Goal: Task Accomplishment & Management: Manage account settings

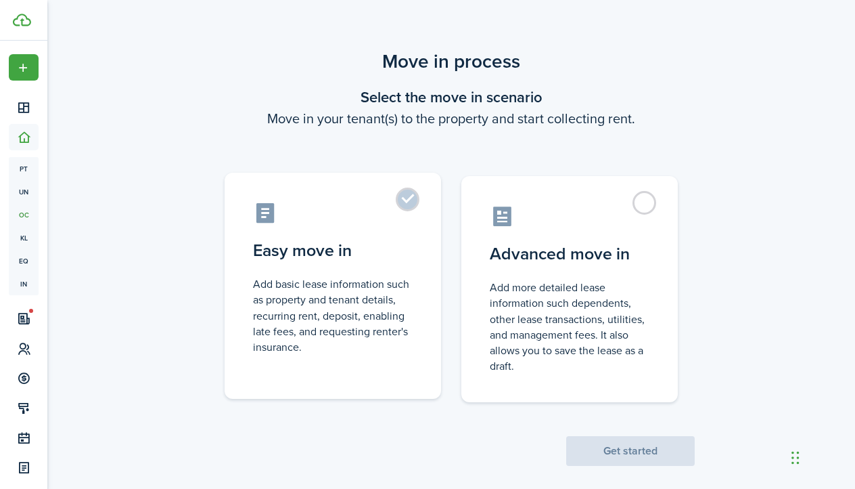
click at [405, 202] on label "Easy move in Add basic lease information such as property and tenant details, r…" at bounding box center [333, 286] width 217 height 226
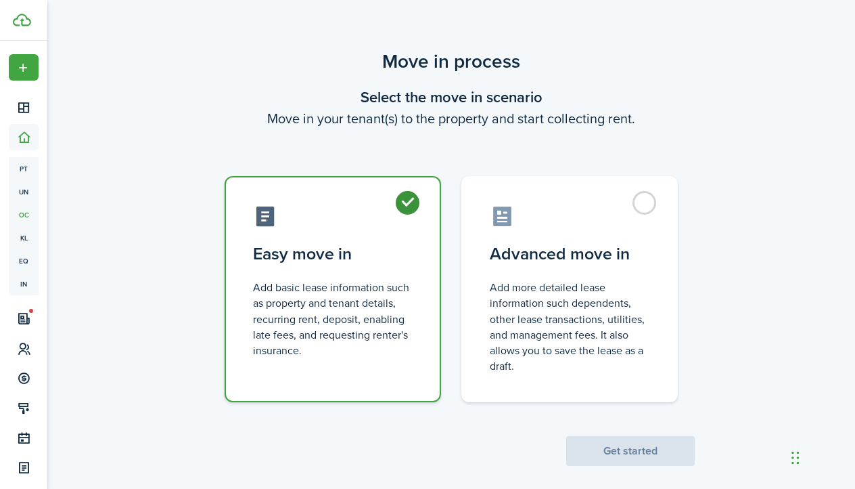
radio input "true"
click at [600, 443] on button "Get started" at bounding box center [630, 451] width 129 height 30
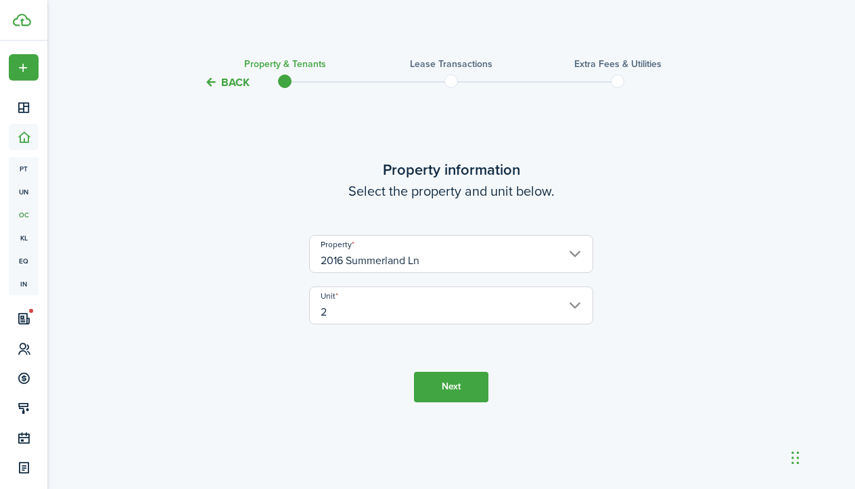
click at [463, 381] on button "Next" at bounding box center [451, 386] width 74 height 30
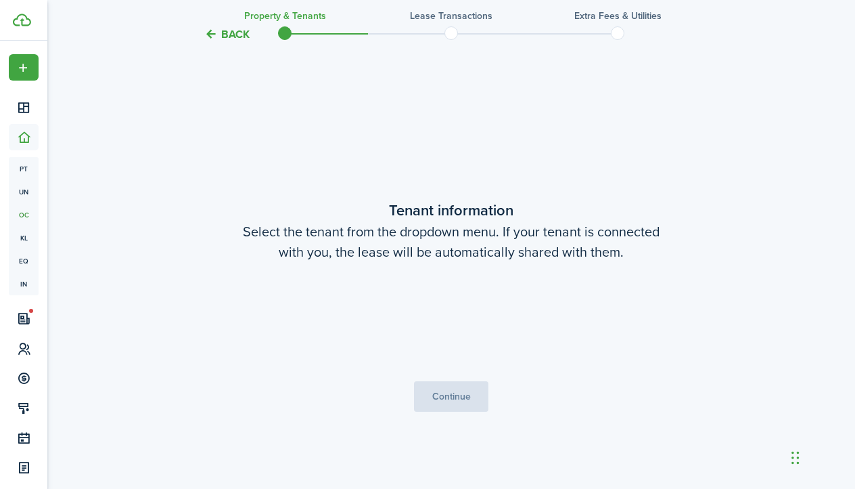
scroll to position [397, 0]
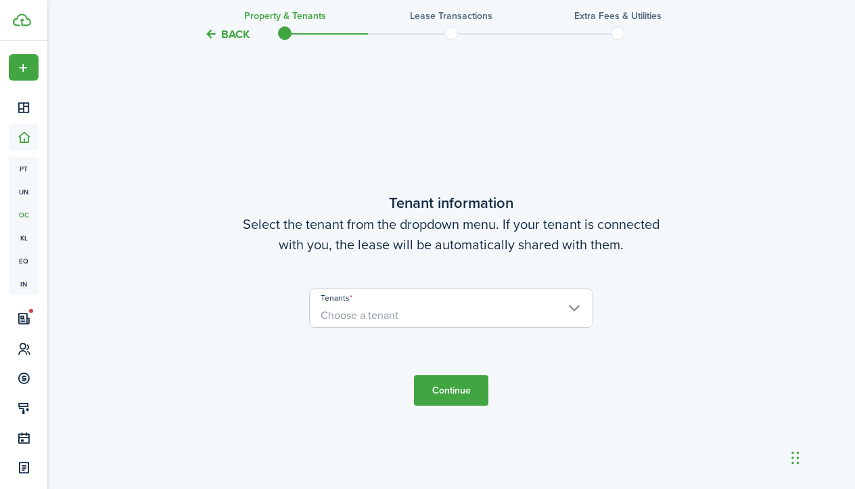
click at [494, 323] on span "Choose a tenant" at bounding box center [451, 315] width 283 height 23
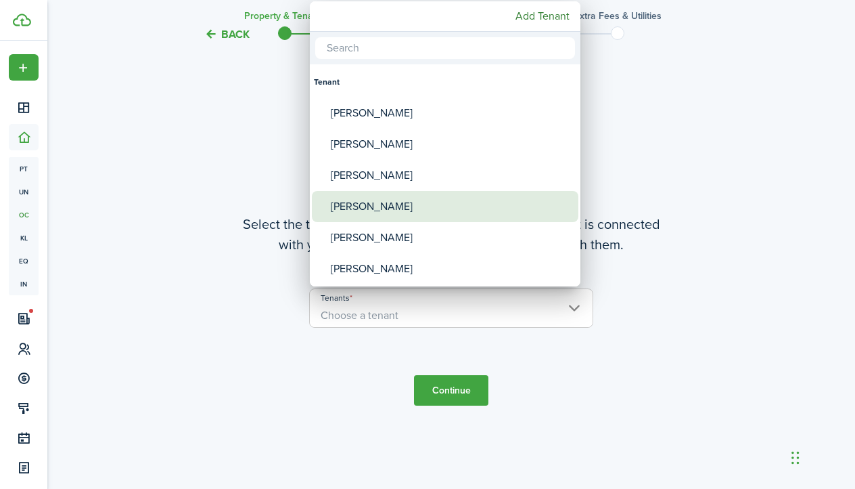
click at [406, 200] on div "[PERSON_NAME]" at bounding box center [451, 206] width 240 height 31
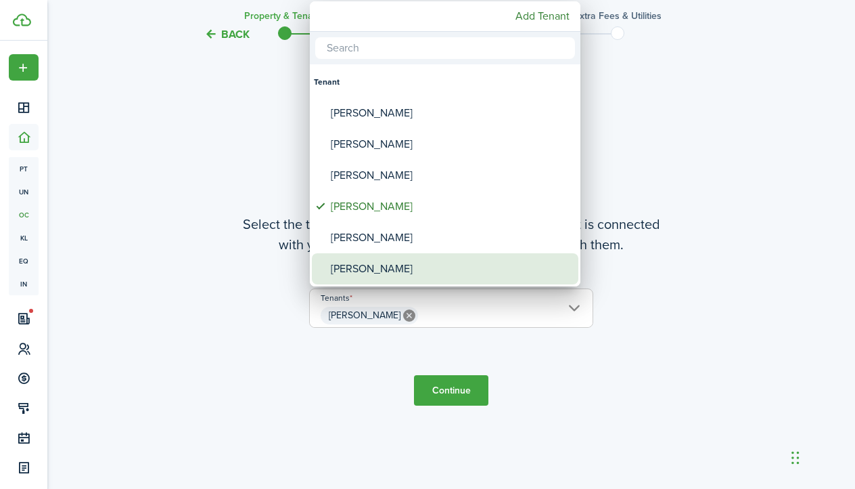
click at [385, 276] on div "[PERSON_NAME]" at bounding box center [451, 268] width 240 height 31
type input "[PERSON_NAME], [PERSON_NAME]"
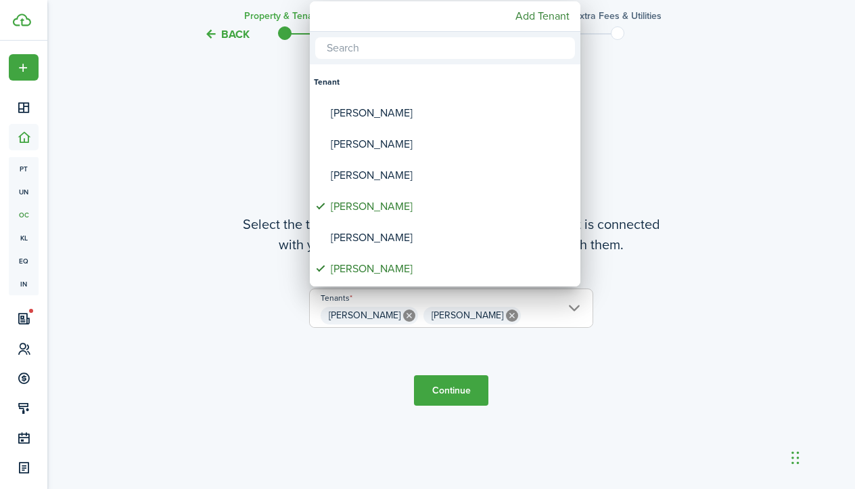
click at [457, 388] on div at bounding box center [428, 244] width 1072 height 705
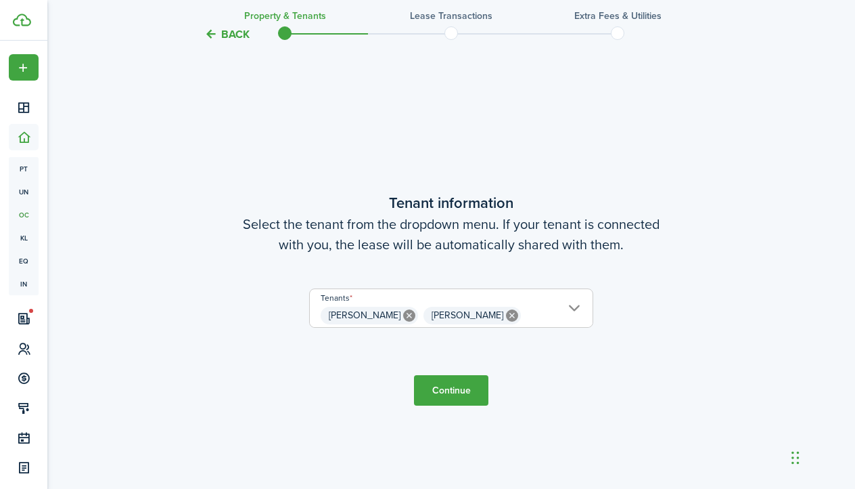
click at [464, 389] on button "Continue" at bounding box center [451, 390] width 74 height 30
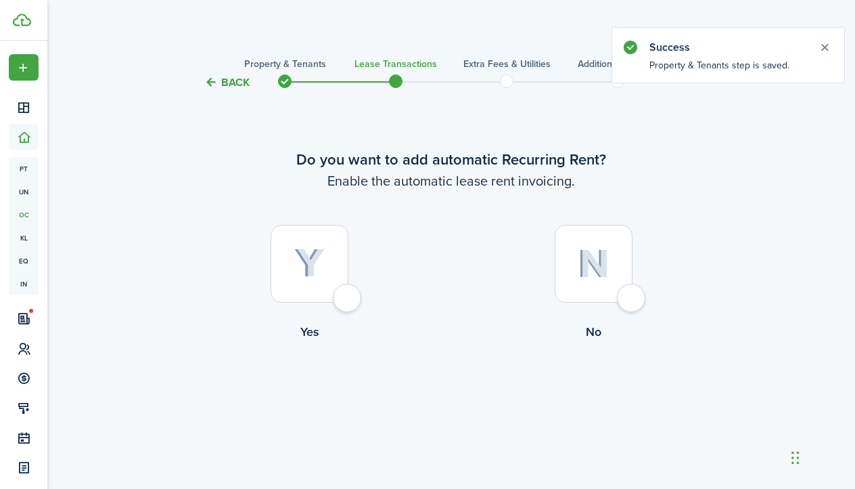
click at [313, 266] on img at bounding box center [309, 263] width 30 height 30
radio input "true"
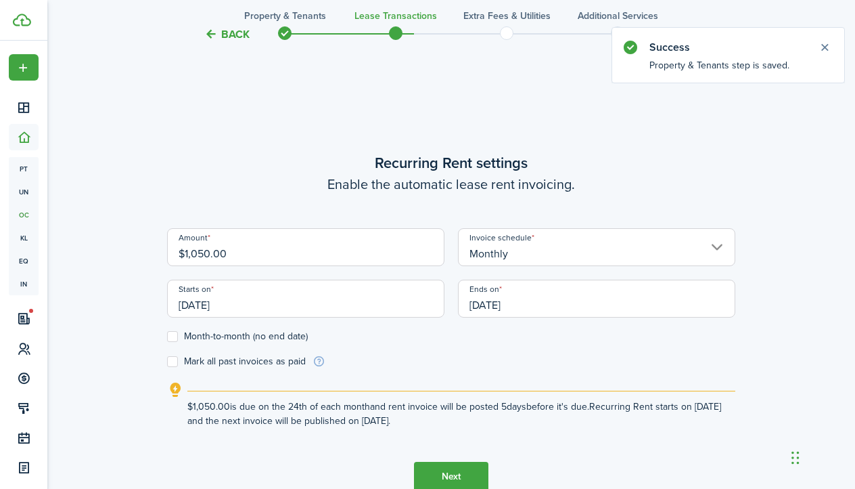
scroll to position [397, 0]
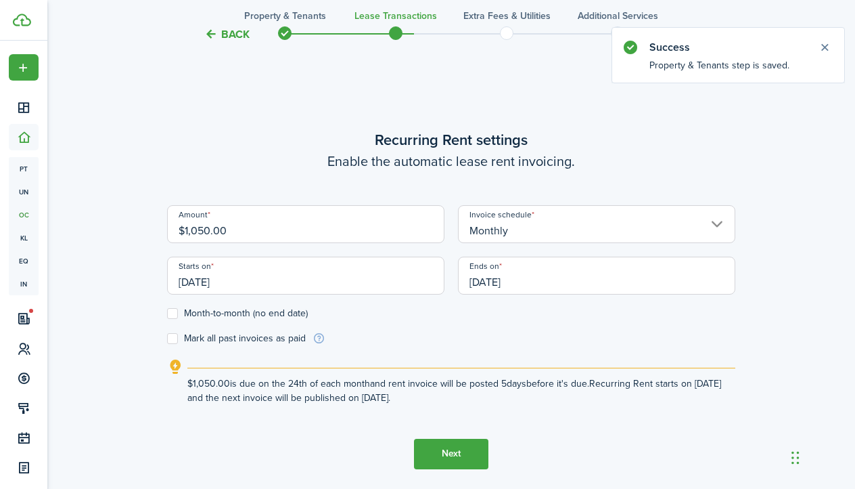
click at [200, 231] on input "$1,050.00" at bounding box center [305, 224] width 277 height 38
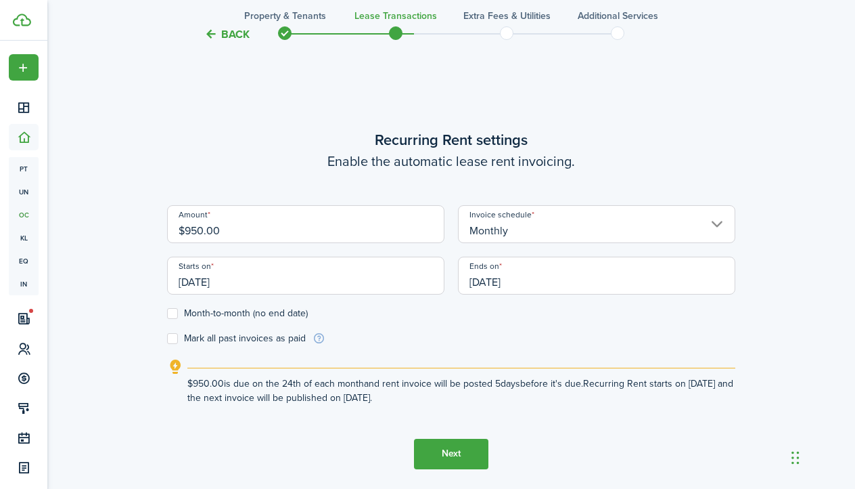
type input "$950.00"
click at [335, 321] on form "Amount $950.00 Invoice schedule Monthly Starts on [DATE] Ends on [DATE] Month-t…" at bounding box center [451, 275] width 568 height 140
click at [347, 271] on input "[DATE]" at bounding box center [305, 275] width 277 height 38
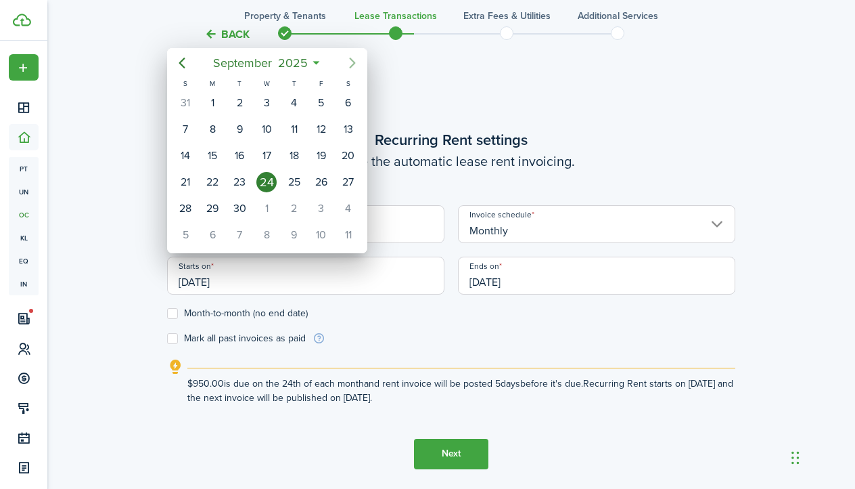
click at [357, 60] on icon "Next page" at bounding box center [352, 63] width 16 height 16
click at [268, 110] on div "1" at bounding box center [266, 103] width 20 height 20
type input "[DATE]"
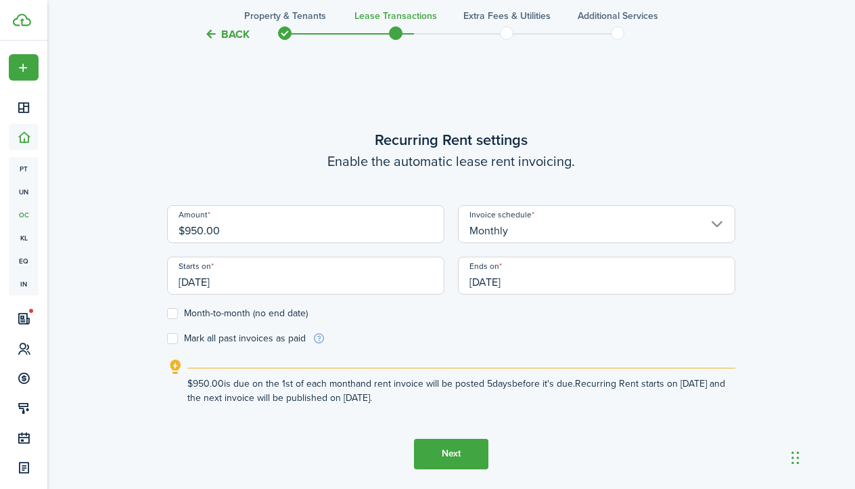
click at [580, 283] on input "[DATE]" at bounding box center [596, 275] width 277 height 38
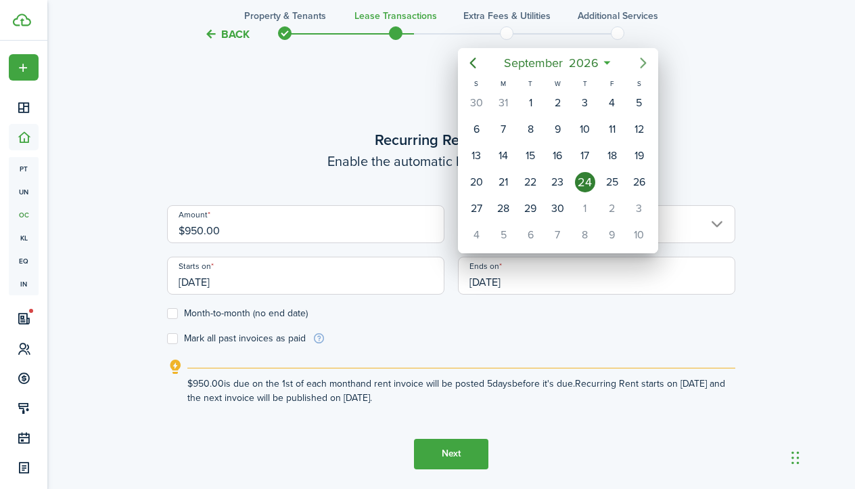
click at [636, 60] on icon "Next page" at bounding box center [643, 63] width 16 height 16
click at [478, 63] on icon "Previous page" at bounding box center [473, 63] width 16 height 16
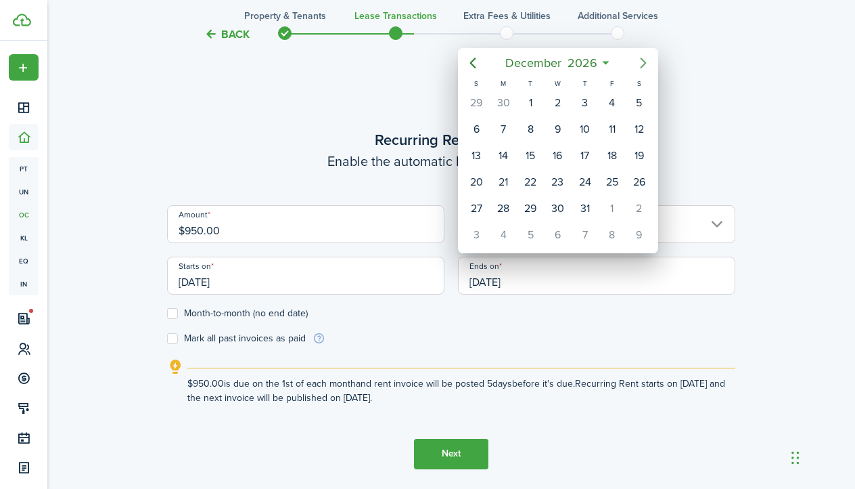
click at [646, 64] on icon "Next page" at bounding box center [643, 63] width 6 height 11
click at [480, 233] on div "31" at bounding box center [476, 235] width 20 height 20
type input "[DATE]"
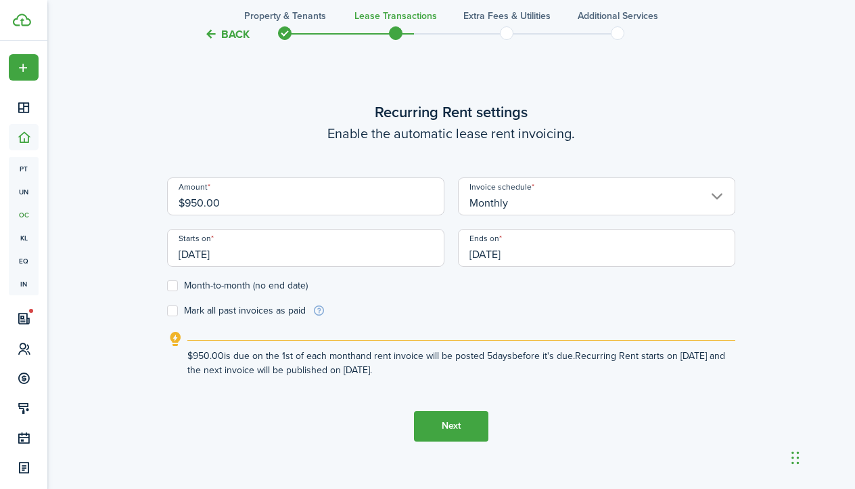
scroll to position [426, 0]
click at [468, 414] on button "Next" at bounding box center [451, 425] width 74 height 30
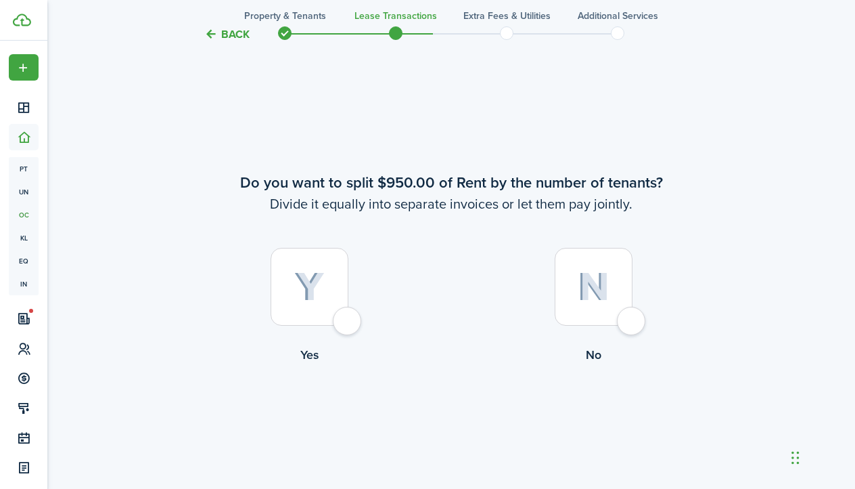
scroll to position [886, 0]
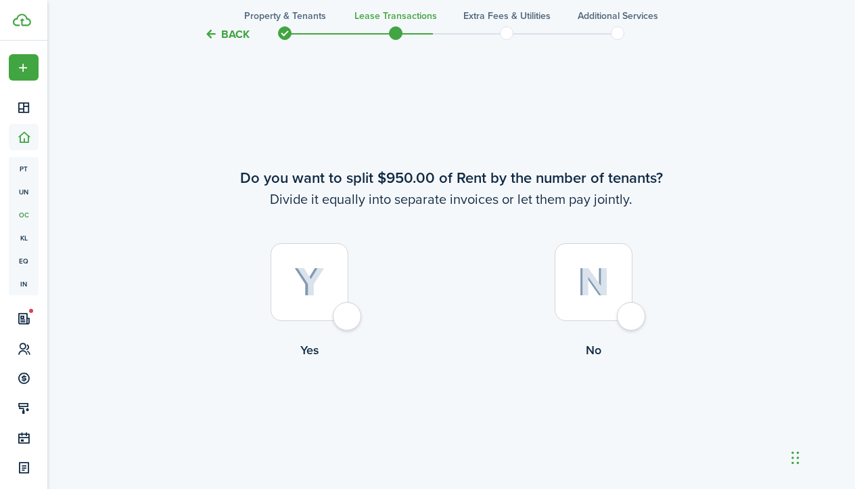
click at [644, 293] on label "No" at bounding box center [593, 304] width 284 height 122
radio input "true"
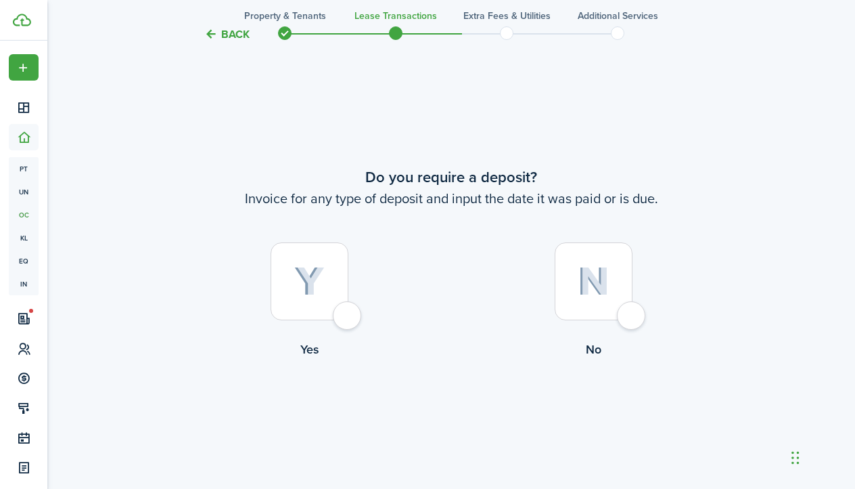
scroll to position [1374, 0]
click at [340, 316] on div at bounding box center [310, 282] width 78 height 78
radio input "true"
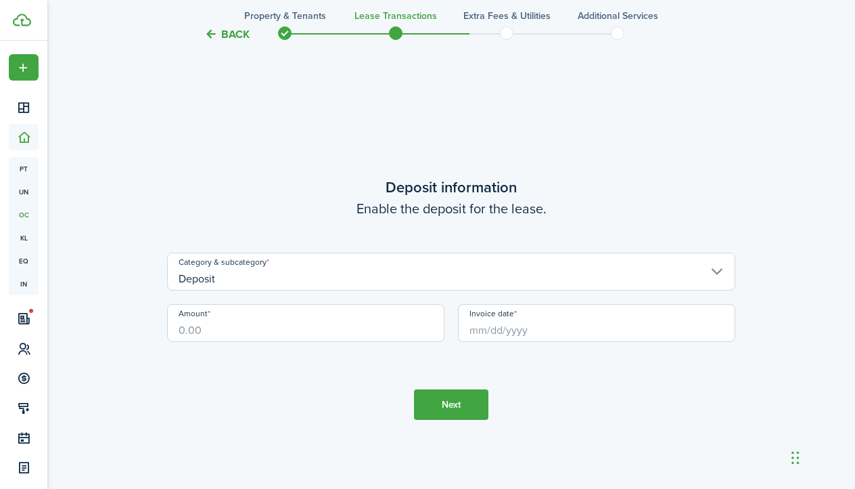
scroll to position [1863, 0]
click at [330, 325] on input "Amount" at bounding box center [305, 324] width 277 height 38
click at [543, 339] on input "Invoice date" at bounding box center [596, 324] width 277 height 38
type input "$1,100.00"
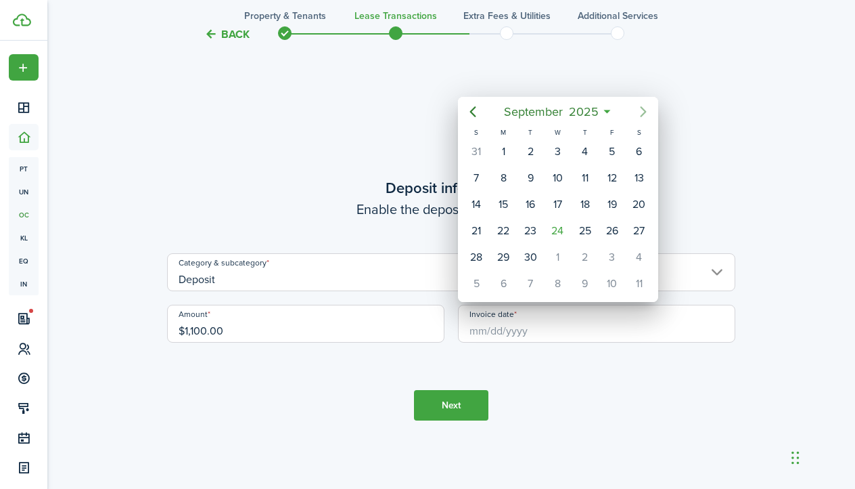
click at [639, 113] on icon "Next page" at bounding box center [643, 112] width 16 height 16
click at [564, 156] on div "1" at bounding box center [557, 151] width 20 height 20
type input "[DATE]"
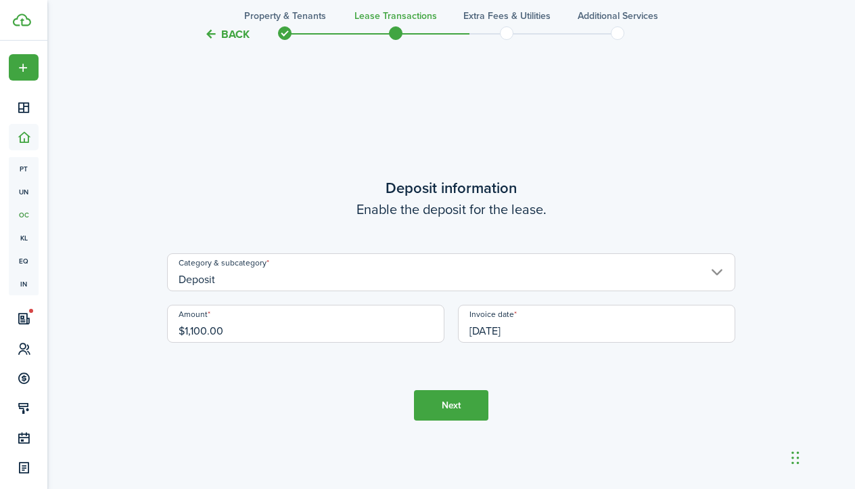
click at [475, 412] on button "Next" at bounding box center [451, 405] width 74 height 30
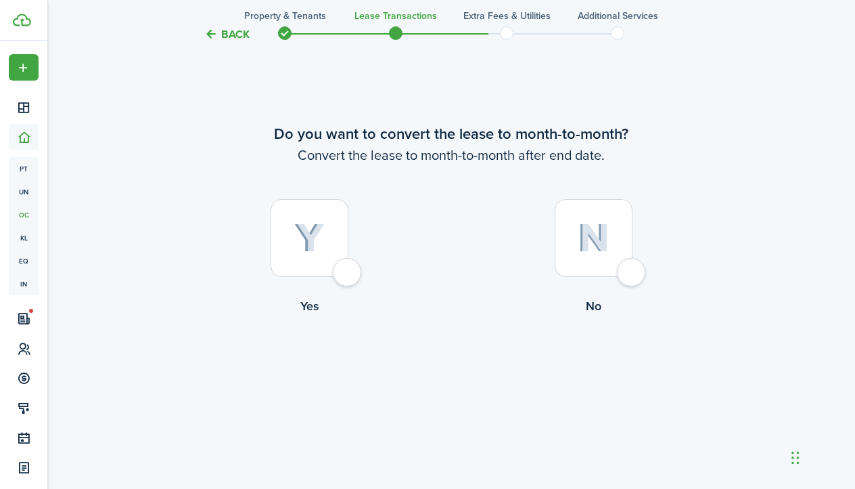
scroll to position [2396, 0]
click at [615, 220] on div at bounding box center [594, 237] width 78 height 78
radio input "true"
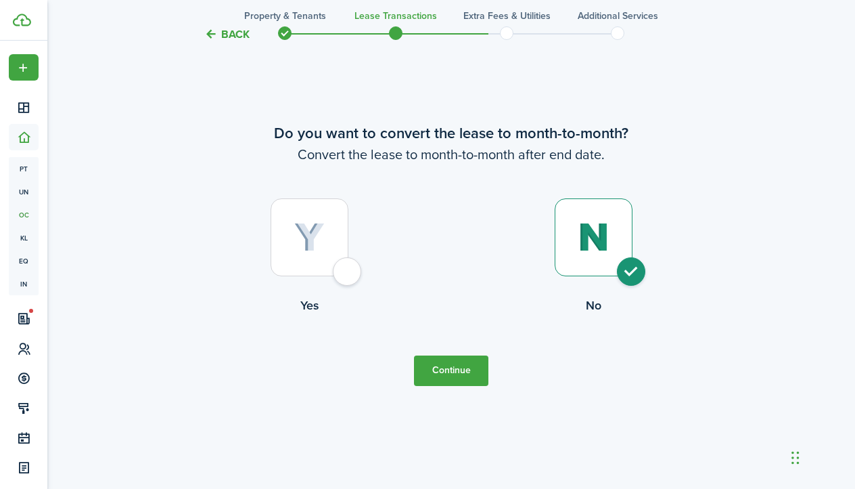
click at [470, 357] on button "Continue" at bounding box center [451, 370] width 74 height 30
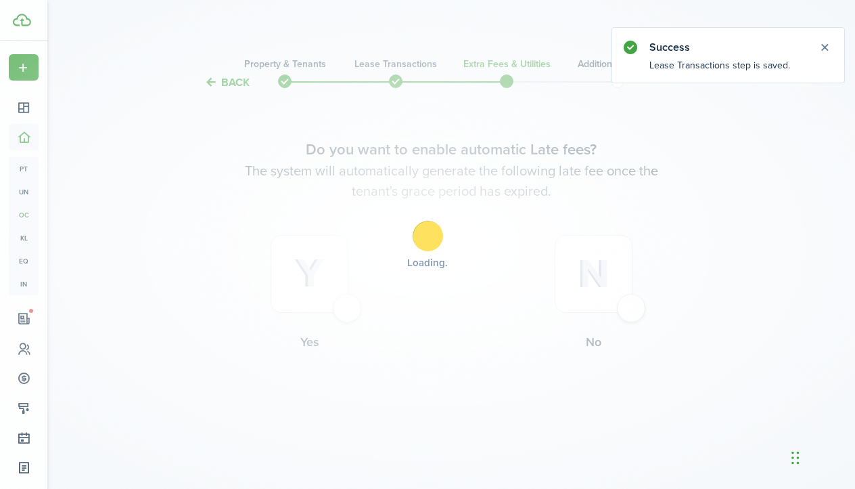
scroll to position [0, 0]
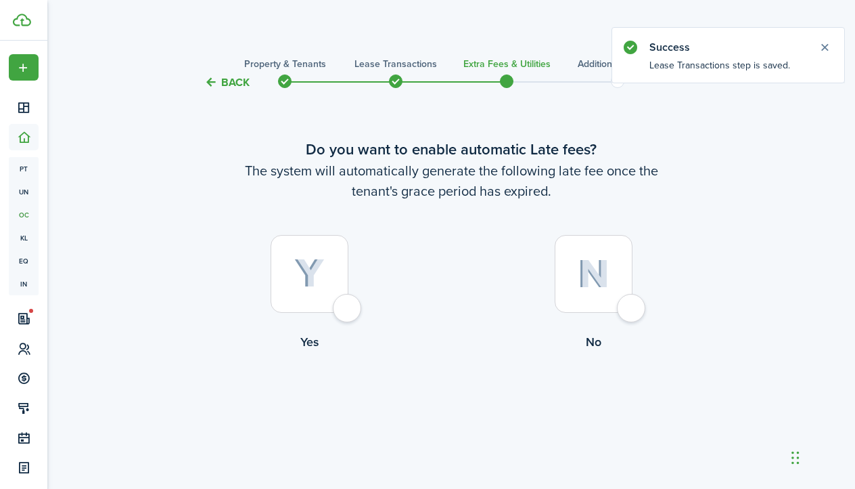
click at [363, 303] on label "Yes" at bounding box center [309, 296] width 284 height 122
radio input "true"
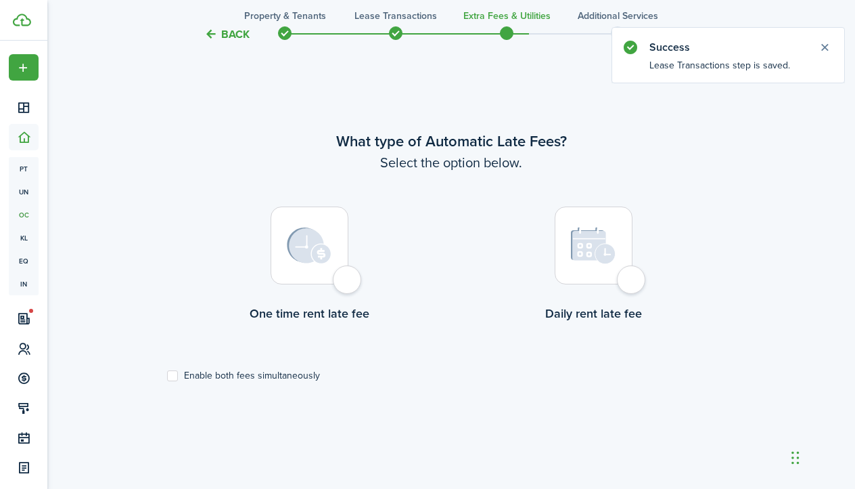
scroll to position [418, 0]
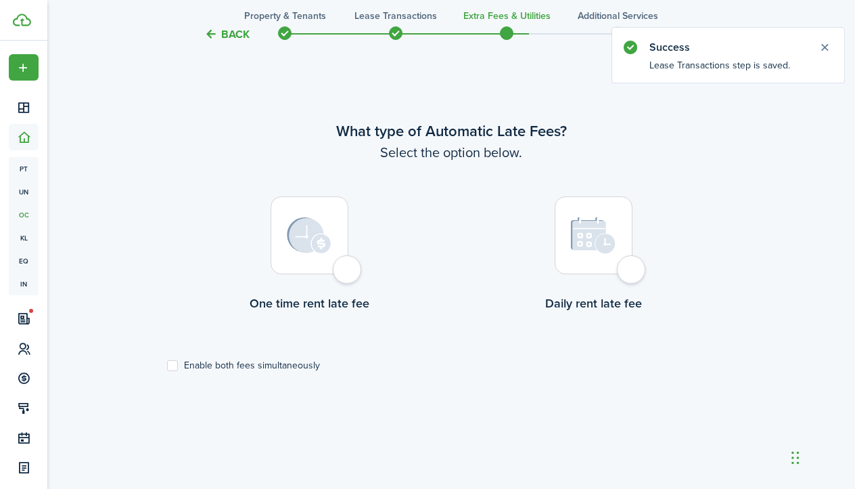
click at [179, 363] on label "Enable both fees simultaneously" at bounding box center [243, 365] width 153 height 11
click at [167, 365] on input "Enable both fees simultaneously" at bounding box center [166, 365] width 1 height 1
checkbox input "true"
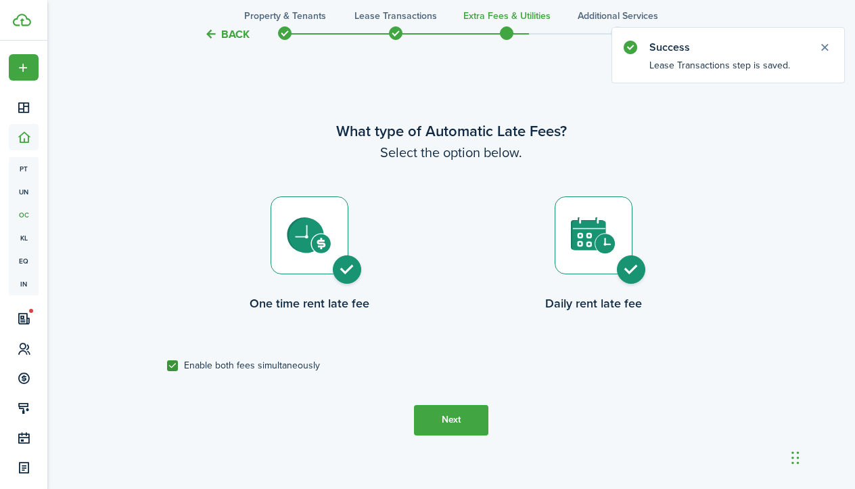
click at [487, 411] on button "Next" at bounding box center [451, 420] width 74 height 30
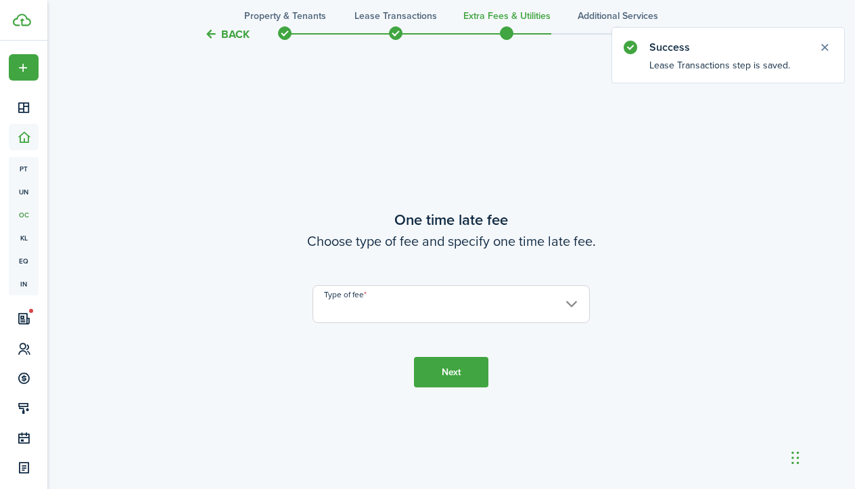
scroll to position [886, 0]
click at [437, 317] on input "Type of fee" at bounding box center [451, 305] width 277 height 38
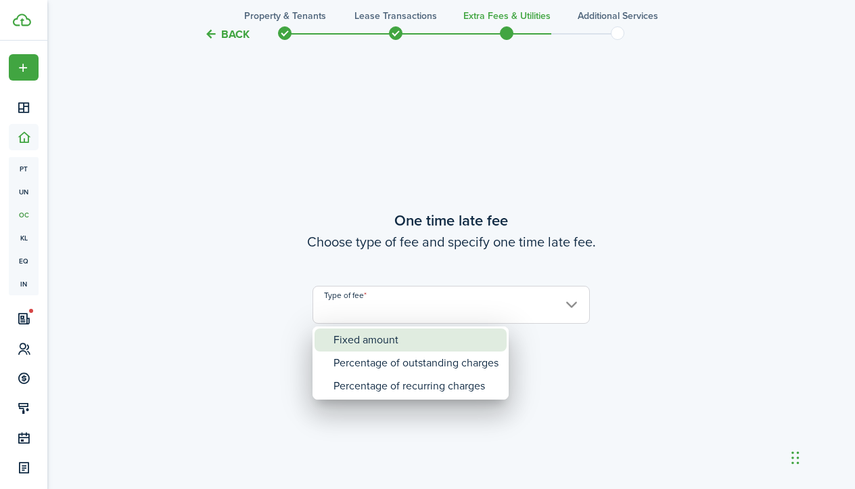
click at [428, 339] on div "Fixed amount" at bounding box center [416, 339] width 165 height 23
type input "Fixed amount"
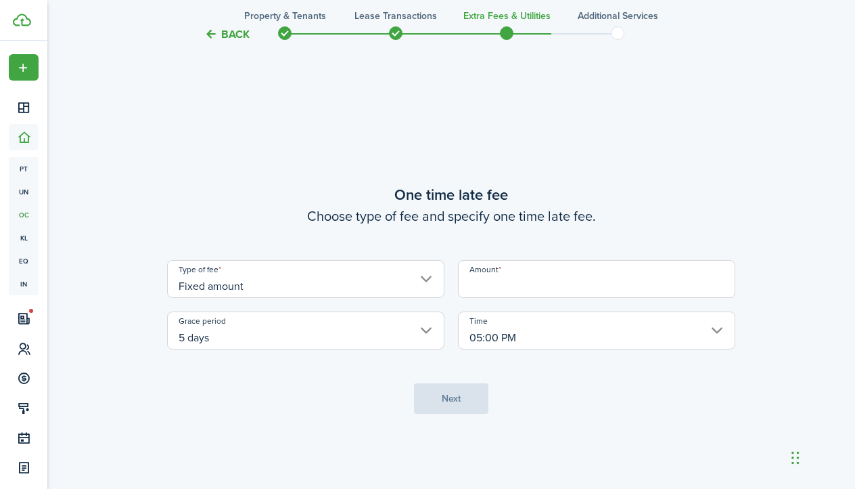
click at [384, 333] on input "5 days" at bounding box center [305, 330] width 277 height 38
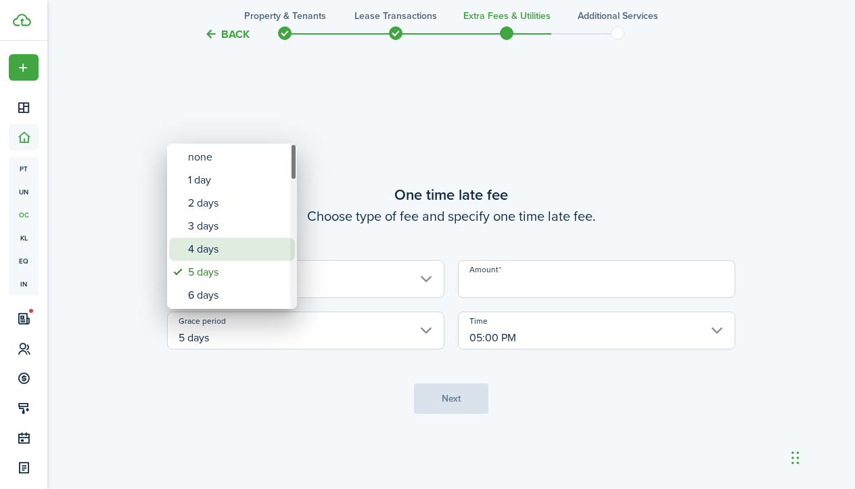
click at [210, 249] on div "4 days" at bounding box center [237, 249] width 99 height 23
type input "4 days"
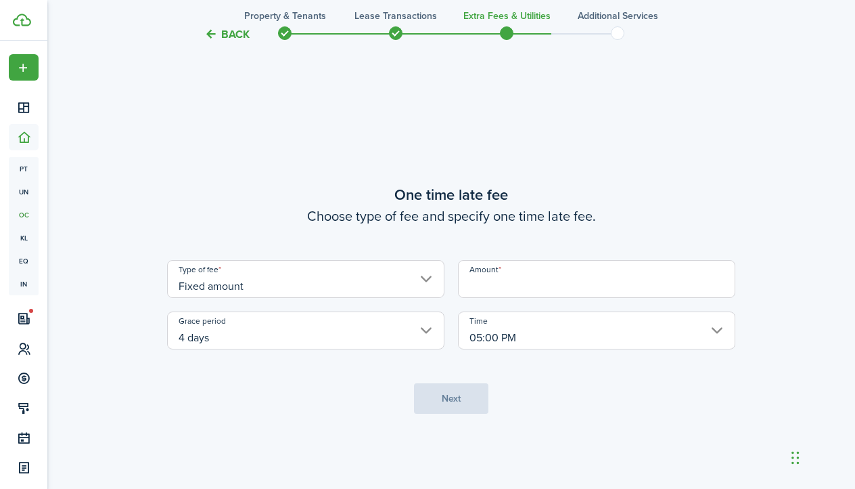
click at [506, 277] on input "Amount" at bounding box center [596, 279] width 277 height 38
type input "$25.00"
click at [467, 395] on button "Next" at bounding box center [451, 398] width 74 height 30
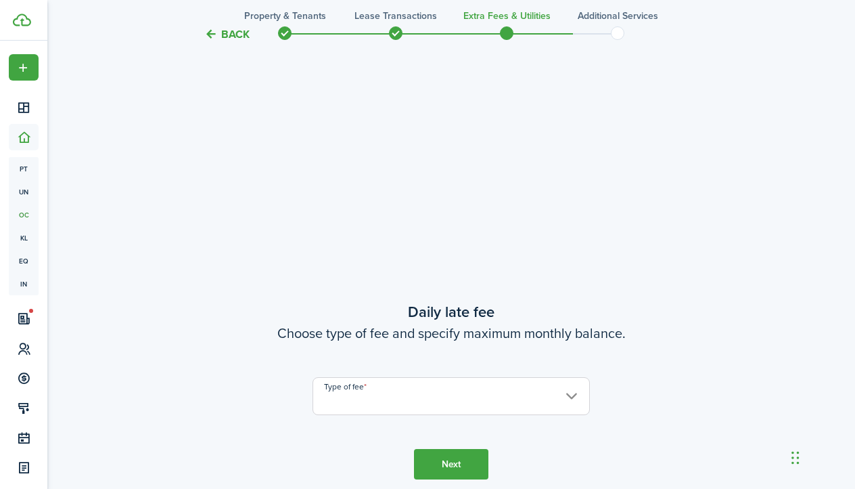
scroll to position [1374, 0]
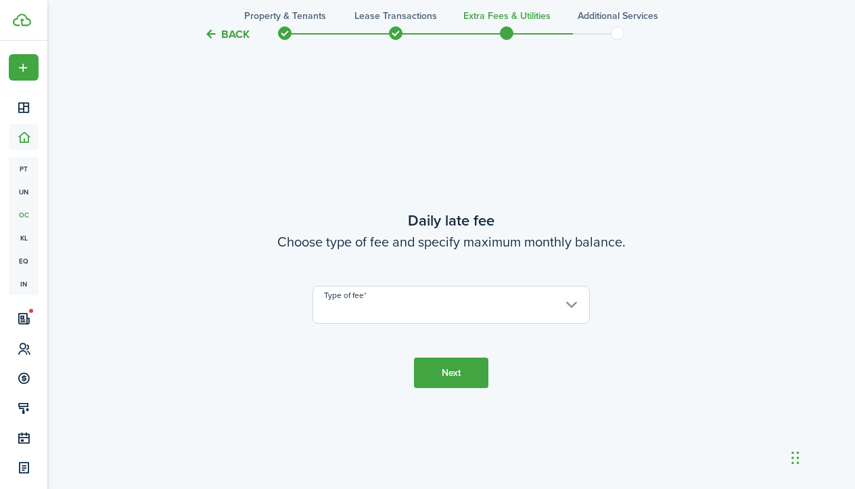
click at [437, 314] on input "Type of fee" at bounding box center [451, 305] width 277 height 38
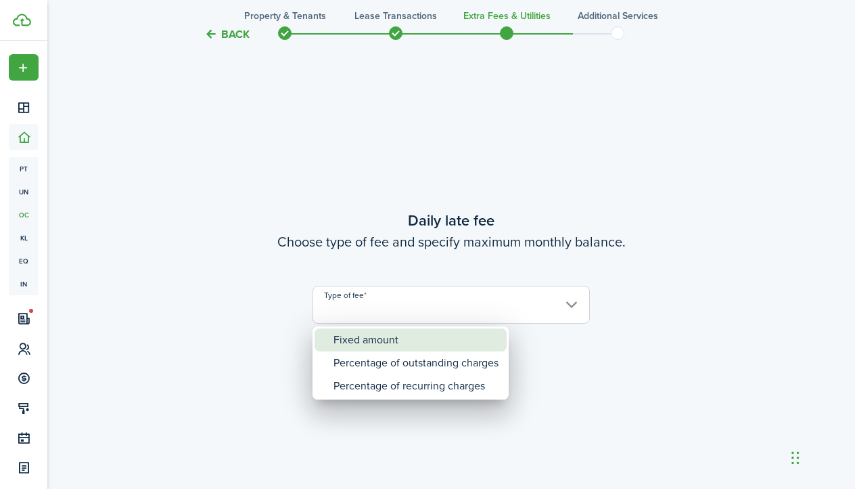
click at [424, 340] on div "Fixed amount" at bounding box center [416, 339] width 165 height 23
type input "Fixed amount"
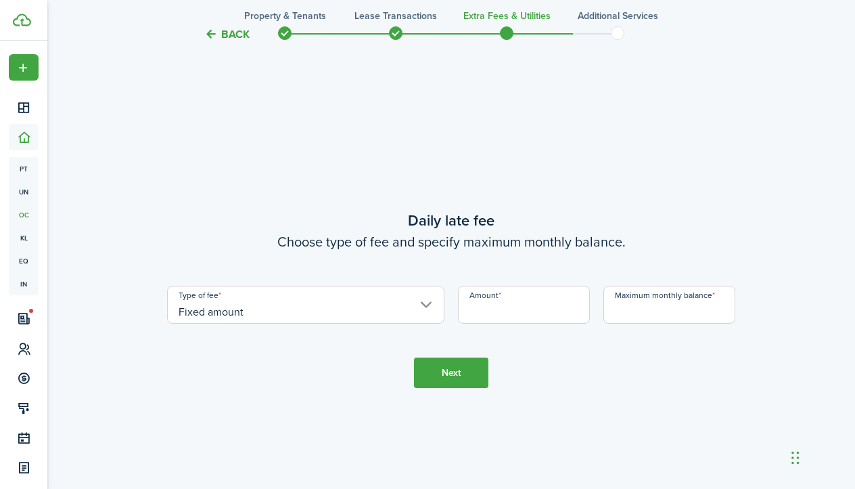
click at [473, 308] on input "Amount" at bounding box center [524, 305] width 132 height 38
type input "$10.00"
click at [669, 309] on input "Maximum monthly balance" at bounding box center [670, 305] width 132 height 38
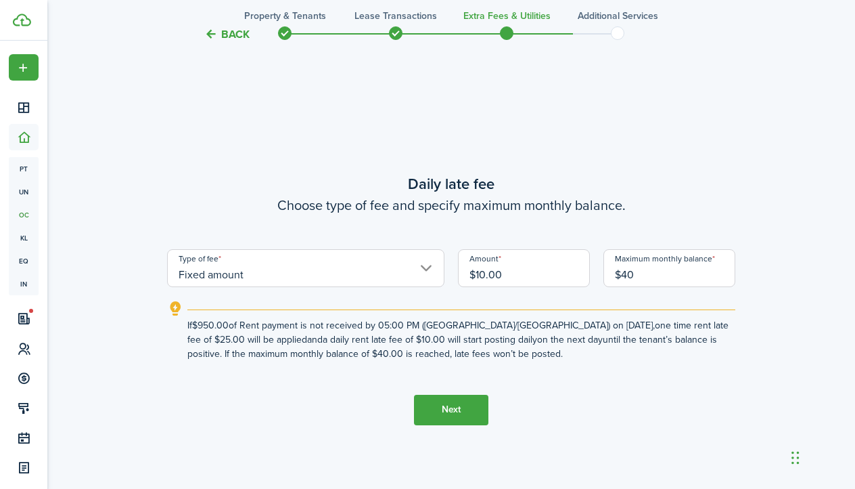
type input "$40.00"
click at [449, 412] on button "Next" at bounding box center [451, 410] width 74 height 30
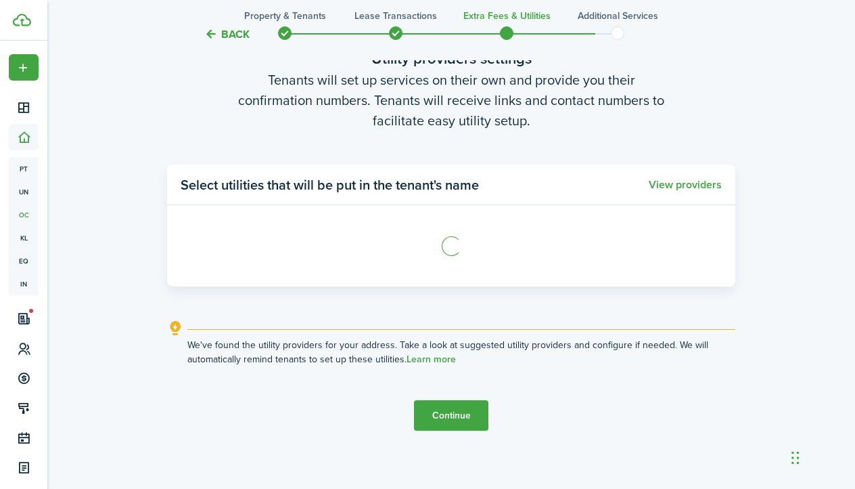
scroll to position [1933, 0]
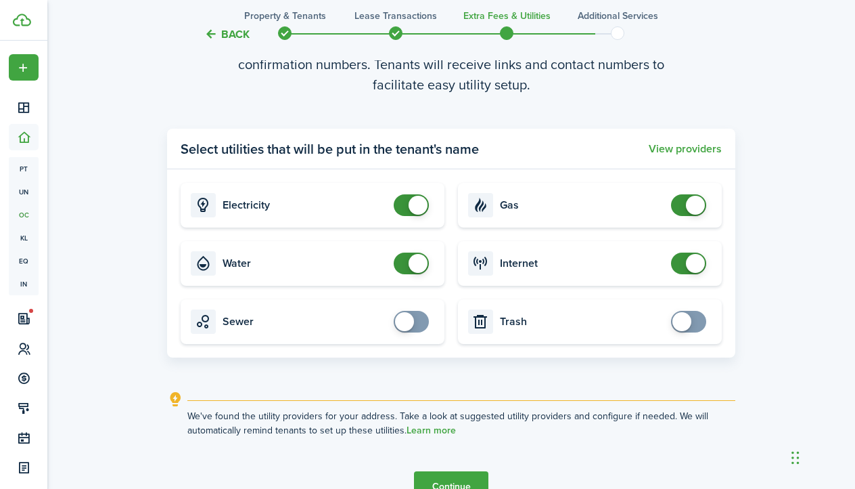
checkbox input "false"
click at [419, 212] on span at bounding box center [418, 205] width 19 height 19
checkbox input "false"
click at [425, 261] on span at bounding box center [418, 263] width 19 height 19
click at [713, 198] on card "Gas" at bounding box center [590, 205] width 264 height 45
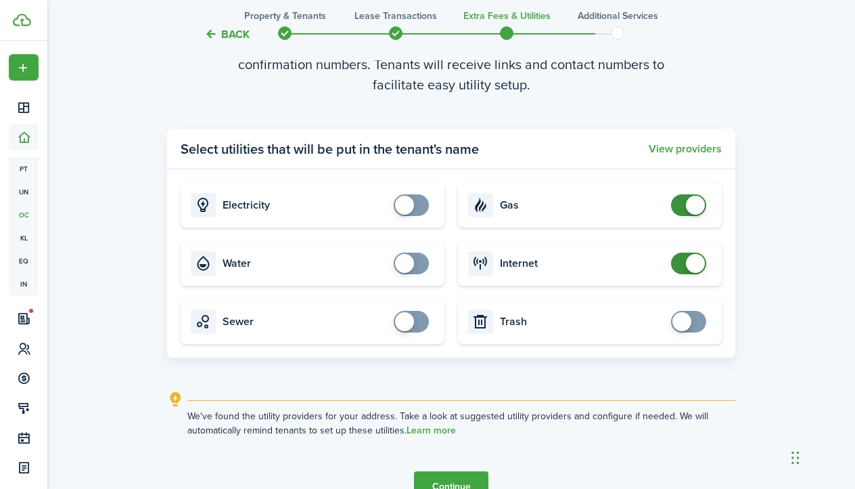
checkbox input "false"
click at [696, 202] on span at bounding box center [695, 205] width 19 height 19
checkbox input "false"
click at [690, 258] on span at bounding box center [695, 263] width 19 height 19
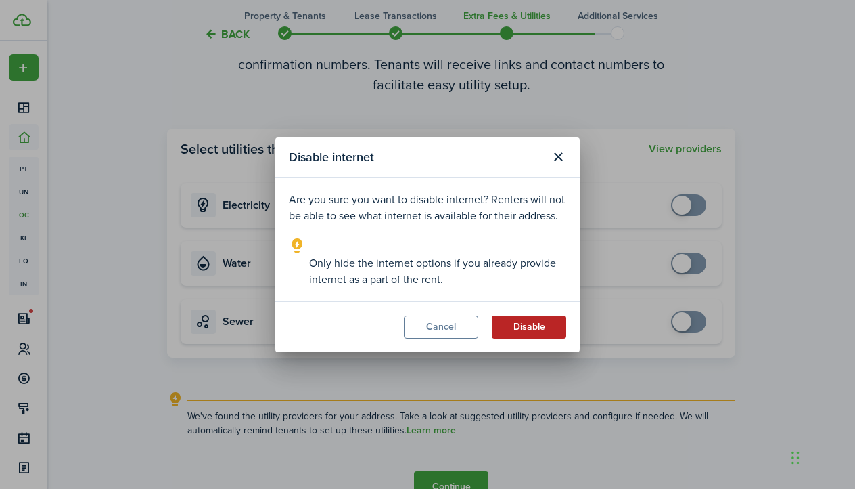
click at [522, 331] on button "Disable" at bounding box center [529, 326] width 74 height 23
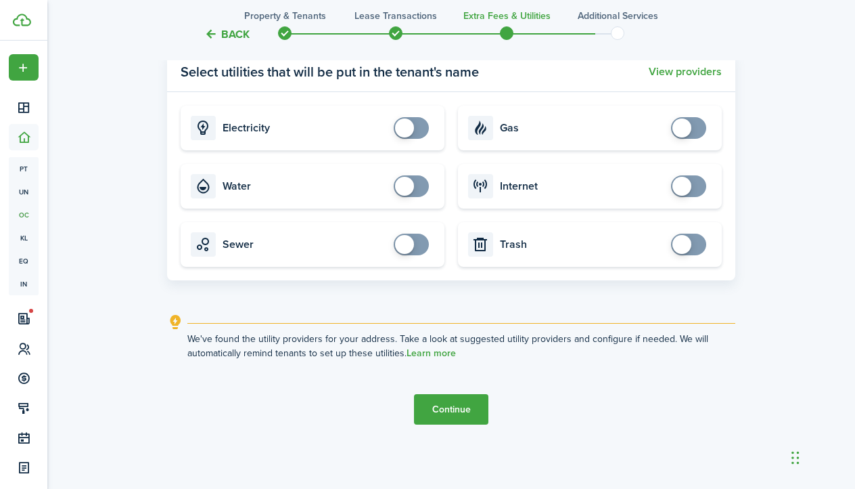
scroll to position [2010, 0]
click at [464, 417] on button "Continue" at bounding box center [451, 409] width 74 height 30
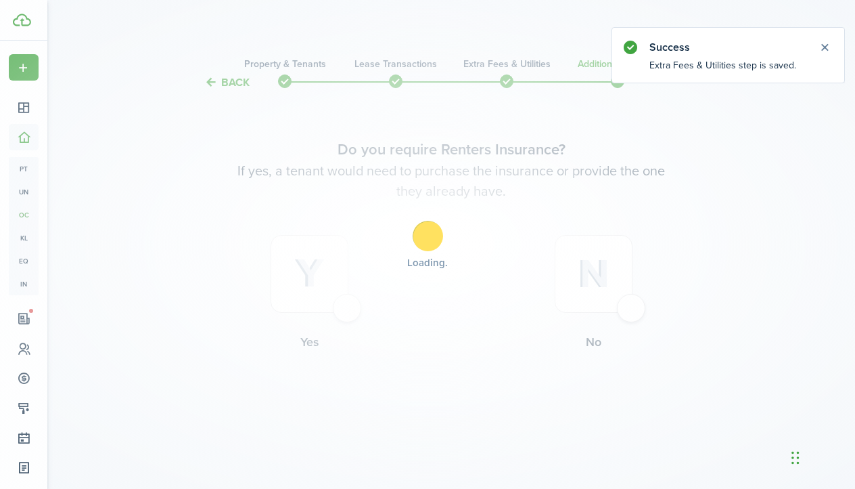
scroll to position [0, 0]
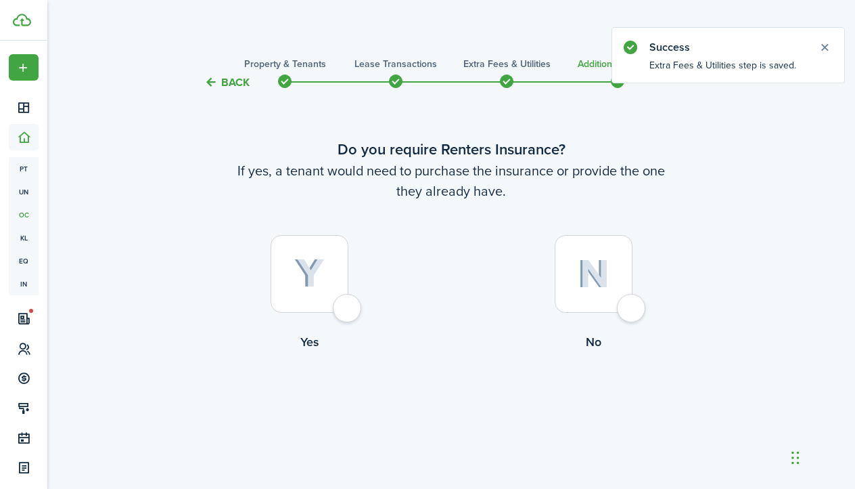
click at [366, 285] on label "Yes" at bounding box center [309, 296] width 284 height 122
radio input "true"
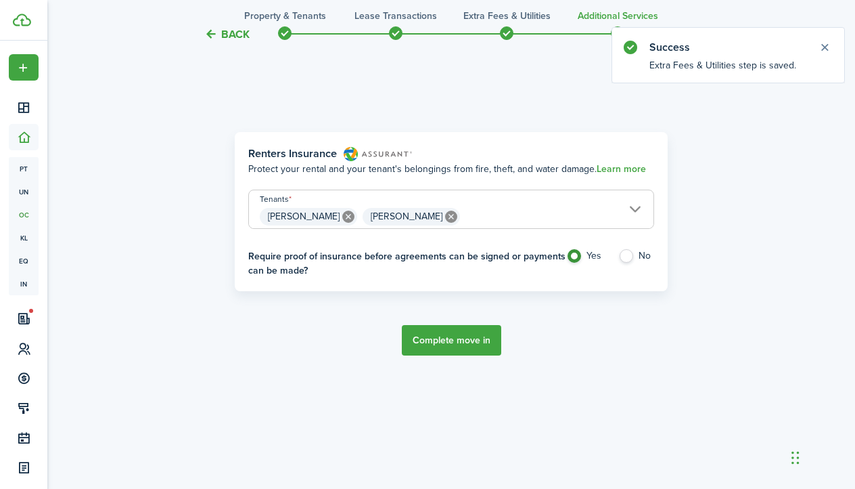
scroll to position [454, 0]
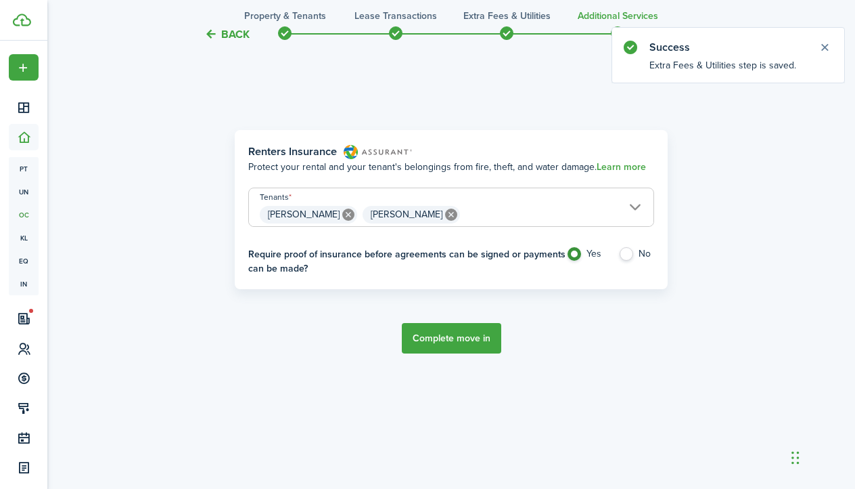
click at [630, 258] on label "No" at bounding box center [636, 257] width 36 height 20
radio input "false"
radio input "true"
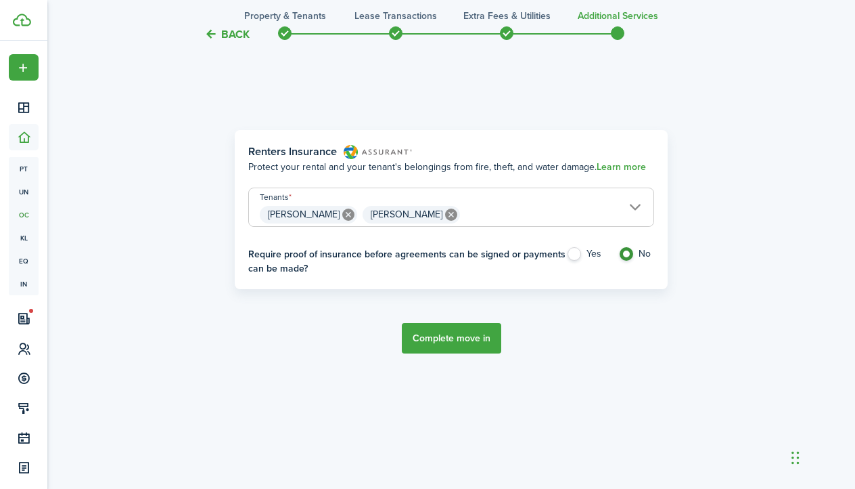
click at [472, 332] on button "Complete move in" at bounding box center [451, 338] width 99 height 30
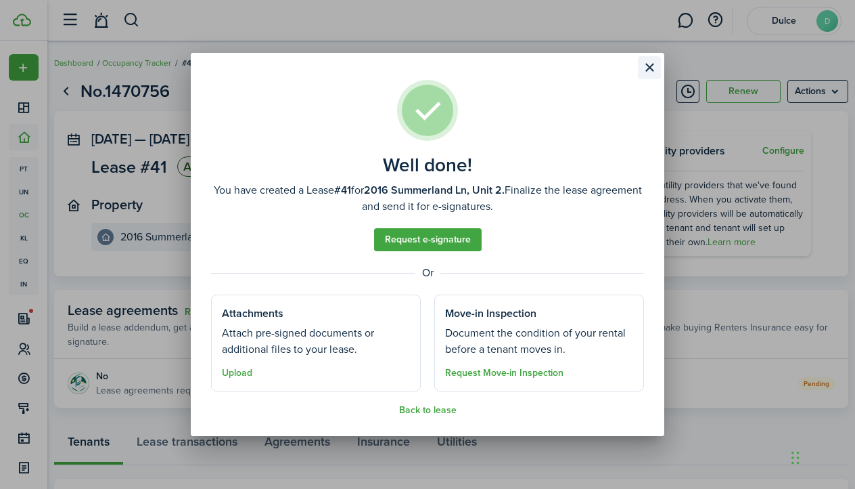
click at [648, 66] on button "Close modal" at bounding box center [649, 67] width 23 height 23
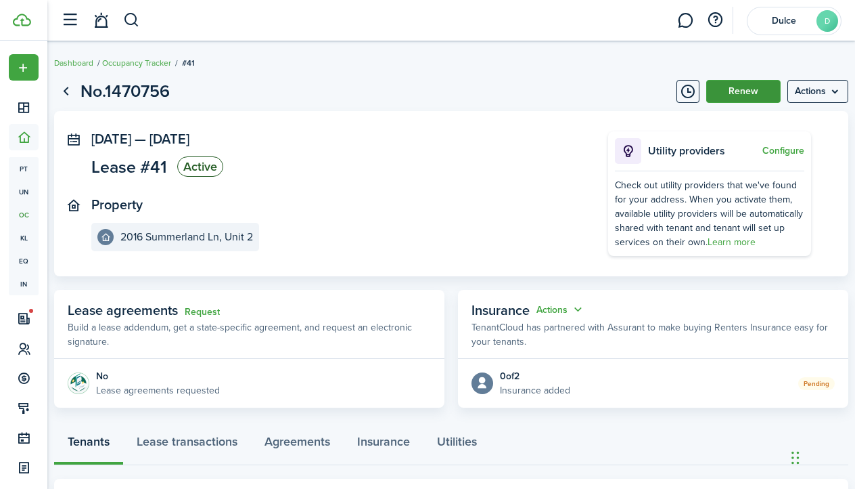
click at [755, 88] on button "Renew" at bounding box center [743, 91] width 74 height 23
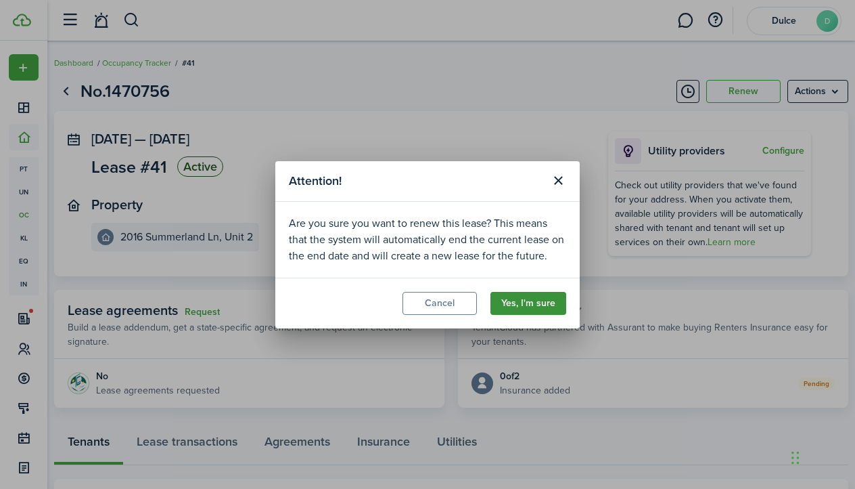
click at [545, 297] on button "Yes, I'm sure" at bounding box center [529, 303] width 76 height 23
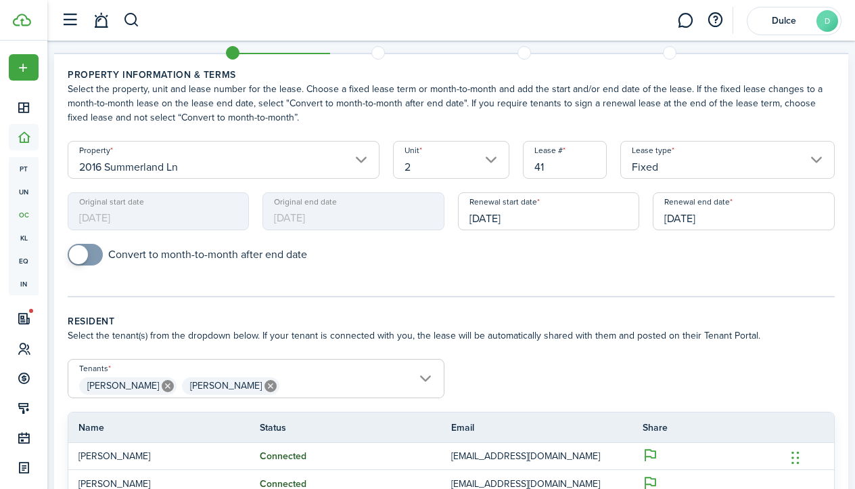
scroll to position [43, 0]
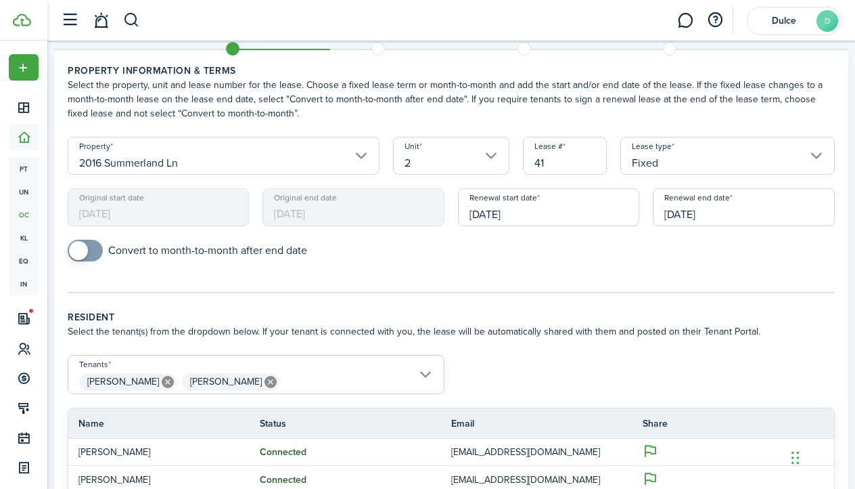
click at [751, 200] on input "[DATE]" at bounding box center [744, 207] width 182 height 38
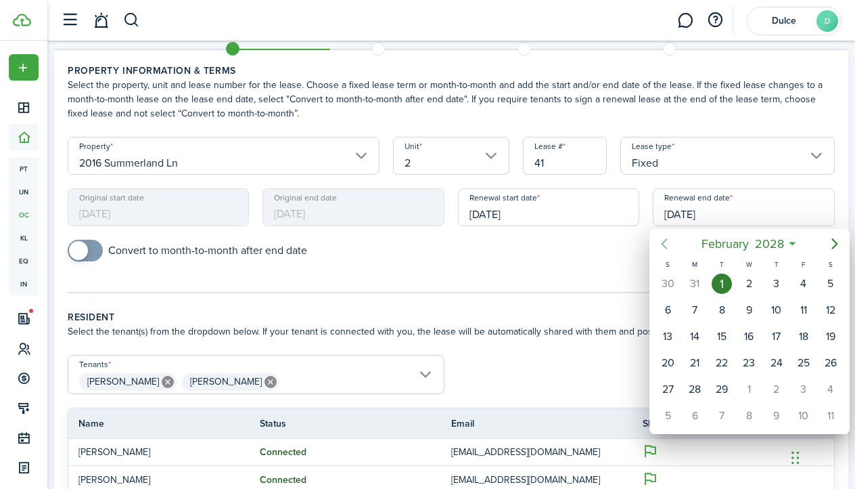
click at [666, 243] on icon "Previous page" at bounding box center [664, 243] width 16 height 16
click at [696, 414] on div "31" at bounding box center [695, 415] width 20 height 20
type input "[DATE]"
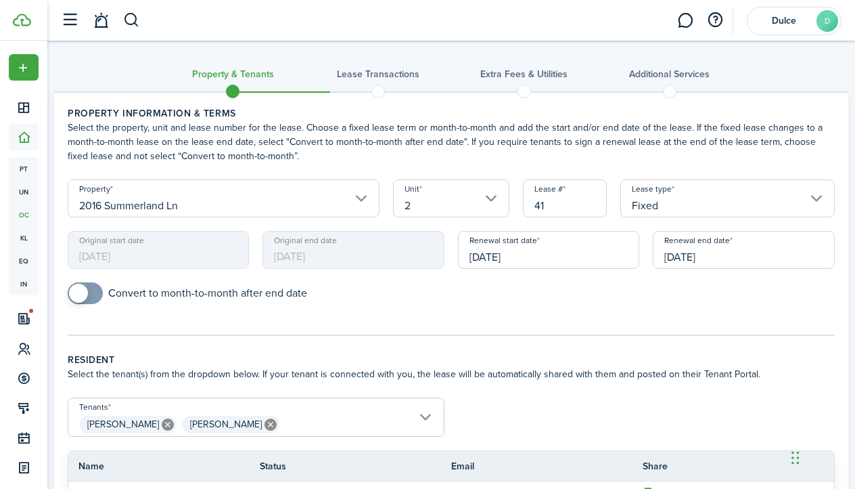
scroll to position [0, 0]
click at [557, 258] on input "[DATE]" at bounding box center [549, 250] width 182 height 38
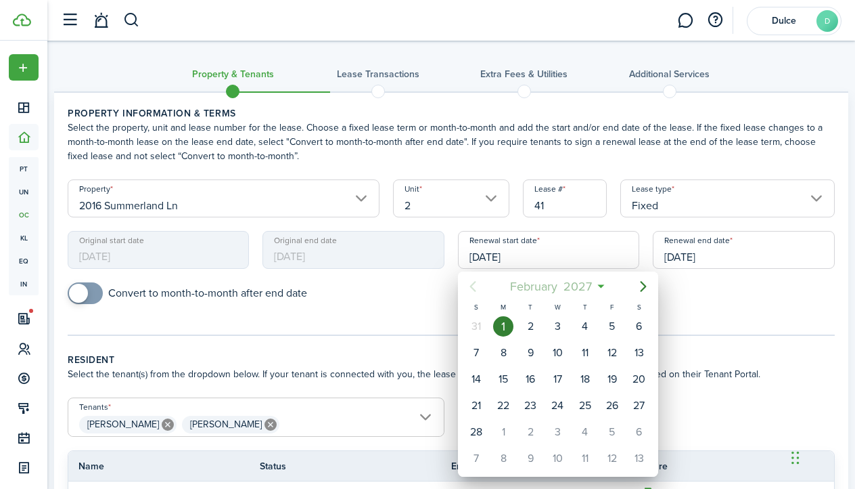
click at [586, 287] on span "2027" at bounding box center [578, 286] width 35 height 24
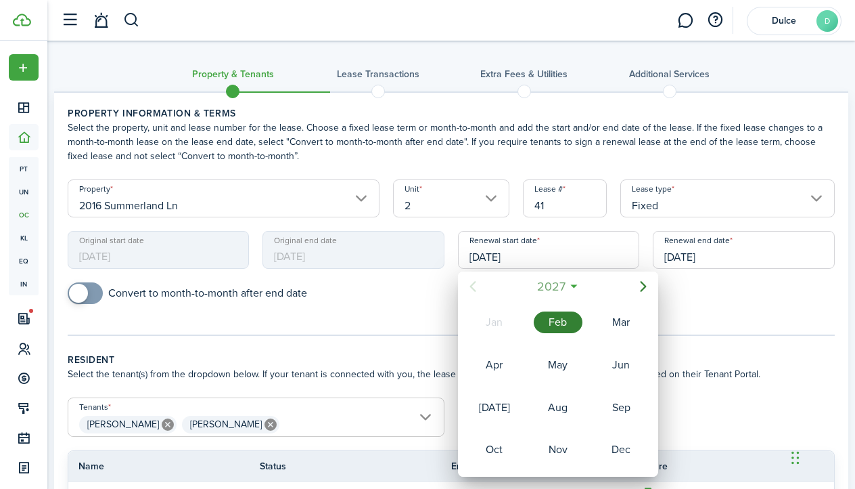
click at [561, 279] on span "2027" at bounding box center [551, 286] width 35 height 24
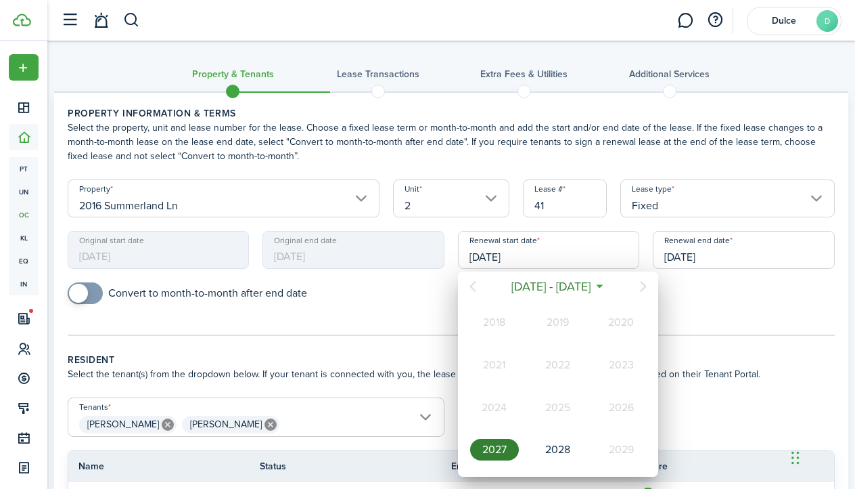
click at [630, 408] on div "2026" at bounding box center [621, 408] width 49 height 22
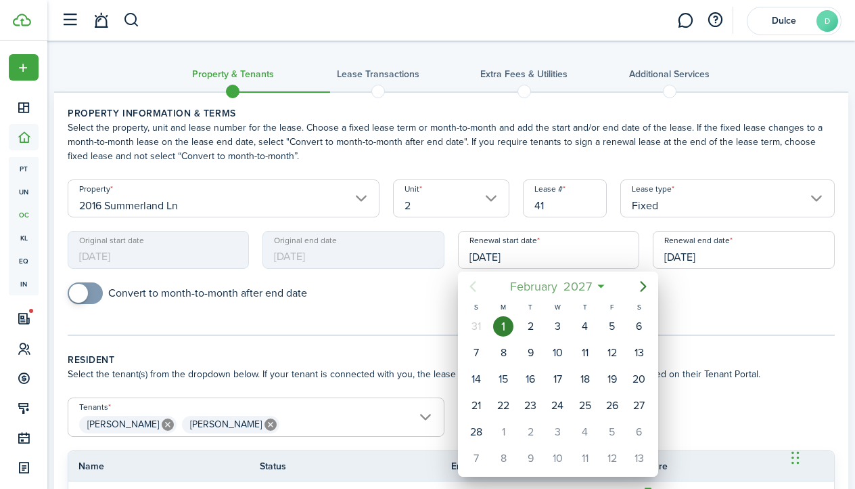
click at [598, 292] on mbsc-button "[DATE]" at bounding box center [551, 286] width 99 height 24
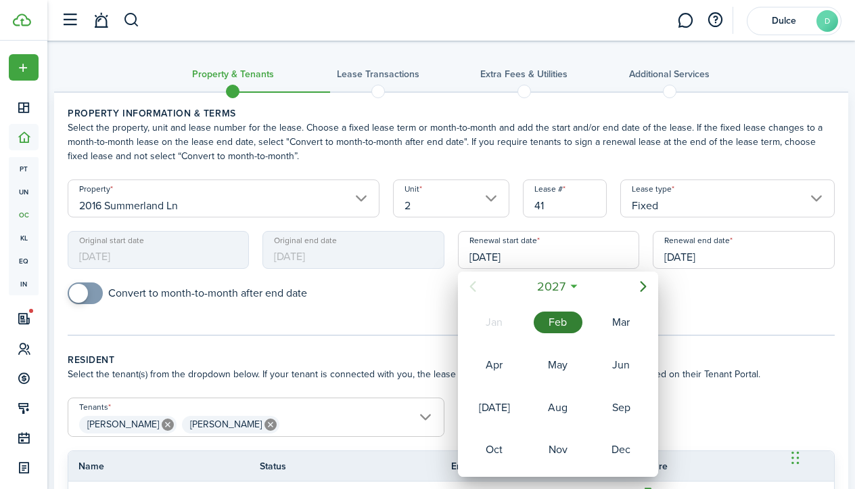
click at [411, 325] on div at bounding box center [428, 244] width 1072 height 705
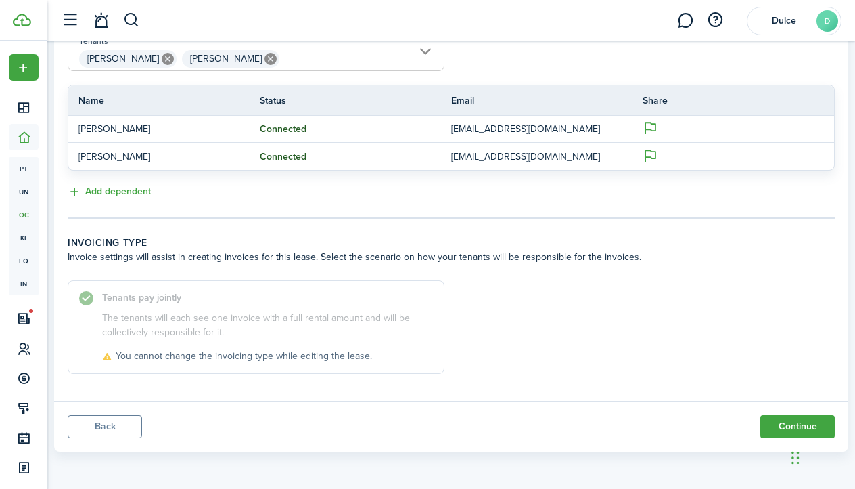
scroll to position [365, 0]
click at [118, 425] on button "Back" at bounding box center [105, 426] width 74 height 23
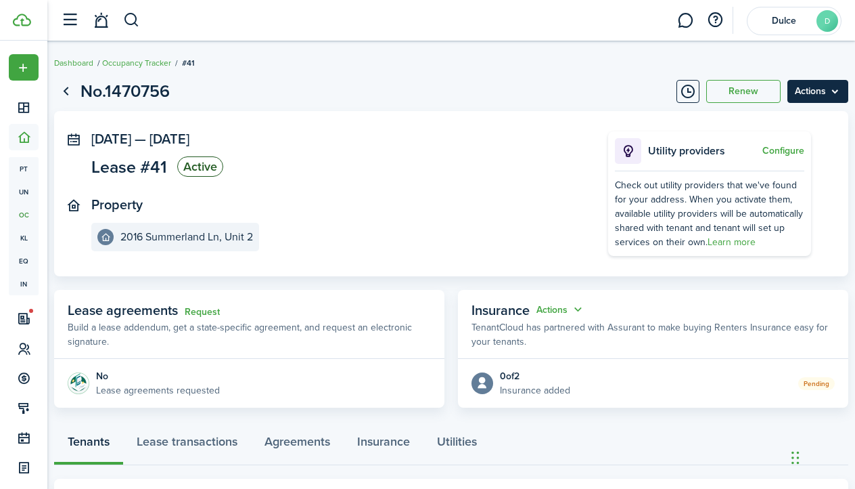
click at [824, 89] on menu-btn "Actions" at bounding box center [818, 91] width 61 height 23
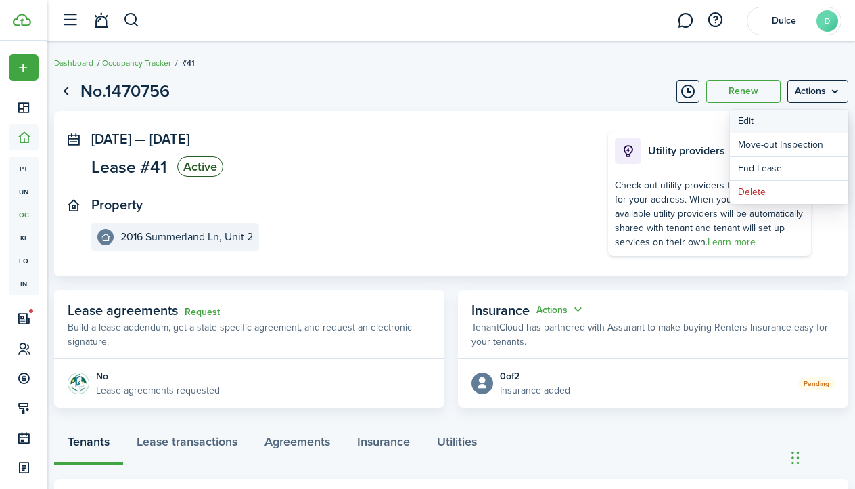
click at [803, 118] on button "Edit" at bounding box center [789, 121] width 118 height 23
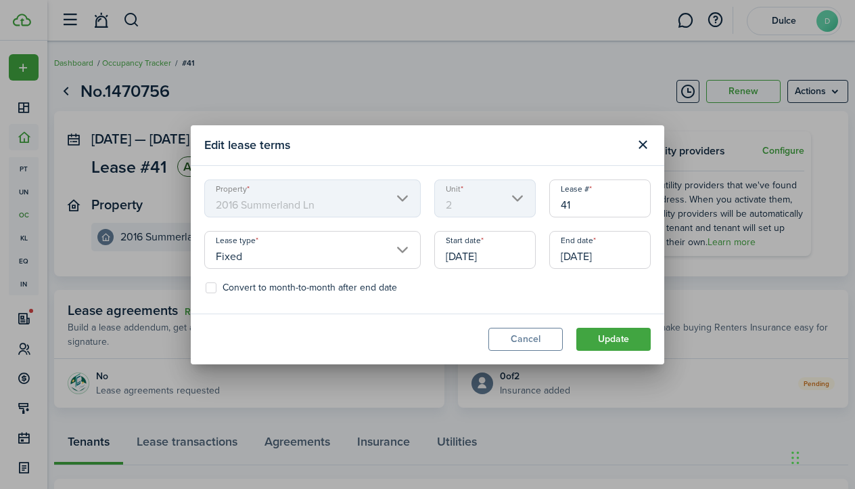
click at [630, 250] on input "[DATE]" at bounding box center [600, 250] width 102 height 38
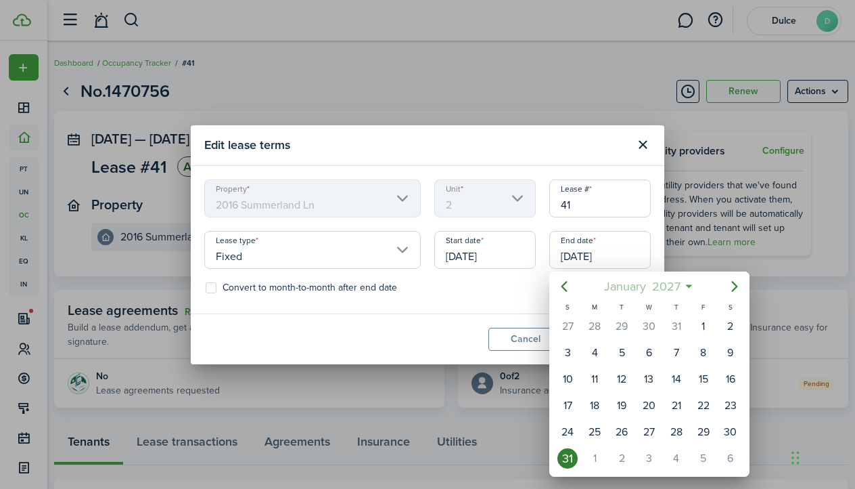
click at [683, 290] on span "2027" at bounding box center [666, 286] width 35 height 24
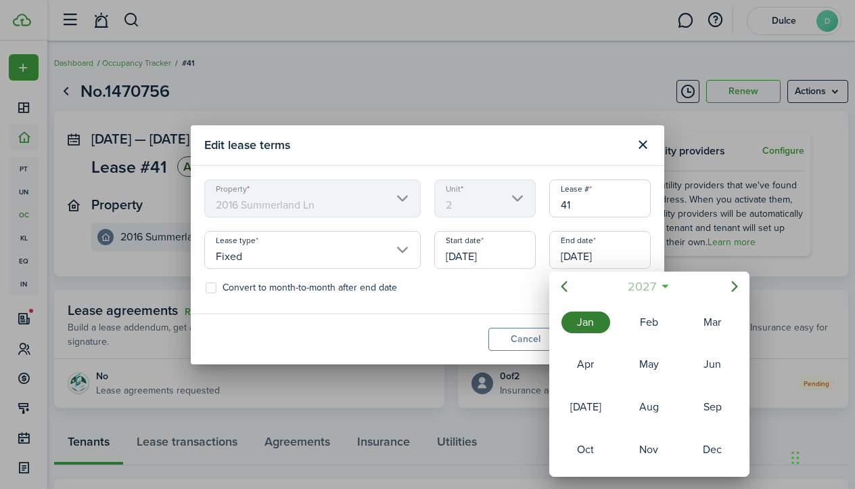
click at [642, 284] on span "2027" at bounding box center [642, 286] width 35 height 24
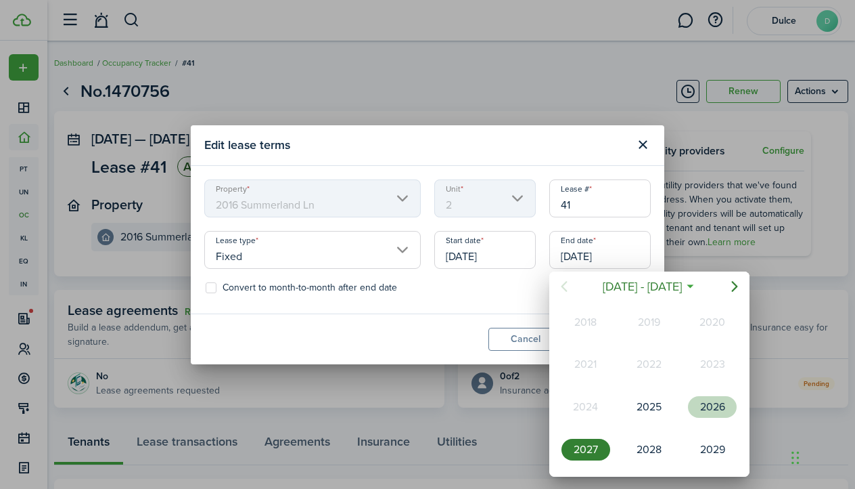
click at [722, 407] on div "2026" at bounding box center [712, 407] width 49 height 22
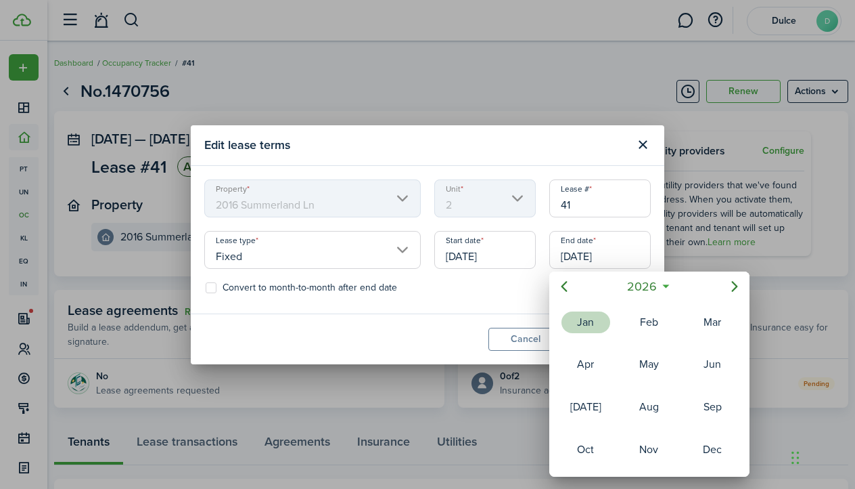
click at [581, 330] on div "Jan" at bounding box center [586, 322] width 49 height 22
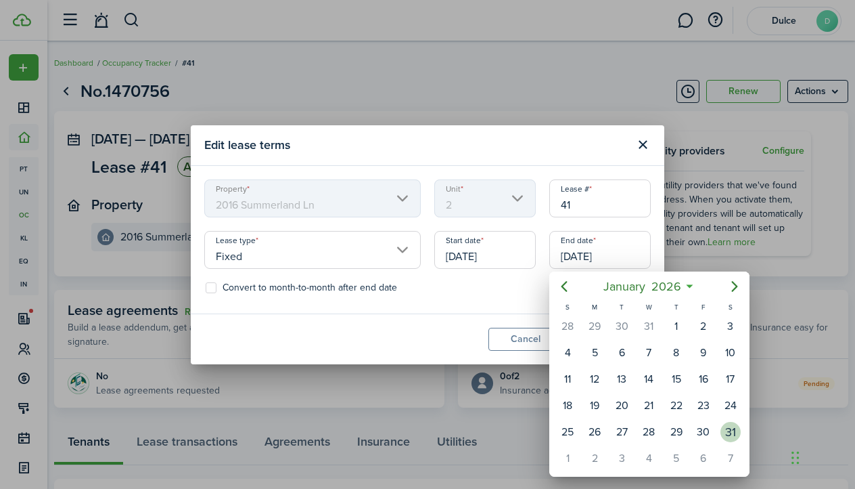
click at [736, 422] on div "31" at bounding box center [731, 432] width 20 height 20
type input "[DATE]"
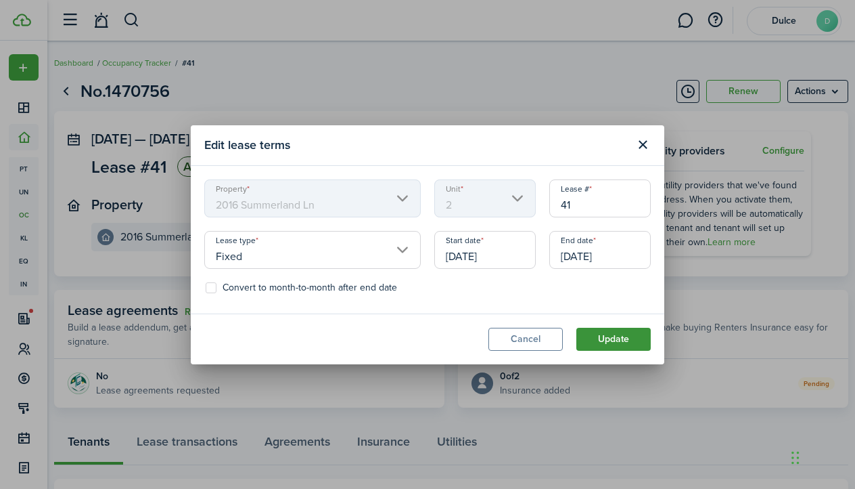
click at [611, 338] on button "Update" at bounding box center [614, 339] width 74 height 23
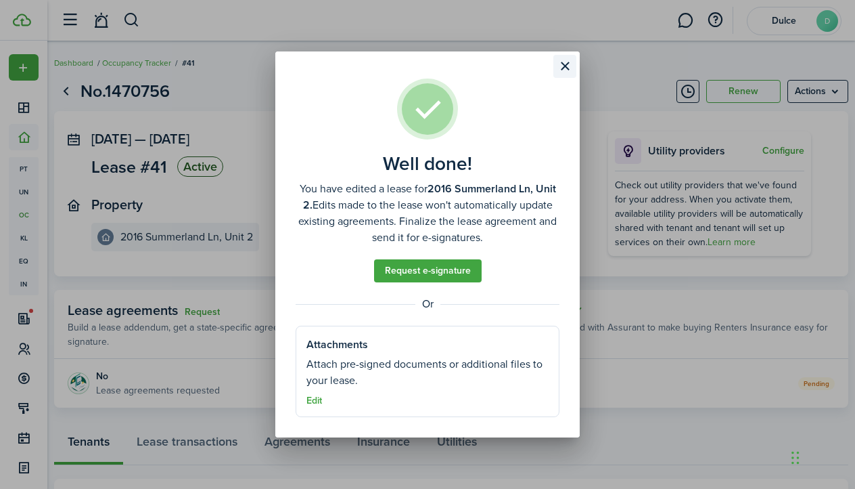
click at [559, 64] on button "Close modal" at bounding box center [565, 66] width 23 height 23
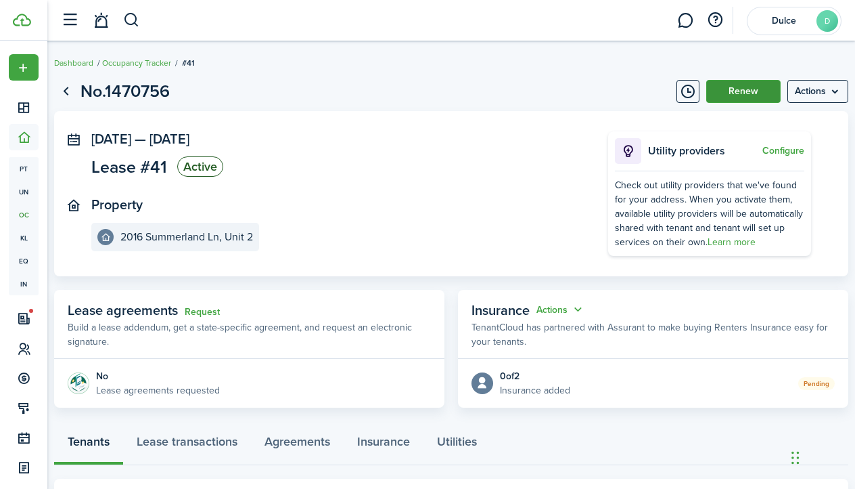
click at [750, 95] on button "Renew" at bounding box center [743, 91] width 74 height 23
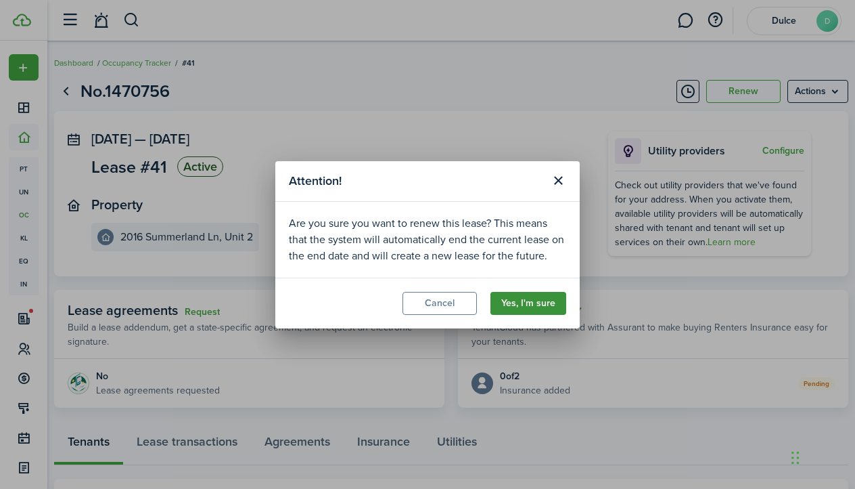
click at [528, 306] on button "Yes, I'm sure" at bounding box center [529, 303] width 76 height 23
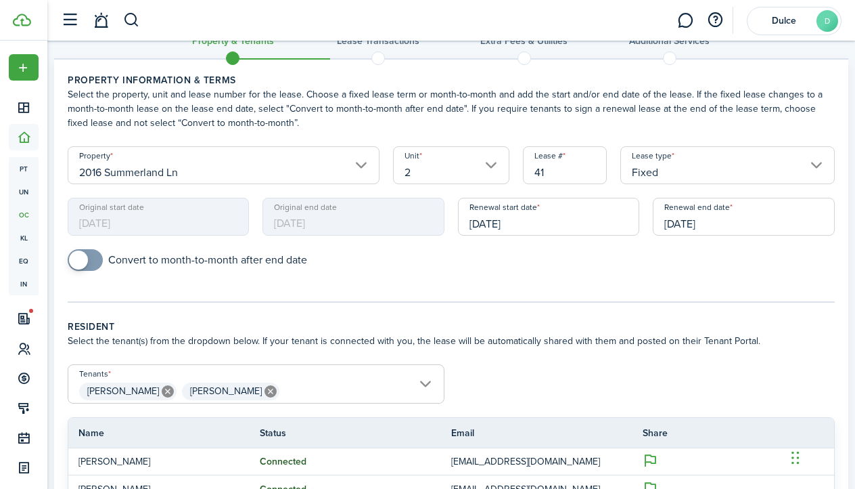
scroll to position [48, 0]
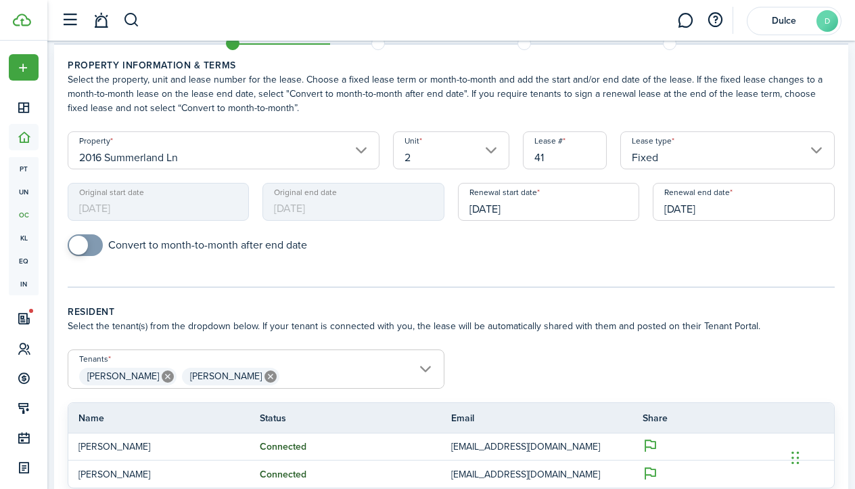
click at [747, 208] on input "[DATE]" at bounding box center [744, 202] width 182 height 38
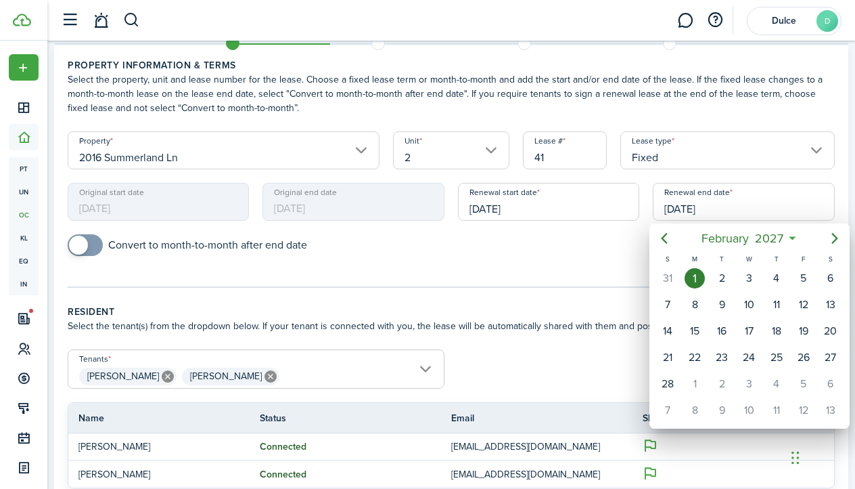
click at [725, 189] on div at bounding box center [428, 244] width 1072 height 705
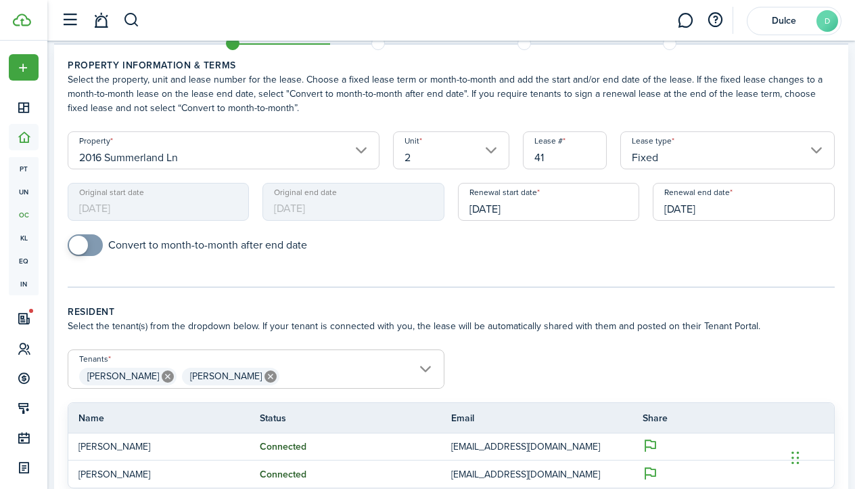
click at [725, 189] on input "[DATE]" at bounding box center [744, 202] width 182 height 38
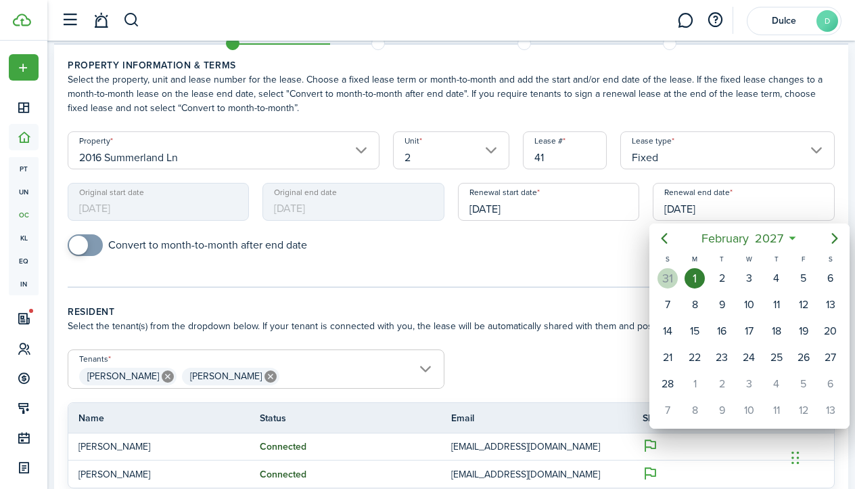
click at [674, 277] on div "31" at bounding box center [668, 278] width 20 height 20
type input "[DATE]"
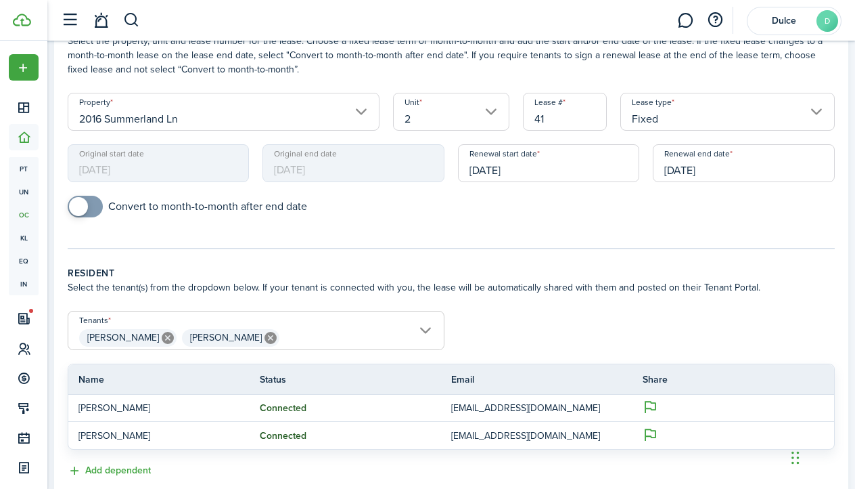
scroll to position [85, 0]
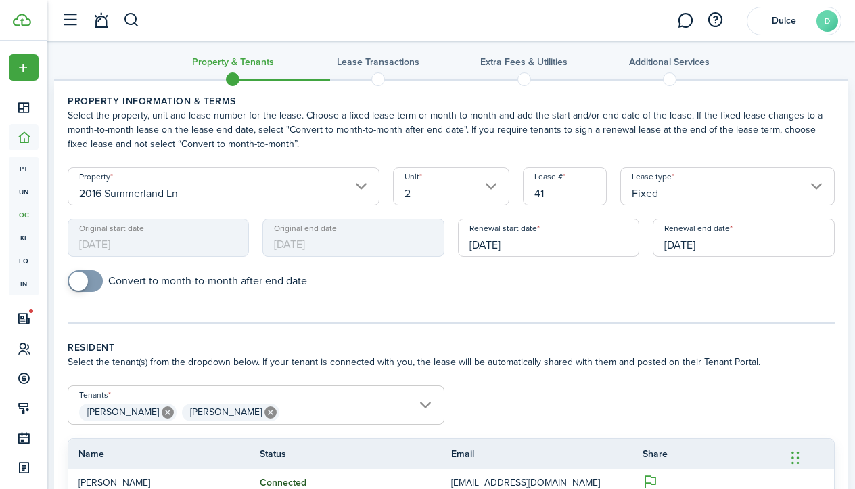
click at [777, 427] on panel-main "Property information & terms Select the property, unit and lease number for the…" at bounding box center [451, 441] width 794 height 725
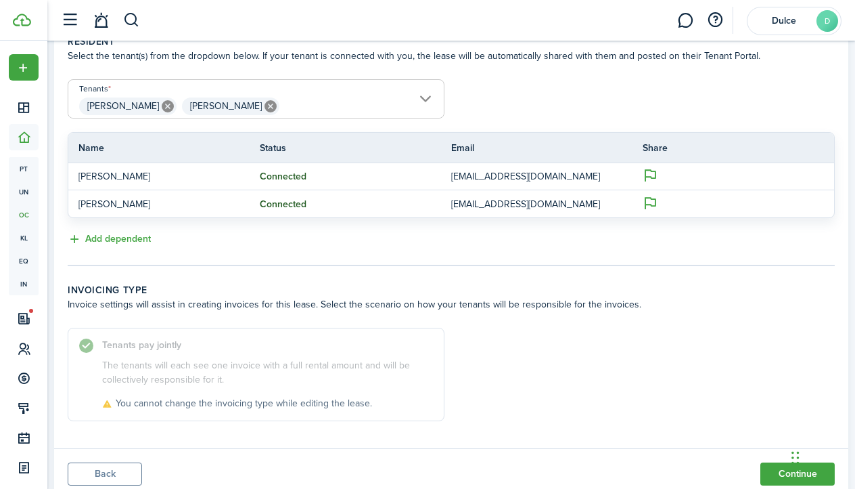
scroll to position [347, 0]
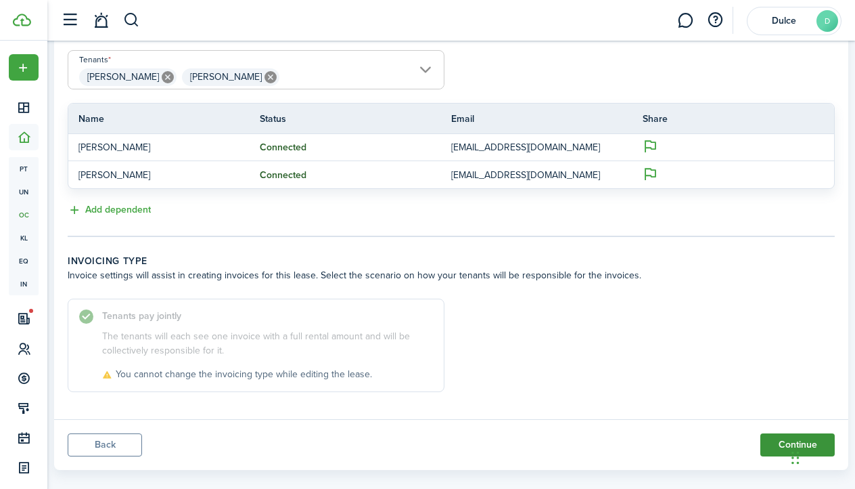
click at [780, 444] on button "Continue" at bounding box center [798, 444] width 74 height 23
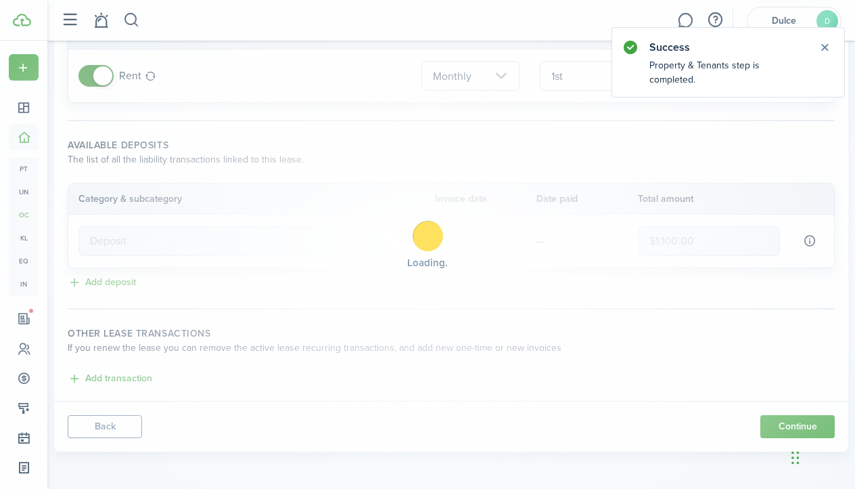
scroll to position [0, 0]
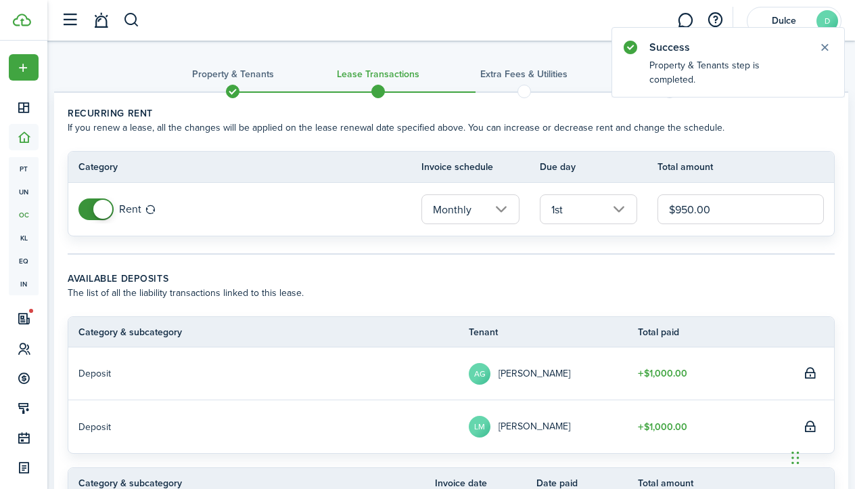
click at [683, 210] on input "$950.00" at bounding box center [741, 209] width 166 height 30
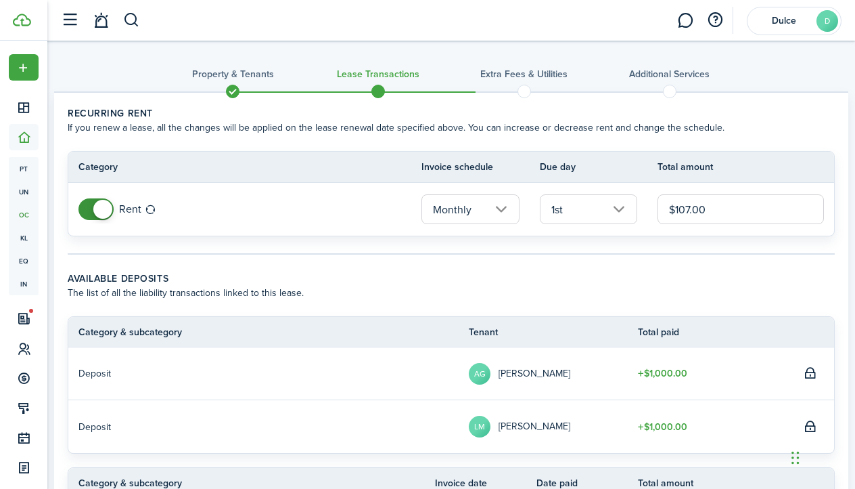
type input "$1,075.00"
click at [618, 288] on wizard-step-header-description "The list of all the liability transactions linked to this lease." at bounding box center [451, 293] width 767 height 14
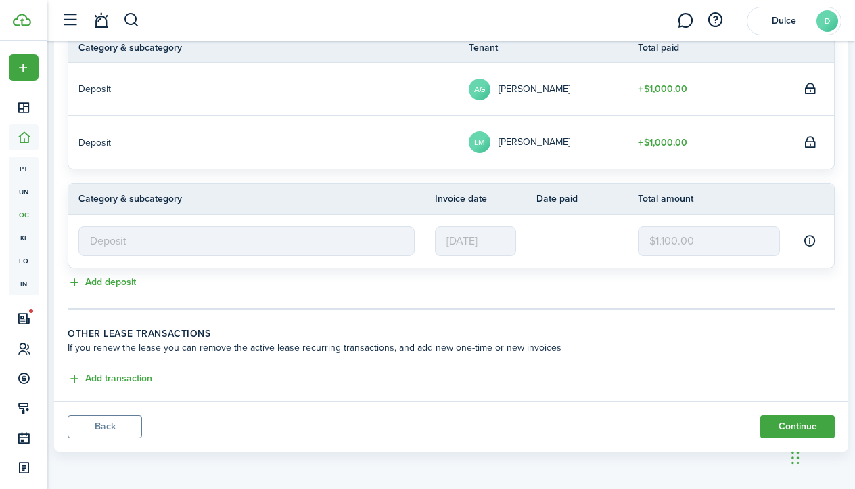
scroll to position [284, 0]
click at [773, 432] on button "Continue" at bounding box center [798, 426] width 74 height 23
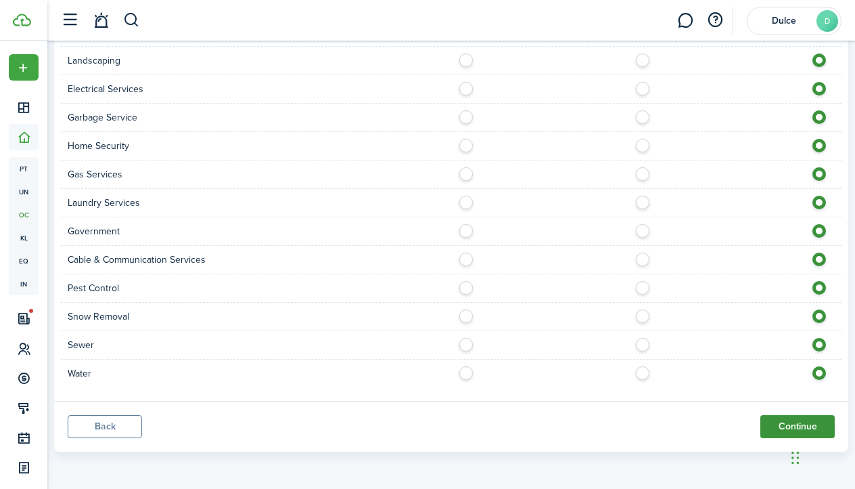
scroll to position [1213, 0]
click at [778, 422] on button "Continue" at bounding box center [798, 426] width 74 height 23
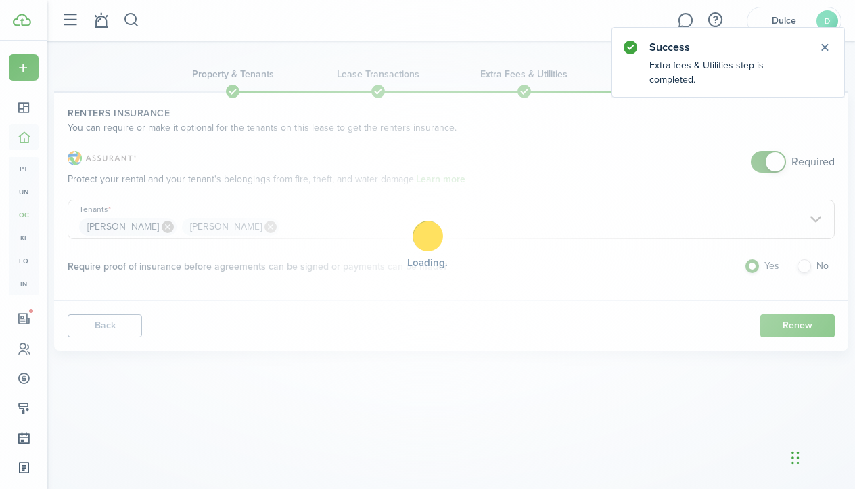
scroll to position [0, 0]
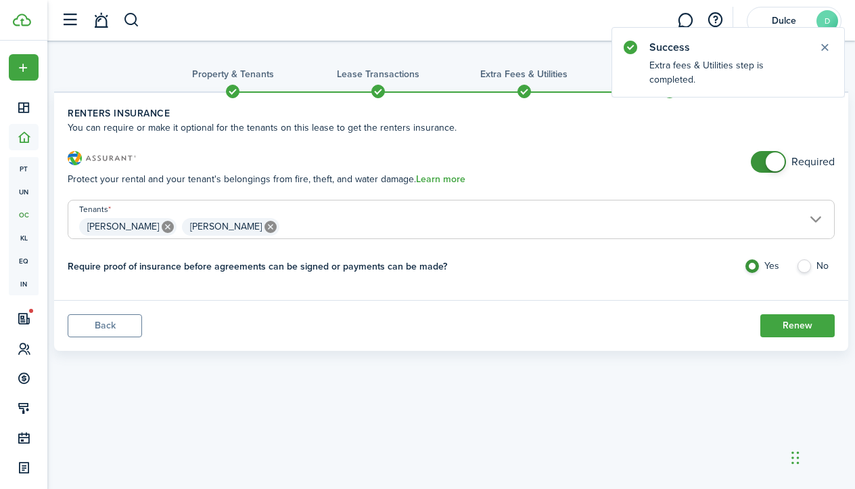
click at [809, 264] on label "No" at bounding box center [815, 269] width 39 height 20
radio input "false"
radio input "true"
click at [805, 330] on button "Renew" at bounding box center [798, 325] width 74 height 23
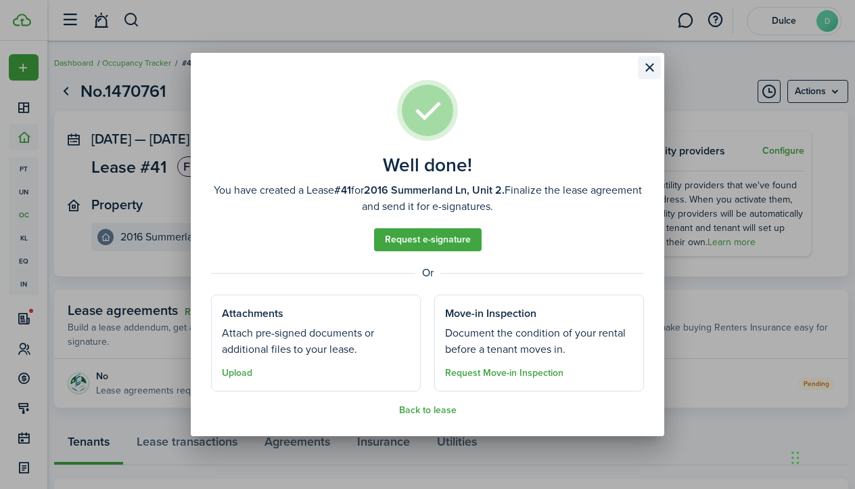
click at [651, 68] on button "Close modal" at bounding box center [649, 67] width 23 height 23
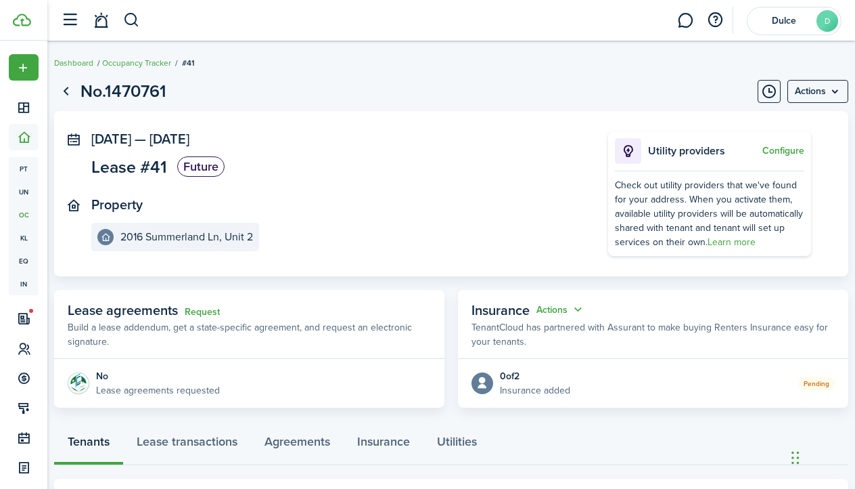
click at [279, 215] on panel-main-section "Property [STREET_ADDRESS]" at bounding box center [329, 224] width 476 height 54
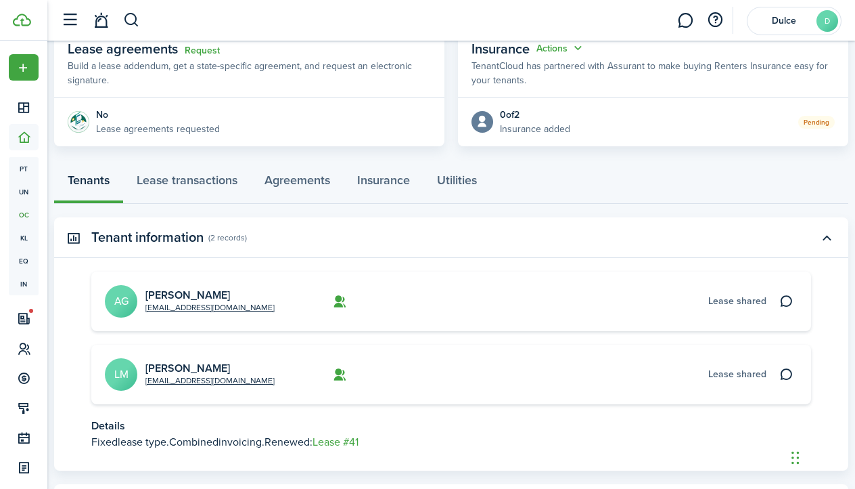
scroll to position [334, 0]
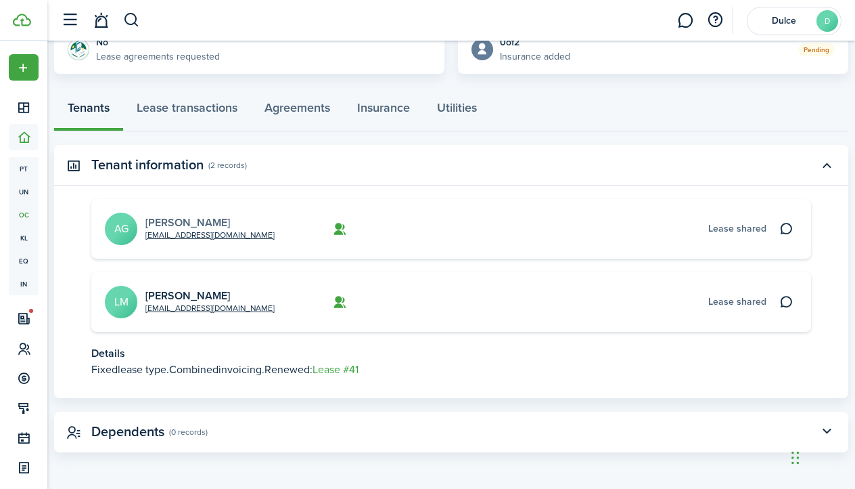
click at [179, 222] on link "[PERSON_NAME]" at bounding box center [187, 223] width 85 height 16
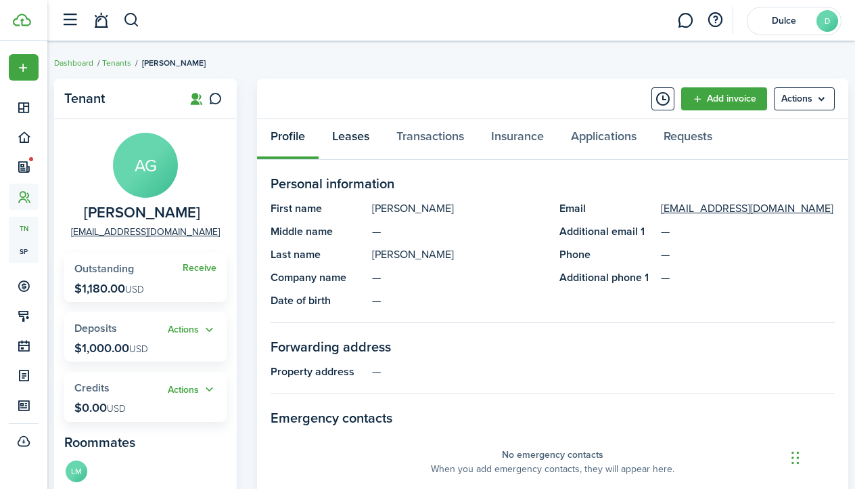
click at [374, 133] on link "Leases" at bounding box center [351, 139] width 64 height 41
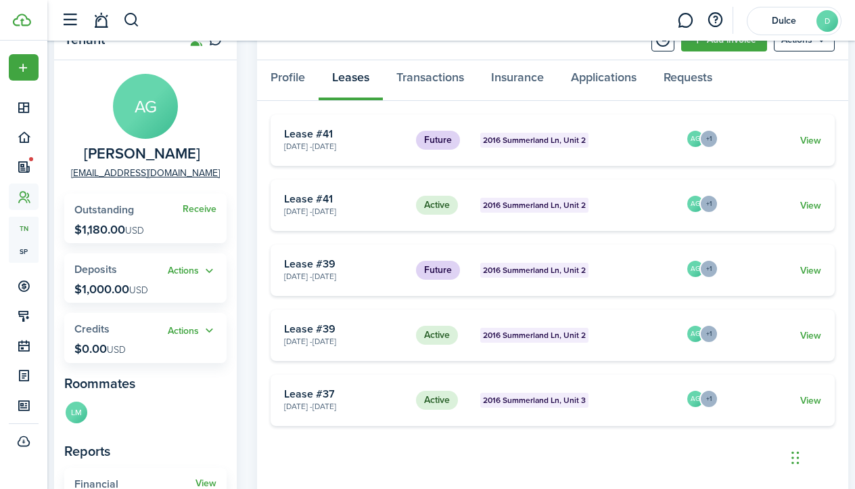
scroll to position [70, 0]
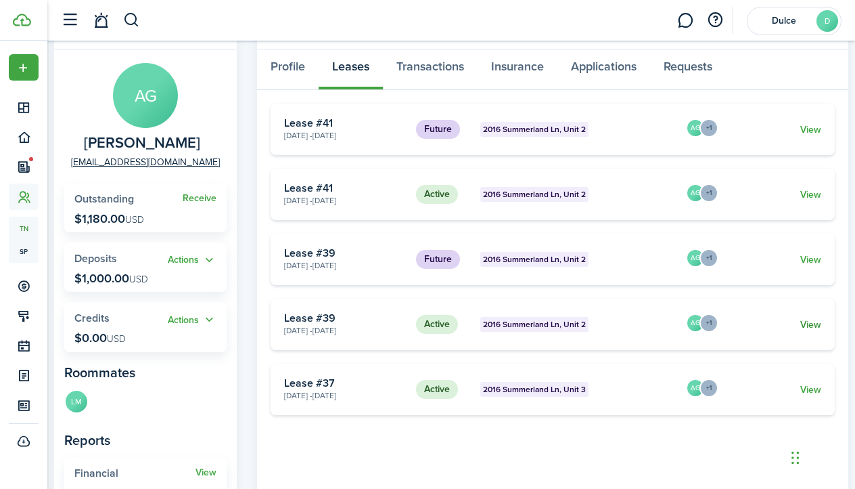
click at [815, 318] on link "View" at bounding box center [811, 324] width 21 height 14
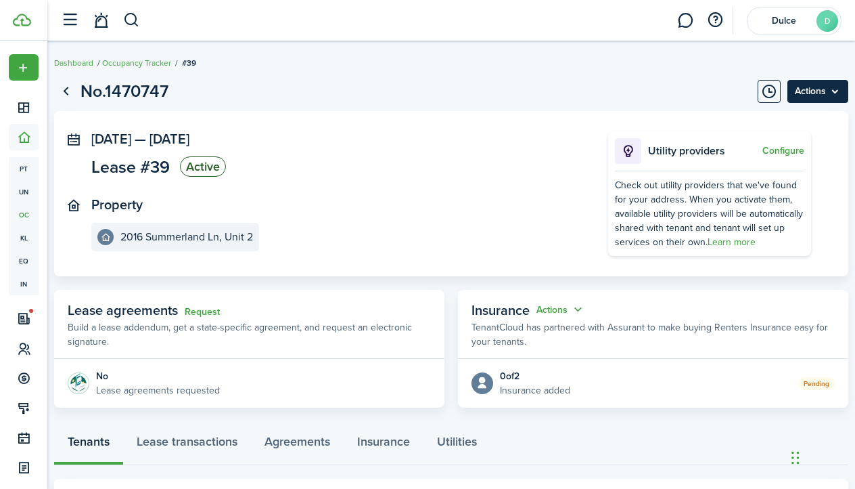
click at [812, 89] on menu-btn "Actions" at bounding box center [818, 91] width 61 height 23
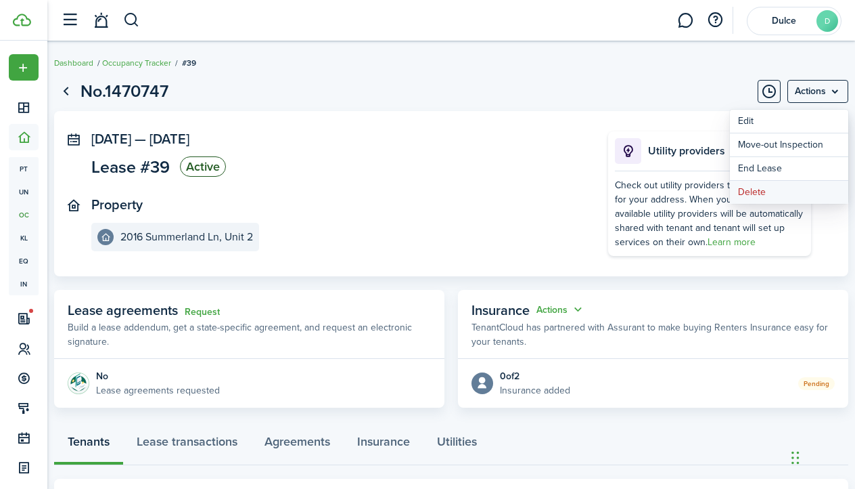
click at [788, 187] on button "Delete" at bounding box center [789, 192] width 118 height 23
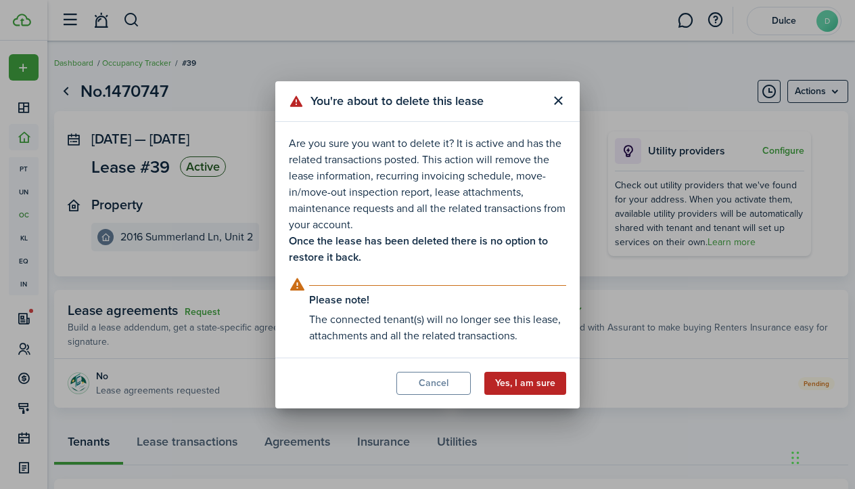
click at [528, 381] on button "Yes, I am sure" at bounding box center [526, 382] width 82 height 23
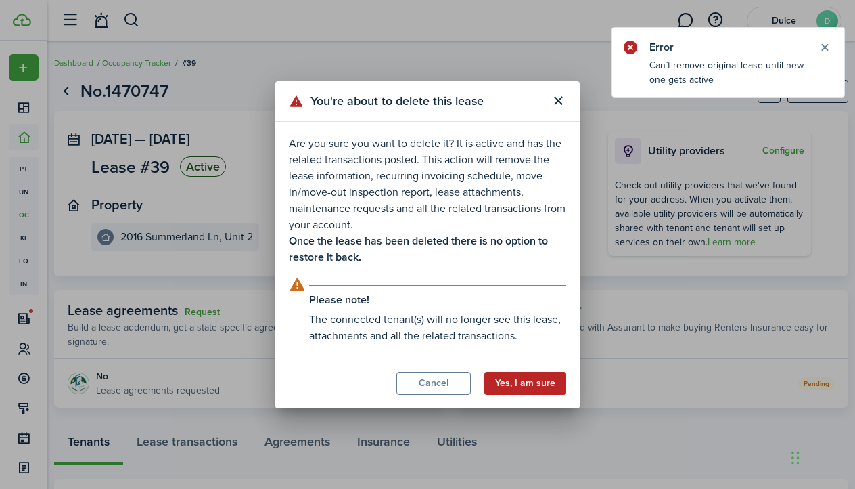
click at [533, 382] on button "Yes, I am sure" at bounding box center [526, 382] width 82 height 23
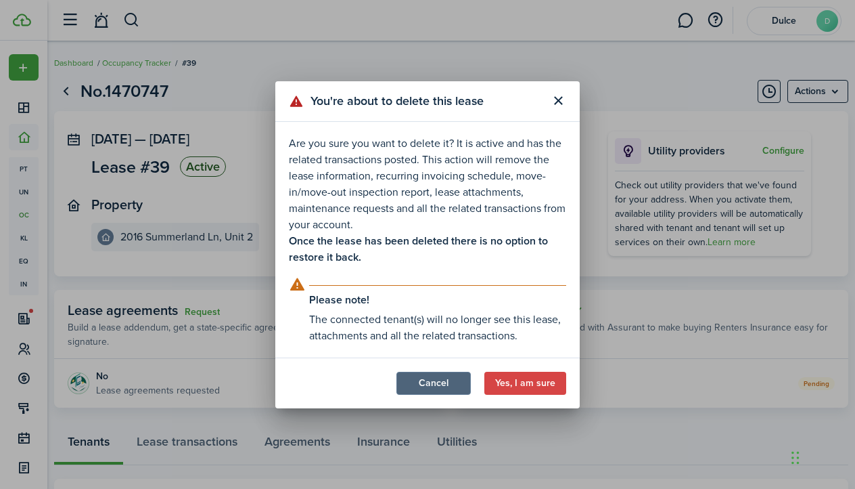
click at [435, 392] on button "Cancel" at bounding box center [434, 382] width 74 height 23
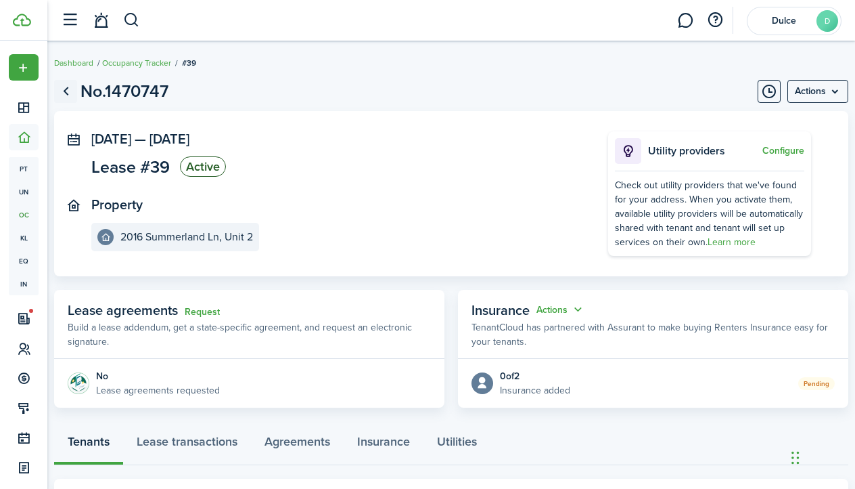
click at [66, 93] on link "Go back" at bounding box center [65, 91] width 23 height 23
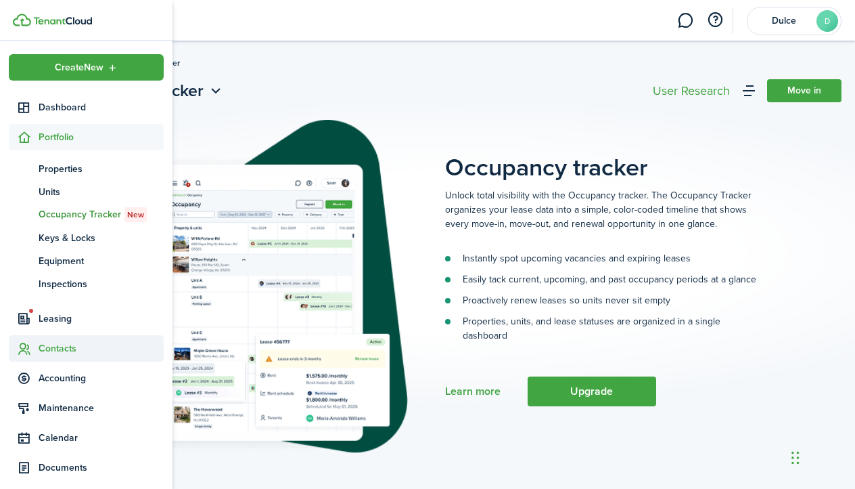
click at [56, 352] on span "Contacts" at bounding box center [101, 348] width 125 height 14
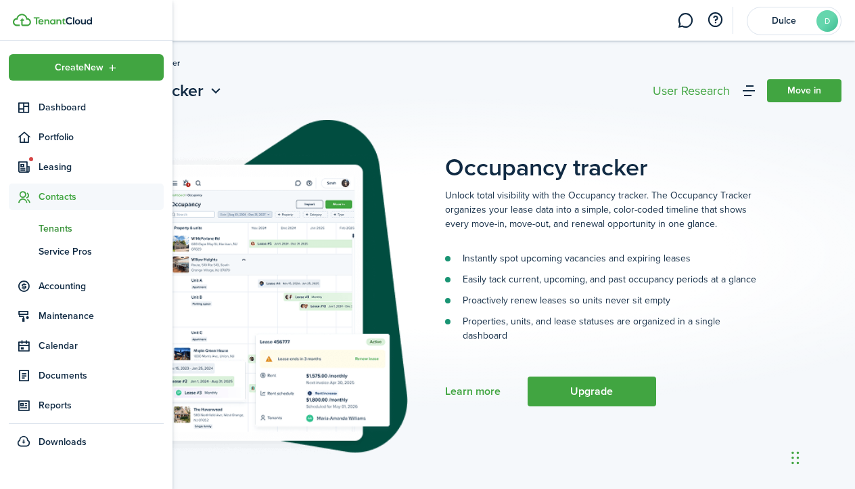
click at [87, 222] on span "Tenants" at bounding box center [101, 228] width 125 height 14
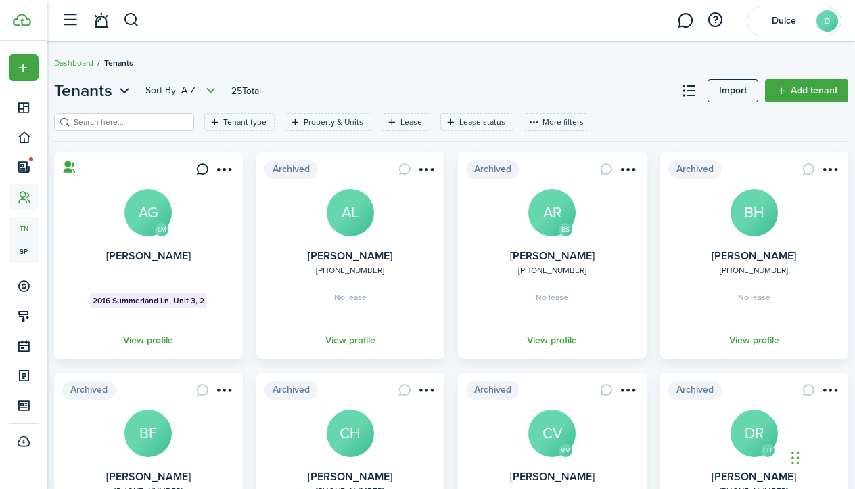
click at [134, 232] on link "AG" at bounding box center [148, 212] width 47 height 47
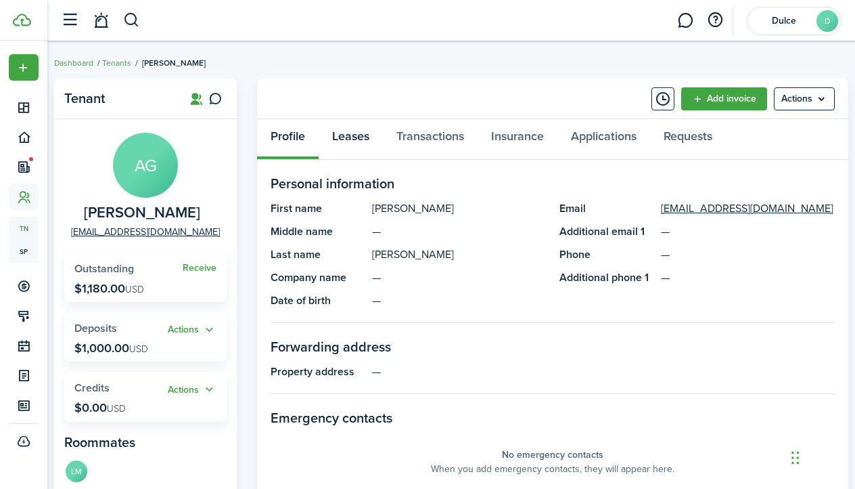
click at [366, 135] on link "Leases" at bounding box center [351, 139] width 64 height 41
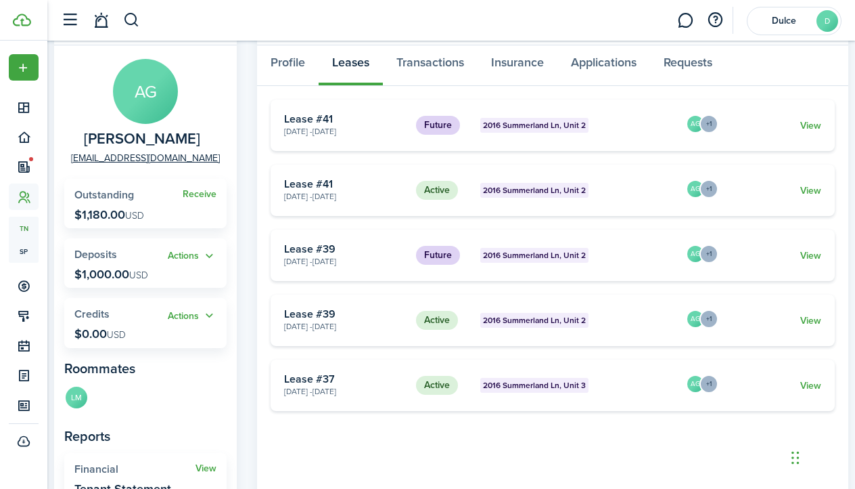
scroll to position [87, 0]
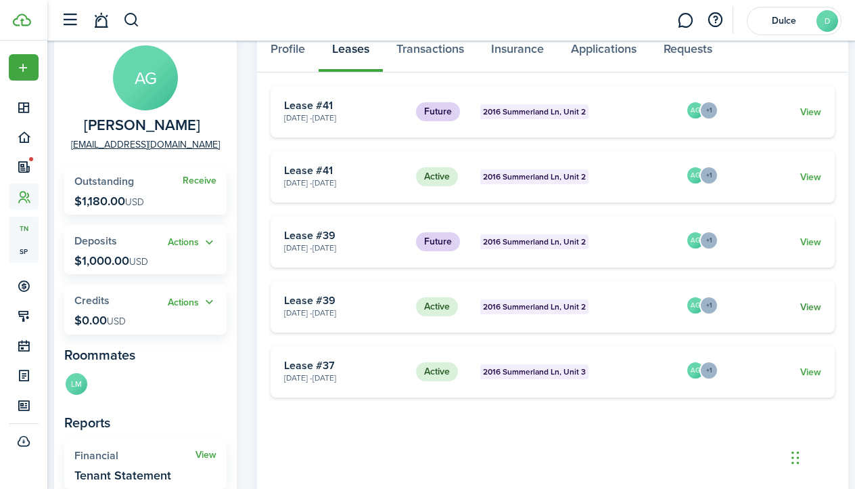
click at [811, 303] on link "View" at bounding box center [811, 307] width 21 height 14
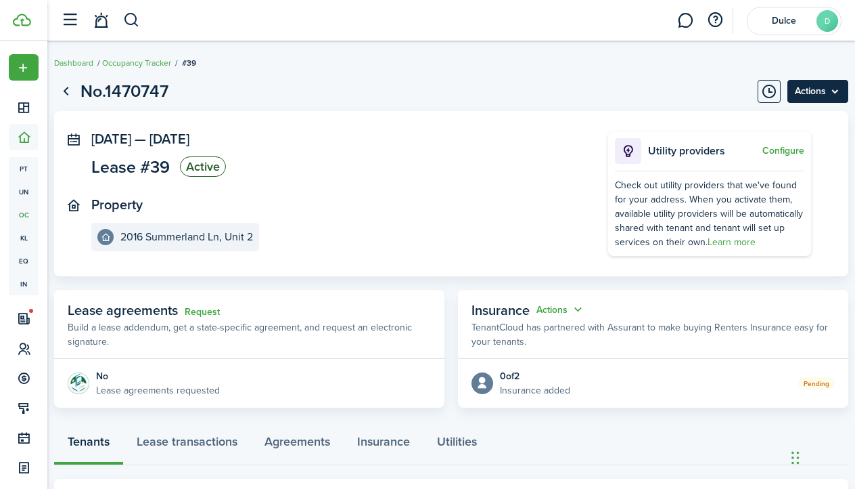
click at [810, 94] on menu-btn "Actions" at bounding box center [818, 91] width 61 height 23
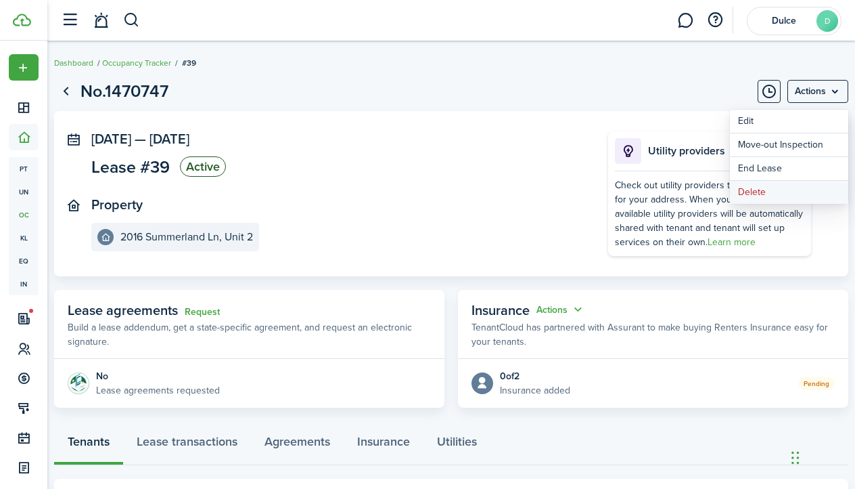
click at [778, 187] on button "Delete" at bounding box center [789, 192] width 118 height 23
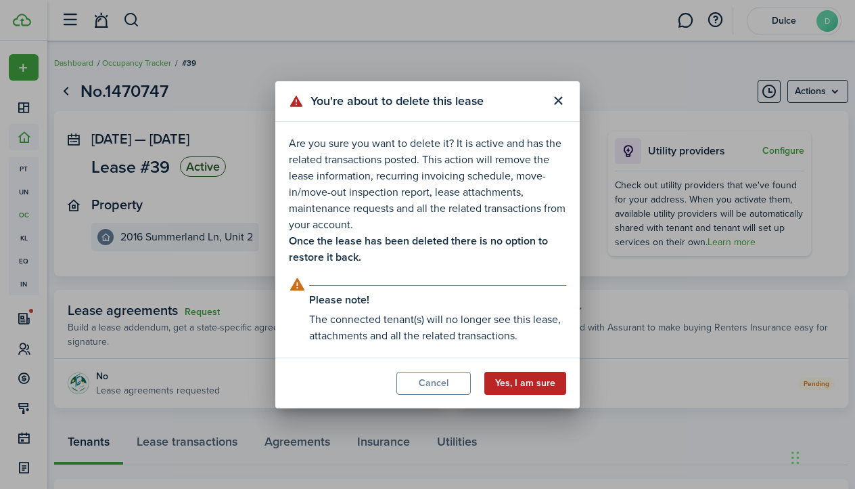
click at [533, 383] on button "Yes, I am sure" at bounding box center [526, 382] width 82 height 23
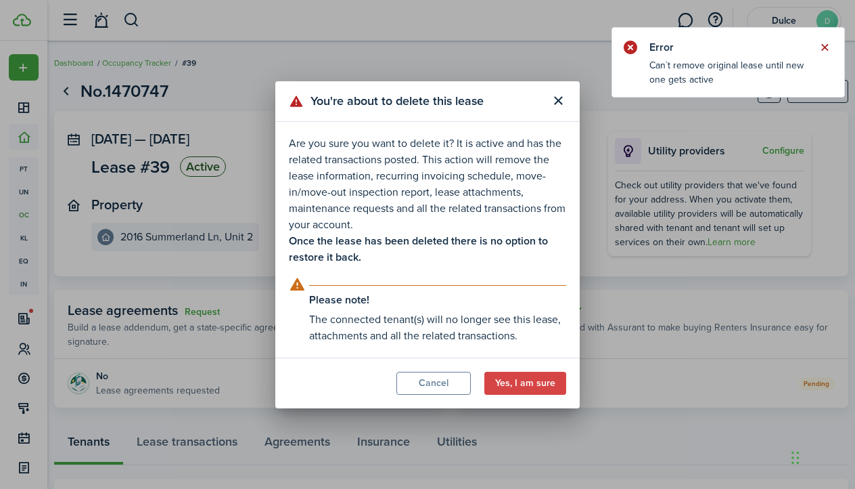
click at [828, 48] on button "Close notify" at bounding box center [824, 47] width 19 height 19
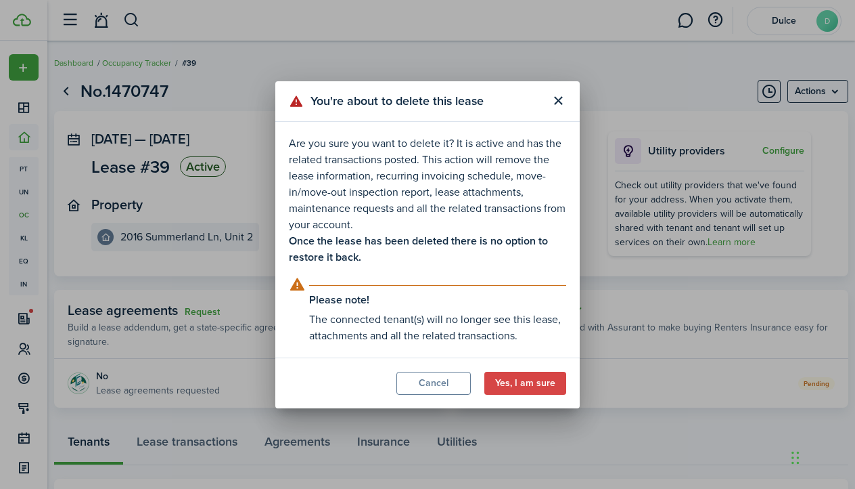
click at [409, 284] on explanation "Please note! The connected tenant(s) will no longer see this lease, attachments…" at bounding box center [427, 310] width 277 height 68
click at [526, 386] on button "Yes, I am sure" at bounding box center [526, 382] width 82 height 23
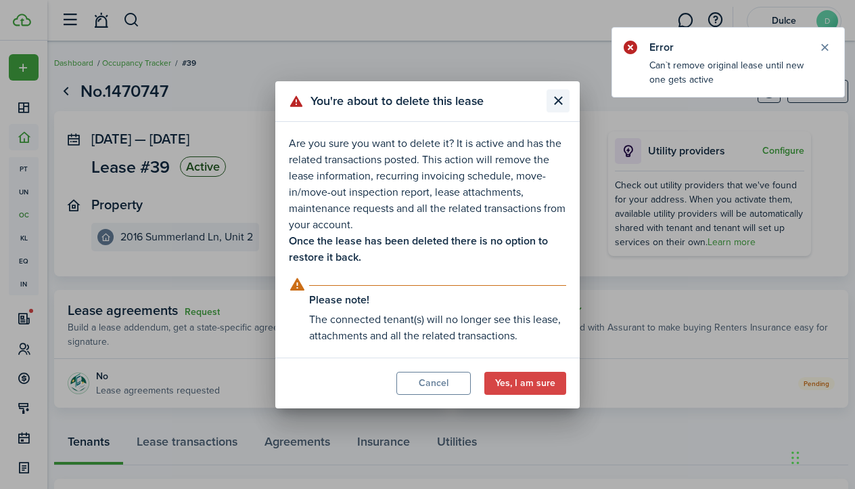
click at [553, 107] on button "Close modal" at bounding box center [558, 100] width 23 height 23
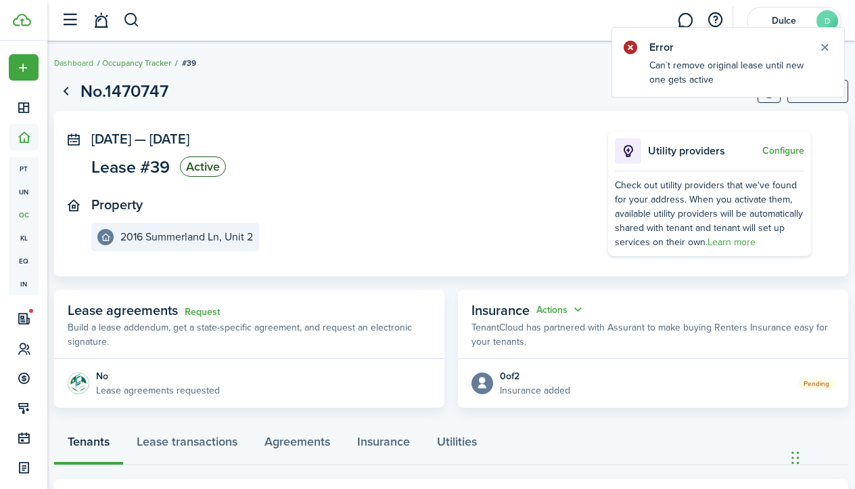
click at [150, 64] on link "Occupancy Tracker" at bounding box center [136, 63] width 69 height 12
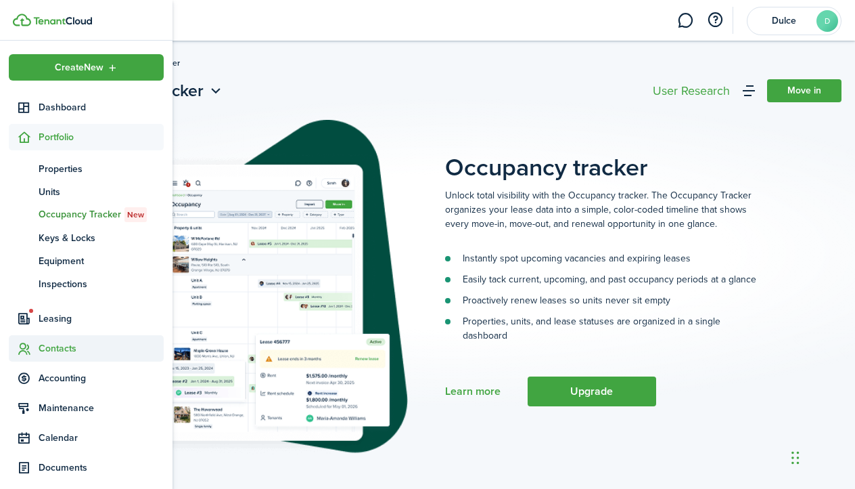
click at [74, 345] on span "Contacts" at bounding box center [101, 348] width 125 height 14
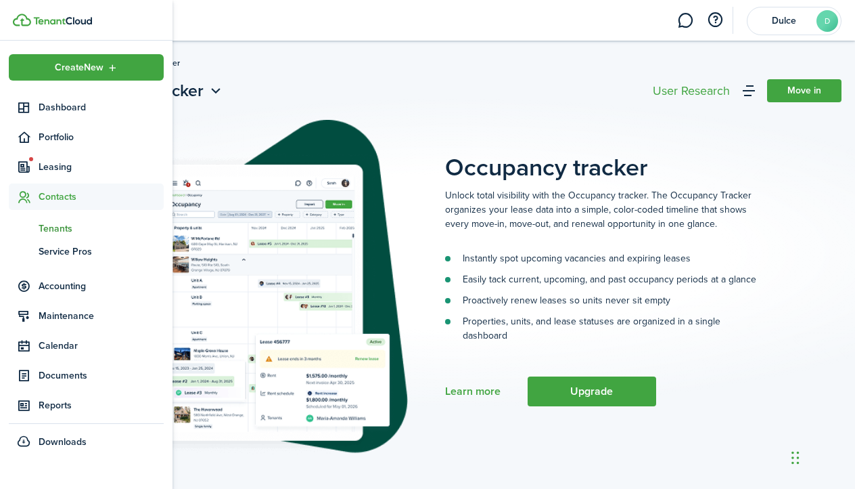
click at [52, 224] on span "Tenants" at bounding box center [101, 228] width 125 height 14
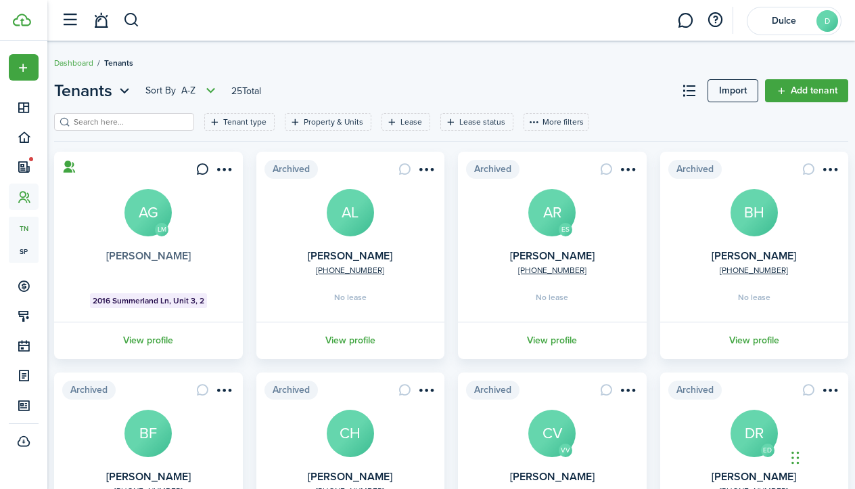
click at [139, 250] on link "[PERSON_NAME]" at bounding box center [148, 256] width 85 height 16
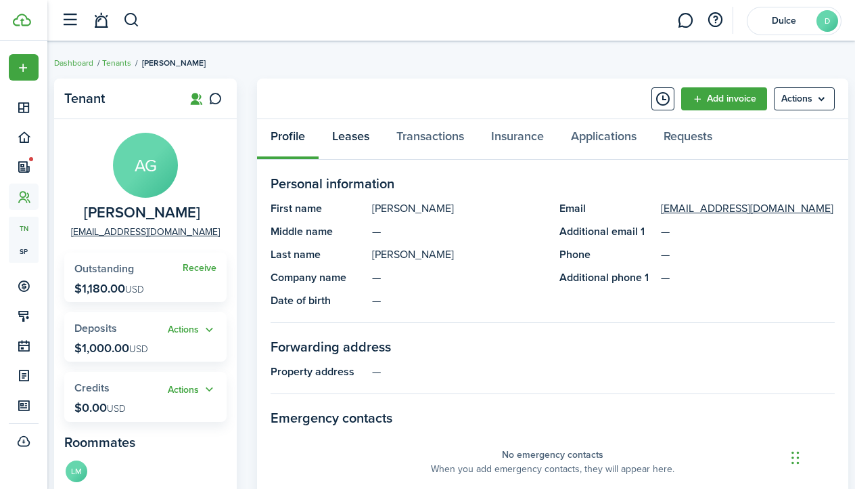
click at [375, 136] on link "Leases" at bounding box center [351, 139] width 64 height 41
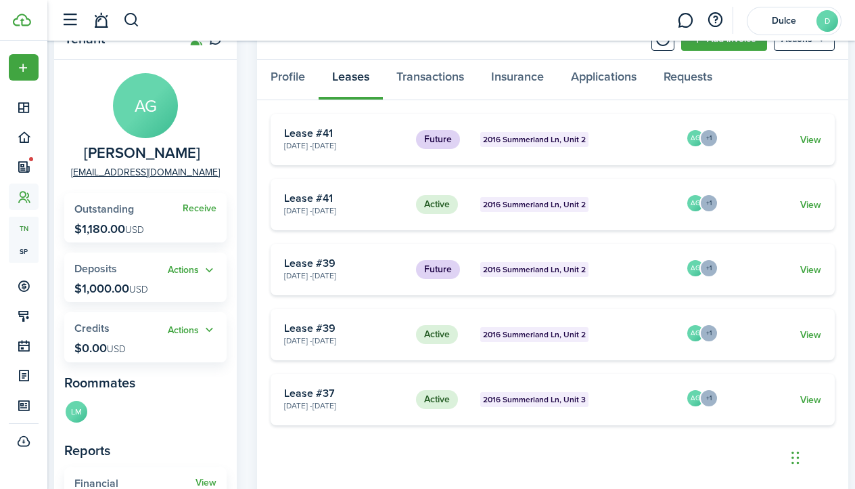
scroll to position [60, 0]
click at [618, 343] on card "Active 2016 Summerland Ln, Unit 2 [DATE] - [DATE] Lease #39 AG +1 View" at bounding box center [553, 333] width 564 height 51
click at [813, 333] on link "View" at bounding box center [811, 334] width 21 height 14
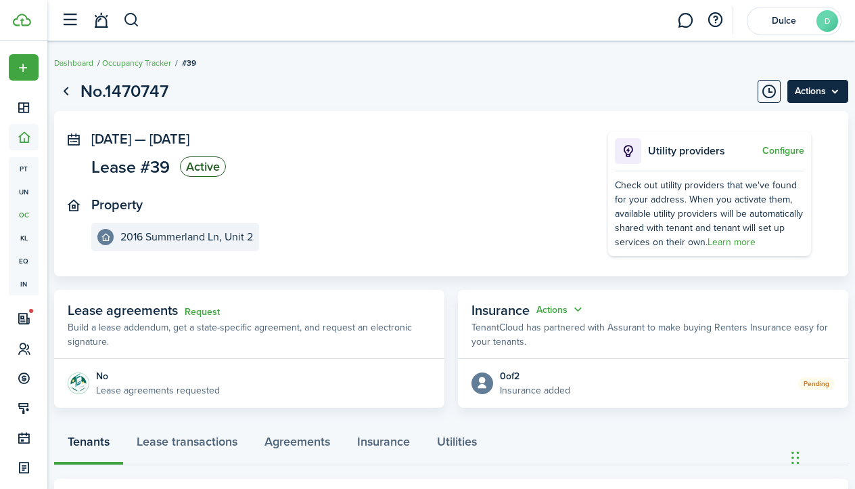
click at [819, 88] on menu-btn "Actions" at bounding box center [818, 91] width 61 height 23
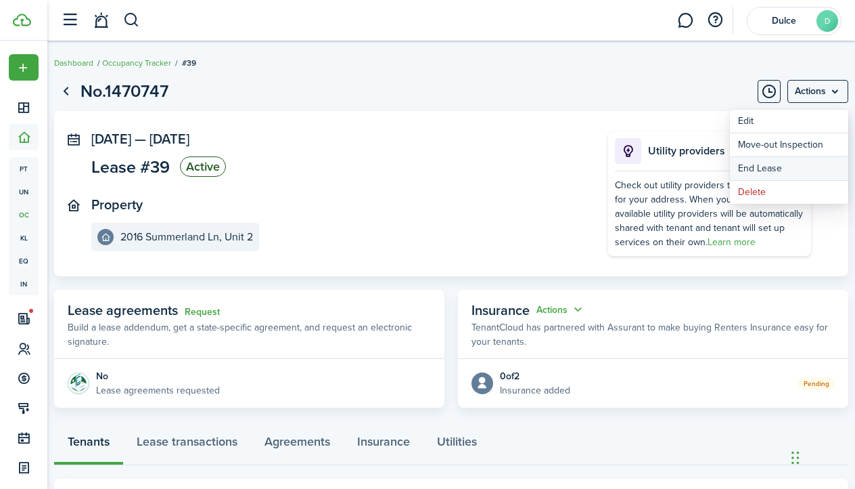
click at [766, 167] on link "End Lease" at bounding box center [789, 168] width 118 height 23
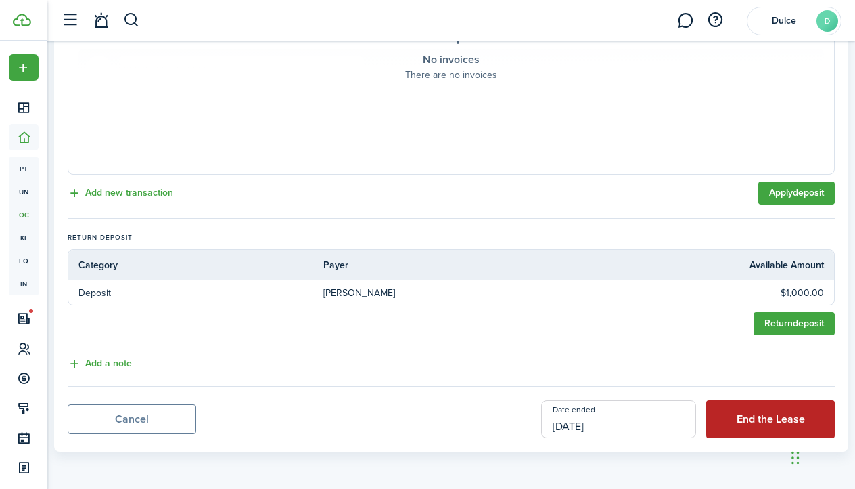
scroll to position [445, 0]
click at [761, 420] on button "End the Lease" at bounding box center [770, 419] width 129 height 38
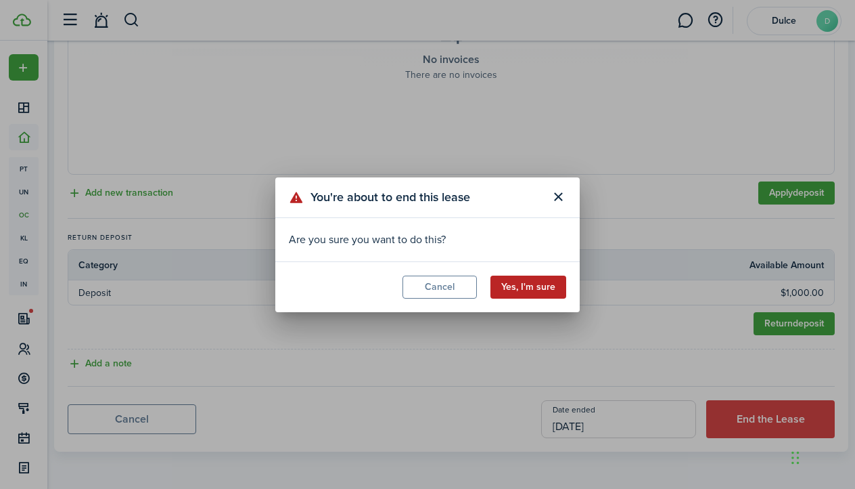
click at [522, 279] on button "Yes, I'm sure" at bounding box center [529, 286] width 76 height 23
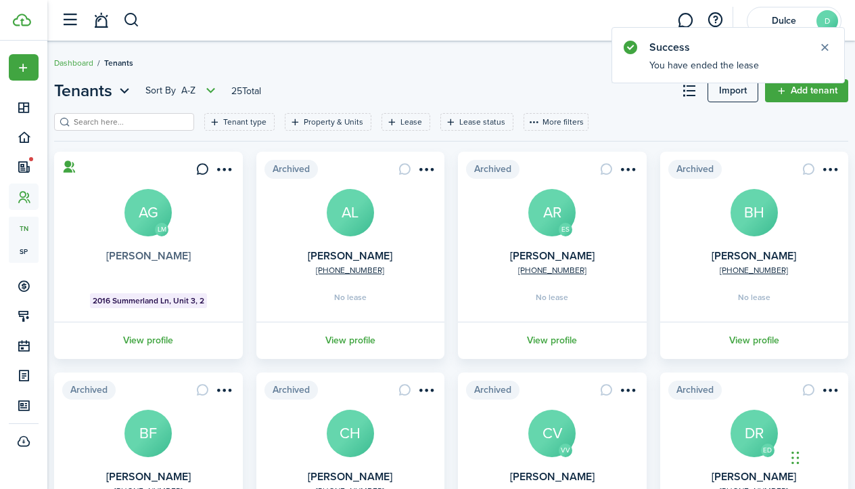
click at [157, 256] on link "[PERSON_NAME]" at bounding box center [148, 256] width 85 height 16
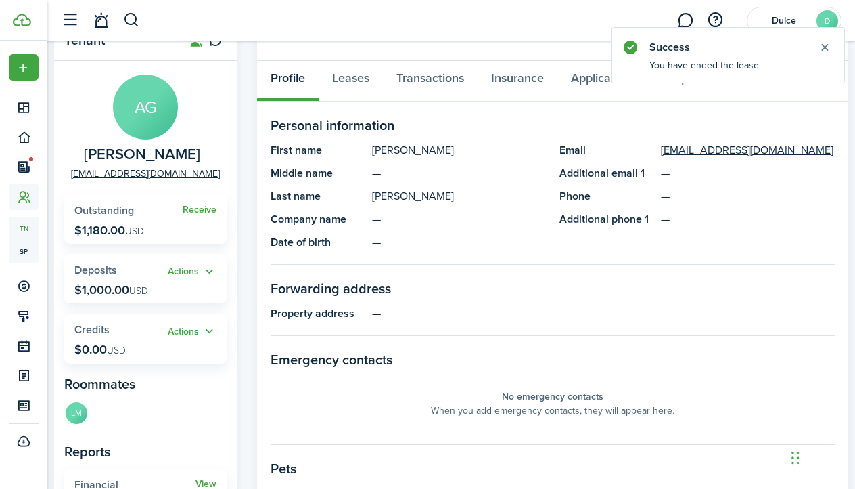
scroll to position [66, 0]
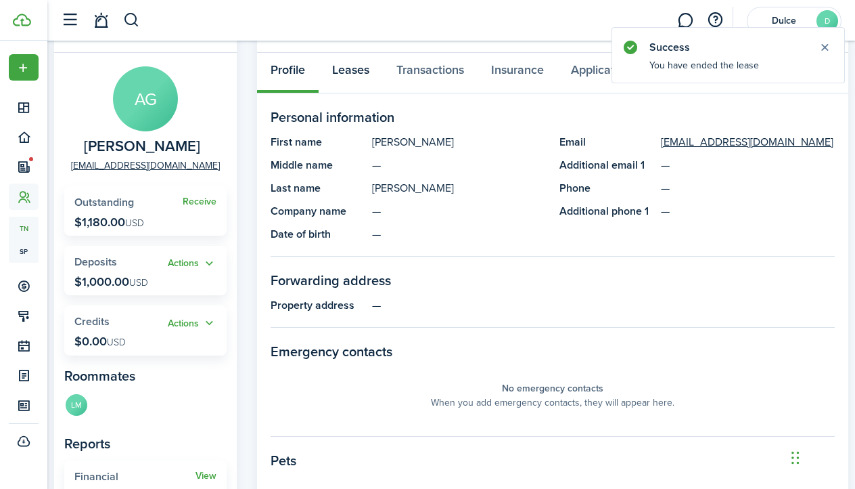
click at [340, 57] on link "Leases" at bounding box center [351, 73] width 64 height 41
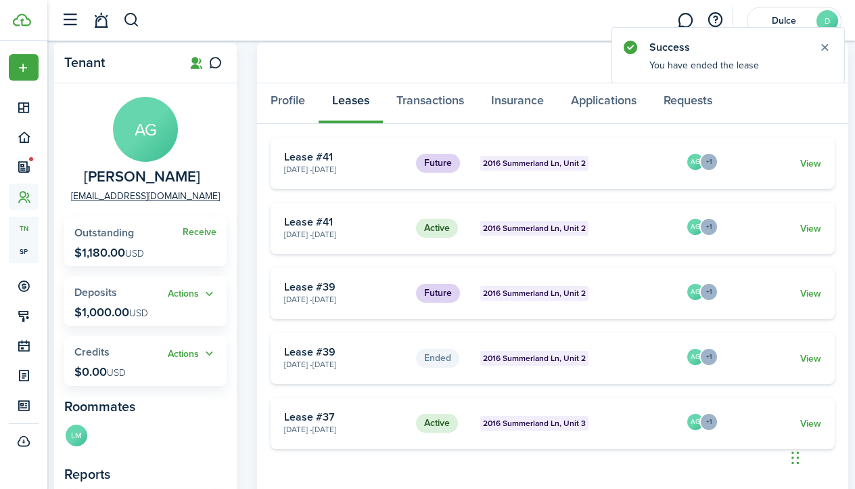
scroll to position [72, 0]
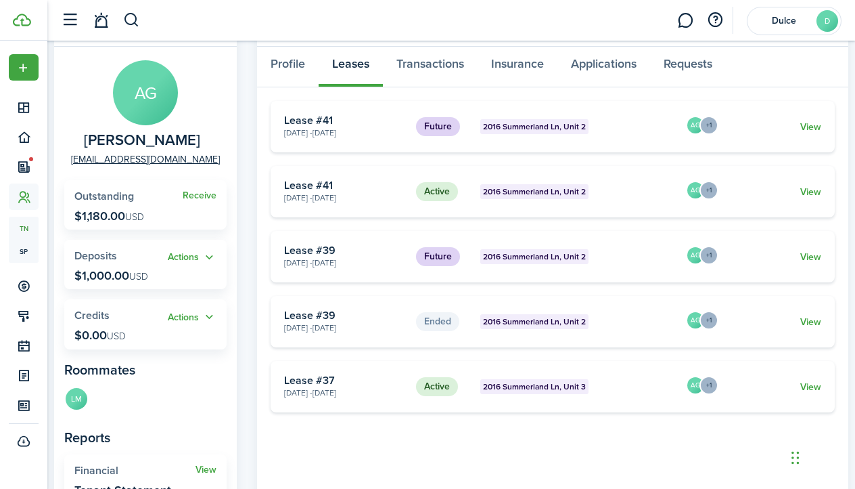
click at [798, 254] on card-footer "View" at bounding box center [772, 257] width 98 height 14
click at [811, 253] on link "View" at bounding box center [811, 257] width 21 height 14
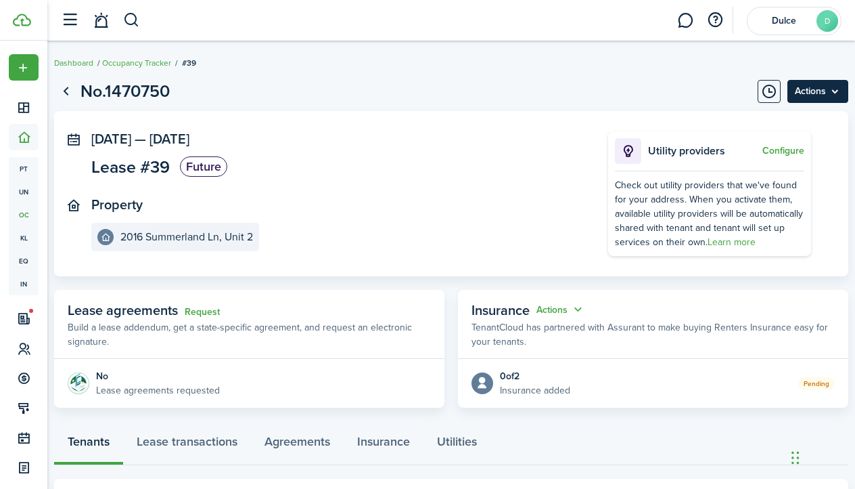
click at [817, 95] on menu-btn "Actions" at bounding box center [818, 91] width 61 height 23
click at [774, 125] on button "Delete" at bounding box center [789, 121] width 118 height 23
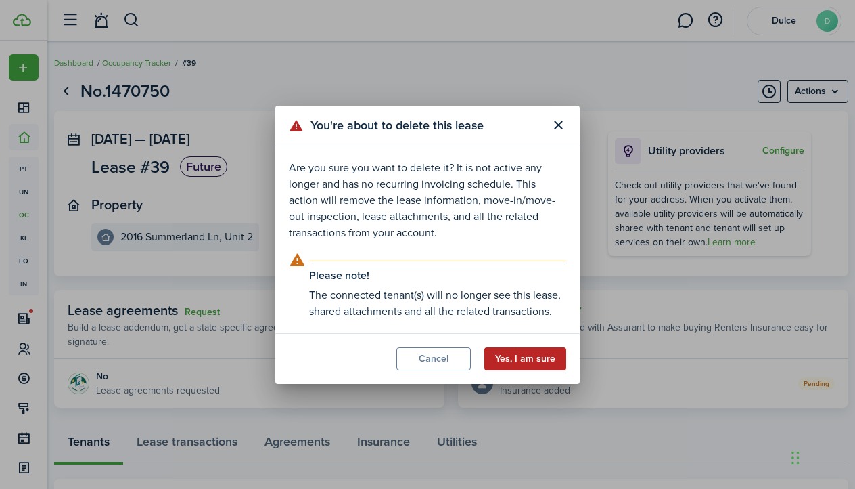
click at [538, 359] on button "Yes, I am sure" at bounding box center [526, 358] width 82 height 23
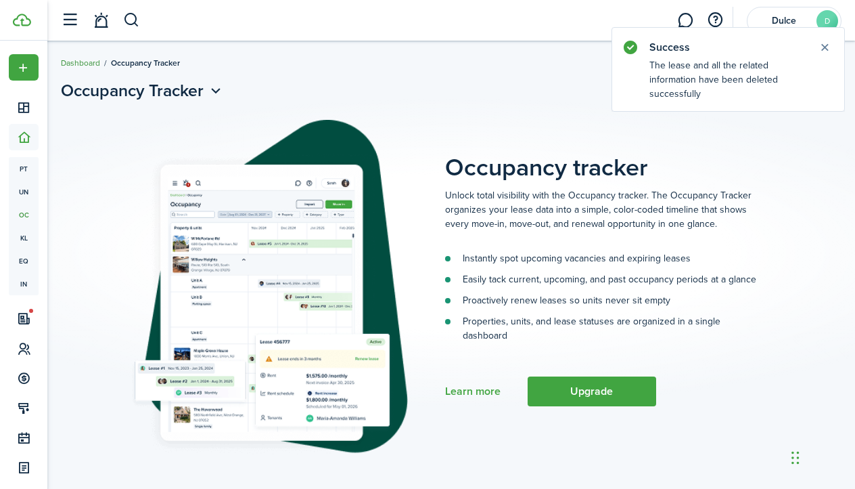
click at [92, 66] on link "Dashboard" at bounding box center [80, 63] width 39 height 12
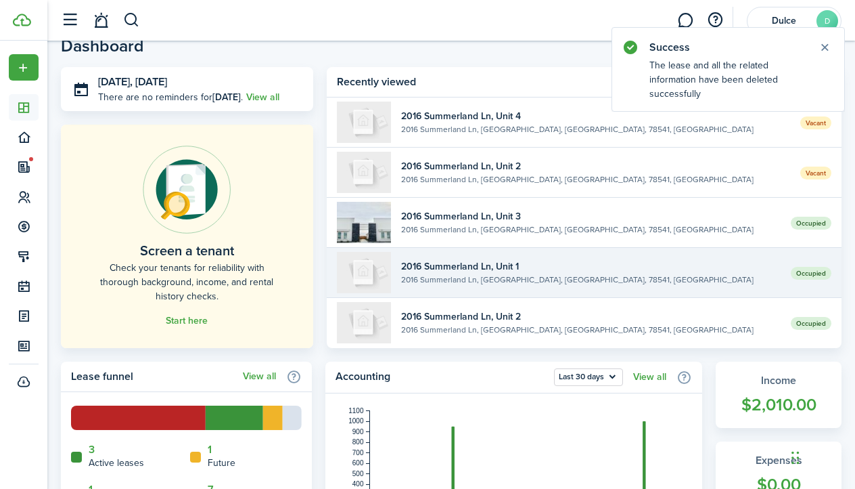
scroll to position [32, 0]
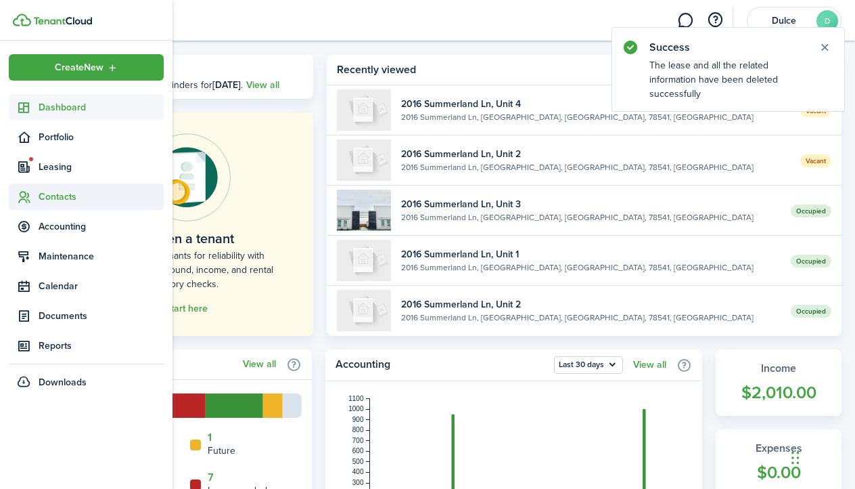
drag, startPoint x: 55, startPoint y: 172, endPoint x: 54, endPoint y: 200, distance: 27.8
click at [54, 199] on ul "Create New Dashboard Portfolio Leasing Contacts Accounting Maintenance Calendar…" at bounding box center [86, 224] width 155 height 341
click at [54, 200] on span "Contacts" at bounding box center [101, 196] width 125 height 14
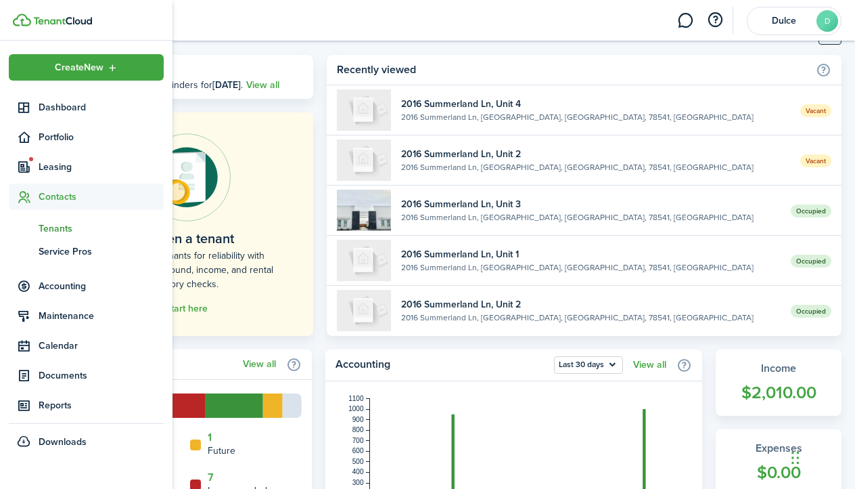
click at [68, 225] on span "Tenants" at bounding box center [101, 228] width 125 height 14
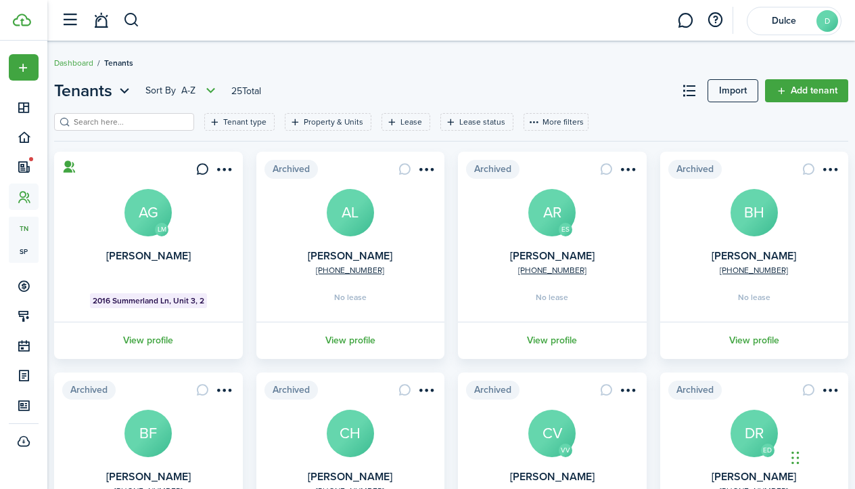
click at [181, 249] on card "[PERSON_NAME] [PERSON_NAME] 2016 Summerland Ln, Unit 3, 2 View profile" at bounding box center [148, 255] width 189 height 207
click at [181, 259] on link "[PERSON_NAME]" at bounding box center [148, 256] width 85 height 16
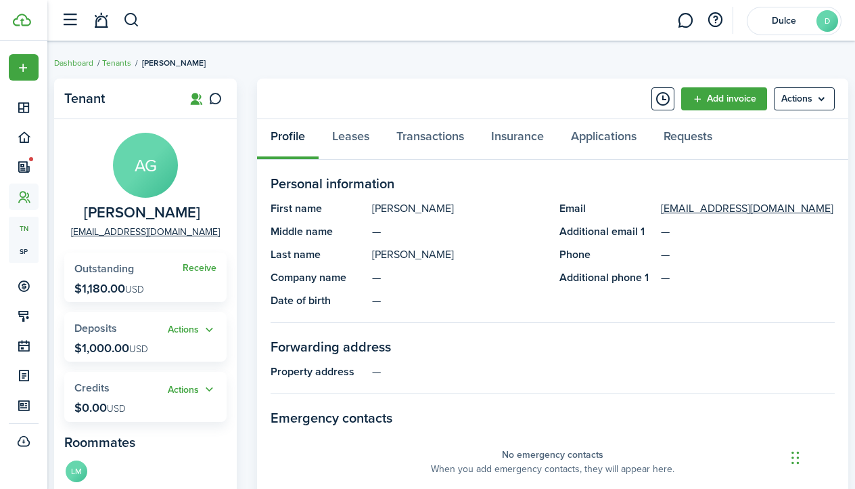
scroll to position [26, 0]
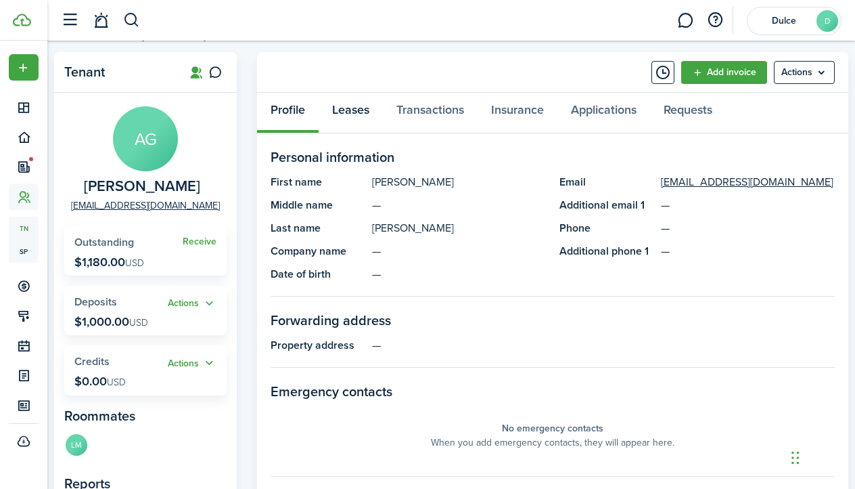
click at [353, 112] on link "Leases" at bounding box center [351, 113] width 64 height 41
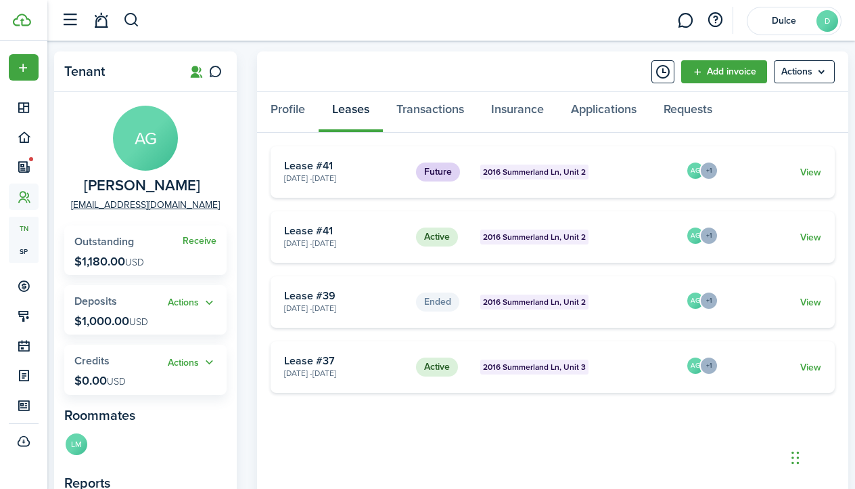
scroll to position [37, 0]
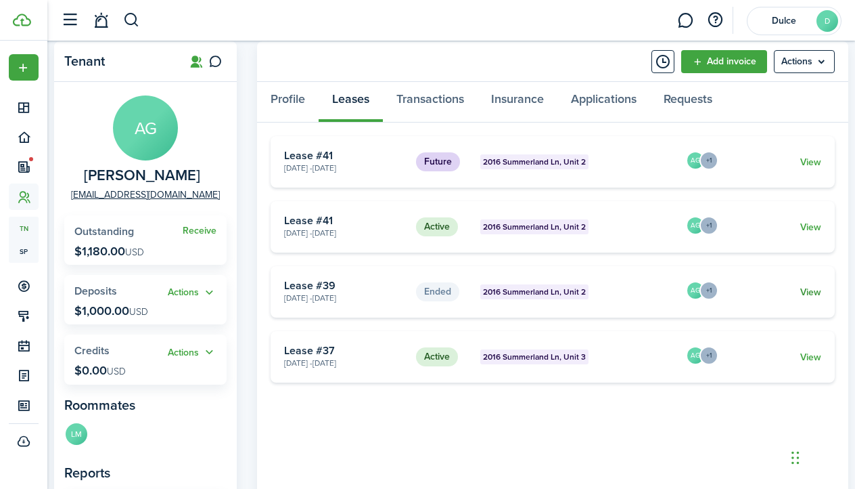
click at [815, 290] on link "View" at bounding box center [811, 292] width 21 height 14
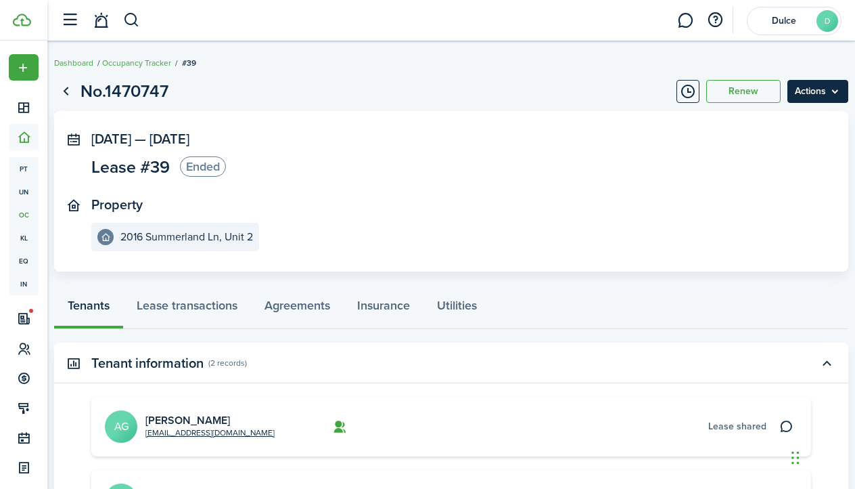
click at [801, 93] on menu-btn "Actions" at bounding box center [818, 91] width 61 height 23
click at [650, 225] on panel-main-section "Property [STREET_ADDRESS]" at bounding box center [430, 224] width 679 height 54
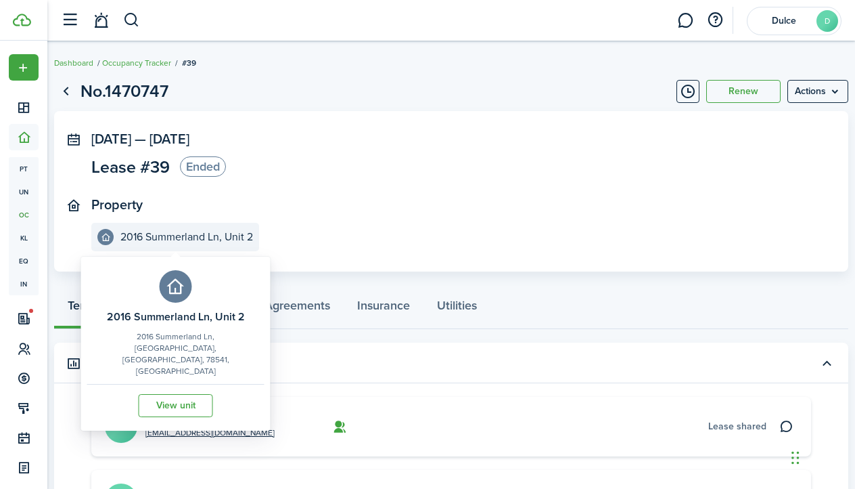
click at [229, 240] on e-details-info-title "2016 Summerland Ln, Unit 2" at bounding box center [186, 237] width 133 height 12
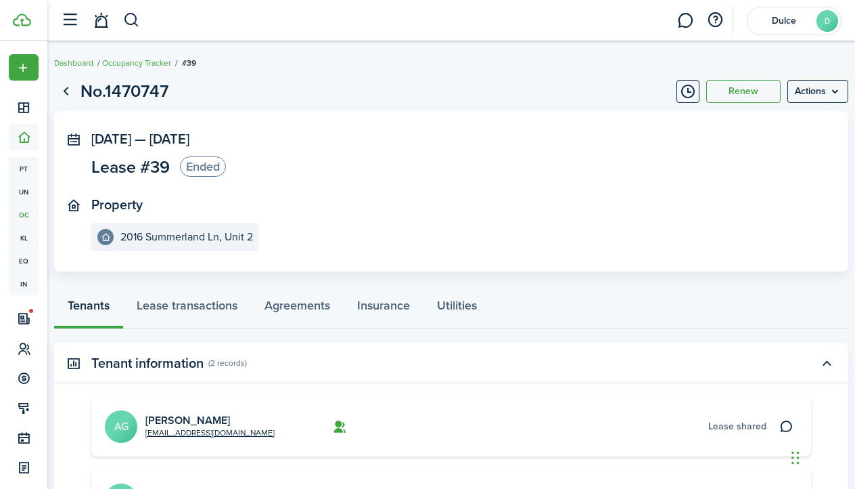
click at [325, 175] on panel-main-section "[DATE] — [DATE] Lease #39 Ended" at bounding box center [430, 155] width 679 height 49
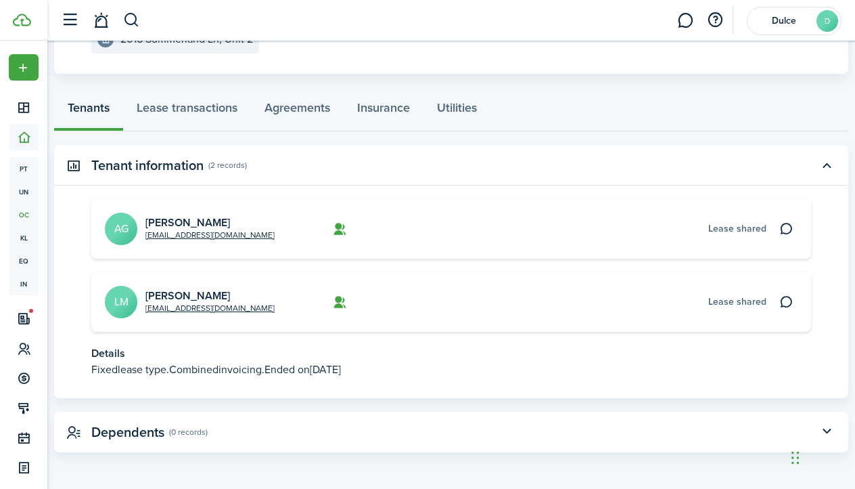
scroll to position [197, 0]
click at [175, 114] on link "Lease transactions" at bounding box center [187, 111] width 128 height 41
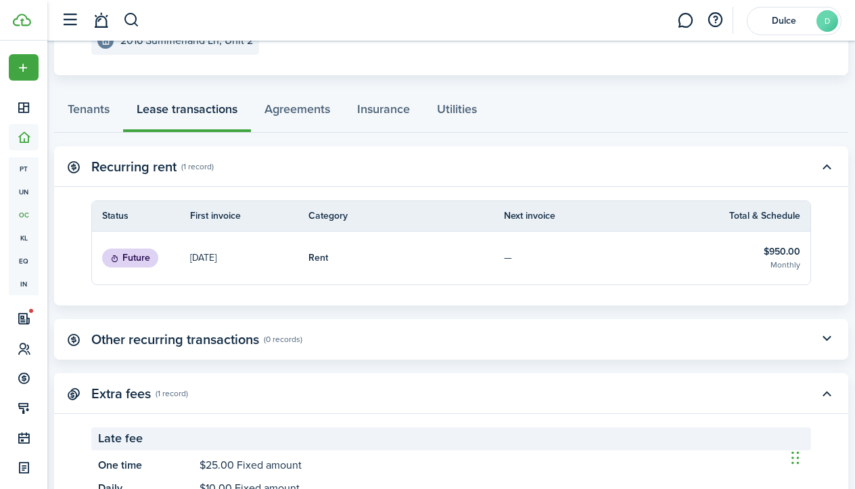
scroll to position [157, 0]
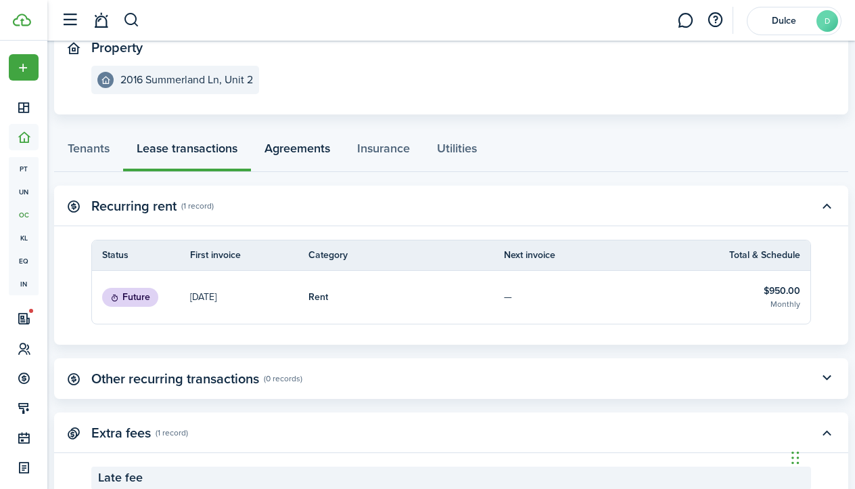
click at [261, 148] on link "Agreements" at bounding box center [297, 151] width 93 height 41
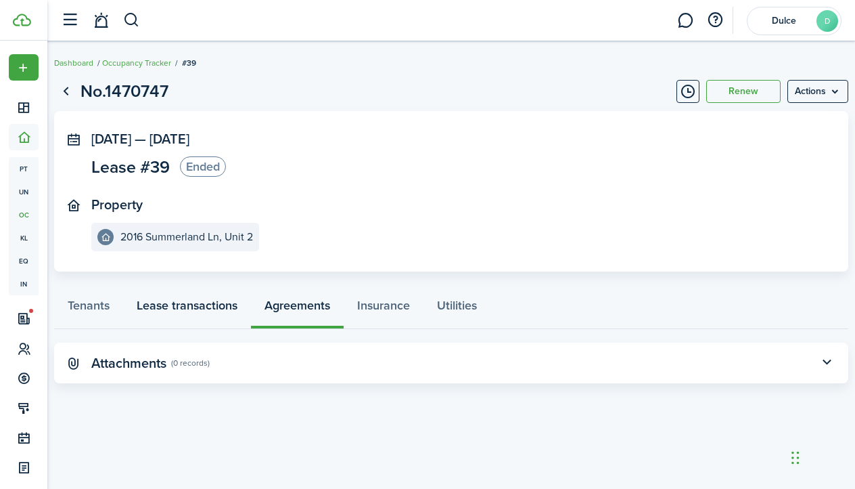
click at [179, 302] on link "Lease transactions" at bounding box center [187, 308] width 128 height 41
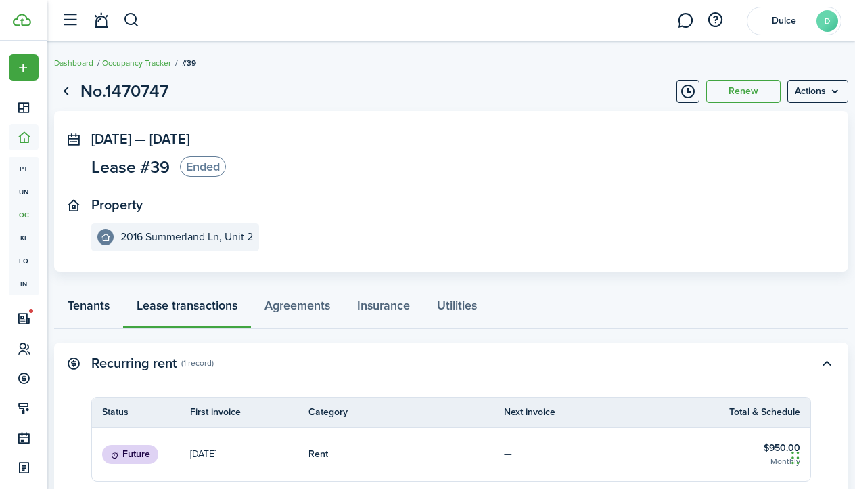
click at [71, 309] on link "Tenants" at bounding box center [88, 308] width 69 height 41
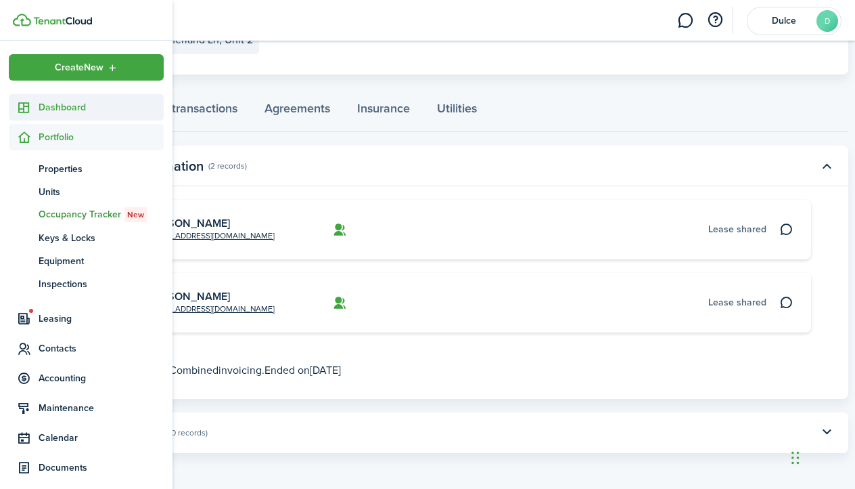
click at [62, 112] on span "Dashboard" at bounding box center [101, 107] width 125 height 14
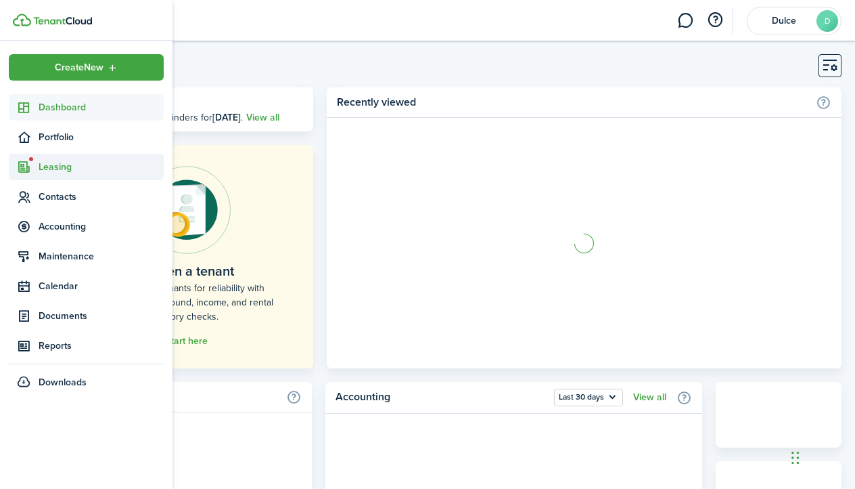
click at [62, 167] on span "Leasing" at bounding box center [101, 167] width 125 height 14
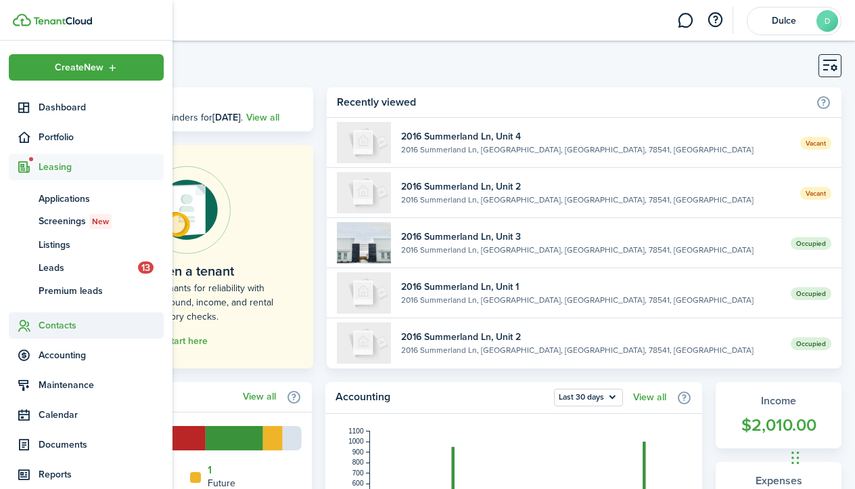
click at [69, 321] on span "Contacts" at bounding box center [101, 325] width 125 height 14
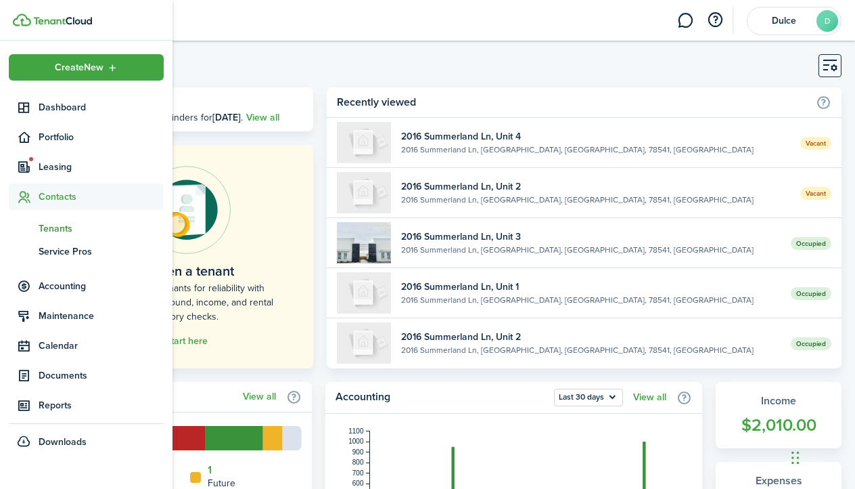
click at [69, 229] on span "Tenants" at bounding box center [101, 228] width 125 height 14
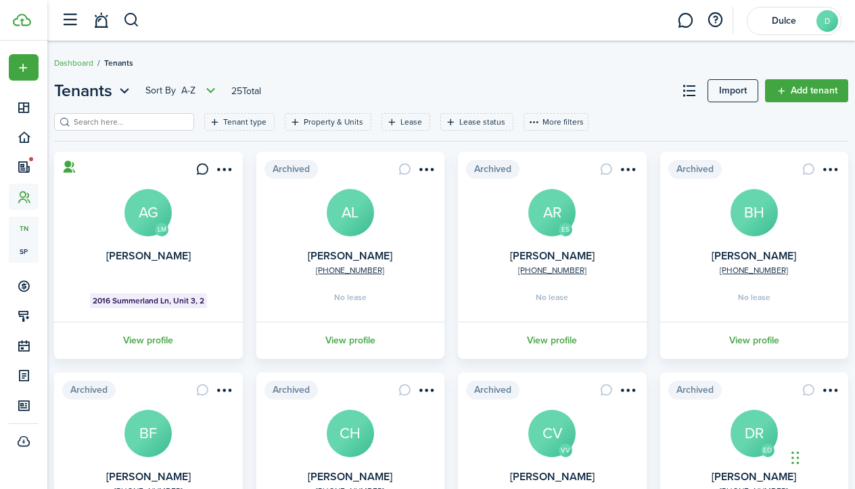
click at [189, 264] on card "[PERSON_NAME] [PERSON_NAME] 2016 Summerland Ln, Unit 3, 2 View profile" at bounding box center [148, 255] width 189 height 207
click at [189, 256] on link "[PERSON_NAME]" at bounding box center [148, 256] width 85 height 16
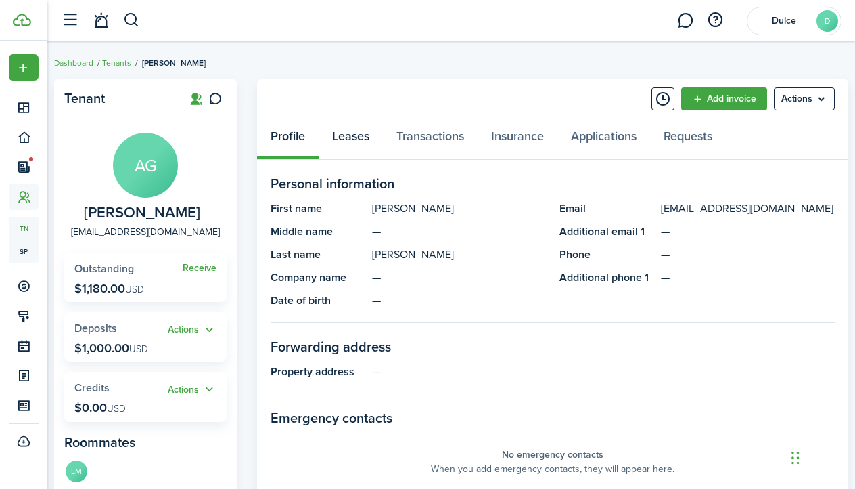
click at [356, 146] on link "Leases" at bounding box center [351, 139] width 64 height 41
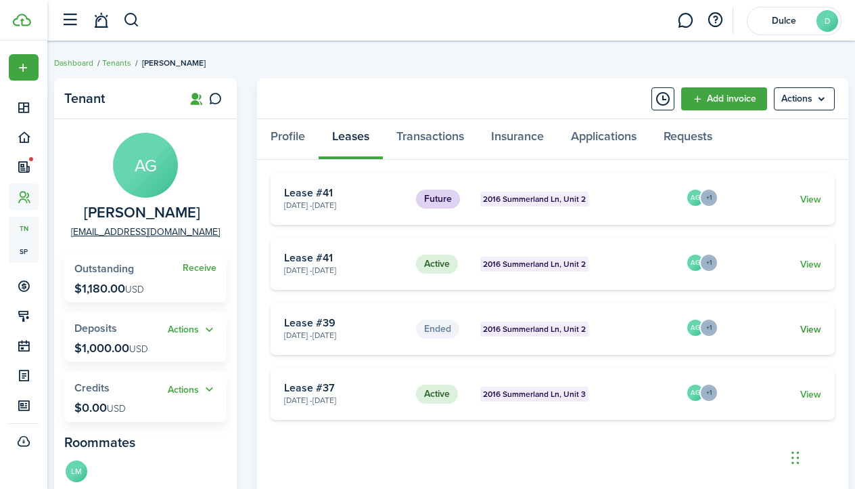
click at [817, 330] on link "View" at bounding box center [811, 329] width 21 height 14
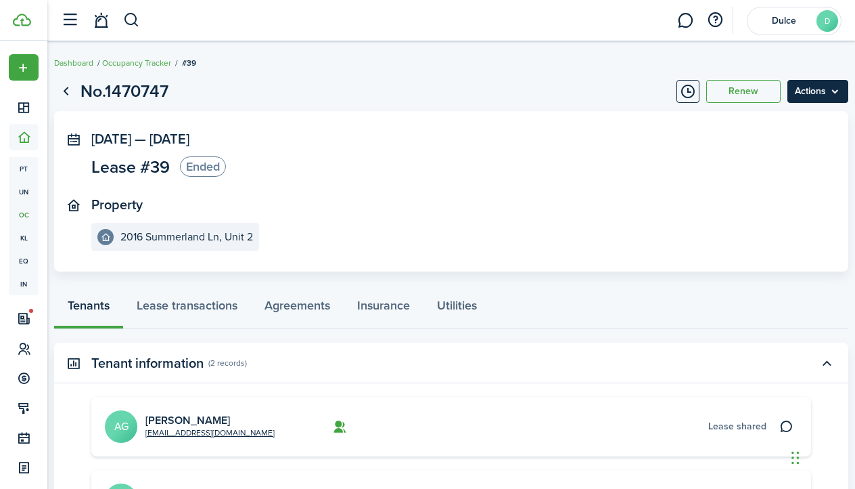
click at [832, 89] on menu-btn "Actions" at bounding box center [818, 91] width 61 height 23
click at [773, 119] on button "Delete" at bounding box center [789, 121] width 118 height 23
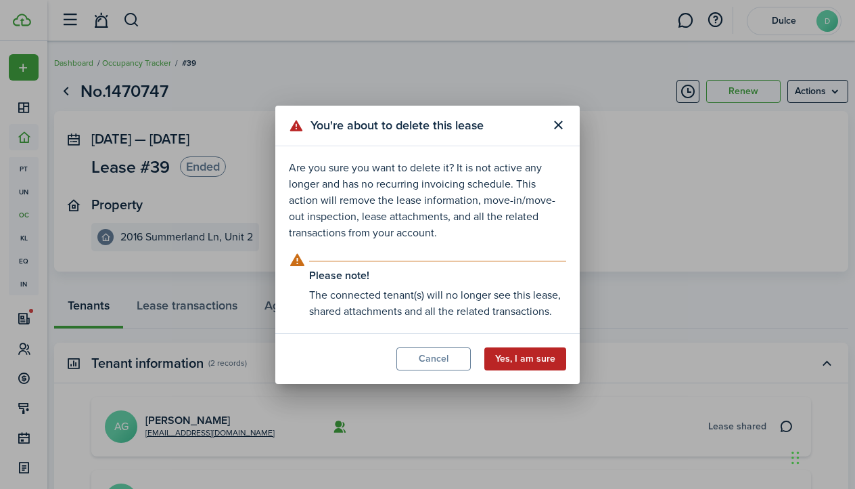
click at [535, 355] on button "Yes, I am sure" at bounding box center [526, 358] width 82 height 23
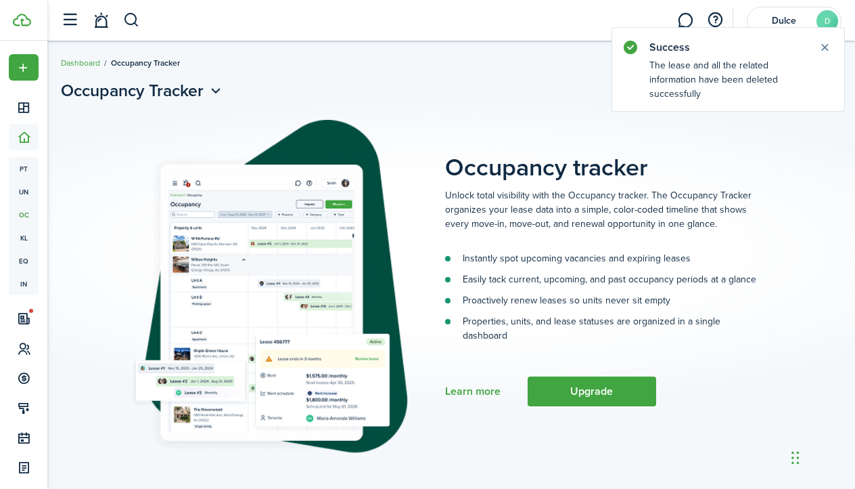
click at [131, 60] on span "Occupancy Tracker" at bounding box center [145, 63] width 69 height 12
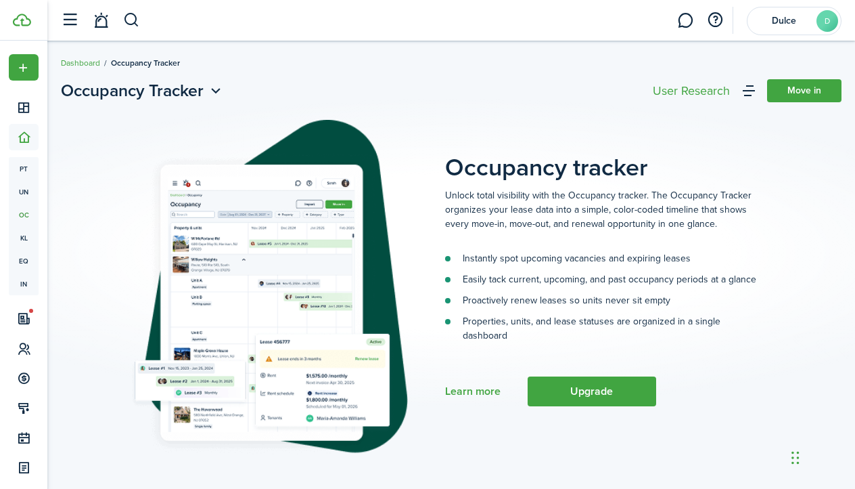
click at [74, 70] on ul "Dashboard Occupancy Tracker" at bounding box center [120, 63] width 119 height 18
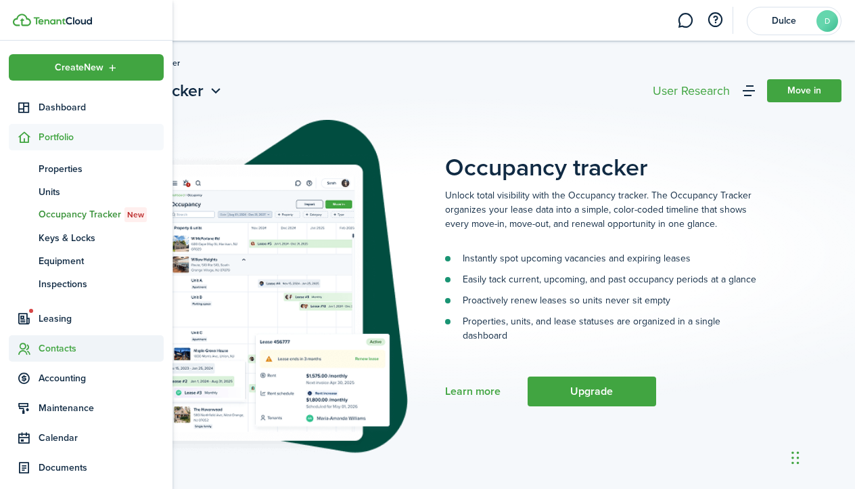
click at [56, 346] on span "Contacts" at bounding box center [101, 348] width 125 height 14
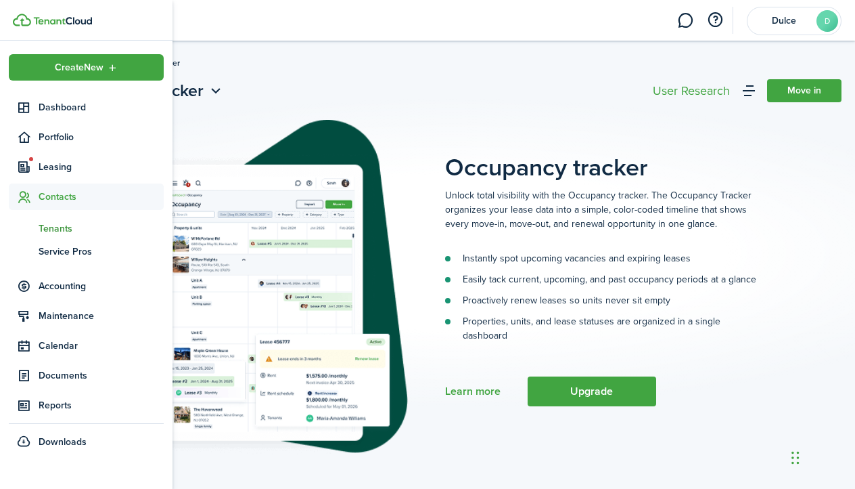
click at [64, 227] on span "Tenants" at bounding box center [101, 228] width 125 height 14
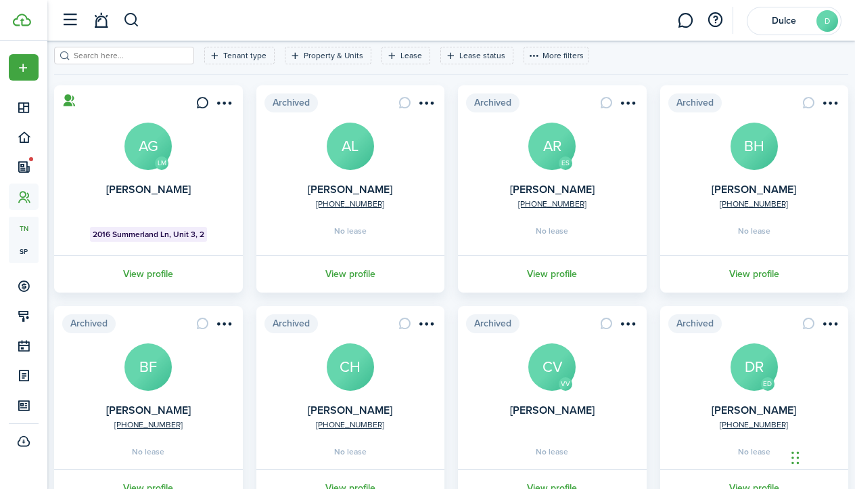
scroll to position [72, 0]
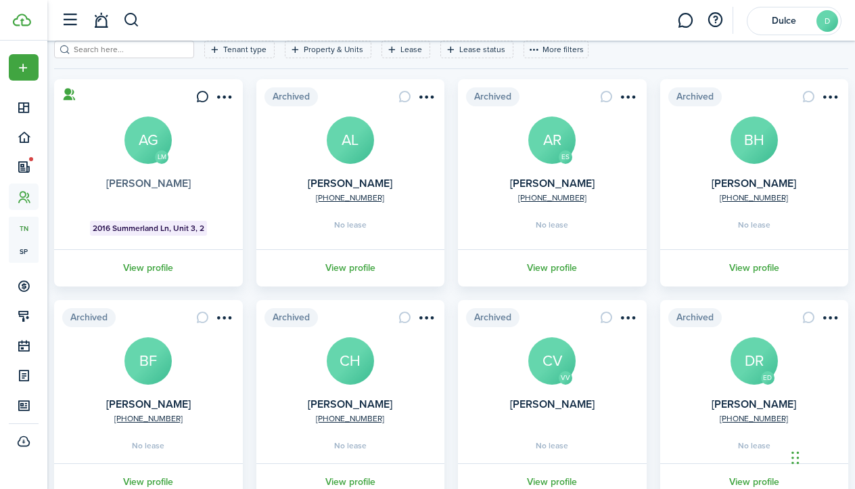
click at [129, 178] on link "[PERSON_NAME]" at bounding box center [148, 183] width 85 height 16
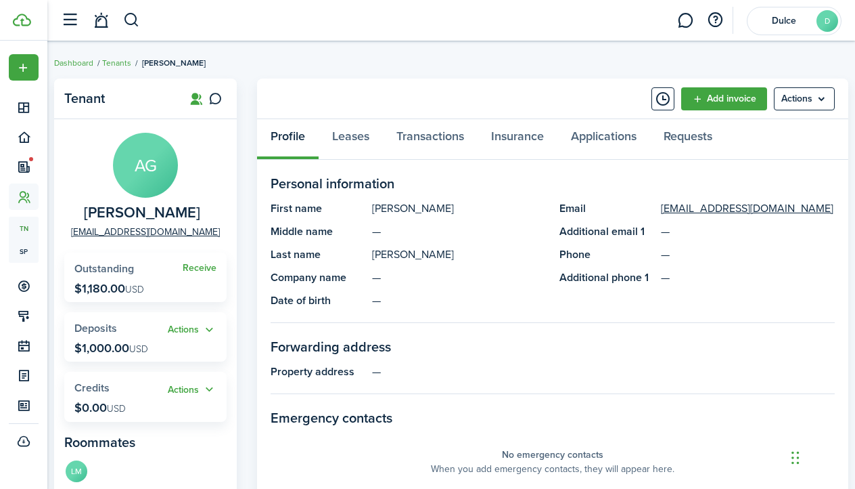
scroll to position [7, 0]
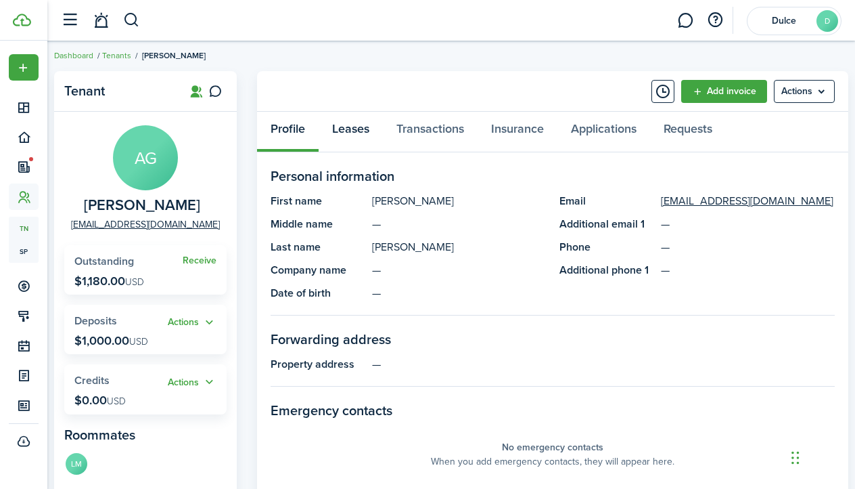
click at [357, 145] on link "Leases" at bounding box center [351, 132] width 64 height 41
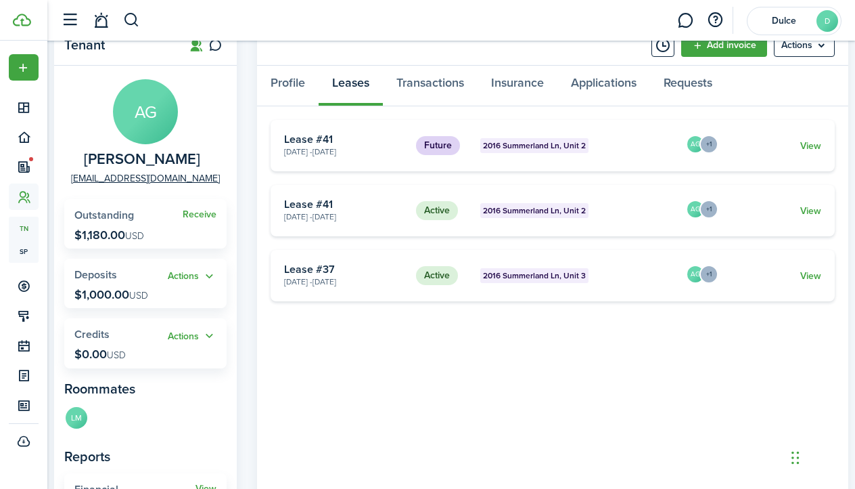
scroll to position [66, 0]
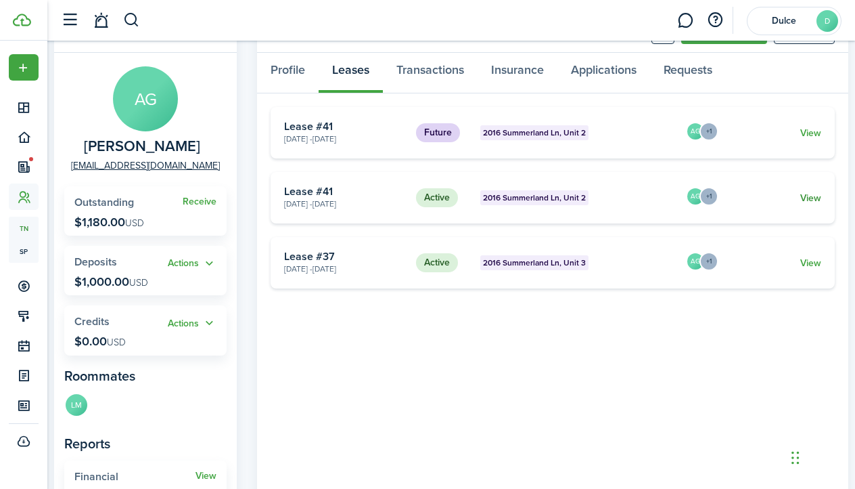
click at [812, 197] on link "View" at bounding box center [811, 198] width 21 height 14
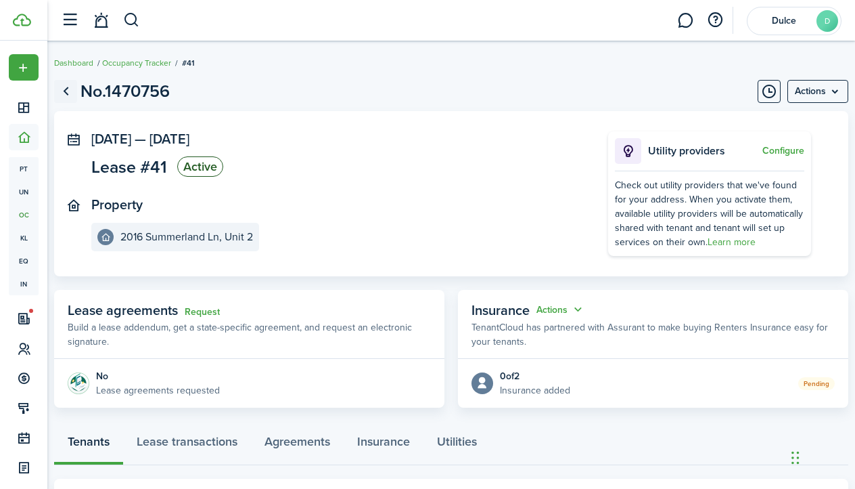
click at [63, 95] on link "Go back" at bounding box center [65, 91] width 23 height 23
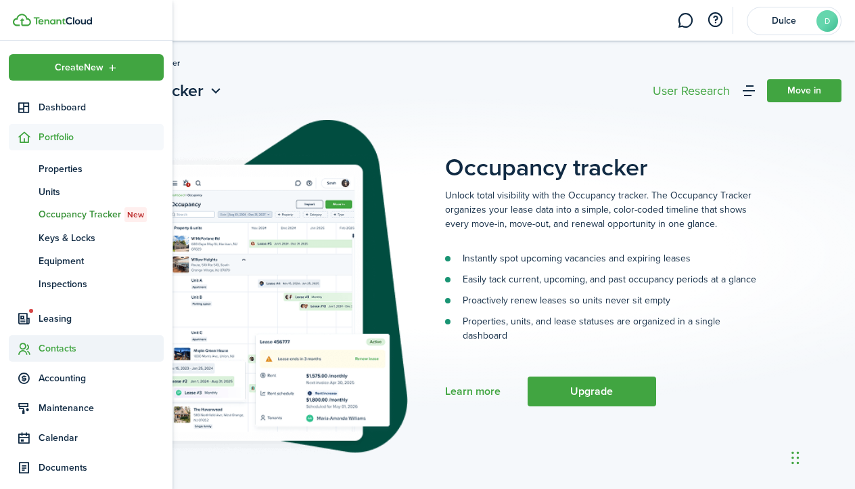
click at [51, 339] on span "Contacts" at bounding box center [86, 348] width 155 height 26
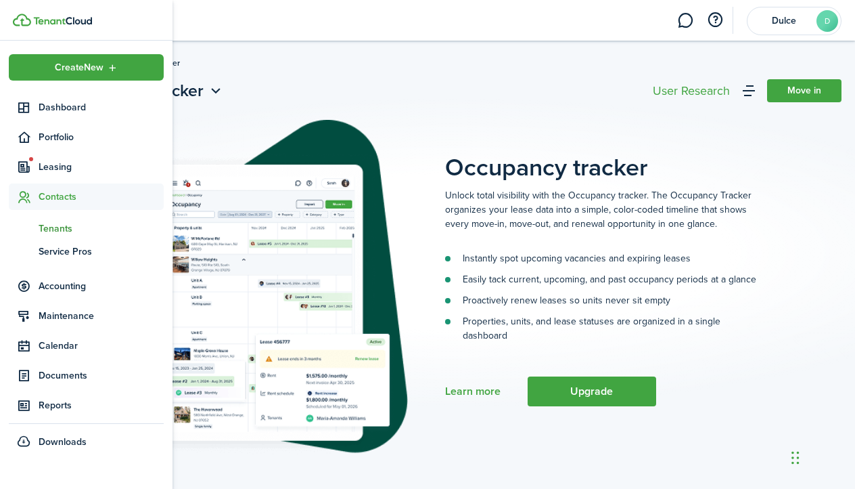
click at [66, 228] on span "Tenants" at bounding box center [101, 228] width 125 height 14
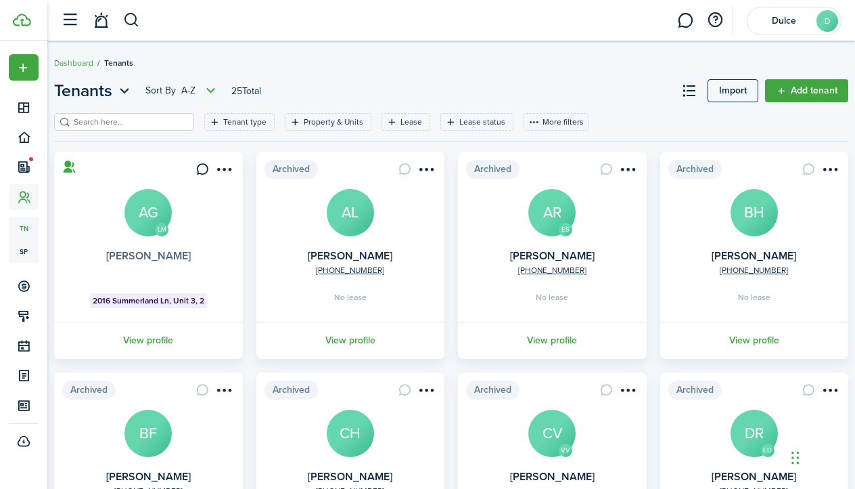
click at [174, 254] on link "[PERSON_NAME]" at bounding box center [148, 256] width 85 height 16
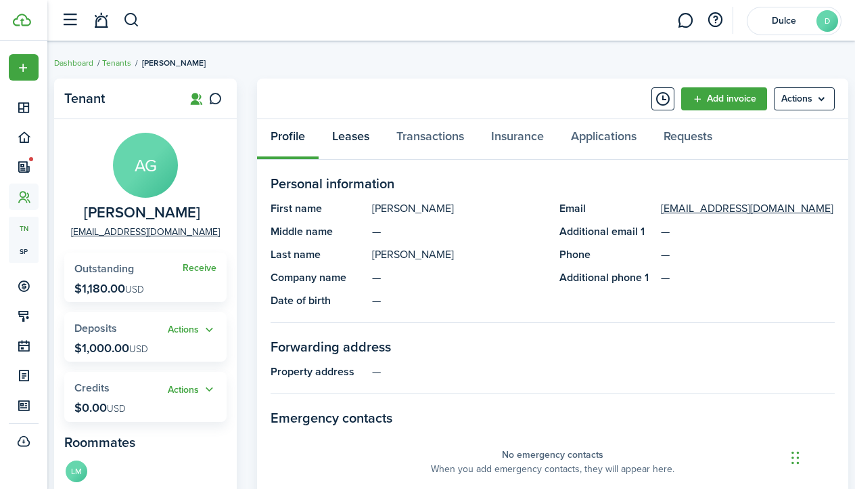
click at [355, 141] on link "Leases" at bounding box center [351, 139] width 64 height 41
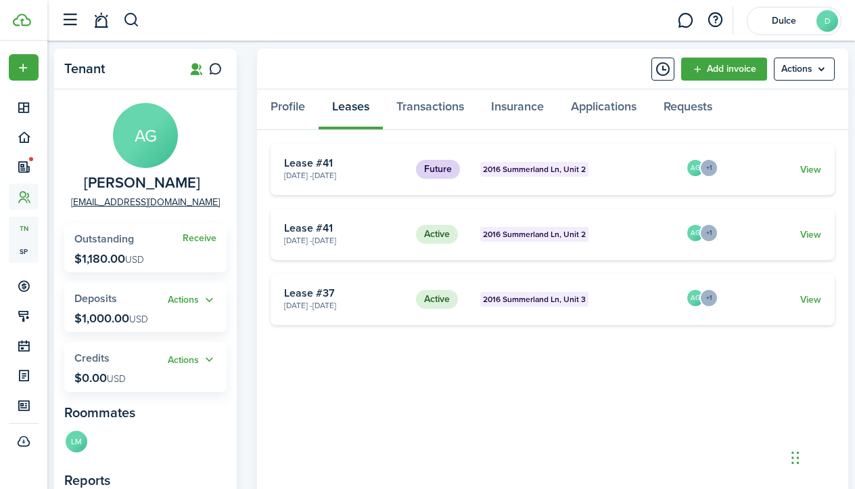
scroll to position [33, 0]
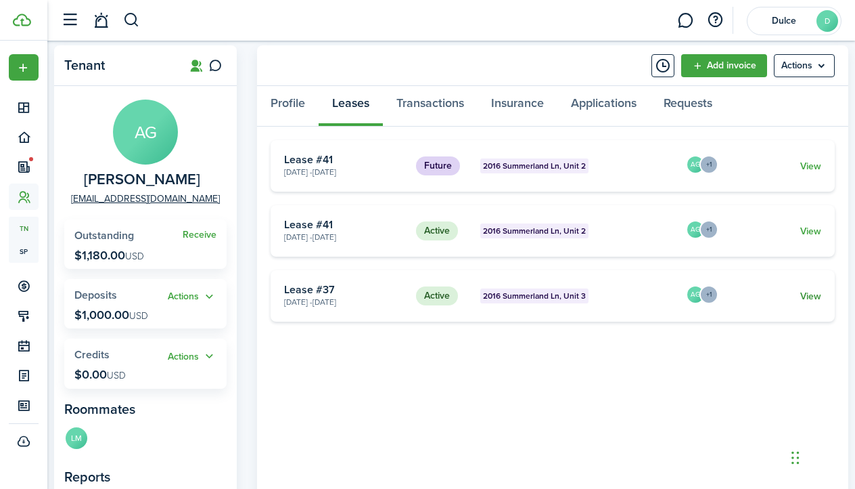
click at [817, 296] on link "View" at bounding box center [811, 296] width 21 height 14
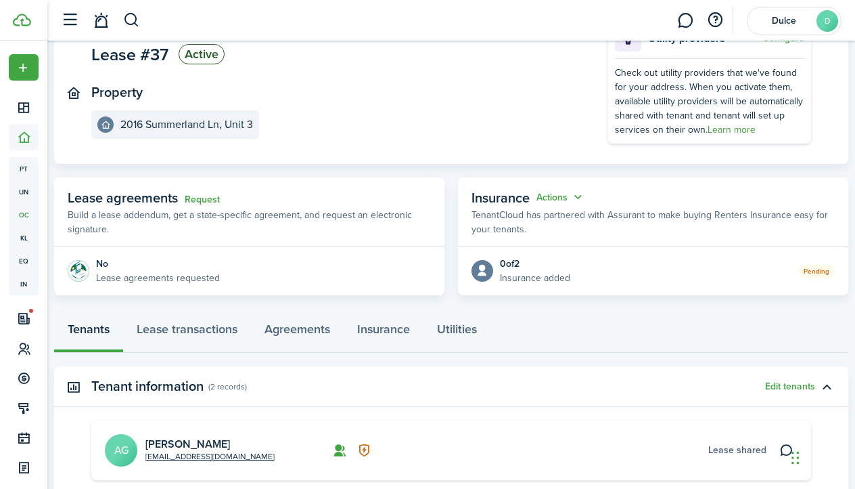
scroll to position [93, 0]
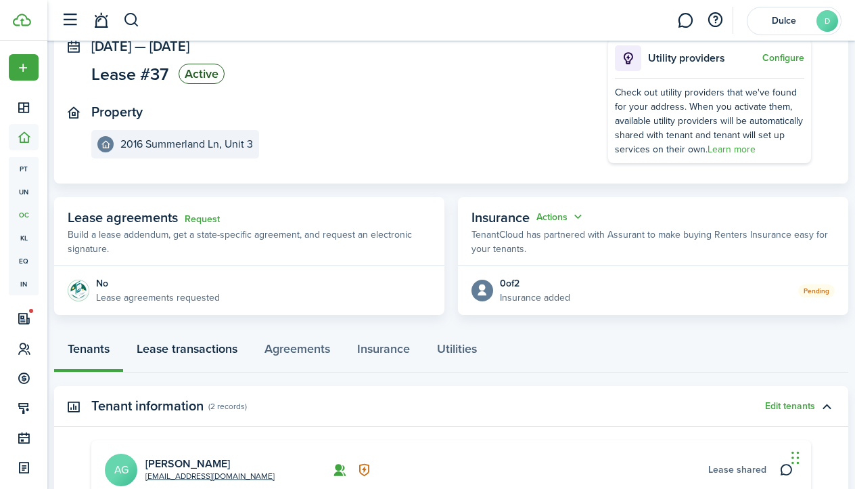
click at [194, 355] on link "Lease transactions" at bounding box center [187, 352] width 128 height 41
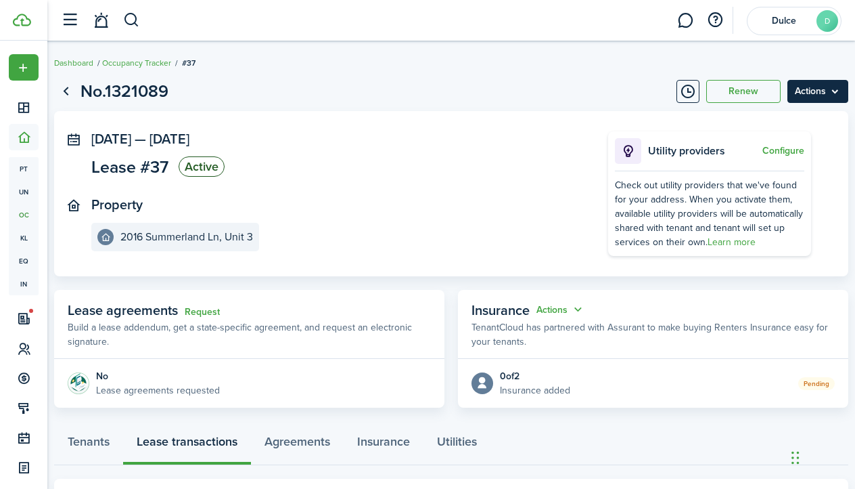
click at [834, 92] on menu-btn "Actions" at bounding box center [818, 91] width 61 height 23
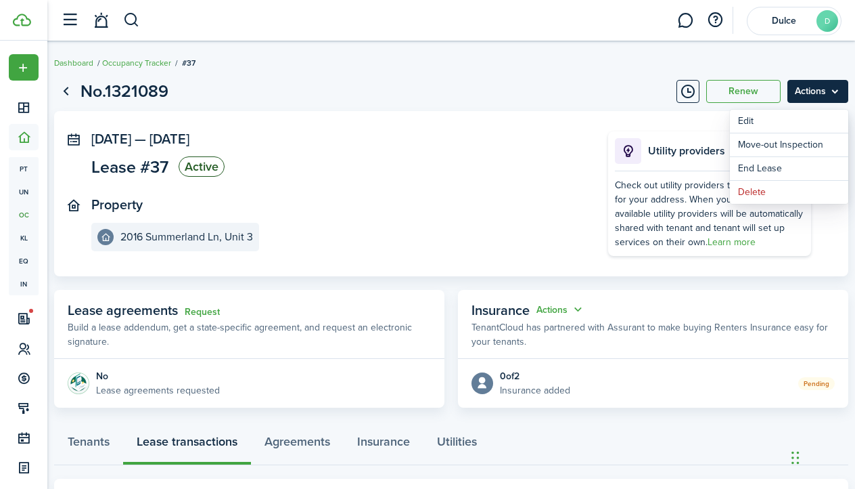
click at [834, 92] on menu-btn "Actions" at bounding box center [818, 91] width 61 height 23
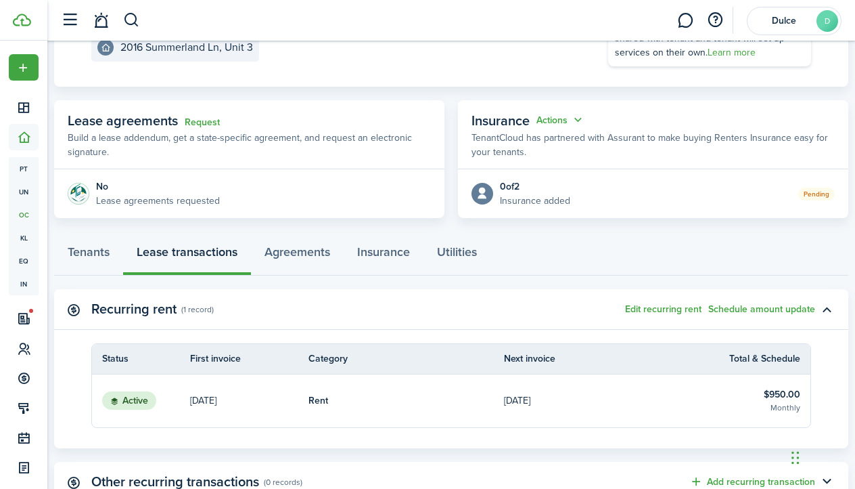
scroll to position [190, 0]
click at [94, 245] on link "Tenants" at bounding box center [88, 254] width 69 height 41
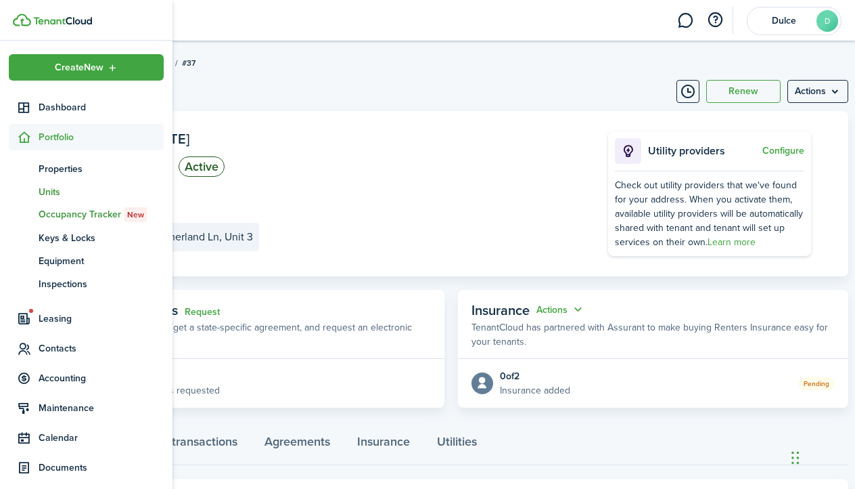
scroll to position [1, 0]
click at [56, 143] on span "Portfolio" at bounding box center [101, 136] width 125 height 14
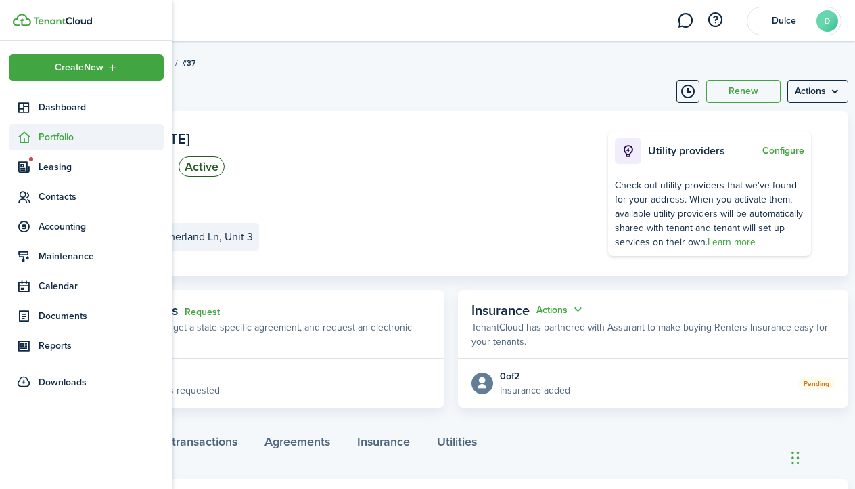
scroll to position [0, 0]
click at [55, 132] on span "Portfolio" at bounding box center [101, 137] width 125 height 14
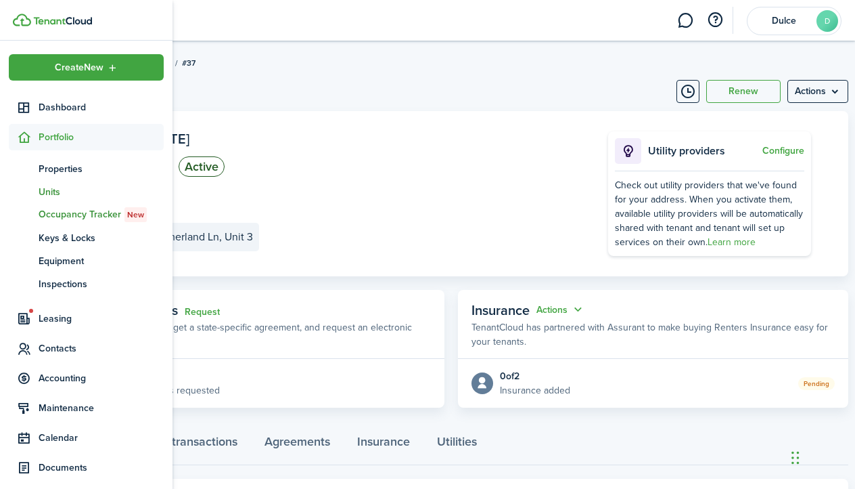
click at [55, 189] on span "Units" at bounding box center [101, 192] width 125 height 14
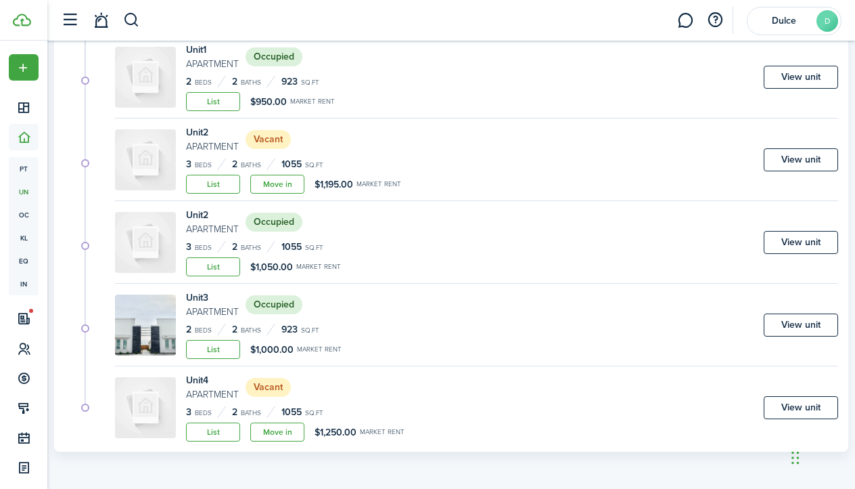
scroll to position [193, 0]
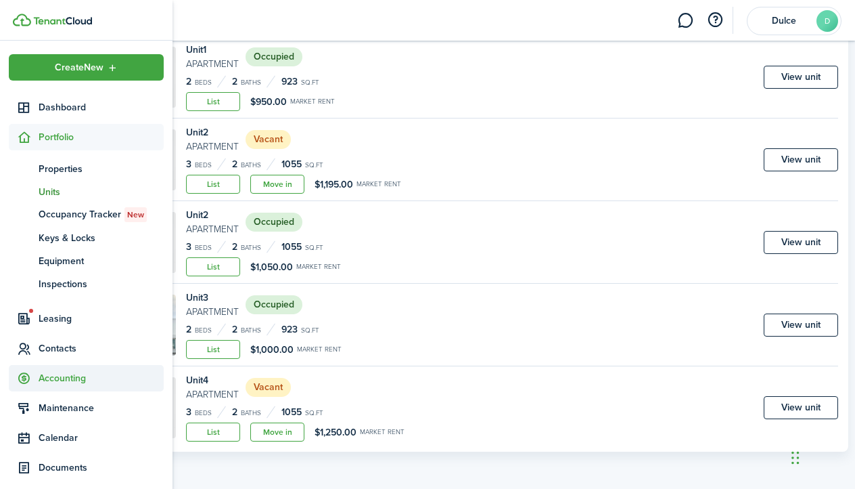
click at [47, 376] on span "Accounting" at bounding box center [101, 378] width 125 height 14
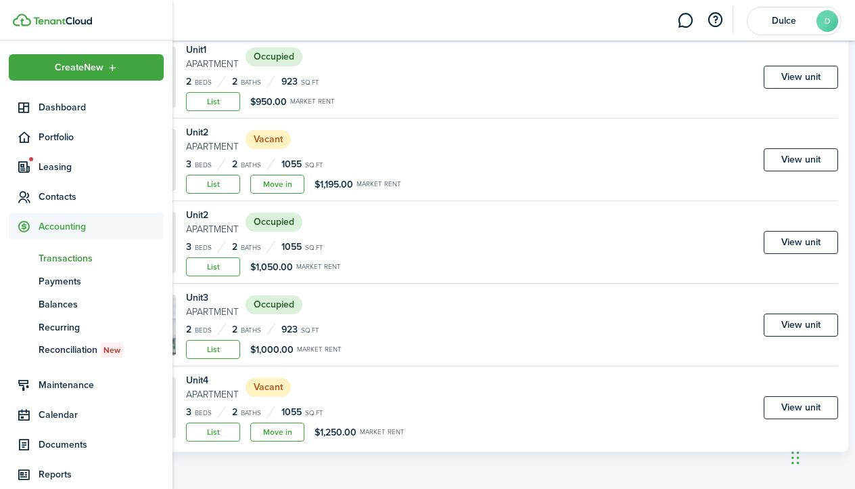
click at [72, 256] on span "Transactions" at bounding box center [101, 258] width 125 height 14
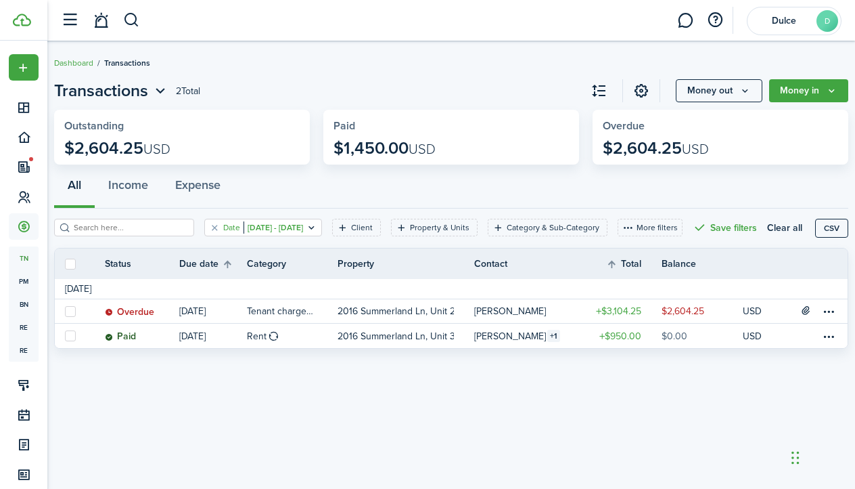
click at [303, 231] on filter-tag-value "[DATE] - [DATE]" at bounding box center [274, 227] width 60 height 12
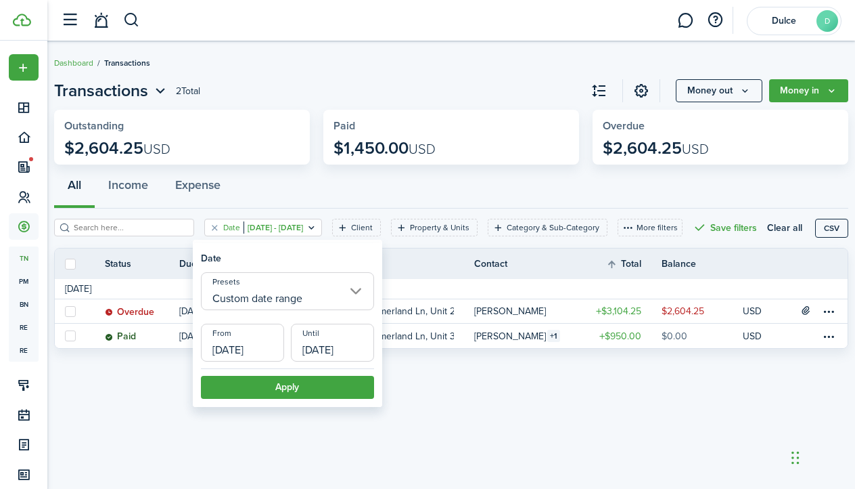
click at [159, 409] on div "Transactions 2 Total Money out Money in Outstanding $2,604.25 USD Paid $1,450.0…" at bounding box center [451, 265] width 808 height 386
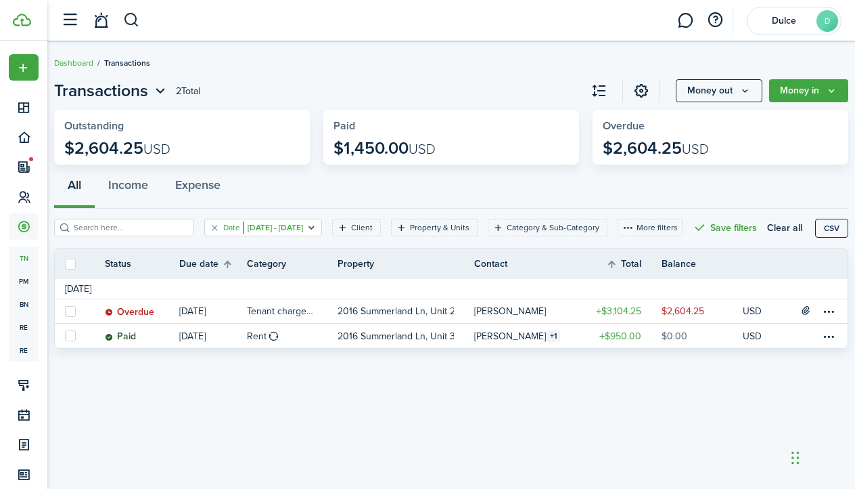
click at [294, 221] on filter-tag "Date [DATE] - [DATE]" at bounding box center [263, 228] width 118 height 18
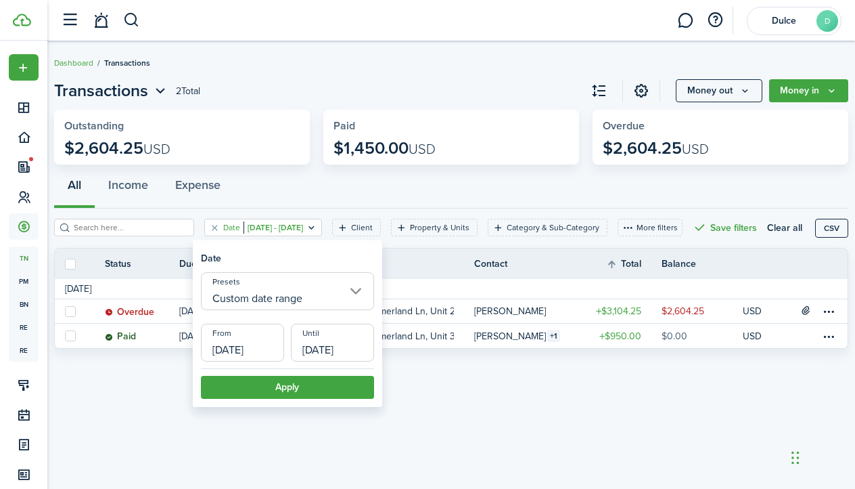
click at [282, 296] on input "Custom date range" at bounding box center [287, 291] width 173 height 38
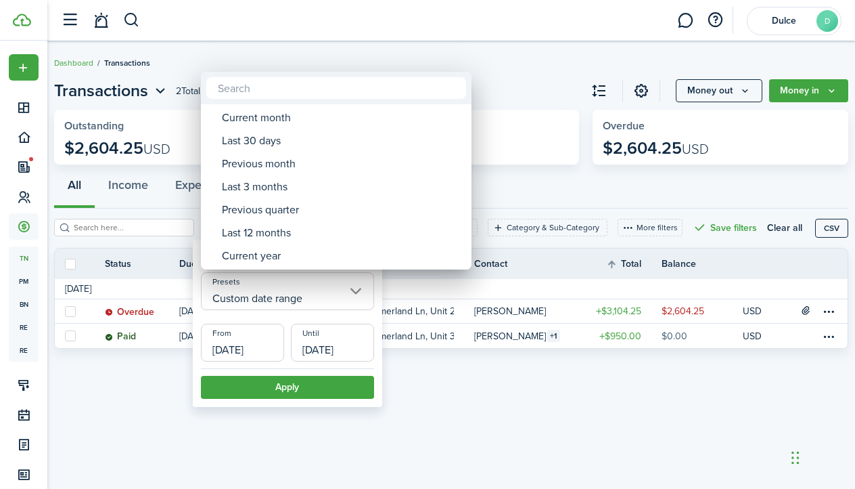
click at [562, 254] on div at bounding box center [428, 244] width 1072 height 705
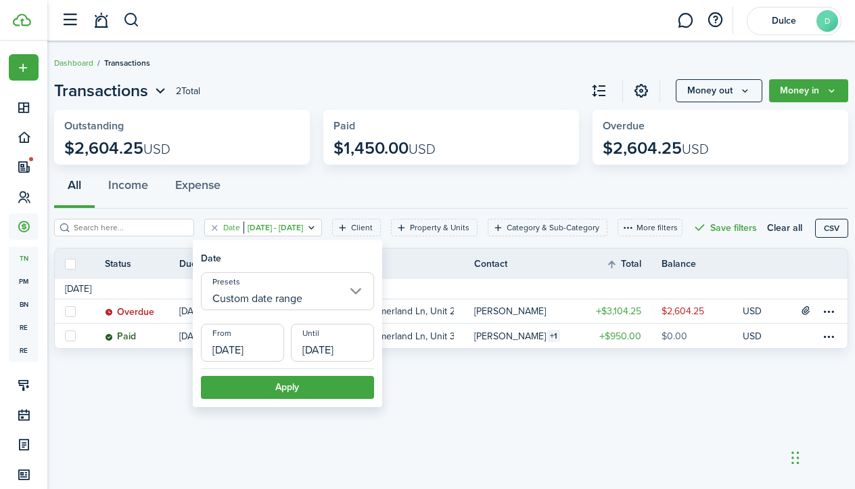
click at [450, 269] on thead "Status Due date Category Property Contact Total Balance Actions" at bounding box center [451, 263] width 793 height 30
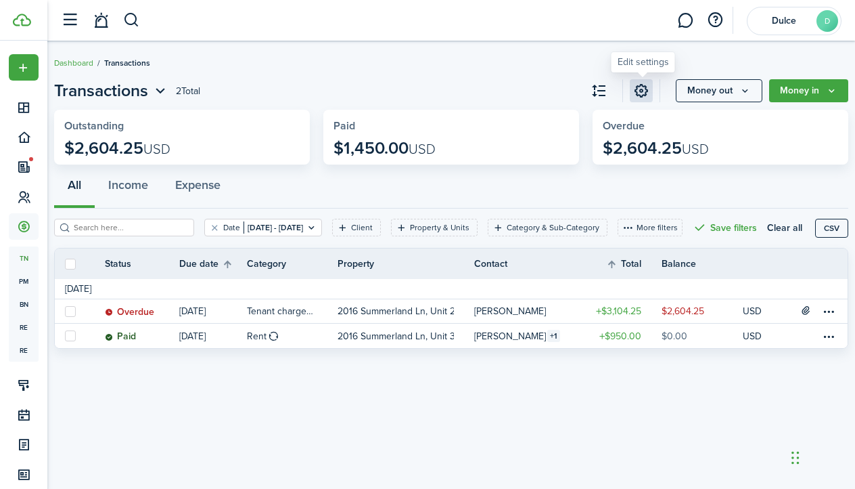
click at [639, 88] on link at bounding box center [641, 90] width 23 height 23
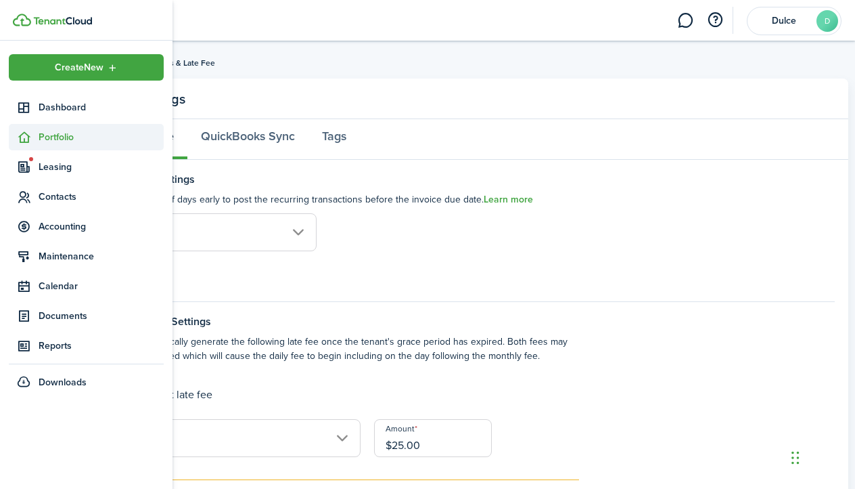
click at [29, 139] on icon at bounding box center [24, 138] width 14 height 14
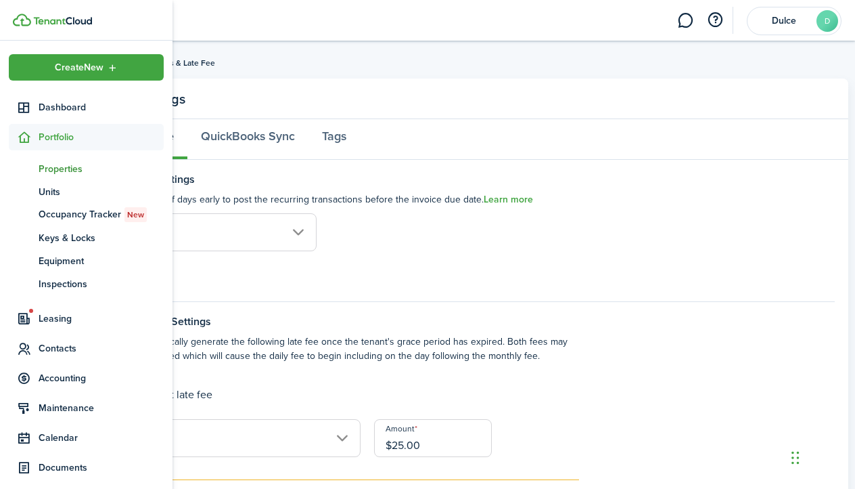
click at [46, 173] on span "Properties" at bounding box center [101, 169] width 125 height 14
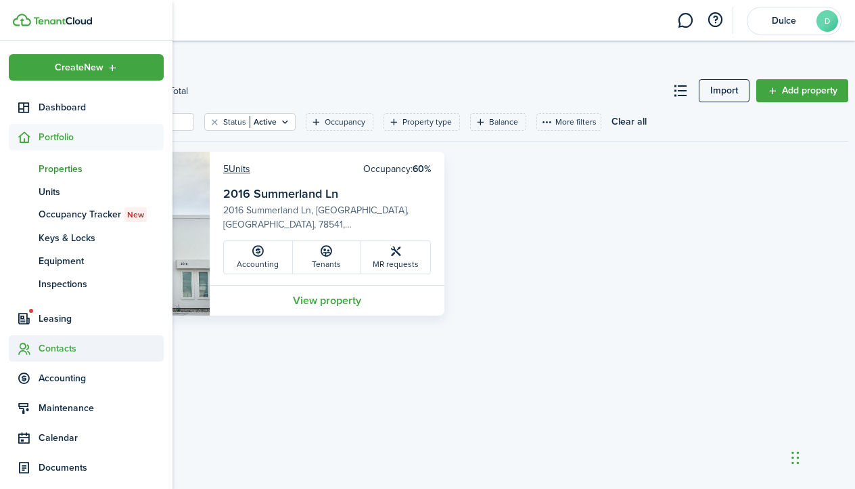
click at [62, 346] on span "Contacts" at bounding box center [101, 348] width 125 height 14
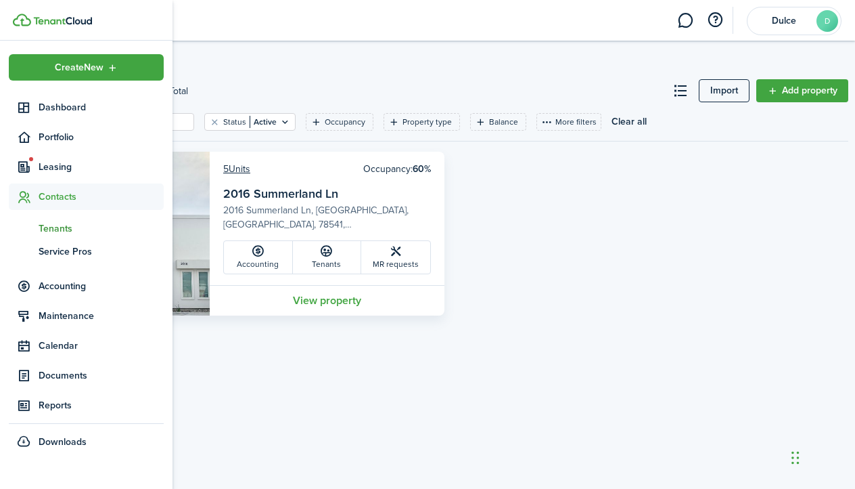
click at [71, 228] on span "Tenants" at bounding box center [101, 228] width 125 height 14
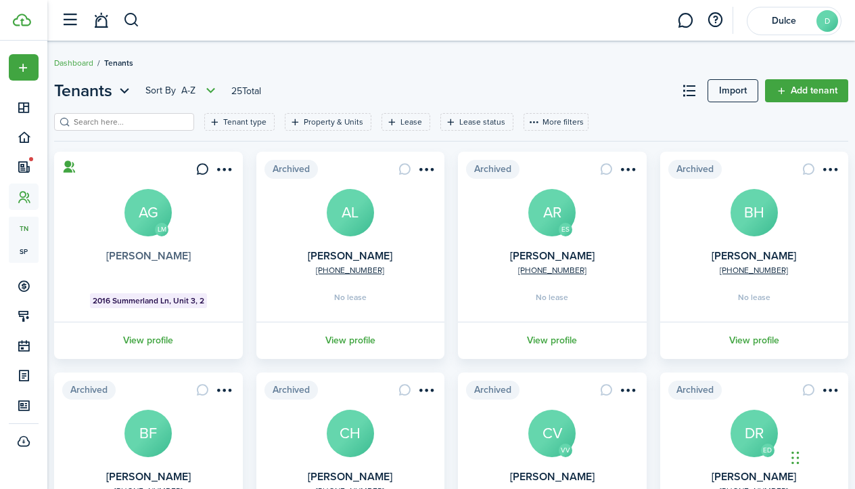
click at [150, 258] on link "[PERSON_NAME]" at bounding box center [148, 256] width 85 height 16
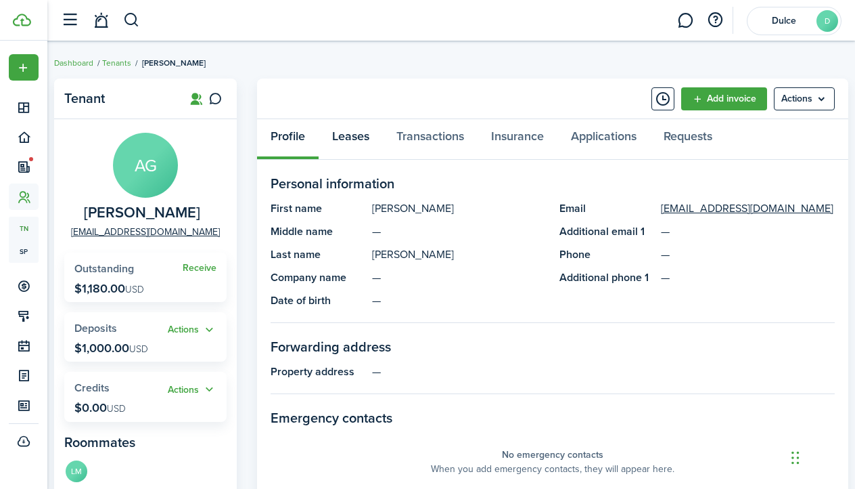
click at [352, 136] on link "Leases" at bounding box center [351, 139] width 64 height 41
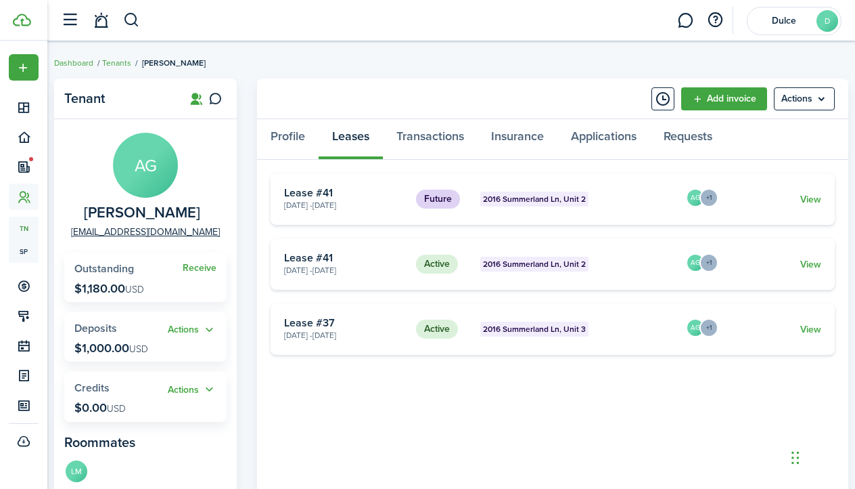
click at [362, 266] on card-description "[DATE] - [DATE]" at bounding box center [345, 270] width 122 height 12
click at [819, 263] on link "View" at bounding box center [811, 264] width 21 height 14
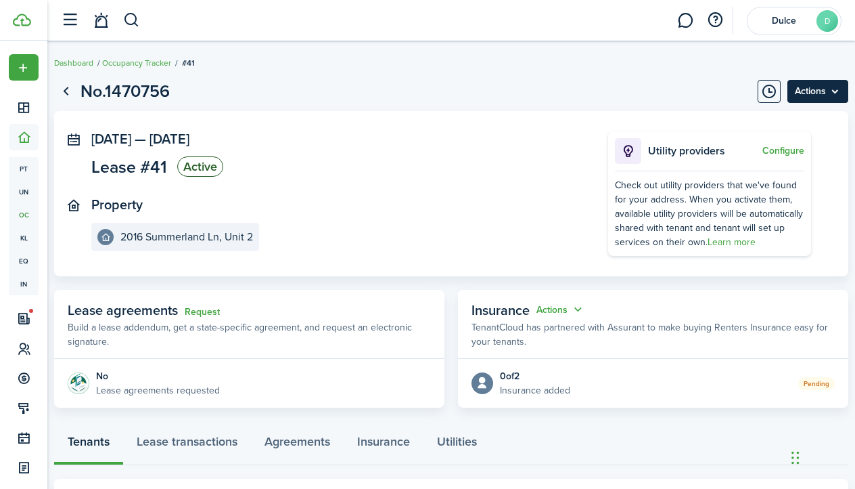
click at [825, 88] on menu-btn "Actions" at bounding box center [818, 91] width 61 height 23
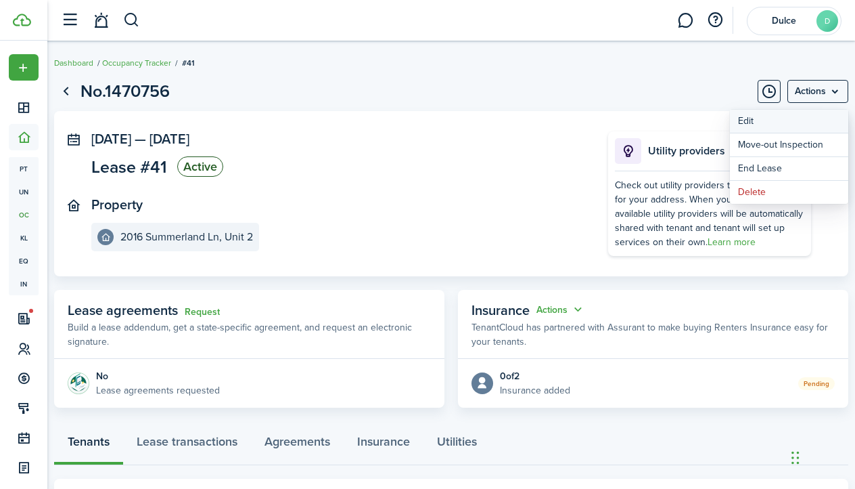
click at [807, 118] on button "Edit" at bounding box center [789, 121] width 118 height 23
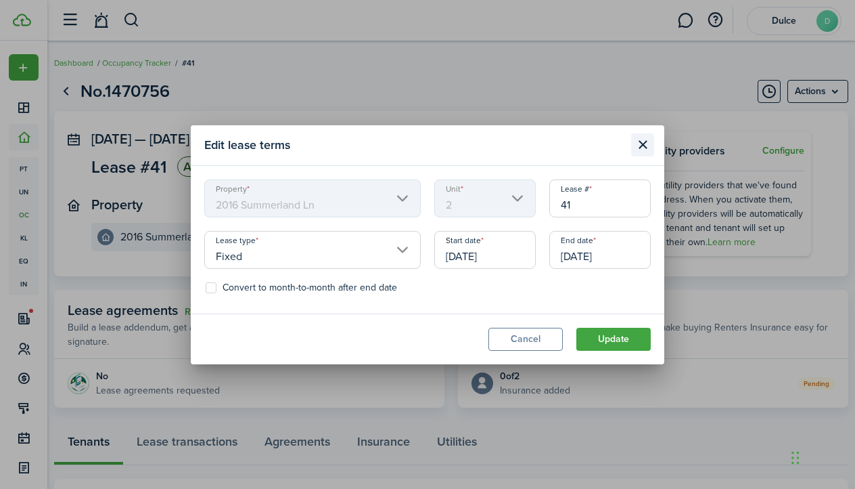
click at [646, 156] on button "Close modal" at bounding box center [642, 144] width 23 height 23
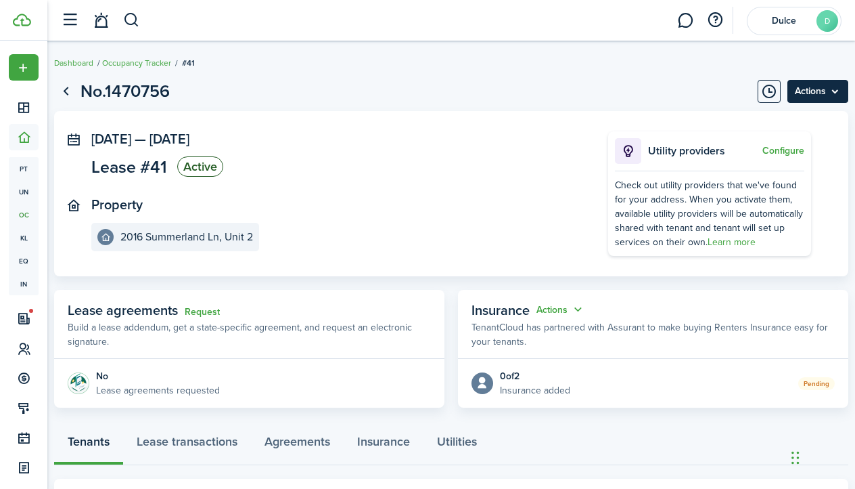
click at [830, 94] on menu-btn "Actions" at bounding box center [818, 91] width 61 height 23
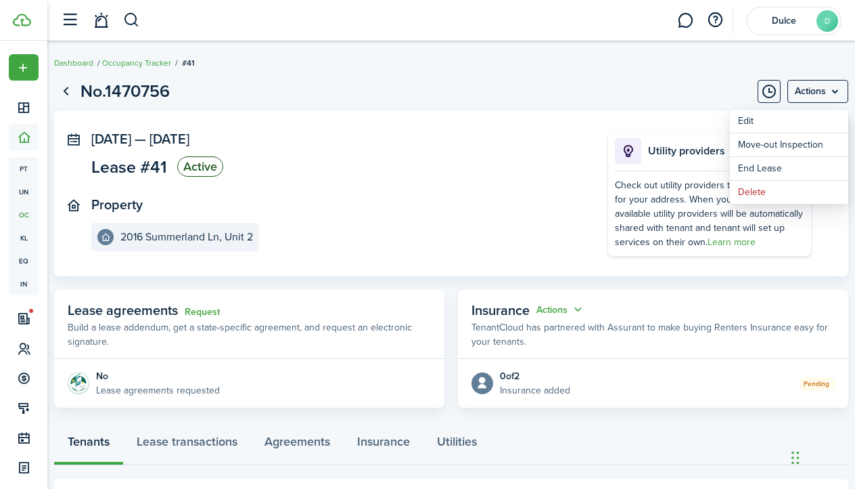
click at [636, 207] on div "Check out utility providers that we've found for your address. When you activat…" at bounding box center [709, 213] width 189 height 71
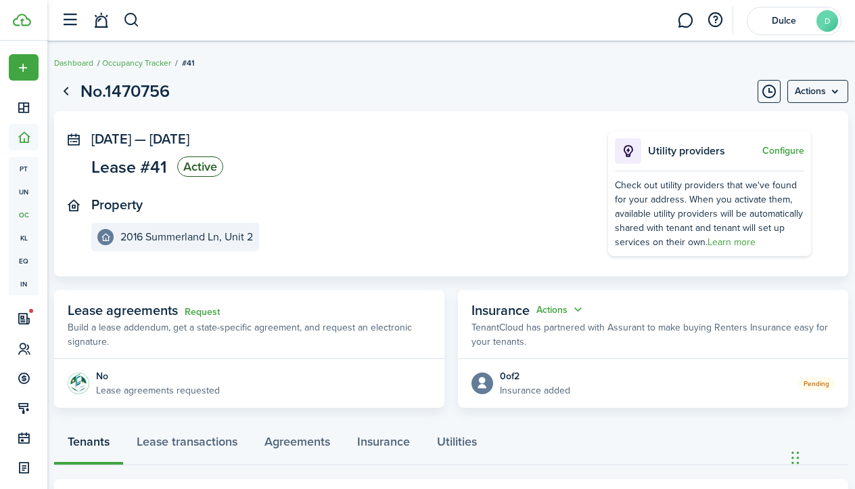
click at [202, 161] on status "Active" at bounding box center [200, 166] width 46 height 20
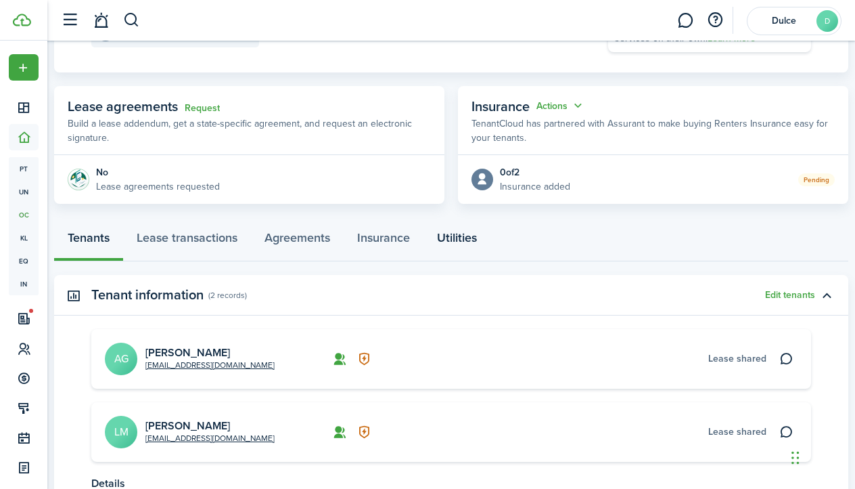
scroll to position [189, 0]
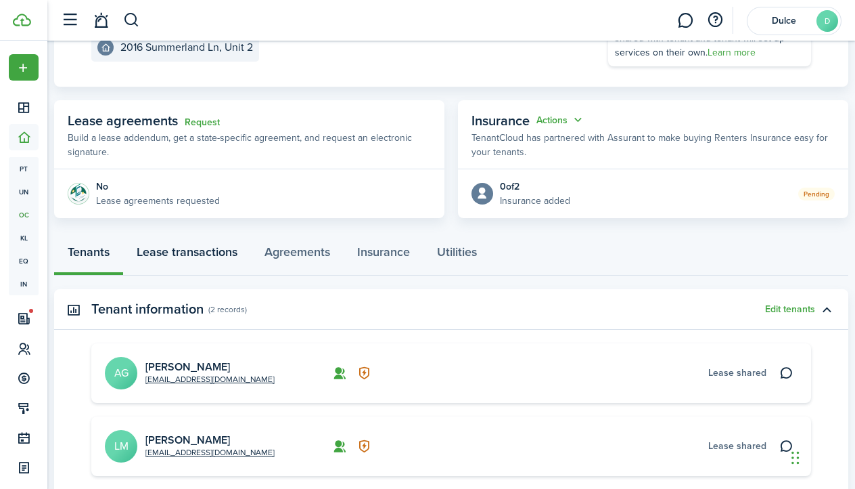
click at [149, 252] on link "Lease transactions" at bounding box center [187, 255] width 128 height 41
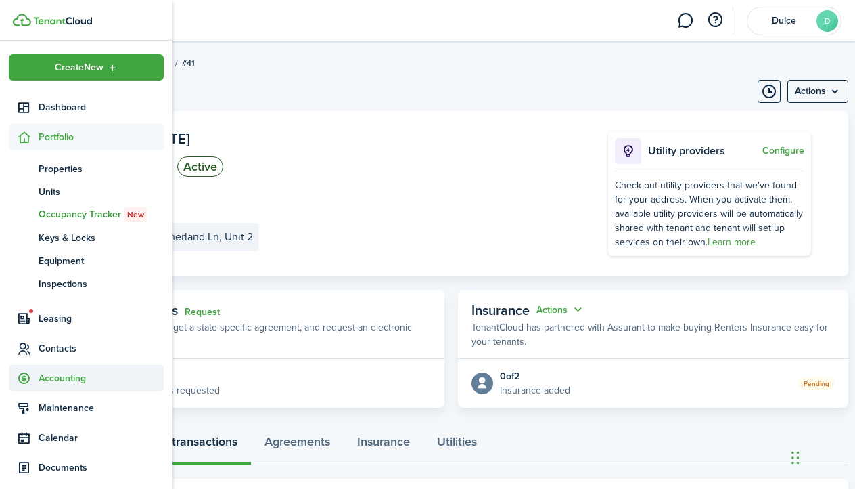
click at [41, 384] on span "Accounting" at bounding box center [101, 378] width 125 height 14
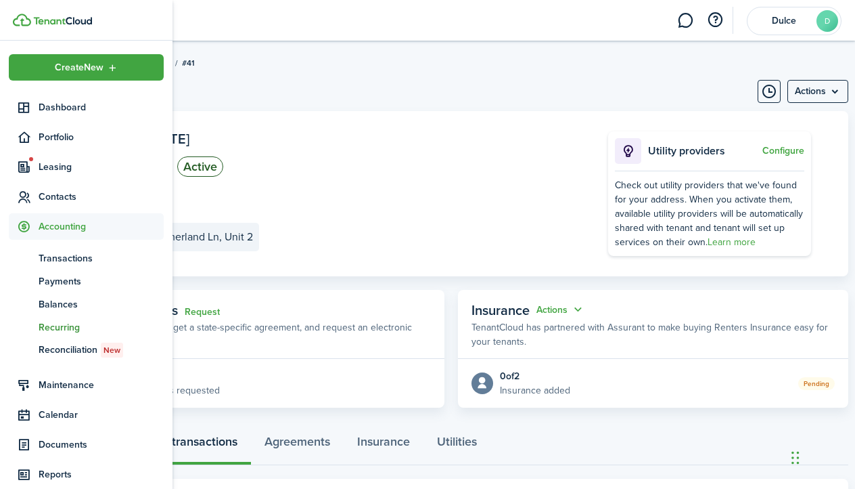
click at [71, 326] on span "Recurring" at bounding box center [101, 327] width 125 height 14
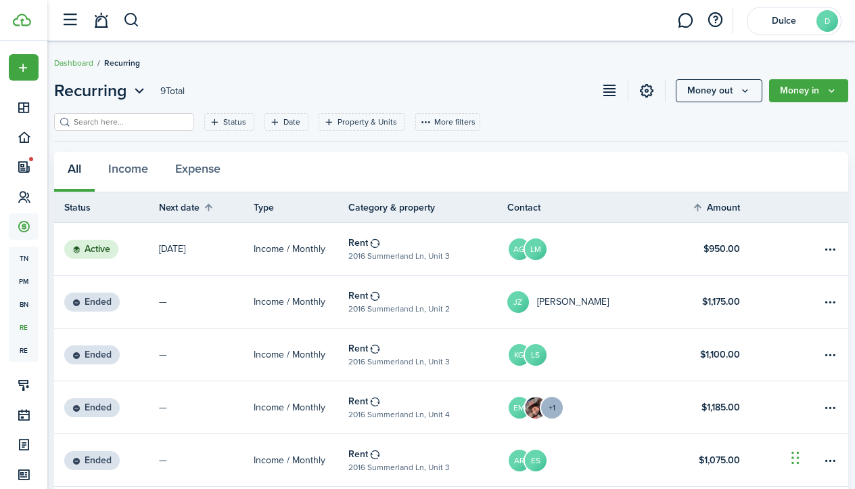
click at [444, 118] on button "More filters" at bounding box center [447, 122] width 65 height 18
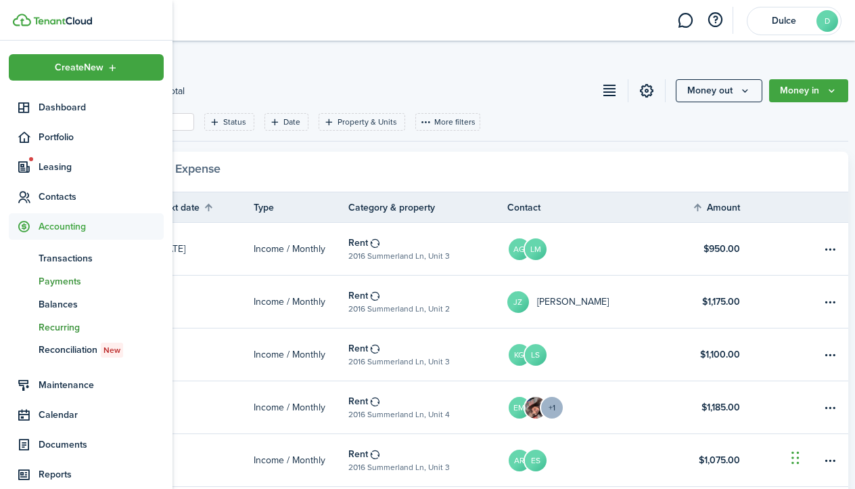
click at [61, 281] on span "Payments" at bounding box center [101, 281] width 125 height 14
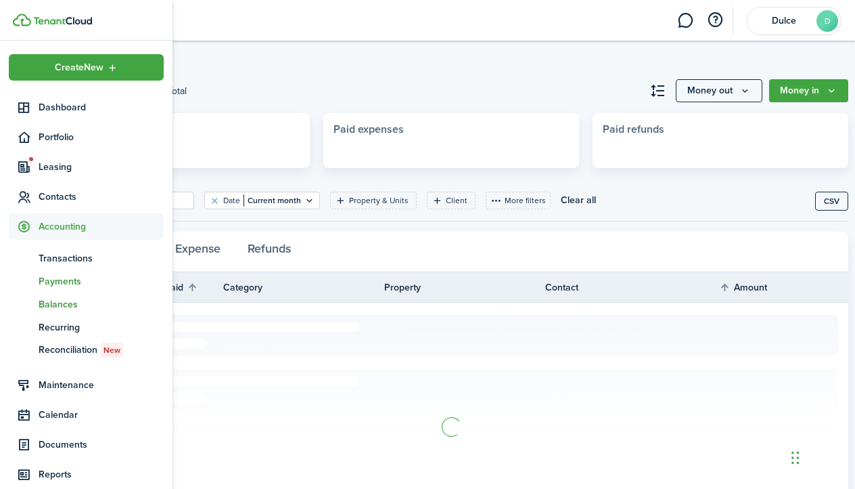
click at [60, 303] on span "Balances" at bounding box center [101, 304] width 125 height 14
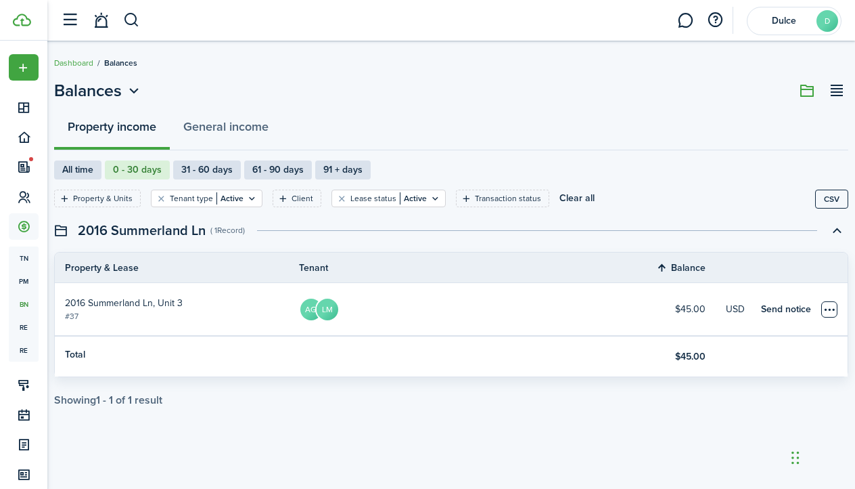
click at [826, 311] on table-menu-btn-icon "Open menu" at bounding box center [829, 309] width 16 height 16
click at [479, 415] on div "Balances Property income General income All time 0 - 30 days 31 - 60 days 61 - …" at bounding box center [451, 264] width 808 height 373
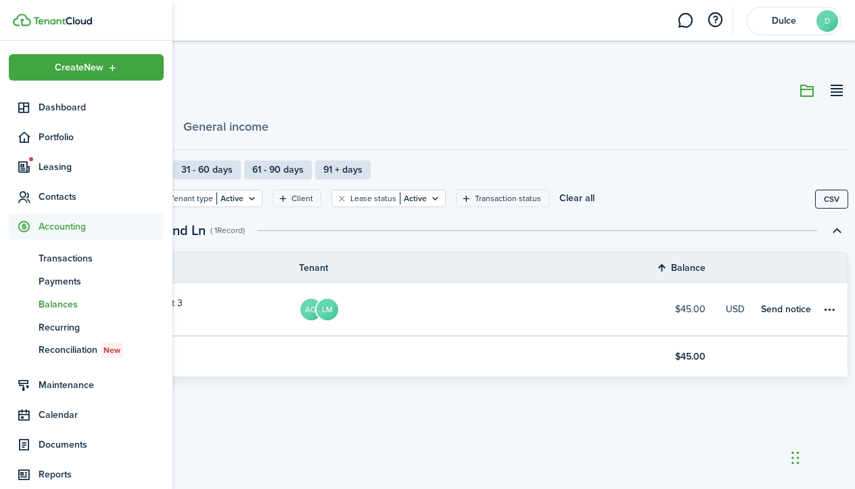
click at [60, 300] on span "Balances" at bounding box center [101, 304] width 125 height 14
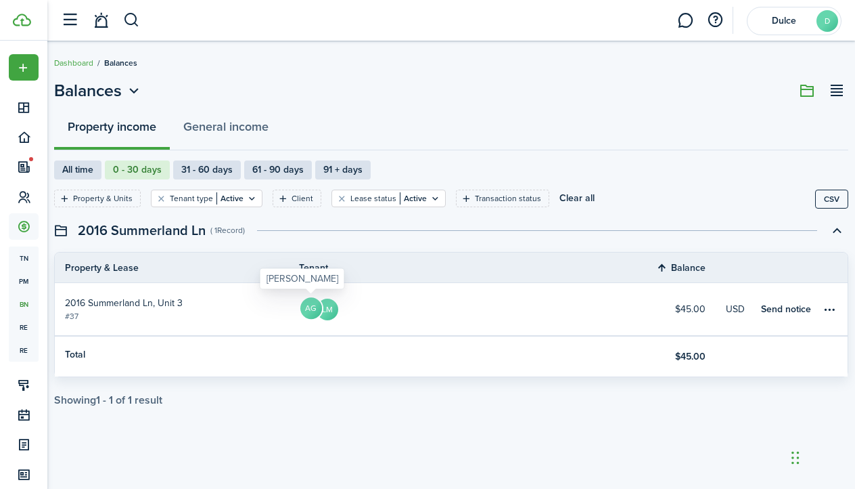
click at [307, 302] on avatar-text "AG" at bounding box center [311, 308] width 22 height 22
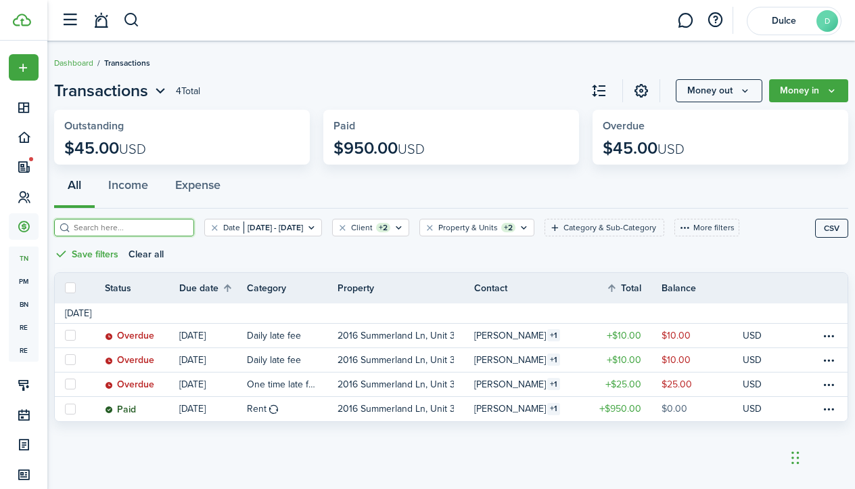
click at [143, 231] on input "search" at bounding box center [129, 227] width 119 height 13
click at [129, 91] on span "Transactions" at bounding box center [101, 90] width 94 height 24
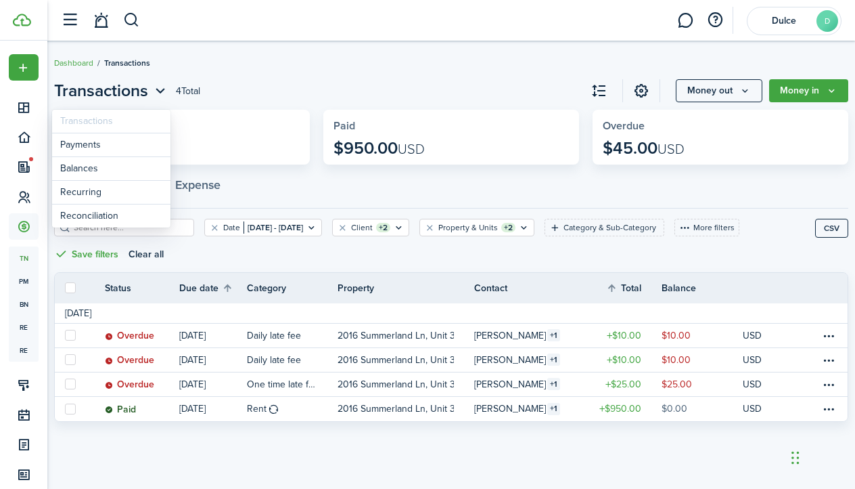
click at [382, 79] on page-view-header "Transactions 4 Total Money out Money in" at bounding box center [451, 90] width 794 height 24
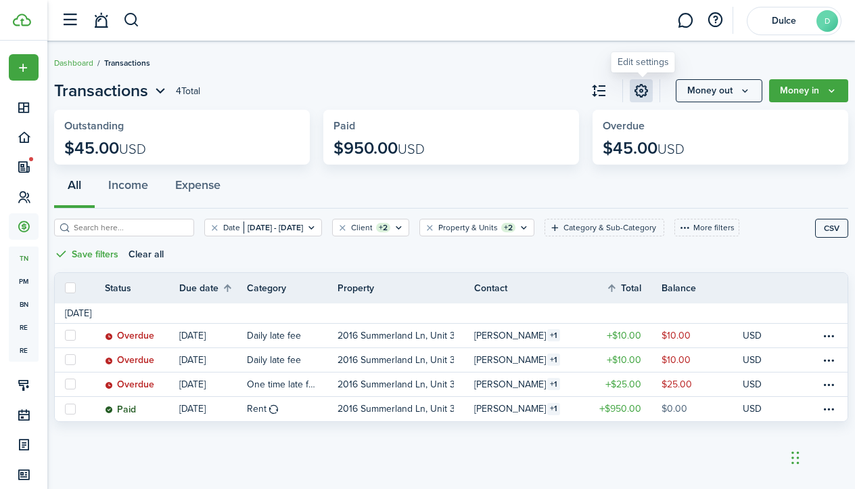
click at [638, 87] on link at bounding box center [641, 90] width 23 height 23
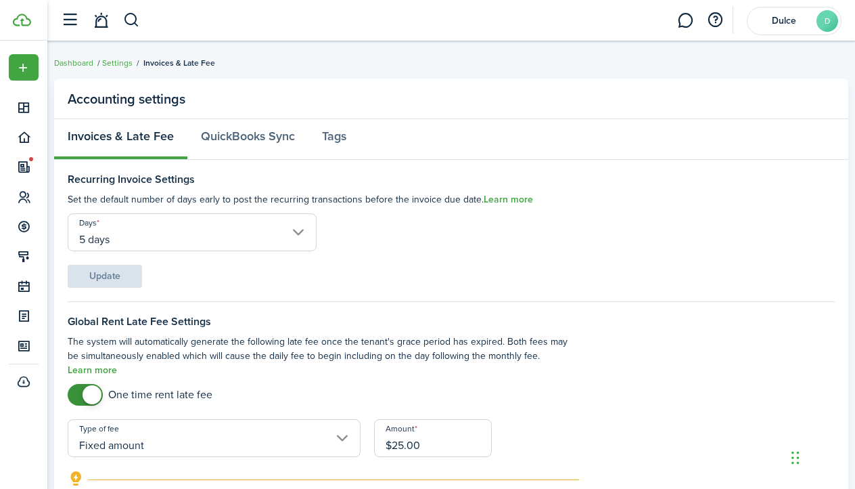
click at [295, 228] on input "5 days" at bounding box center [192, 232] width 249 height 38
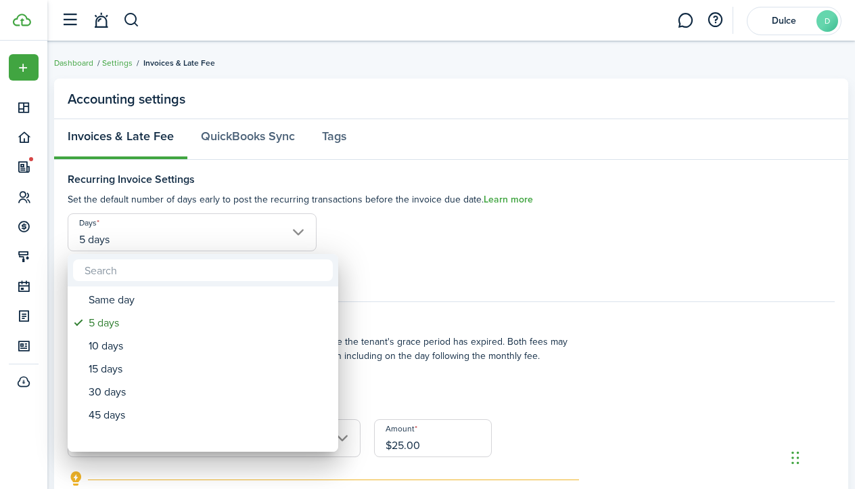
click at [415, 246] on div at bounding box center [428, 244] width 1072 height 705
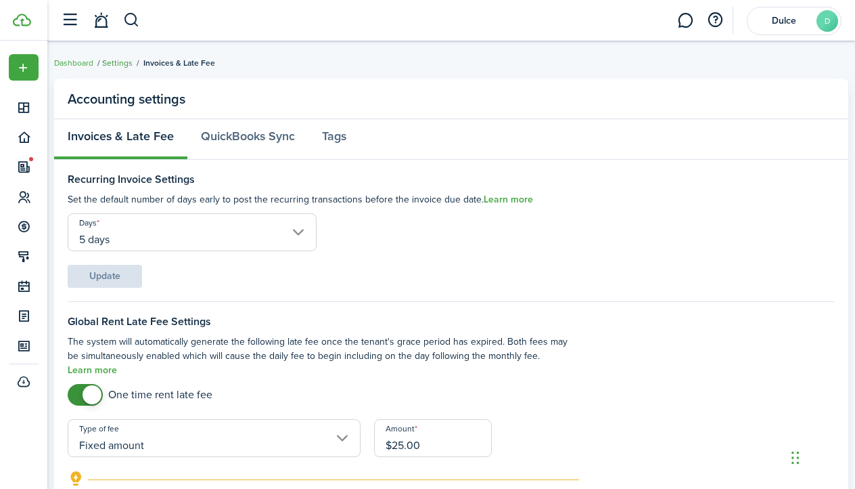
click at [119, 65] on link "Settings" at bounding box center [117, 63] width 30 height 12
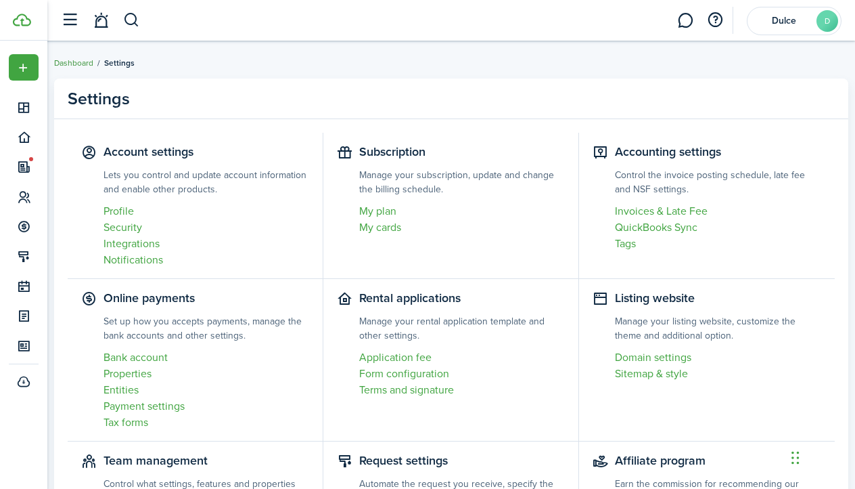
click at [70, 66] on link "Dashboard" at bounding box center [73, 63] width 39 height 12
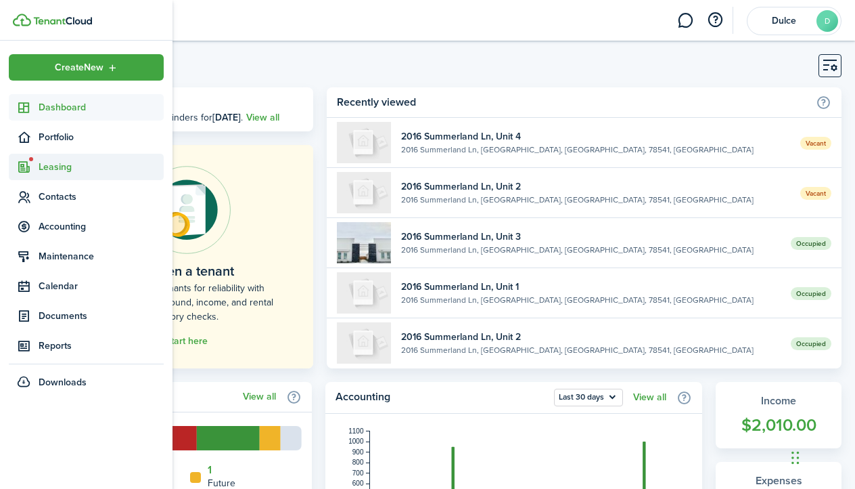
click at [47, 174] on span "Leasing" at bounding box center [86, 167] width 155 height 26
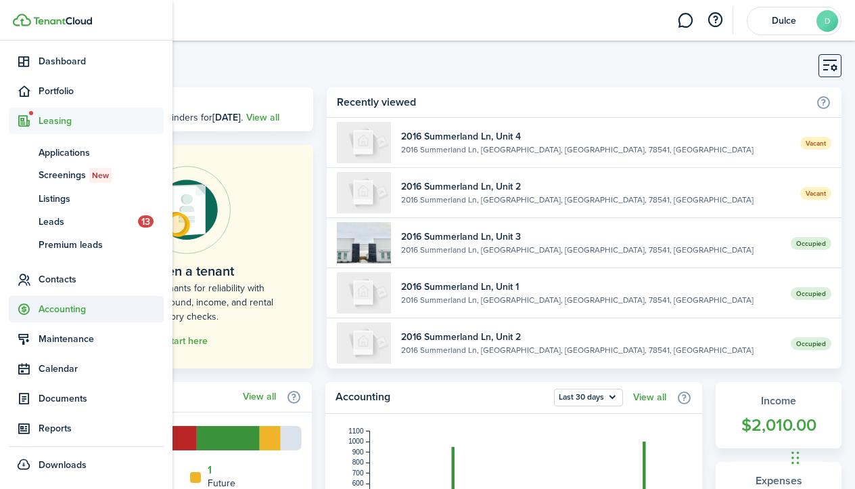
scroll to position [46, 0]
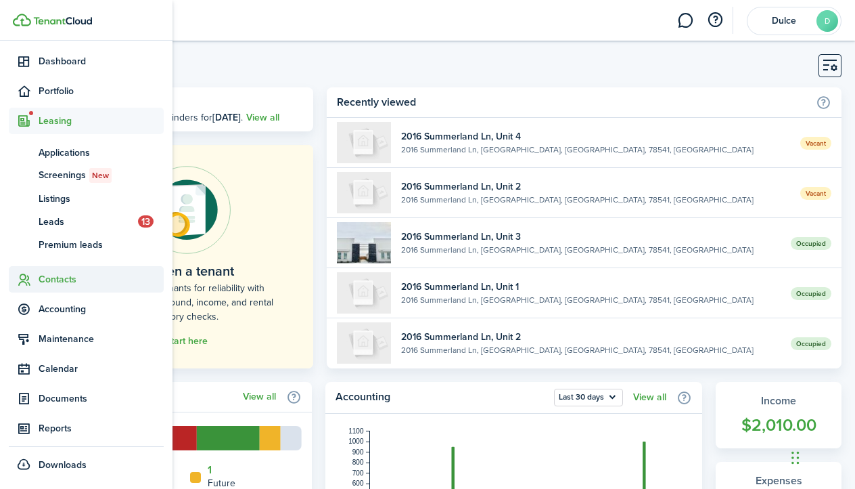
click at [74, 280] on span "Contacts" at bounding box center [101, 279] width 125 height 14
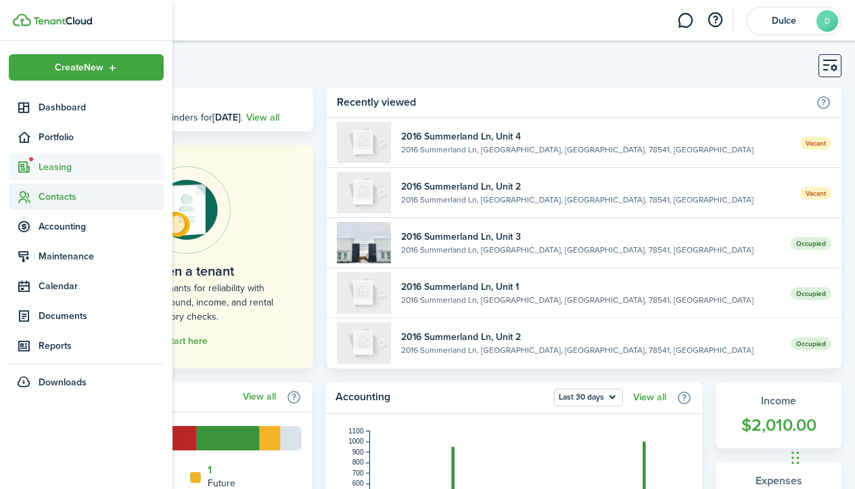
scroll to position [0, 0]
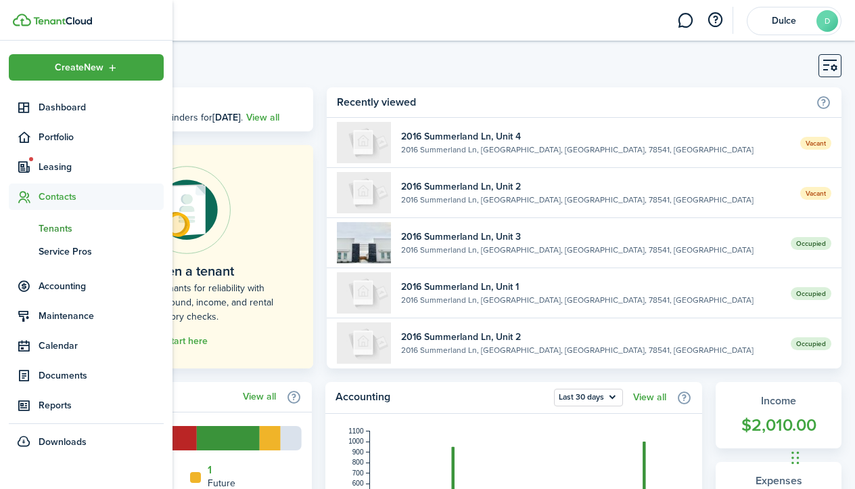
click at [71, 229] on span "Tenants" at bounding box center [101, 228] width 125 height 14
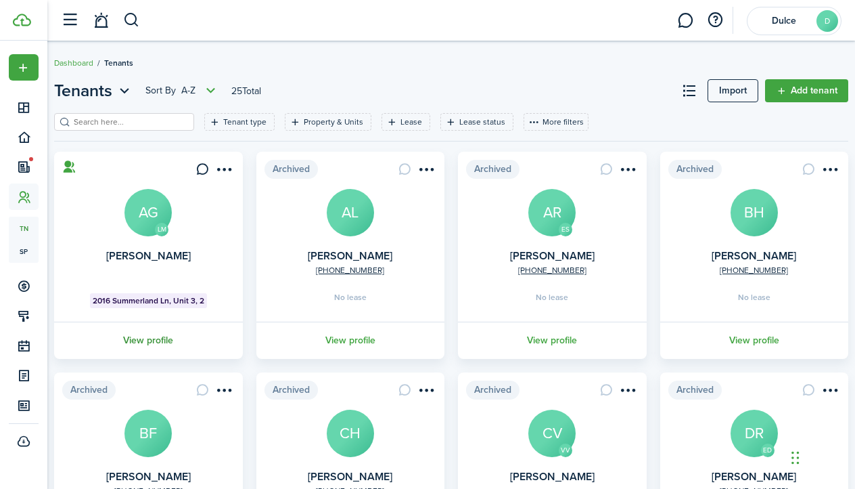
click at [161, 340] on link "View profile" at bounding box center [148, 339] width 193 height 37
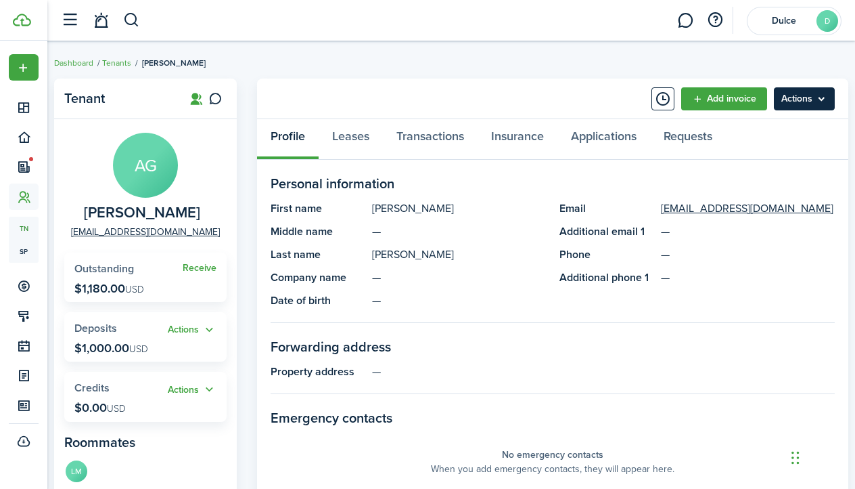
click at [814, 99] on menu-btn "Actions" at bounding box center [804, 98] width 61 height 23
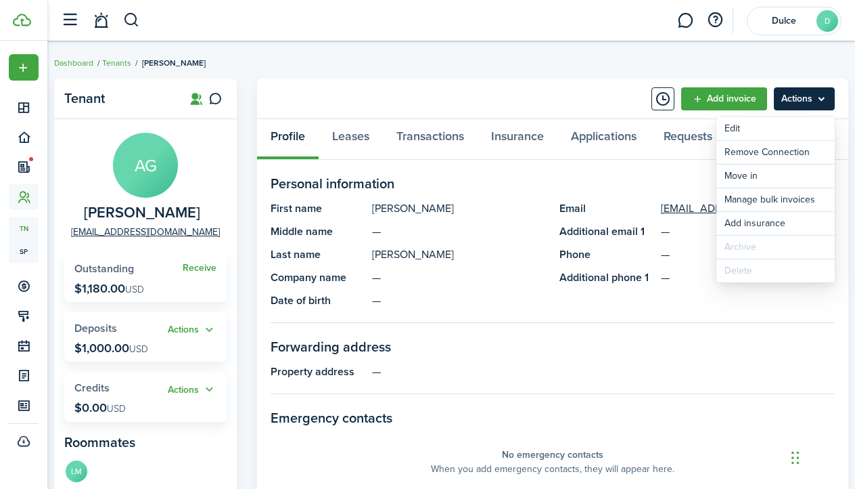
click at [814, 99] on menu-btn "Actions" at bounding box center [804, 98] width 61 height 23
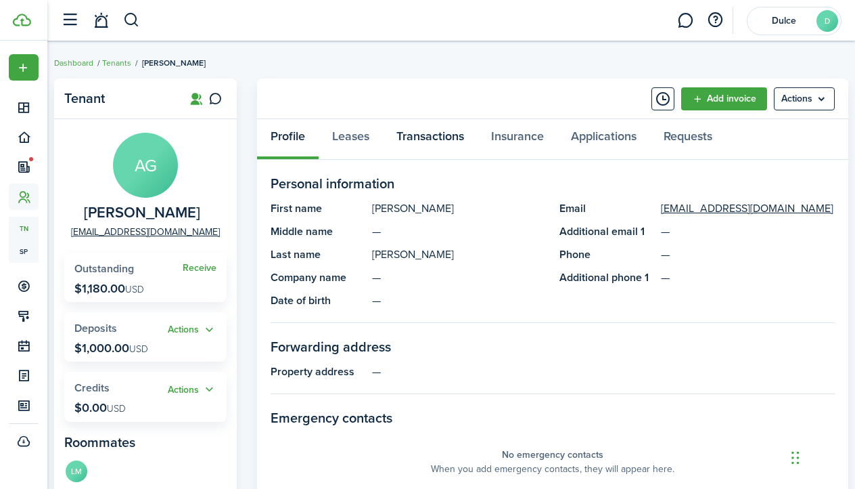
click at [412, 142] on link "Transactions" at bounding box center [430, 139] width 95 height 41
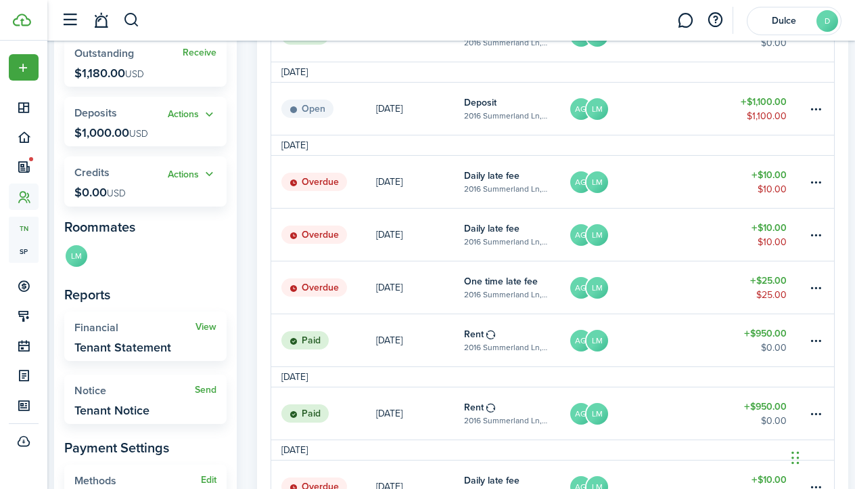
scroll to position [219, 0]
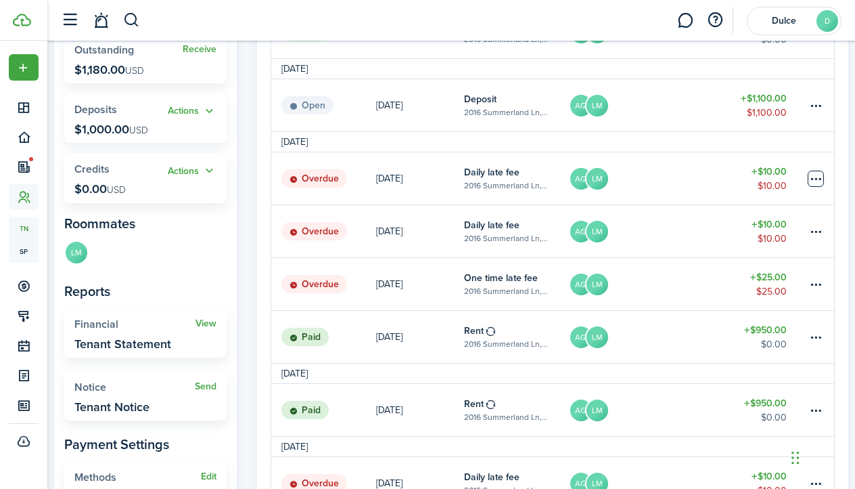
click at [823, 177] on table-menu-btn-icon at bounding box center [816, 179] width 16 height 16
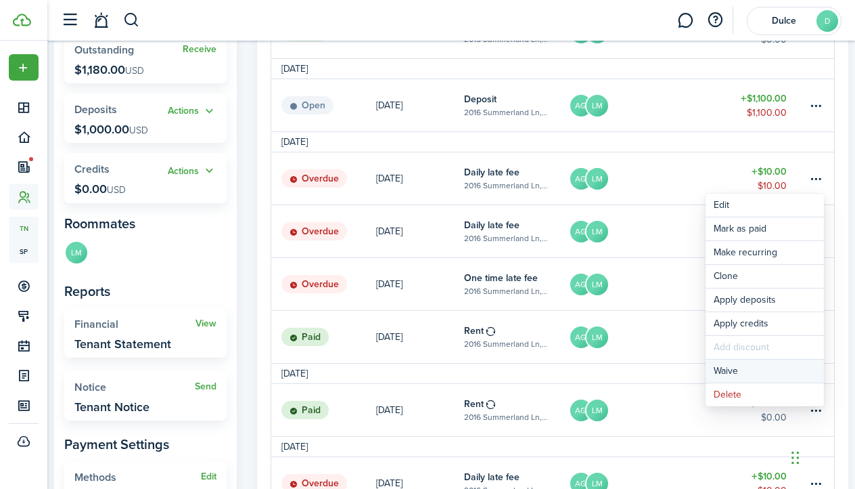
click at [756, 369] on button "Waive" at bounding box center [765, 370] width 118 height 23
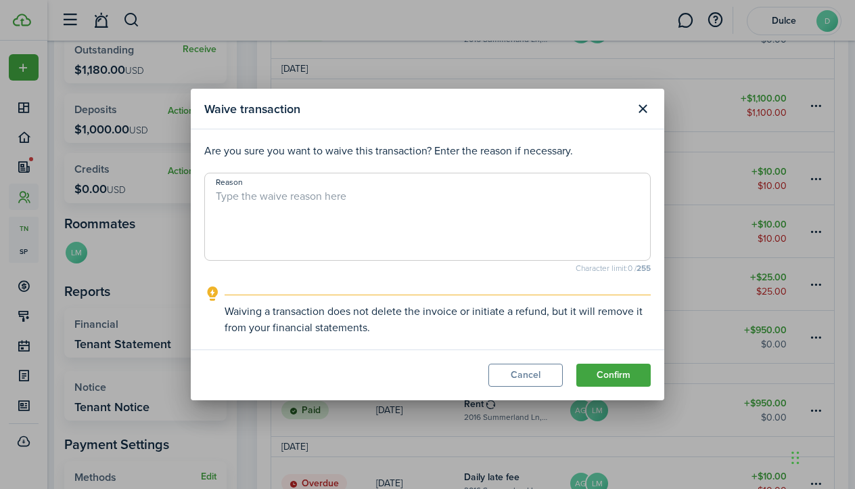
click at [448, 242] on textarea "Reason" at bounding box center [427, 220] width 445 height 65
type textarea "Waived"
click at [640, 379] on button "Confirm" at bounding box center [614, 374] width 74 height 23
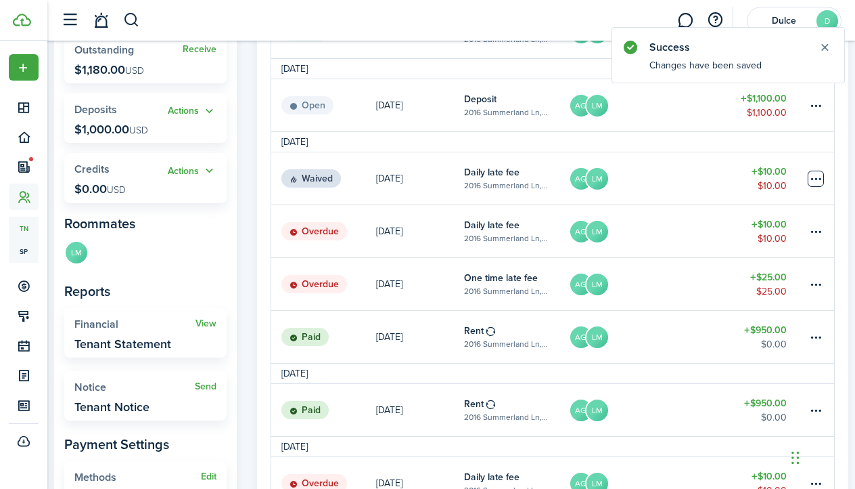
click at [815, 184] on table-menu-btn-icon at bounding box center [816, 179] width 16 height 16
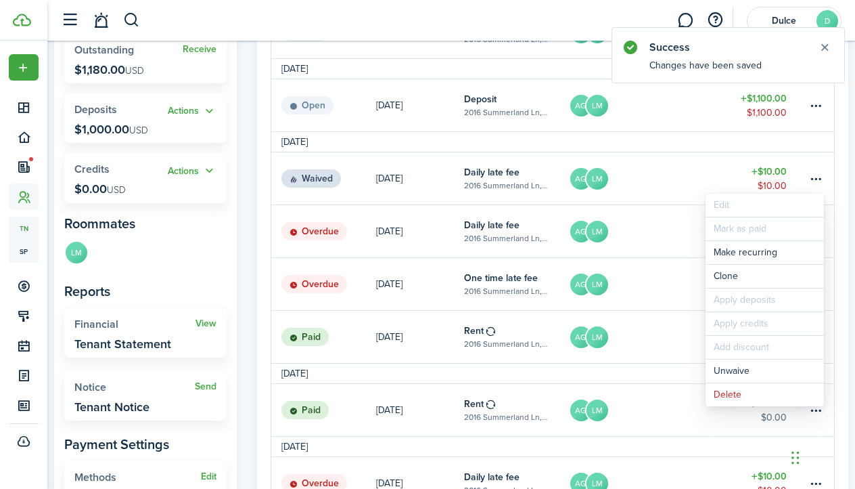
click at [670, 296] on link "AG LM" at bounding box center [647, 284] width 157 height 52
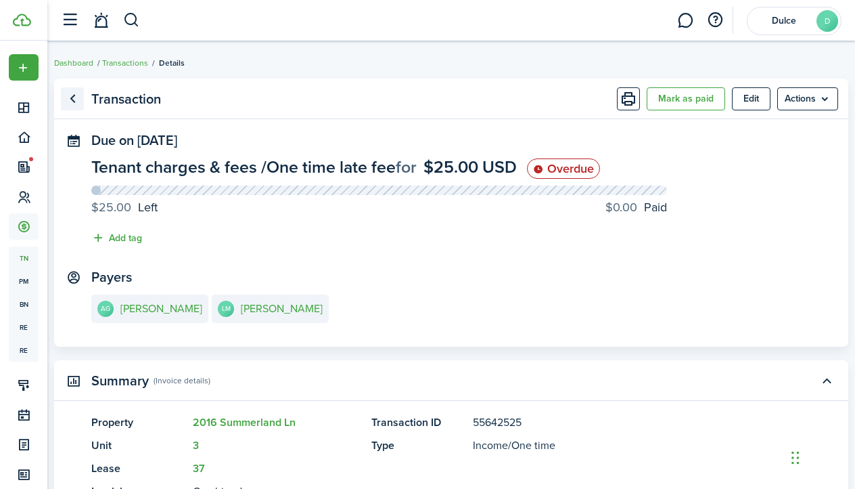
click at [72, 102] on link "Go back" at bounding box center [72, 98] width 23 height 23
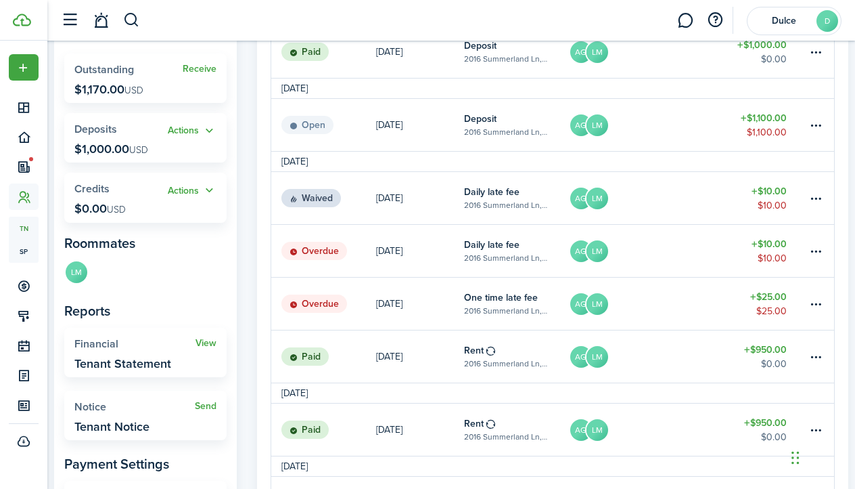
scroll to position [200, 0]
click at [820, 300] on table-menu-btn-icon at bounding box center [816, 303] width 16 height 16
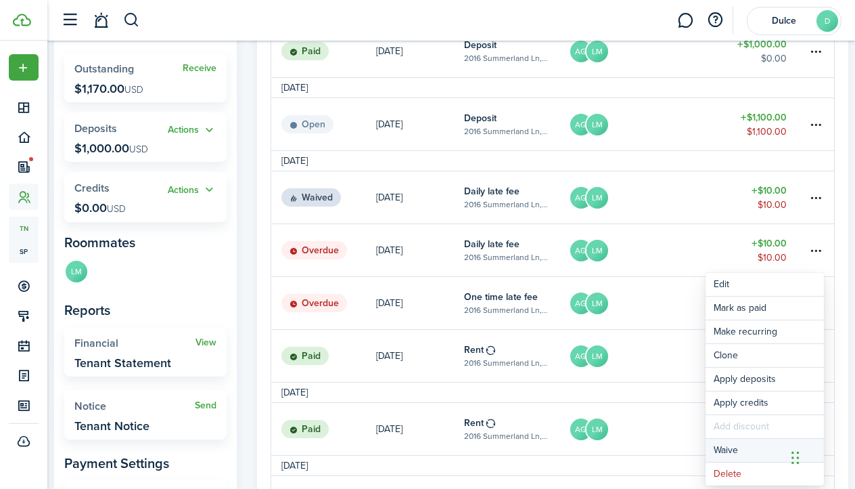
click at [742, 442] on button "Waive" at bounding box center [765, 449] width 118 height 23
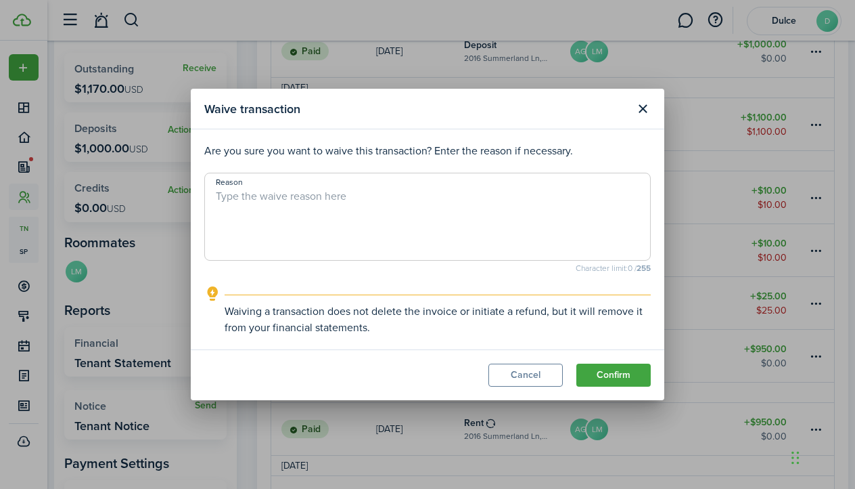
click at [627, 389] on modal-footer "Cancel Confirm" at bounding box center [428, 374] width 474 height 51
click at [627, 374] on button "Confirm" at bounding box center [614, 374] width 74 height 23
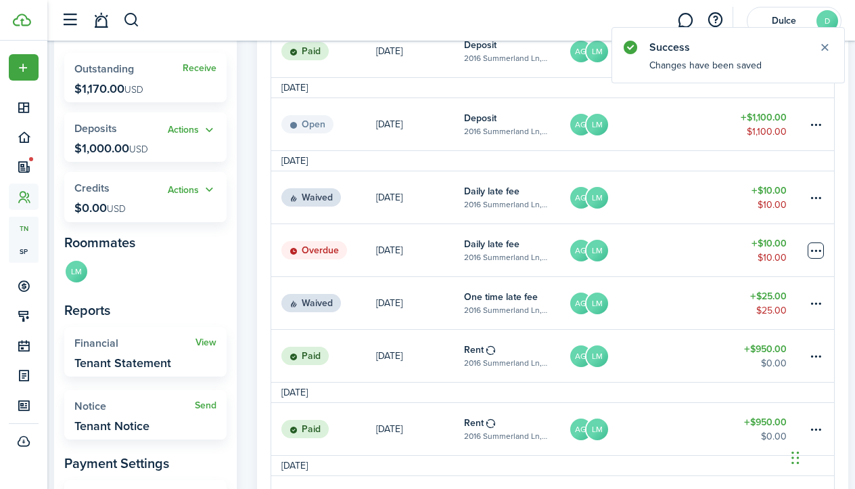
click at [814, 252] on table-menu-btn-icon at bounding box center [816, 250] width 16 height 16
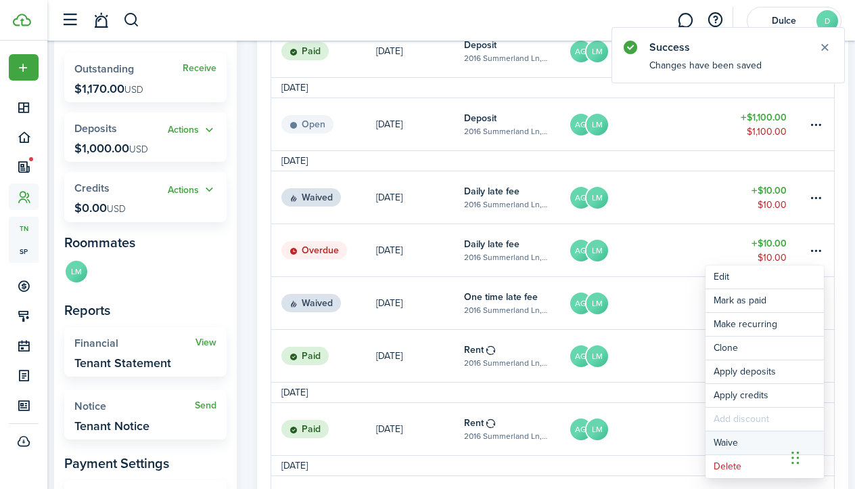
click at [738, 440] on button "Waive" at bounding box center [765, 442] width 118 height 23
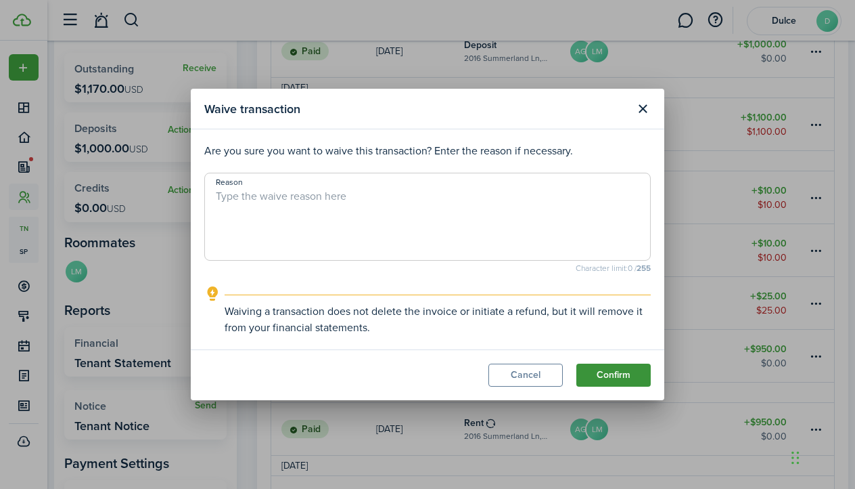
click at [627, 380] on button "Confirm" at bounding box center [614, 374] width 74 height 23
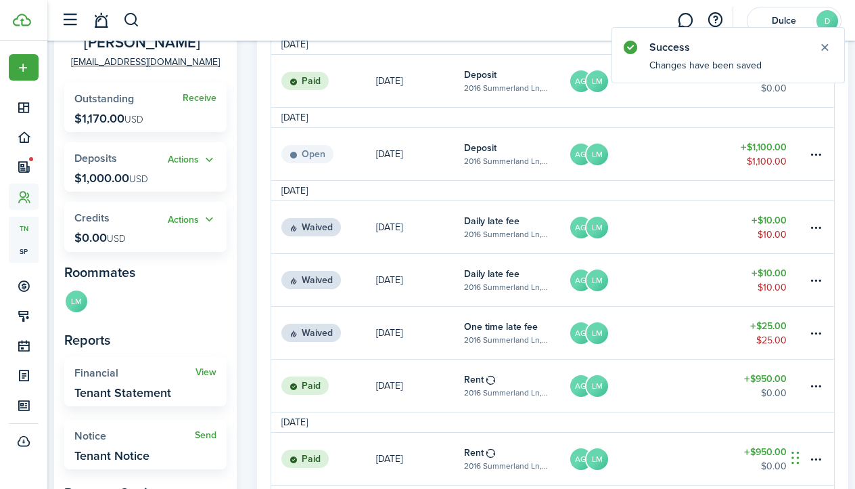
scroll to position [207, 0]
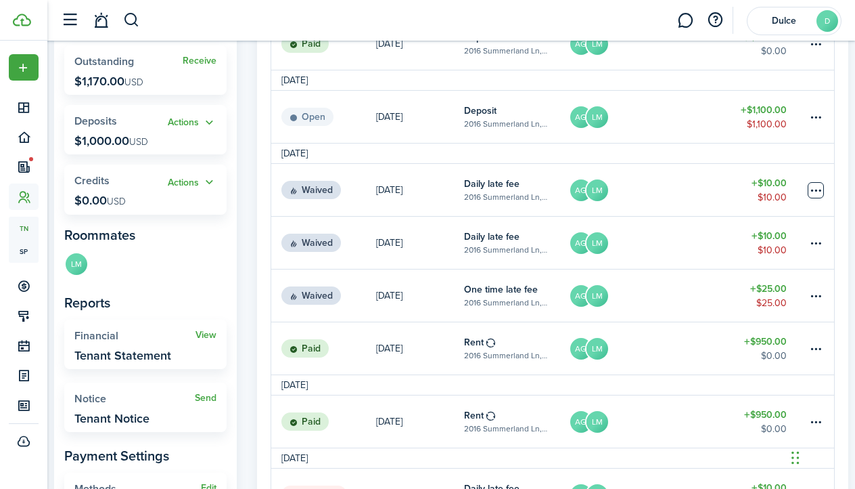
click at [813, 185] on table-menu-btn-icon at bounding box center [816, 190] width 16 height 16
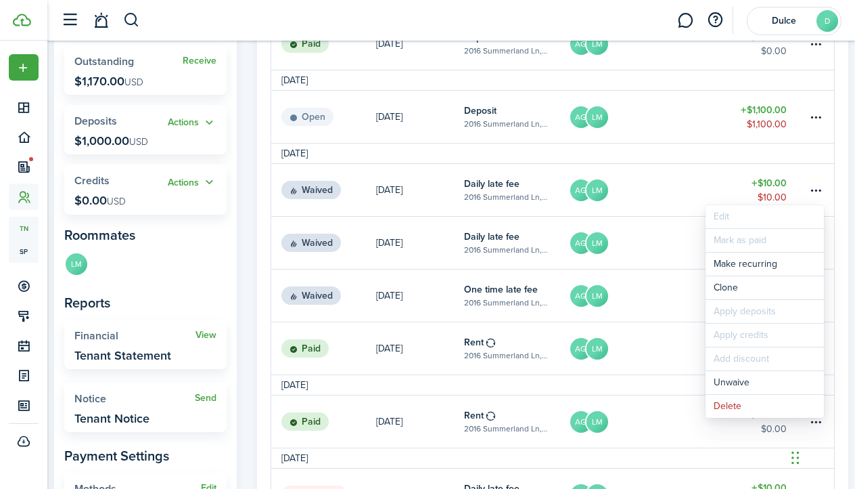
click at [813, 185] on table-menu-btn-icon "Open menu" at bounding box center [816, 190] width 16 height 16
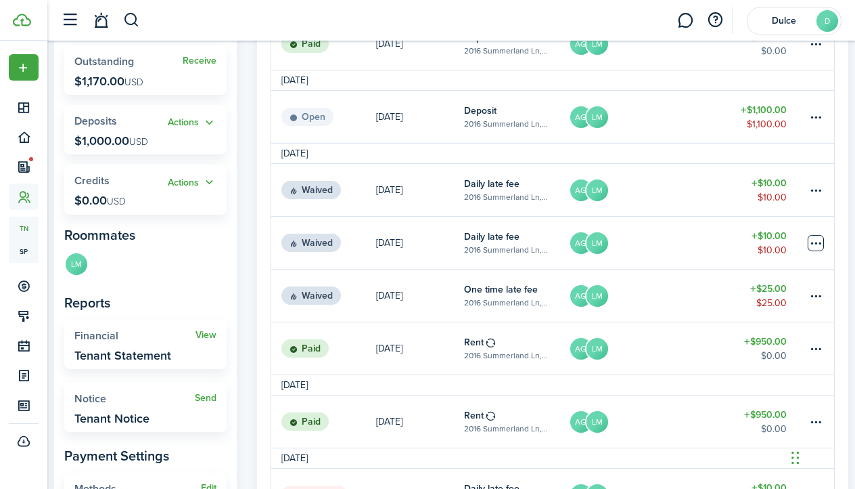
click at [817, 243] on table-menu-btn-icon at bounding box center [816, 243] width 16 height 16
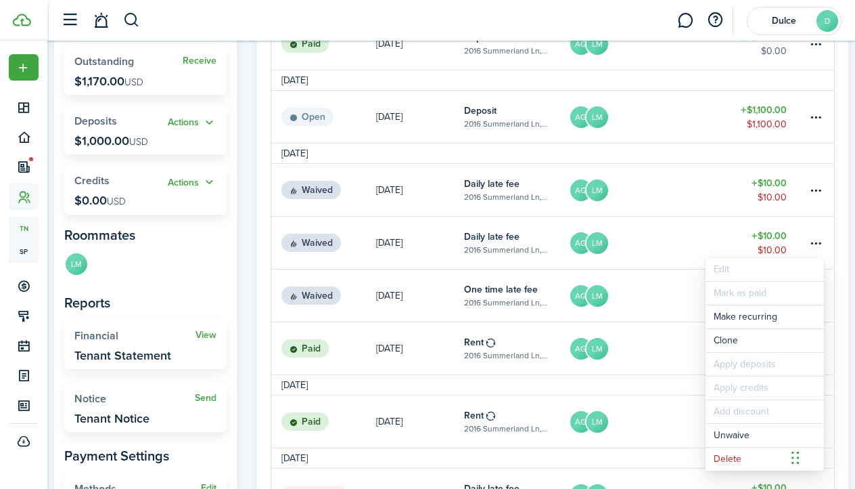
click at [817, 243] on table-menu-btn-icon "Open menu" at bounding box center [816, 243] width 16 height 16
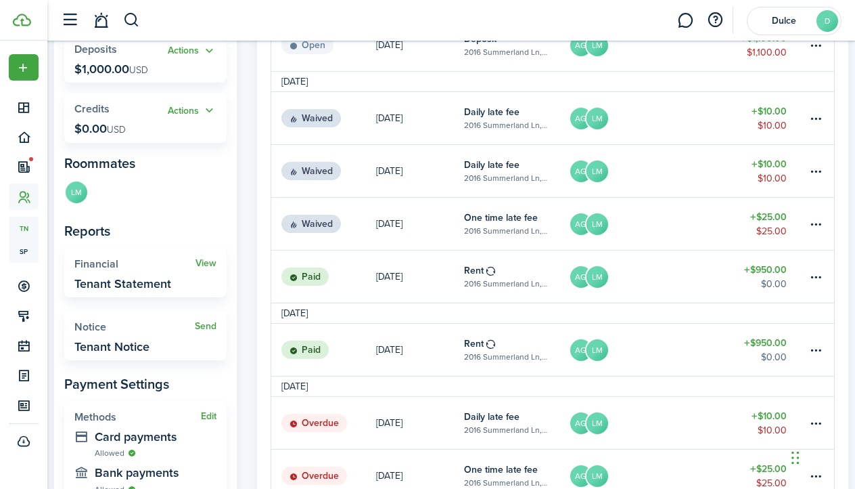
scroll to position [283, 0]
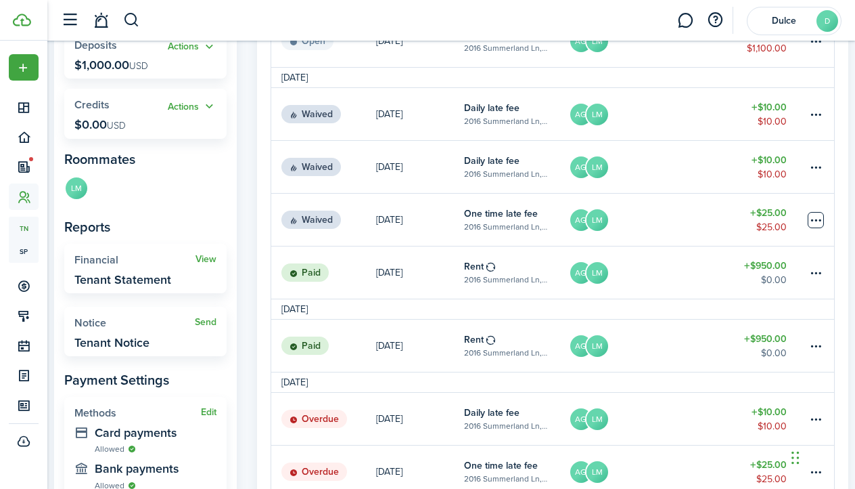
click at [817, 226] on table-menu-btn-icon at bounding box center [816, 220] width 16 height 16
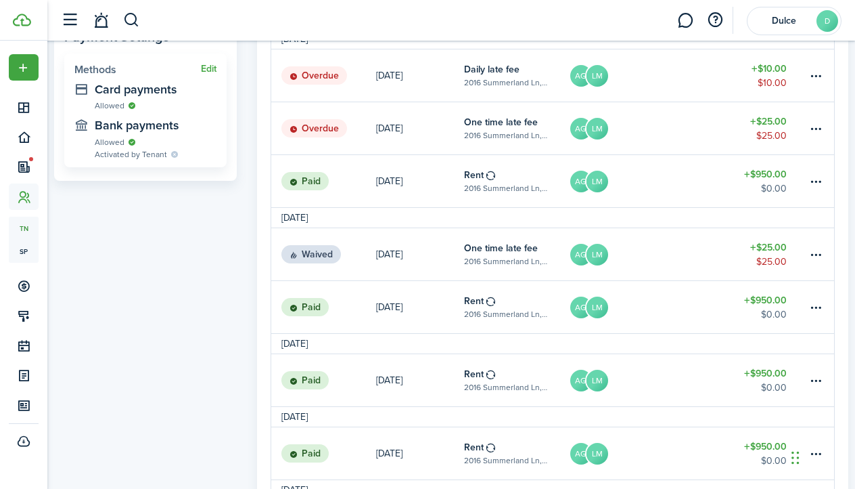
scroll to position [614, 0]
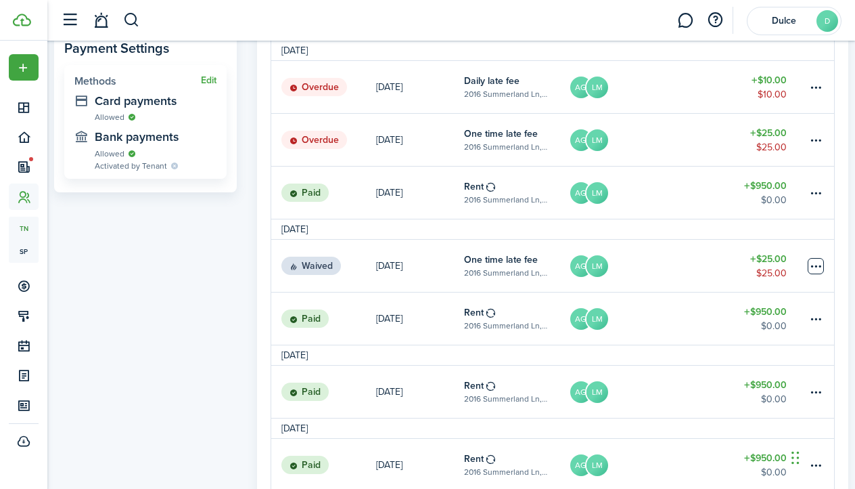
click at [817, 258] on table-menu-btn-icon at bounding box center [816, 266] width 16 height 16
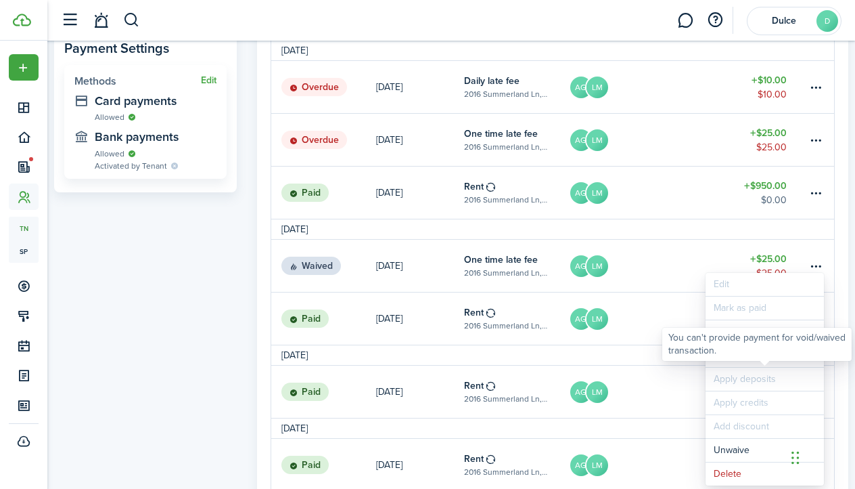
click at [610, 321] on link "AG LM" at bounding box center [647, 318] width 157 height 52
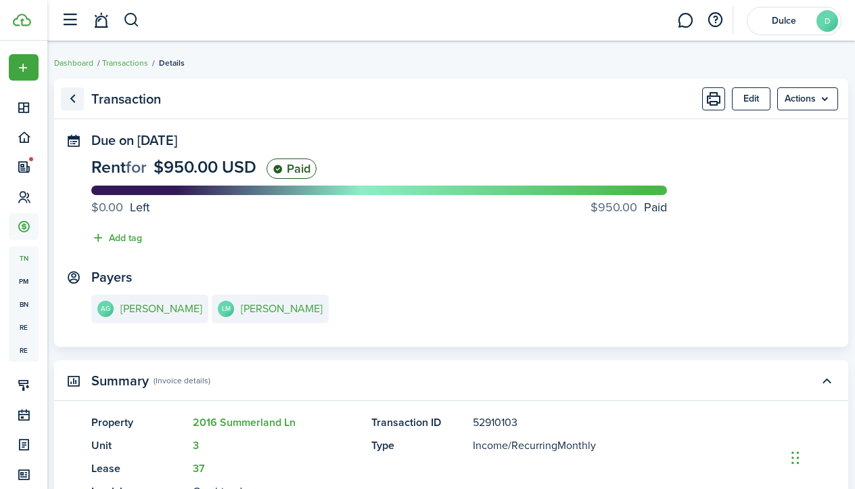
click at [77, 95] on link "Go back" at bounding box center [72, 98] width 23 height 23
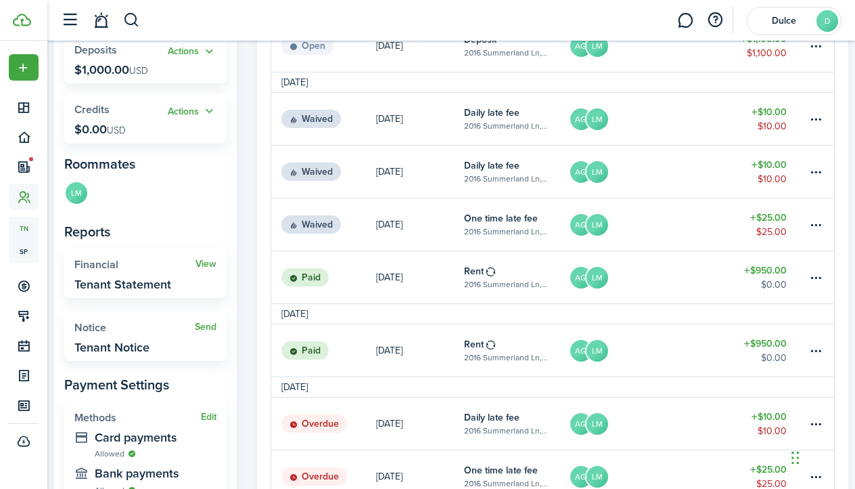
scroll to position [285, 0]
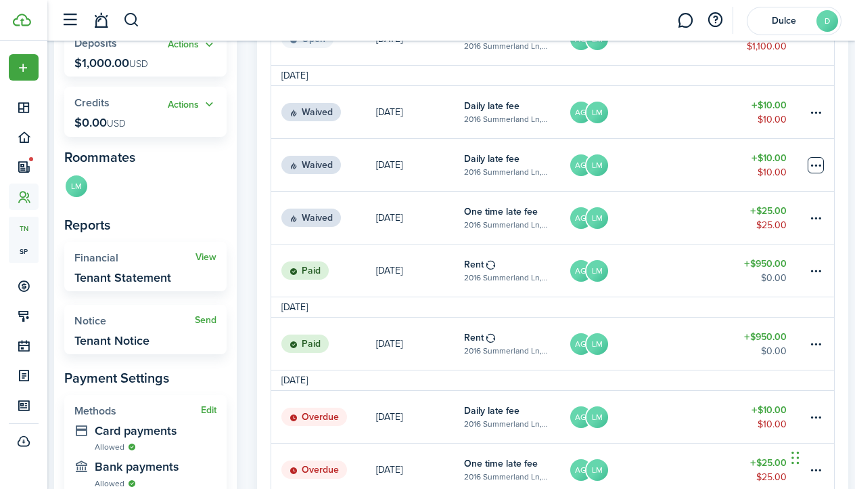
click at [813, 172] on table-menu-btn-icon at bounding box center [816, 165] width 16 height 16
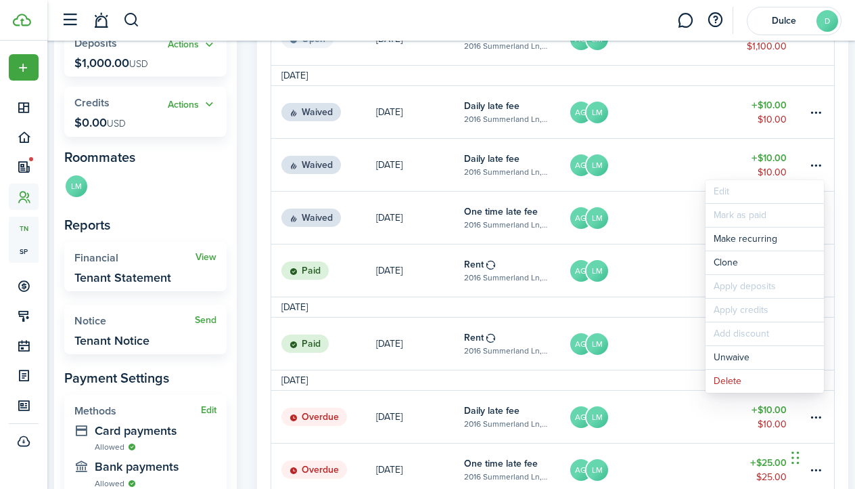
click at [813, 172] on table-menu-btn-icon "Open menu" at bounding box center [816, 165] width 16 height 16
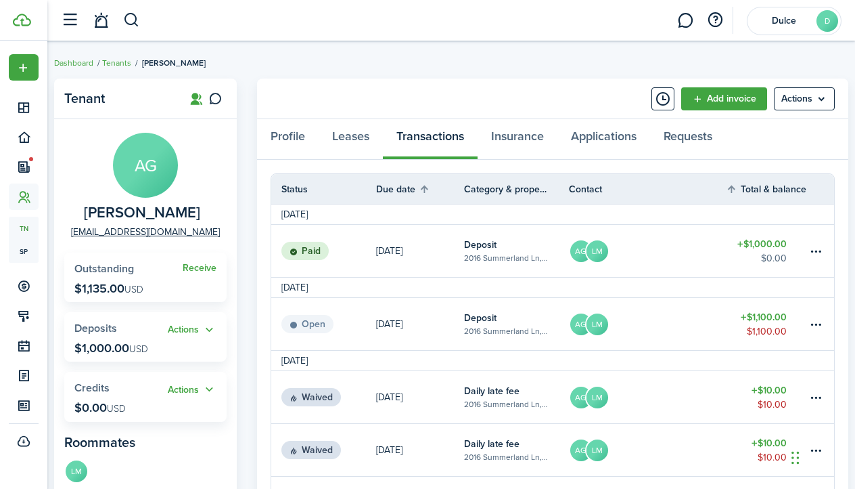
scroll to position [0, 0]
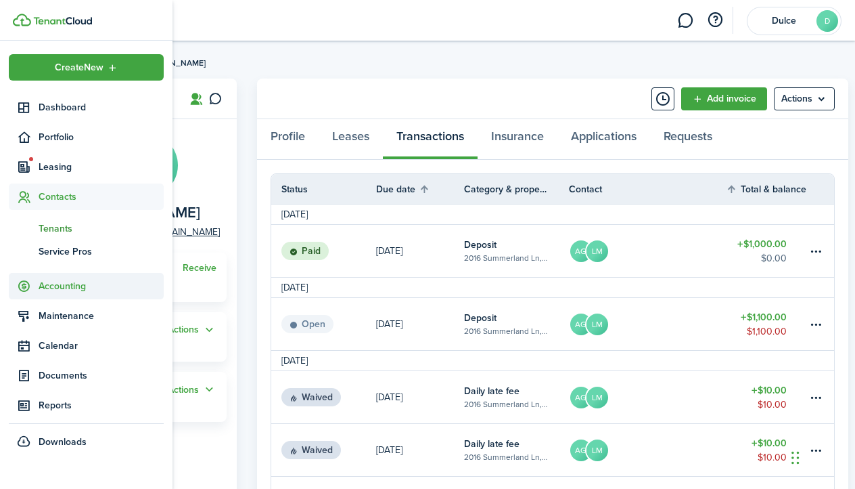
click at [62, 290] on span "Accounting" at bounding box center [101, 286] width 125 height 14
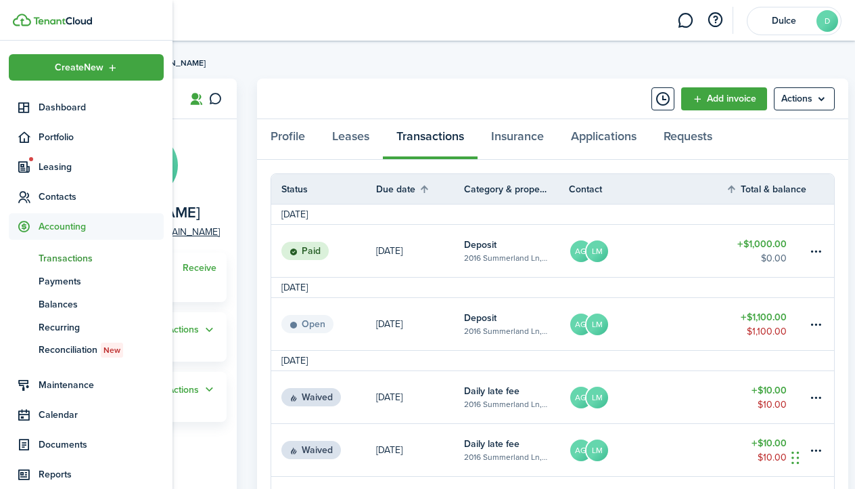
click at [55, 256] on span "Transactions" at bounding box center [101, 258] width 125 height 14
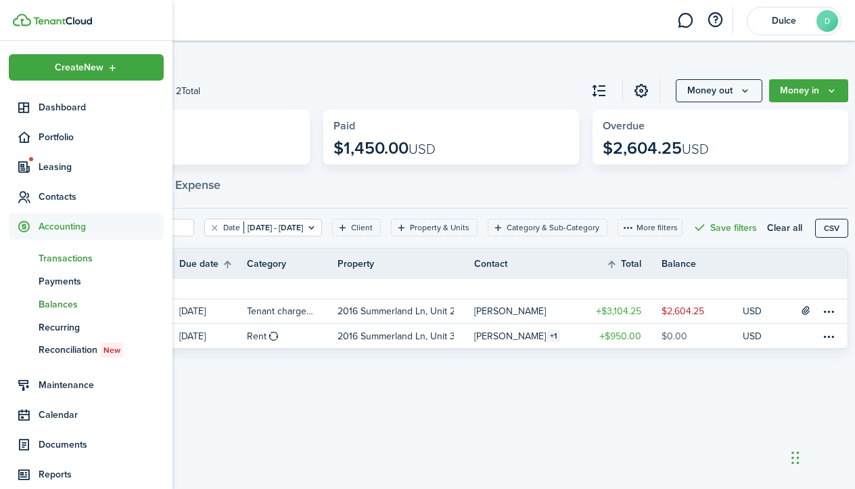
click at [53, 307] on span "Balances" at bounding box center [101, 304] width 125 height 14
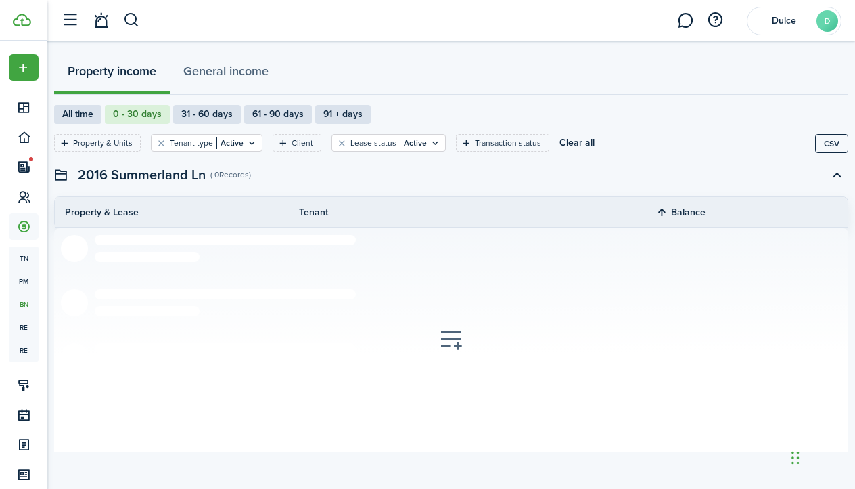
scroll to position [55, 0]
click at [291, 114] on label "61 - 90 days" at bounding box center [278, 114] width 68 height 19
radio input "false"
radio input "true"
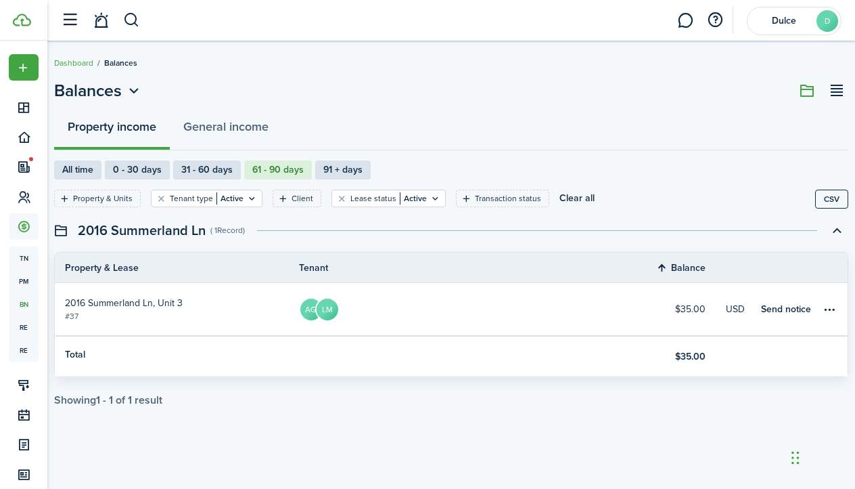
click at [838, 309] on link "Send notice" at bounding box center [800, 309] width 95 height 52
click at [833, 311] on table-menu-btn-icon "Open menu" at bounding box center [829, 309] width 16 height 16
click at [152, 305] on span "2016 Summerland Ln, Unit 3" at bounding box center [124, 303] width 118 height 14
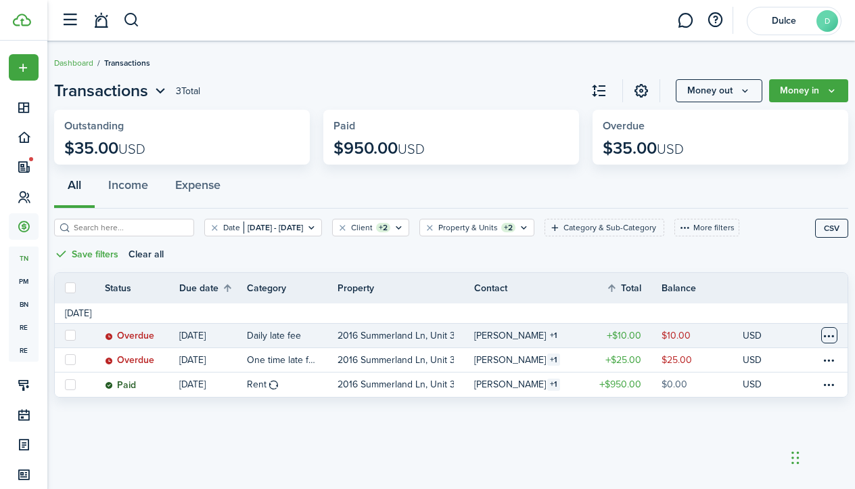
click at [834, 336] on table-menu-btn-icon at bounding box center [829, 335] width 16 height 16
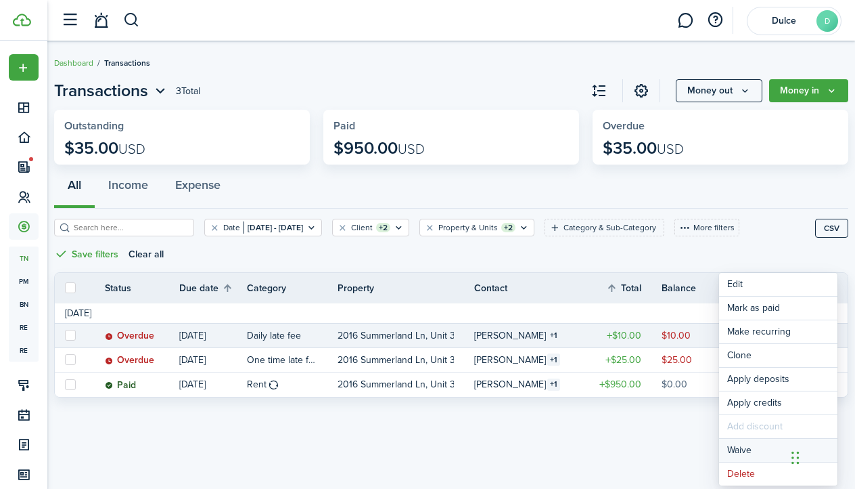
click at [768, 446] on button "Waive" at bounding box center [778, 449] width 118 height 23
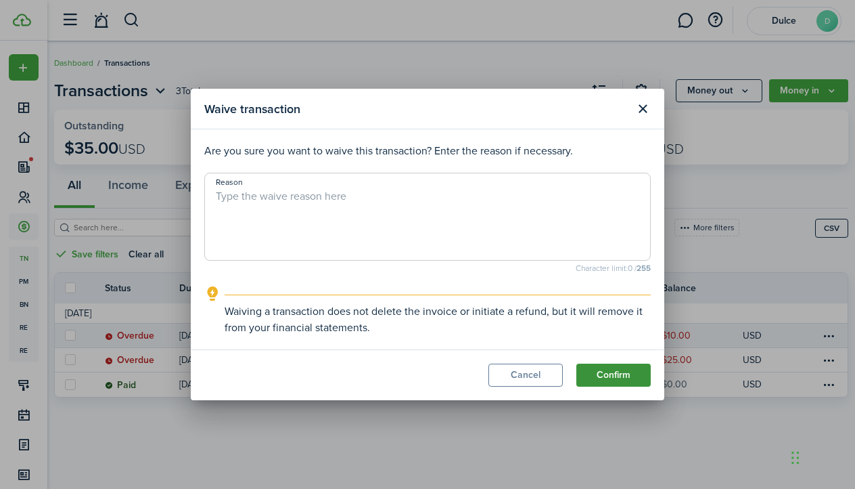
click at [617, 371] on button "Confirm" at bounding box center [614, 374] width 74 height 23
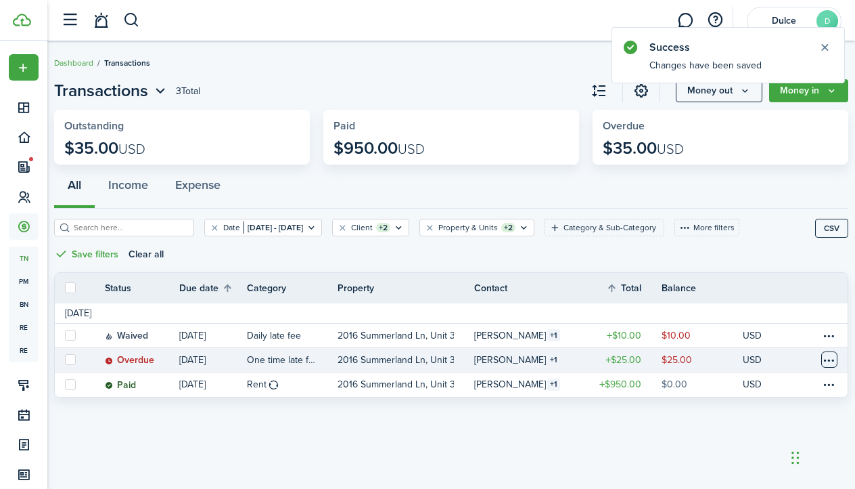
click at [832, 361] on table-menu-btn-icon at bounding box center [829, 359] width 16 height 16
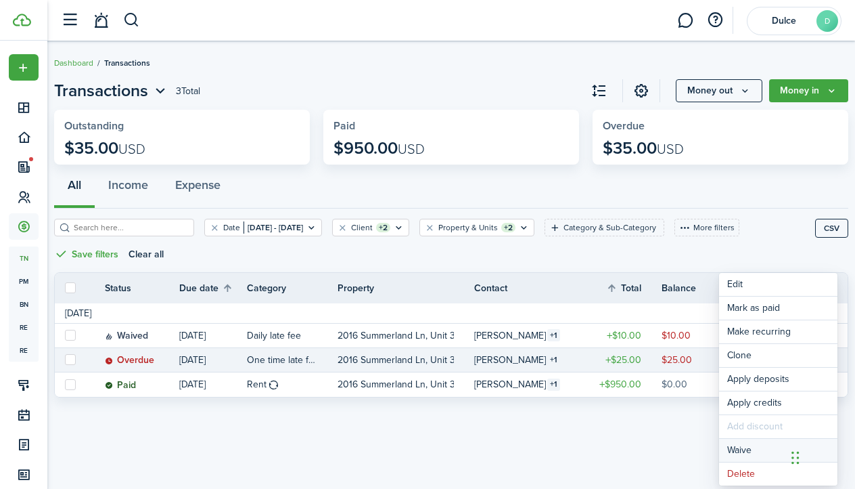
click at [760, 449] on button "Waive" at bounding box center [778, 449] width 118 height 23
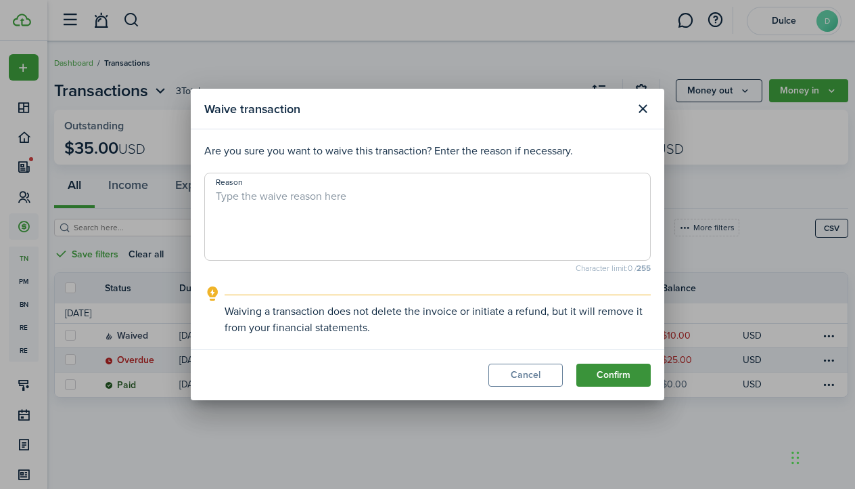
click at [641, 386] on button "Confirm" at bounding box center [614, 374] width 74 height 23
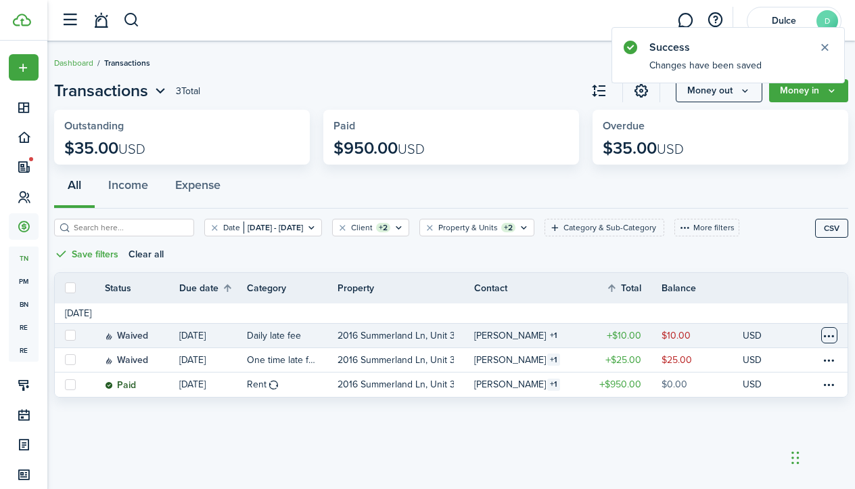
click at [826, 337] on table-menu-btn-icon at bounding box center [829, 335] width 16 height 16
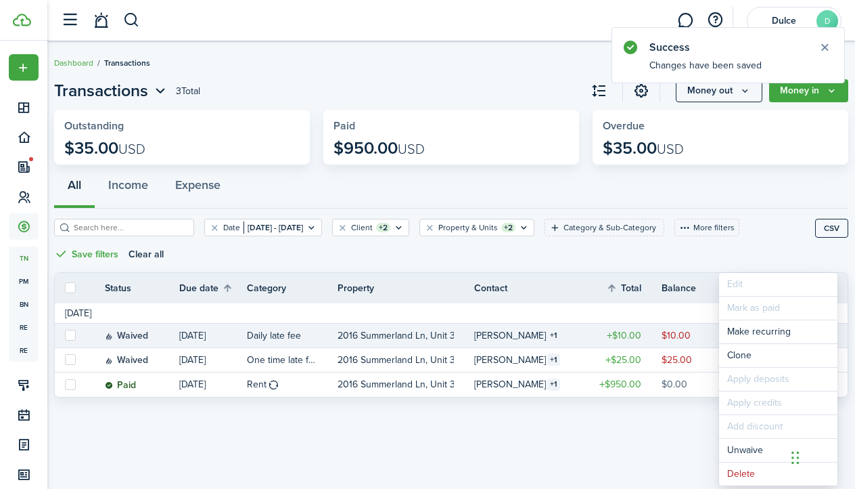
click at [652, 418] on div "Transactions 3 Total Money out Money in Outstanding $35.00 USD Paid $950.00 USD…" at bounding box center [451, 265] width 808 height 386
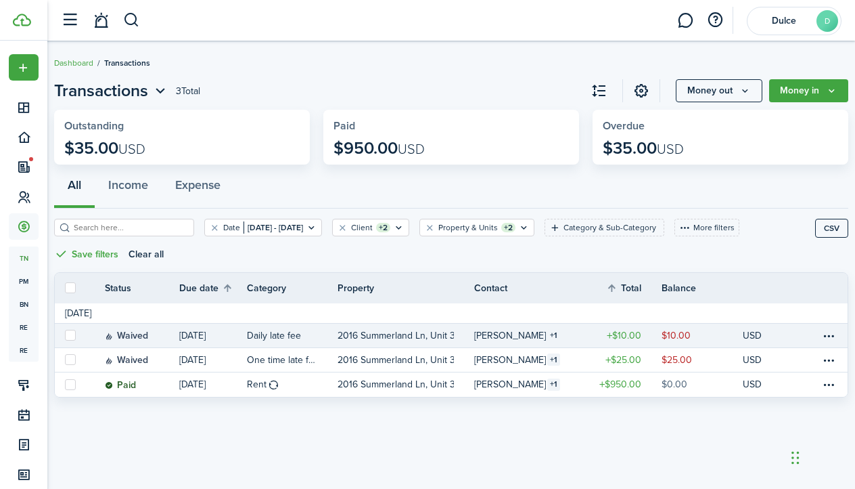
click at [80, 188] on div "All Income Expense" at bounding box center [451, 188] width 794 height 41
click at [127, 97] on span "Transactions" at bounding box center [101, 90] width 94 height 24
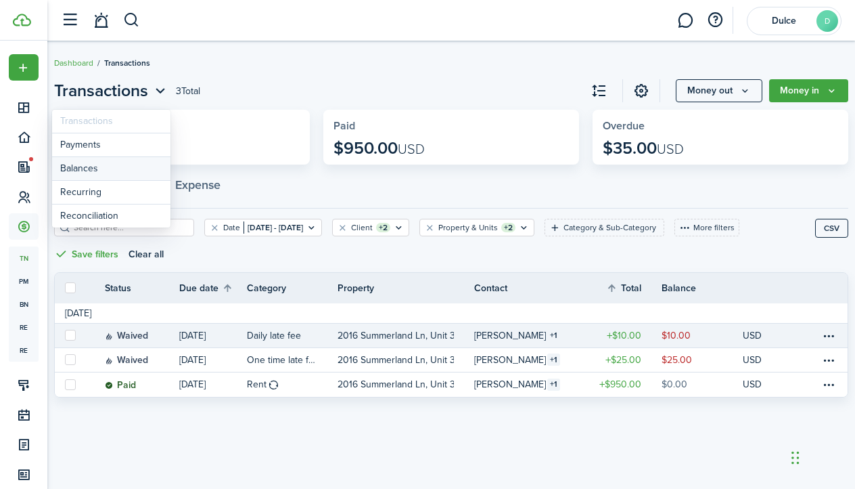
click at [118, 173] on link "Balances" at bounding box center [111, 169] width 118 height 24
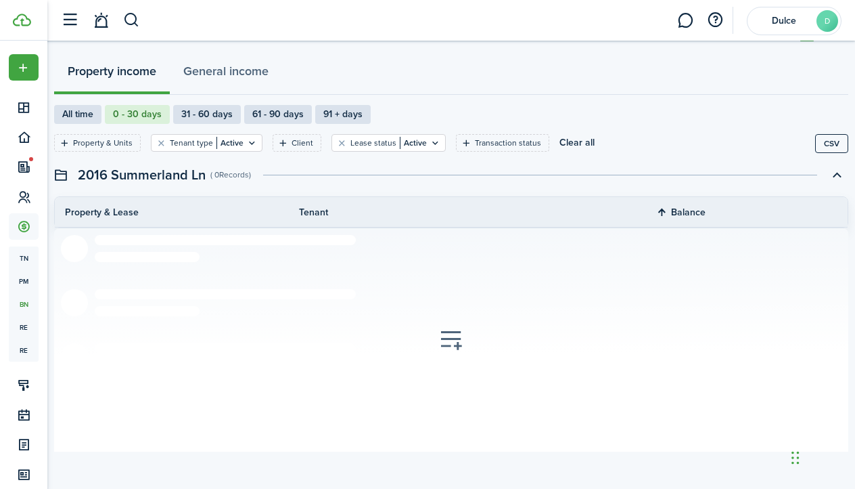
scroll to position [55, 0]
click at [230, 116] on label "31 - 60 days" at bounding box center [207, 114] width 68 height 19
radio input "false"
radio input "true"
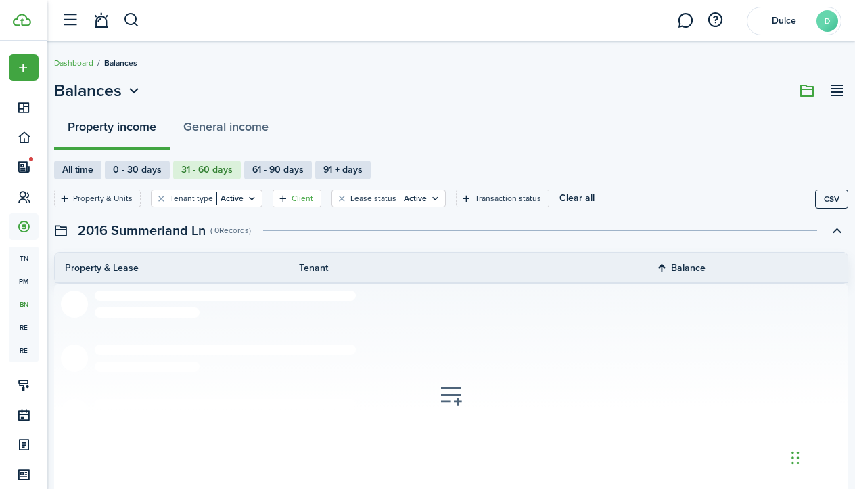
click at [288, 206] on filter-tag "Client" at bounding box center [297, 198] width 49 height 18
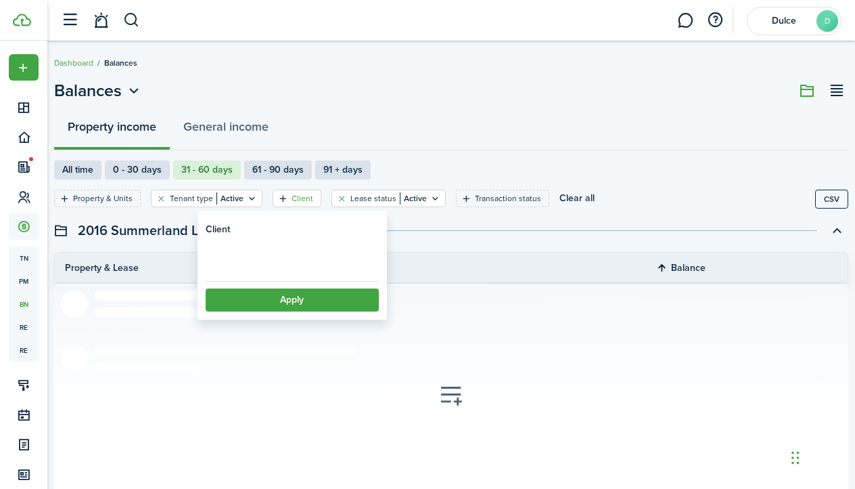
click at [288, 206] on filter-tag "Client" at bounding box center [297, 198] width 49 height 18
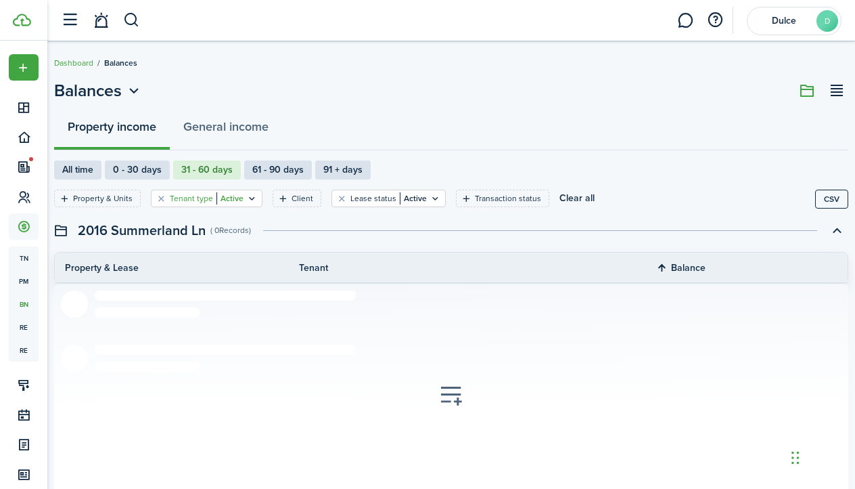
click at [204, 200] on filter-tag-label "Tenant type" at bounding box center [191, 198] width 43 height 12
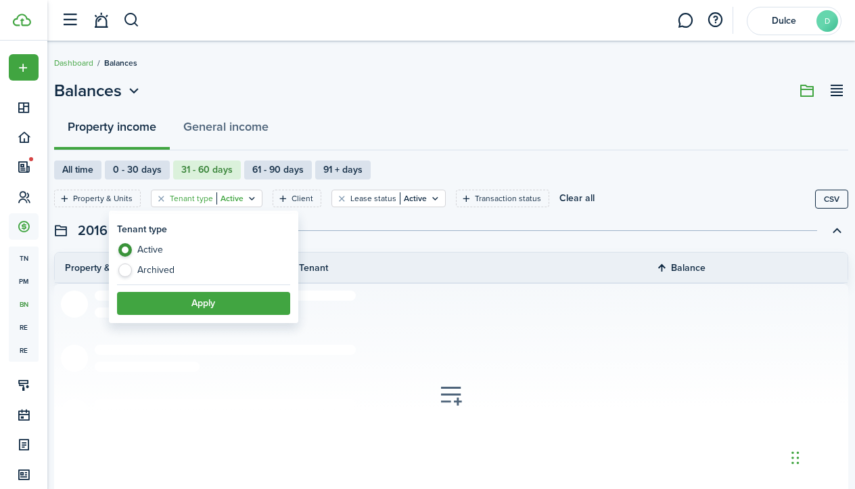
click at [204, 200] on filter-tag-label "Tenant type" at bounding box center [191, 198] width 43 height 12
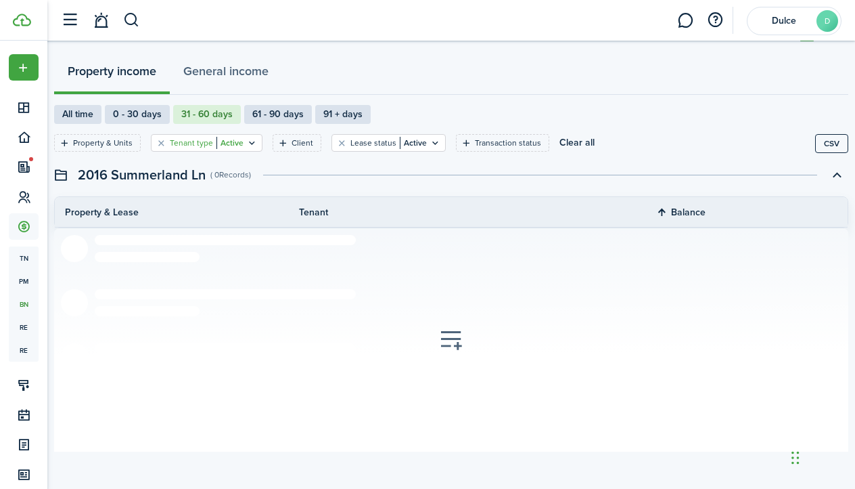
scroll to position [55, 0]
click at [102, 139] on filter-tag-label "Property & Units" at bounding box center [103, 143] width 60 height 12
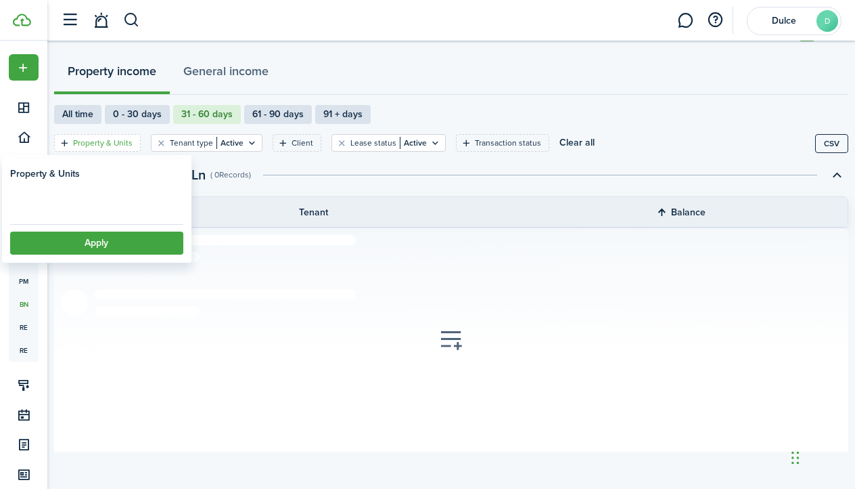
click at [112, 201] on loading-skeleton at bounding box center [96, 202] width 173 height 30
click at [112, 201] on span "Property" at bounding box center [97, 203] width 172 height 30
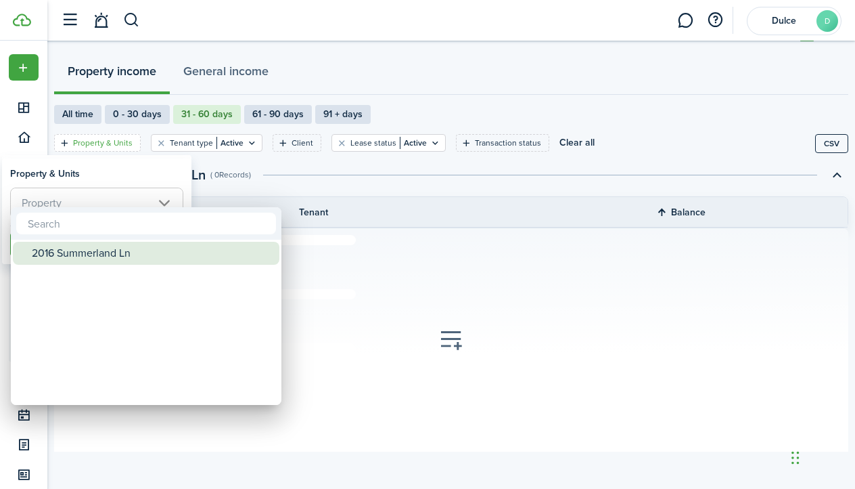
click at [116, 253] on div "2016 Summerland Ln" at bounding box center [152, 253] width 240 height 23
type input "2016 Summerland Ln"
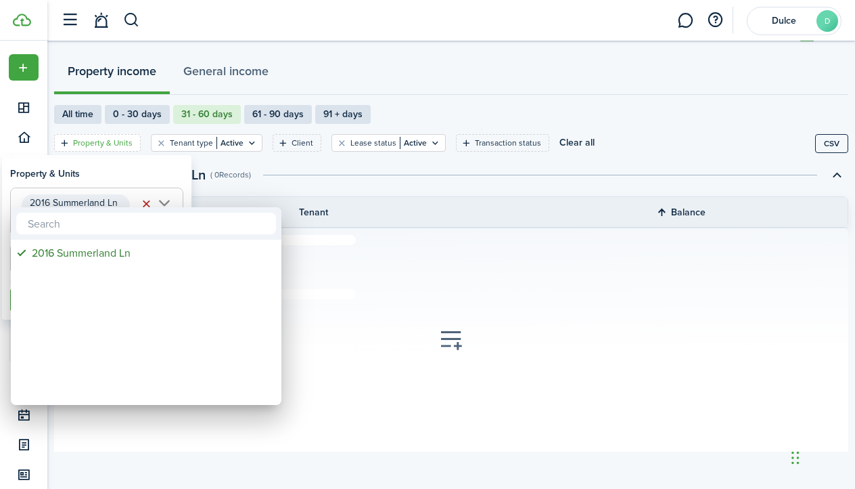
click at [285, 218] on div at bounding box center [428, 244] width 1072 height 705
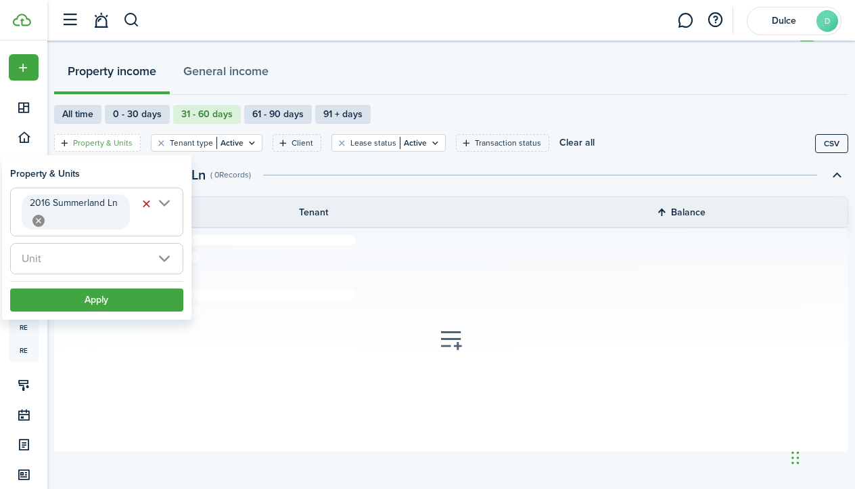
click at [138, 251] on span "Unit" at bounding box center [97, 259] width 172 height 30
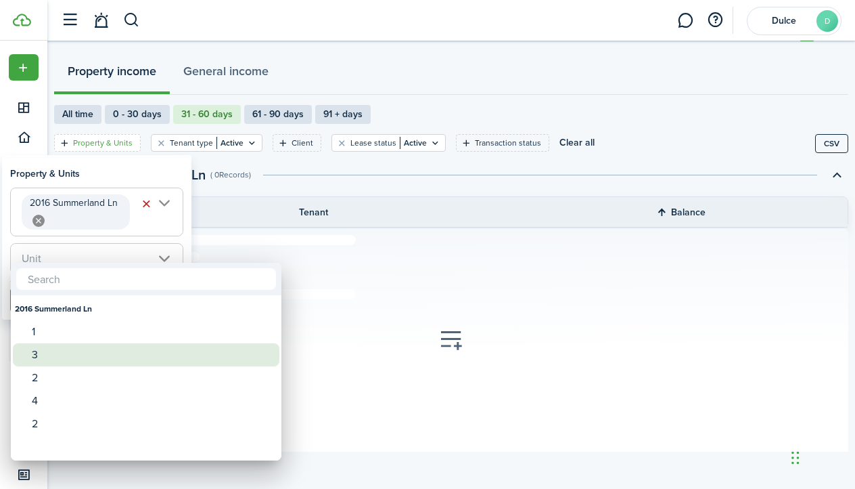
click at [55, 357] on div "3" at bounding box center [152, 354] width 240 height 23
type input "3"
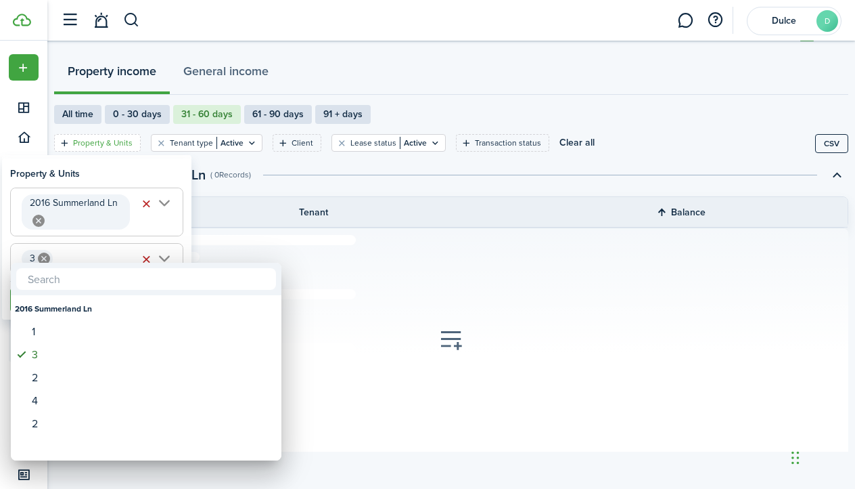
click at [248, 264] on div at bounding box center [146, 279] width 271 height 32
click at [246, 236] on div at bounding box center [428, 244] width 1072 height 705
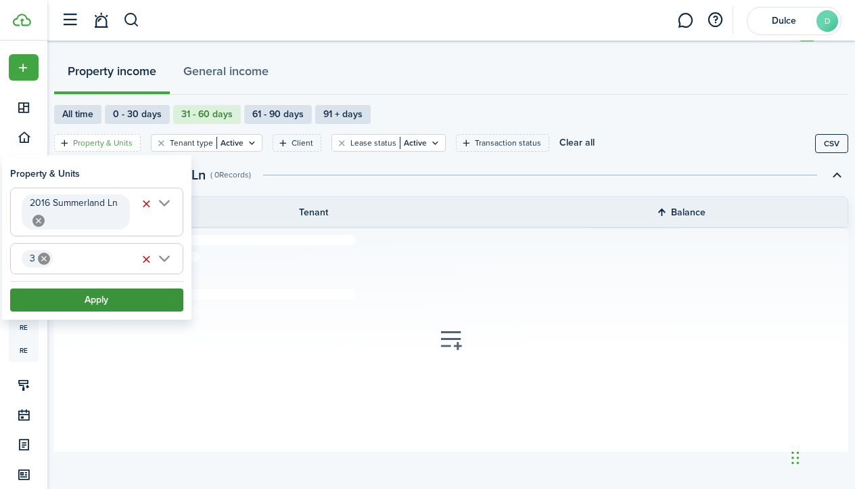
click at [137, 300] on button "Apply" at bounding box center [96, 299] width 173 height 23
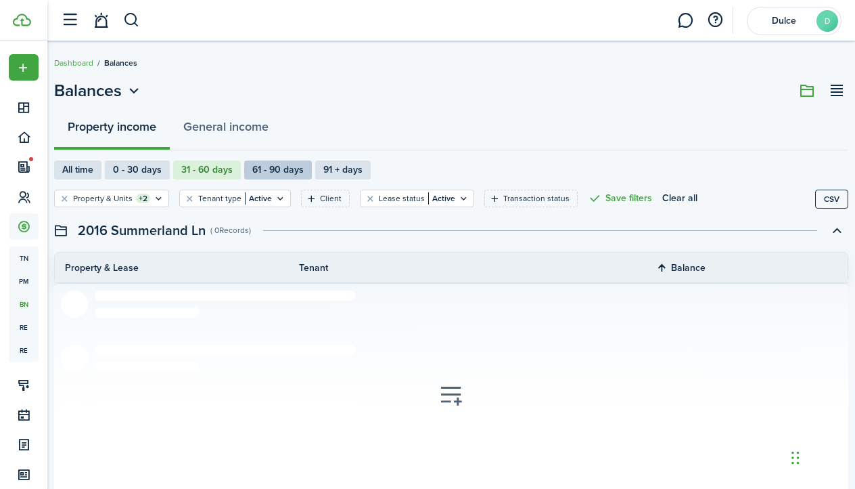
click at [275, 165] on label "61 - 90 days" at bounding box center [278, 169] width 68 height 19
radio input "false"
click at [344, 161] on label "91 + days" at bounding box center [342, 169] width 55 height 19
radio input "false"
radio input "true"
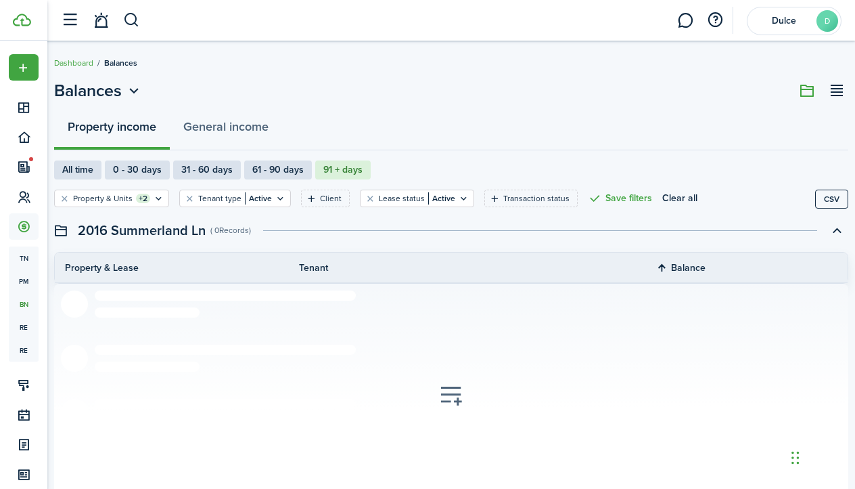
scroll to position [1, 0]
click at [280, 165] on label "61 - 90 days" at bounding box center [278, 169] width 68 height 19
radio input "true"
click at [211, 171] on label "31 - 60 days" at bounding box center [207, 169] width 68 height 19
radio input "true"
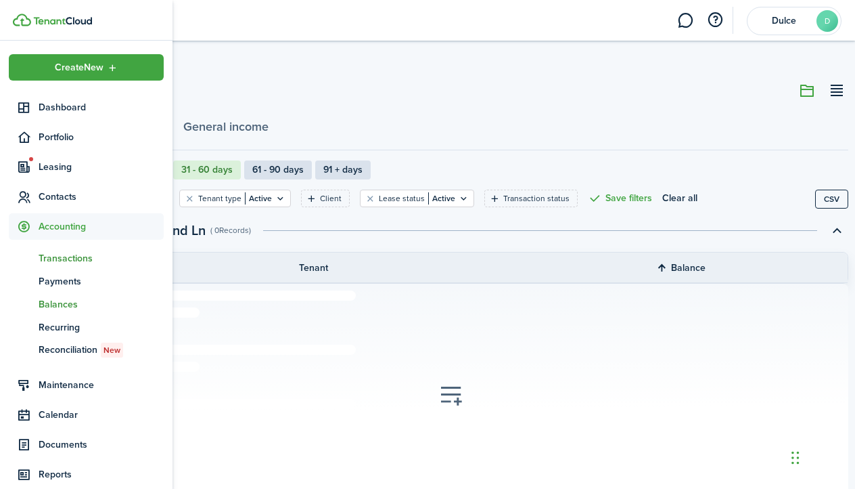
click at [72, 254] on span "Transactions" at bounding box center [101, 258] width 125 height 14
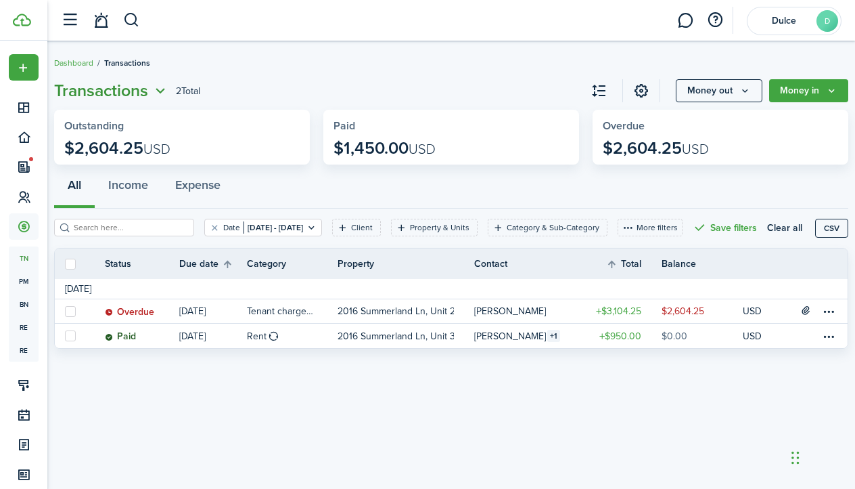
click at [118, 98] on span "Transactions" at bounding box center [101, 90] width 94 height 24
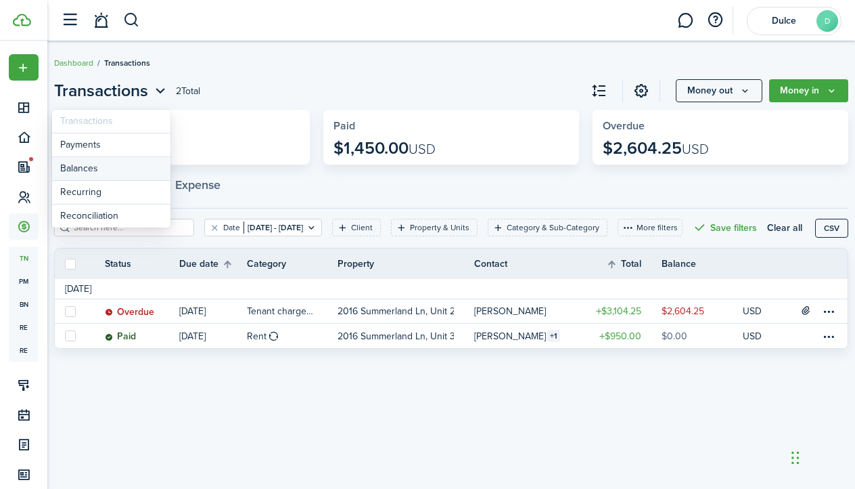
click at [118, 177] on link "Balances" at bounding box center [111, 169] width 118 height 24
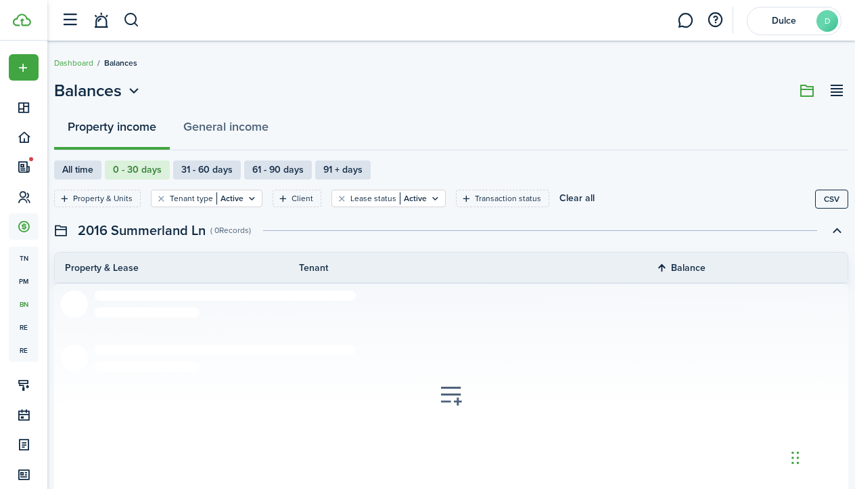
click at [129, 129] on div "Property income General income" at bounding box center [451, 130] width 794 height 41
click at [121, 103] on header-page "Balances" at bounding box center [451, 93] width 794 height 31
click at [121, 89] on span "Balances" at bounding box center [88, 90] width 68 height 24
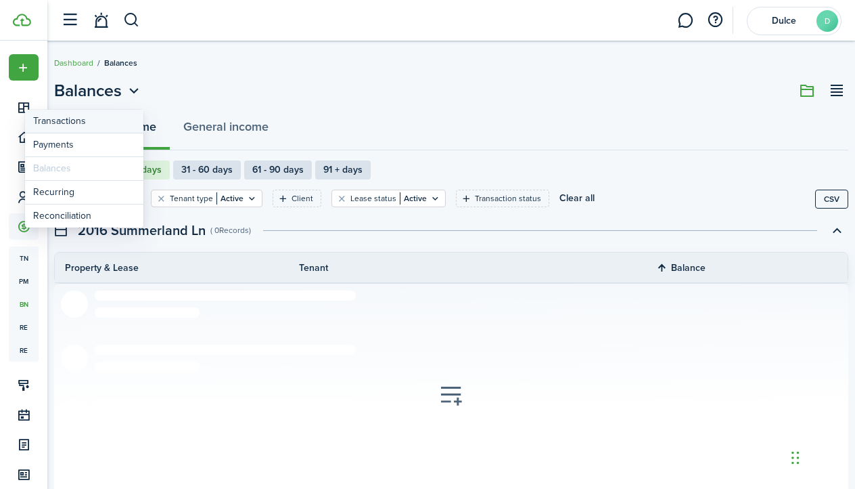
click at [107, 121] on link "Transactions" at bounding box center [84, 122] width 118 height 24
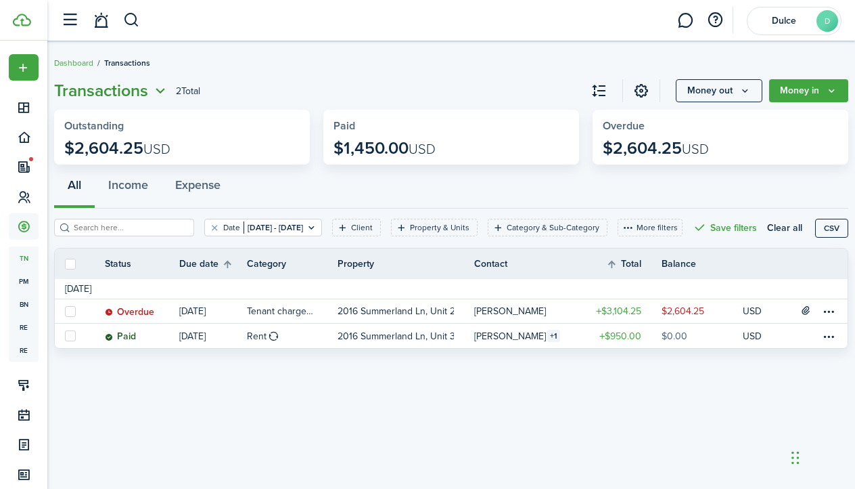
click at [115, 93] on span "Transactions" at bounding box center [101, 90] width 94 height 24
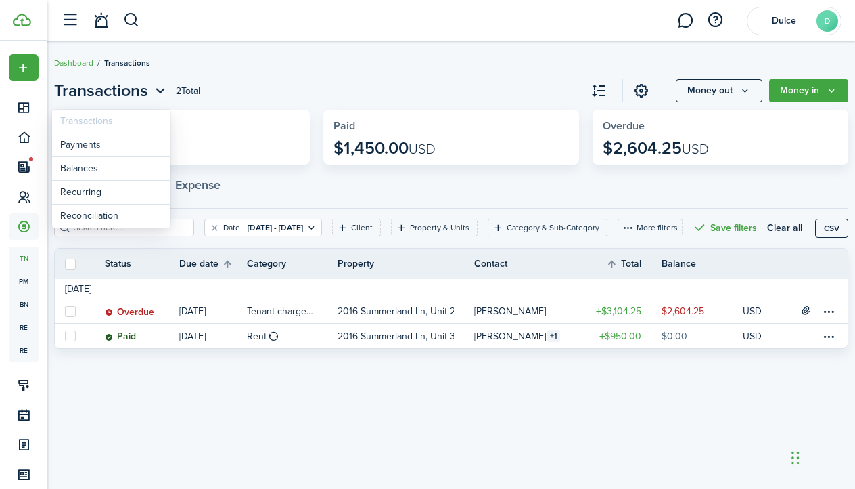
click at [252, 189] on div "All Income Expense" at bounding box center [451, 188] width 794 height 41
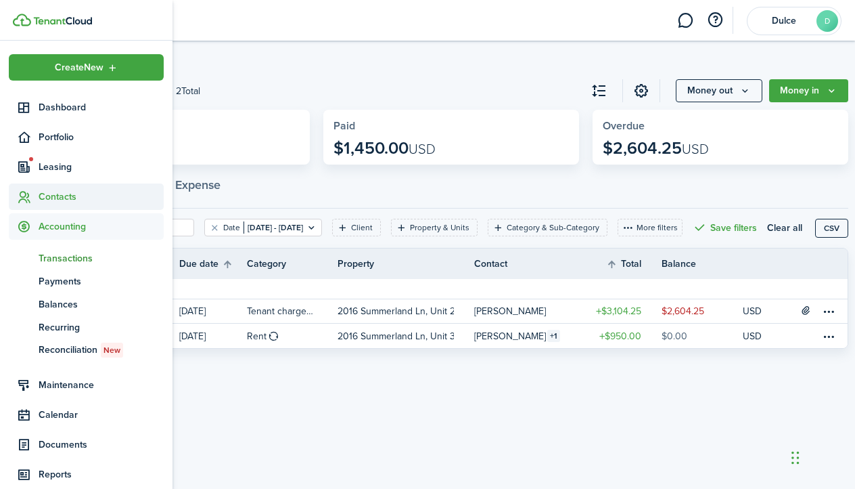
click at [26, 201] on icon at bounding box center [24, 197] width 14 height 14
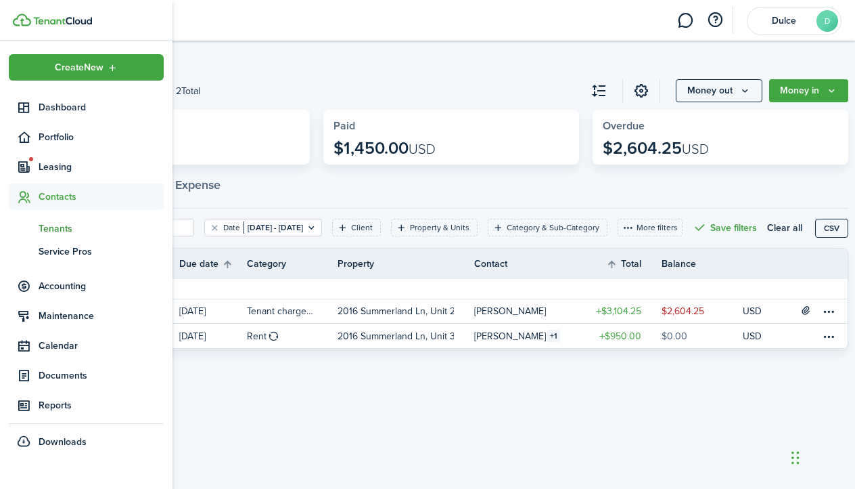
click at [63, 232] on span "Tenants" at bounding box center [101, 228] width 125 height 14
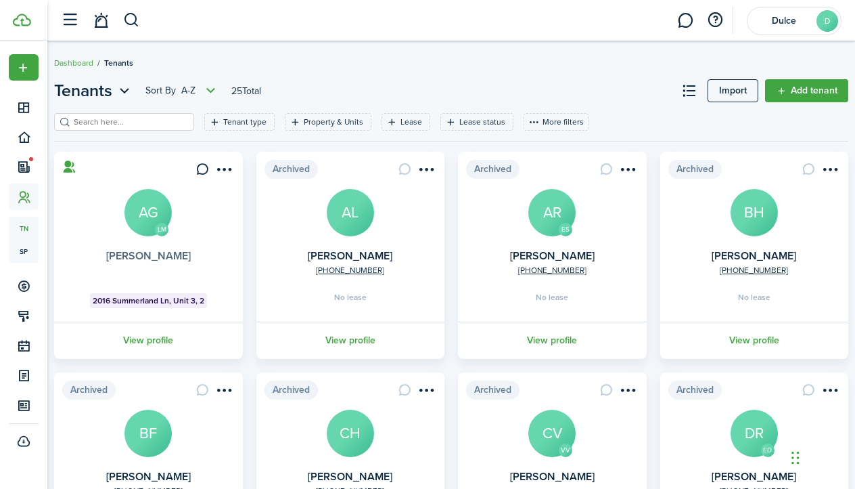
click at [139, 256] on link "[PERSON_NAME]" at bounding box center [148, 256] width 85 height 16
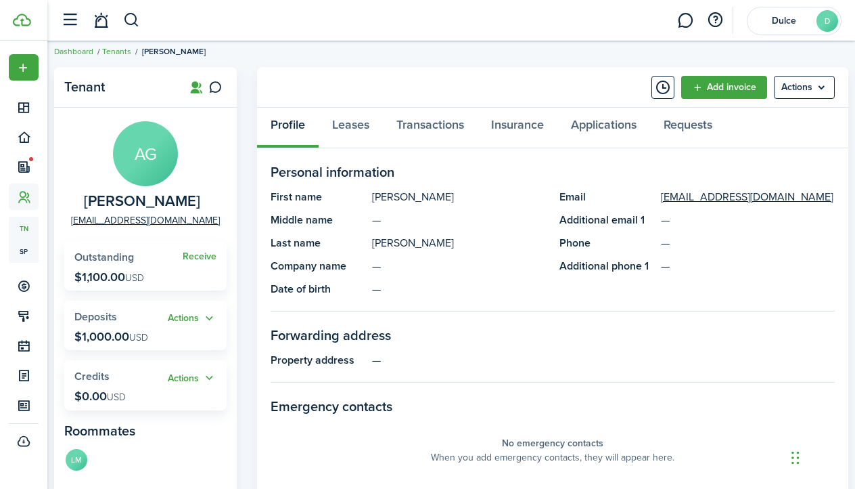
scroll to position [21, 0]
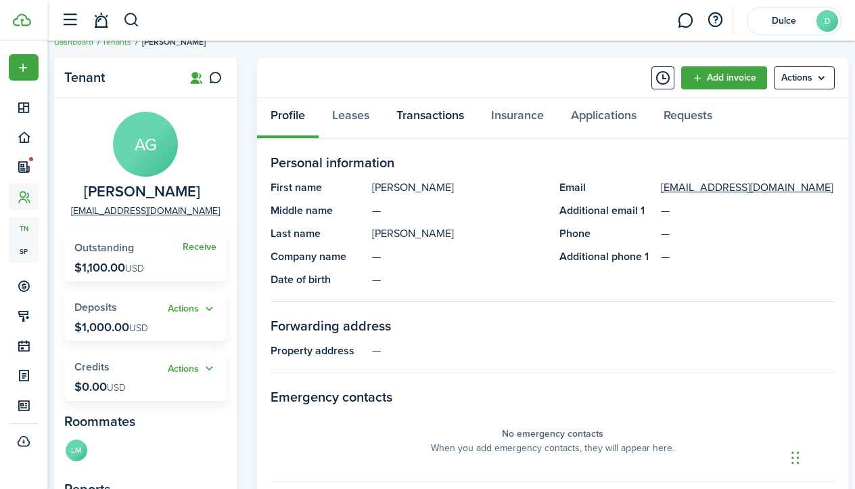
click at [428, 127] on link "Transactions" at bounding box center [430, 118] width 95 height 41
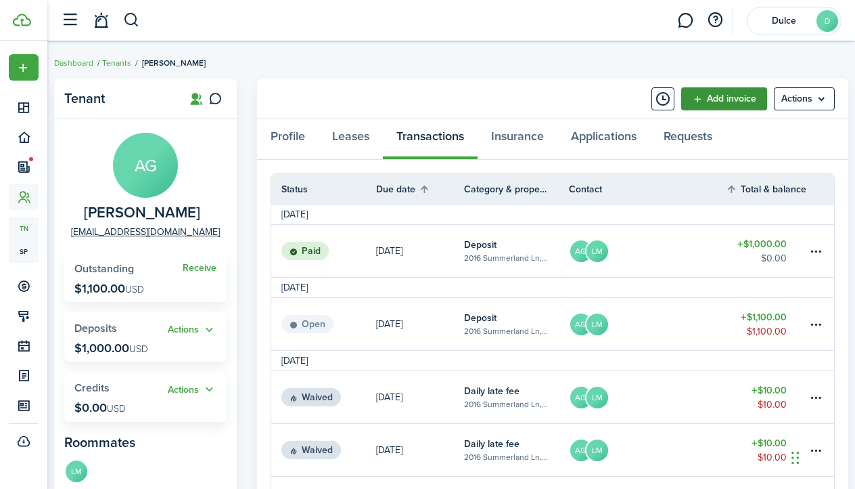
click at [725, 101] on link "Add invoice" at bounding box center [724, 98] width 86 height 23
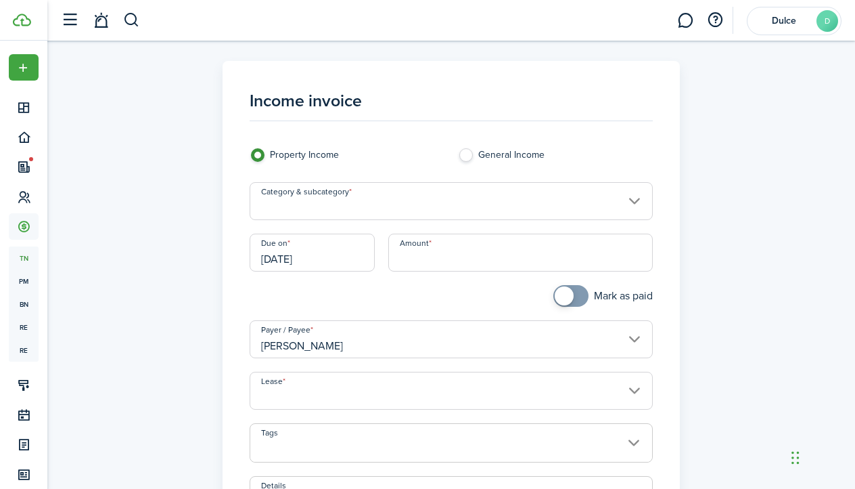
click at [466, 157] on label "General Income" at bounding box center [555, 158] width 195 height 20
radio input "false"
radio input "true"
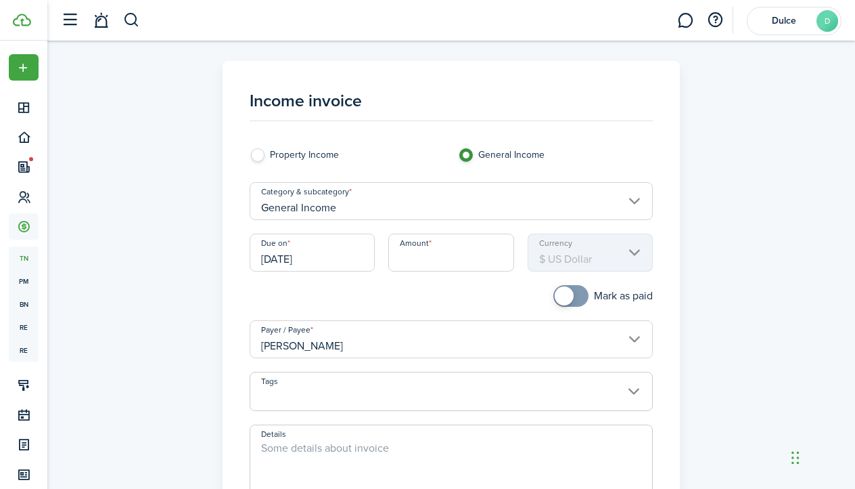
click at [338, 200] on input "General Income" at bounding box center [452, 201] width 404 height 38
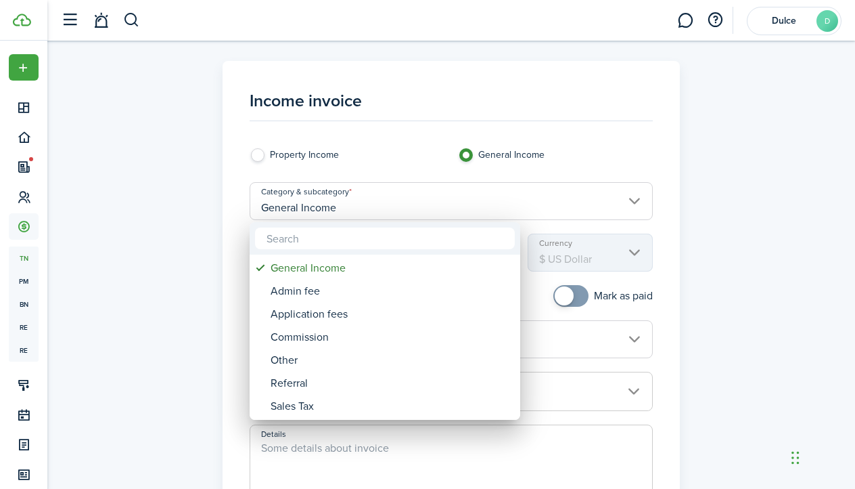
click at [262, 157] on div at bounding box center [428, 244] width 1072 height 705
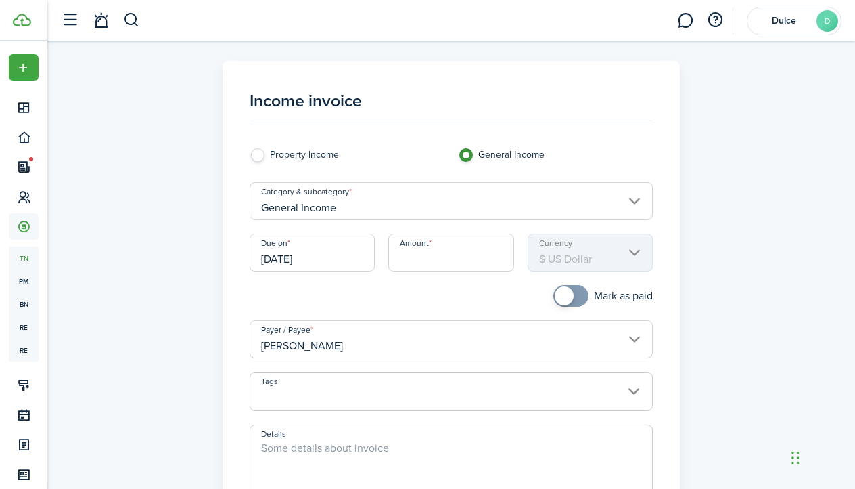
click at [261, 157] on label "Property Income" at bounding box center [347, 158] width 195 height 20
radio input "true"
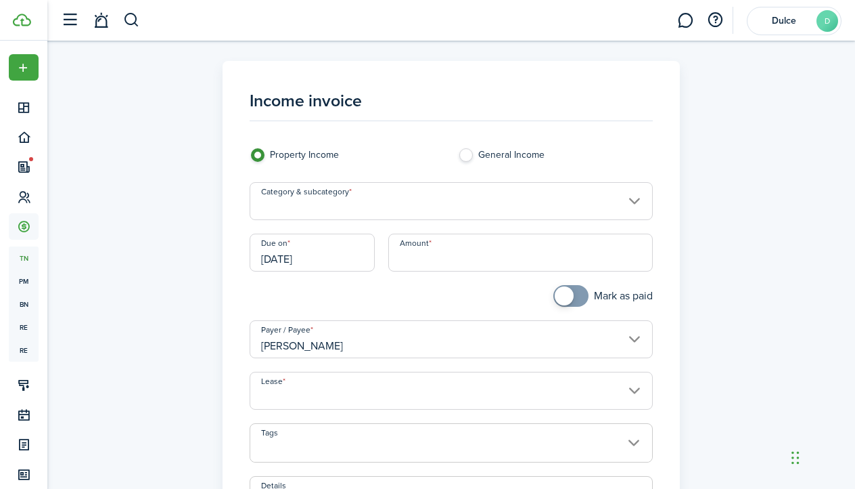
click at [303, 198] on input "Category & subcategory" at bounding box center [452, 201] width 404 height 38
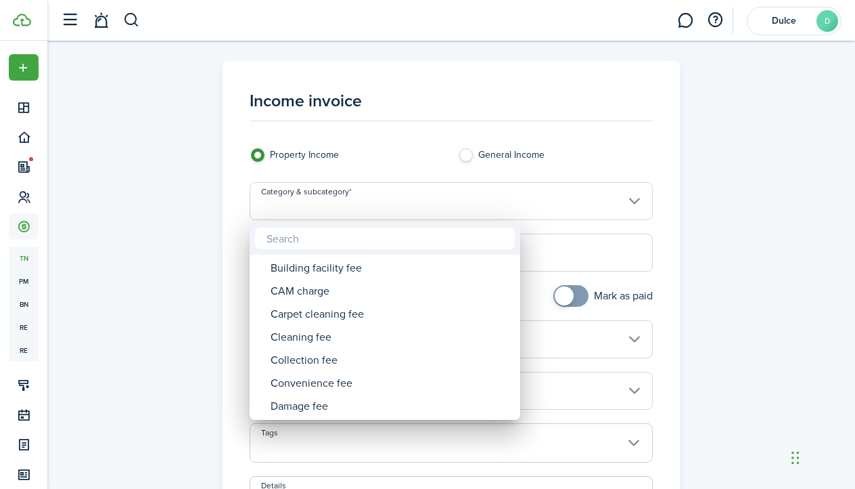
click at [183, 298] on div at bounding box center [428, 244] width 1072 height 705
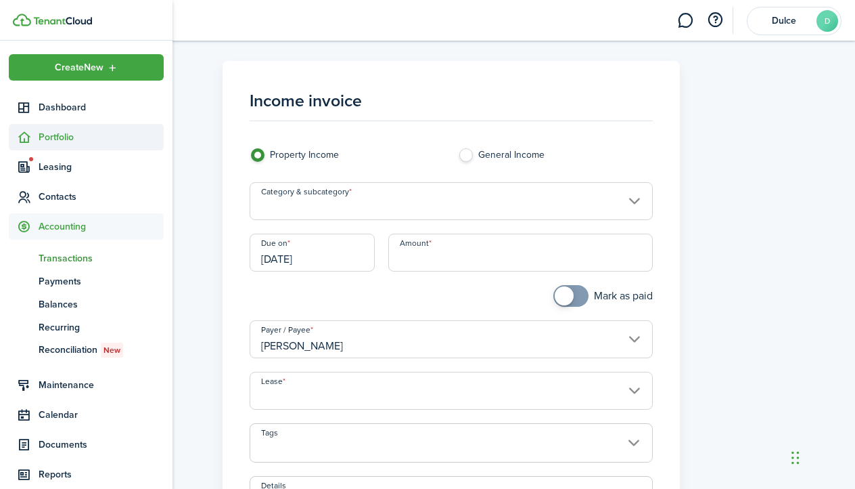
click at [42, 128] on span "Portfolio" at bounding box center [86, 137] width 155 height 26
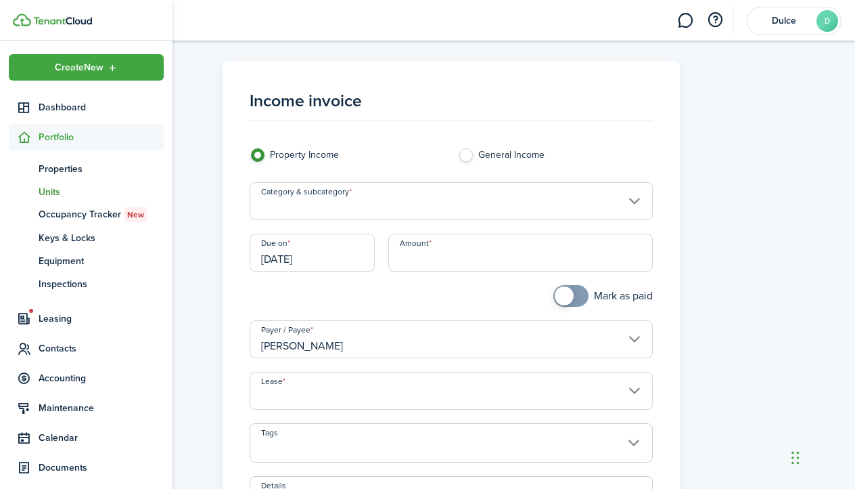
click at [54, 194] on span "Units" at bounding box center [101, 192] width 125 height 14
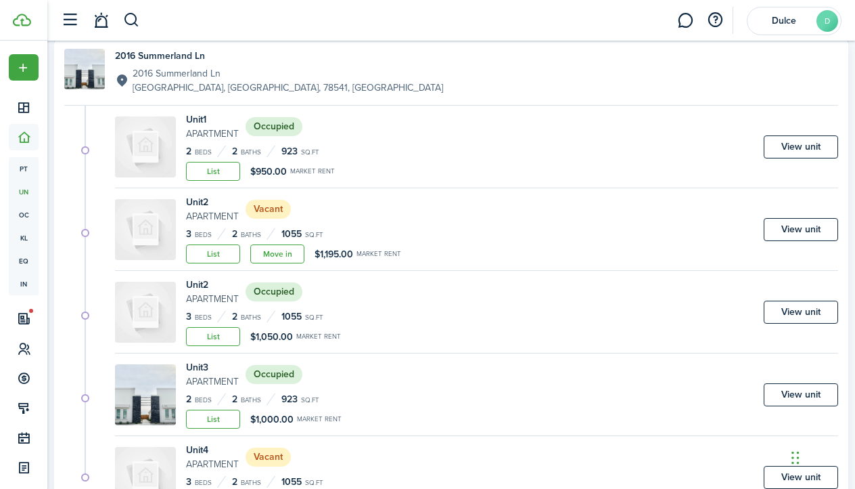
scroll to position [119, 0]
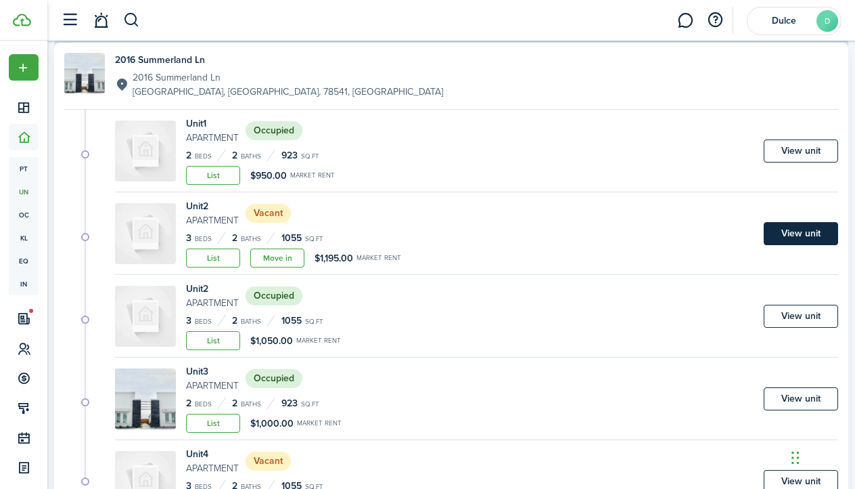
click at [808, 224] on link "View unit" at bounding box center [801, 233] width 74 height 23
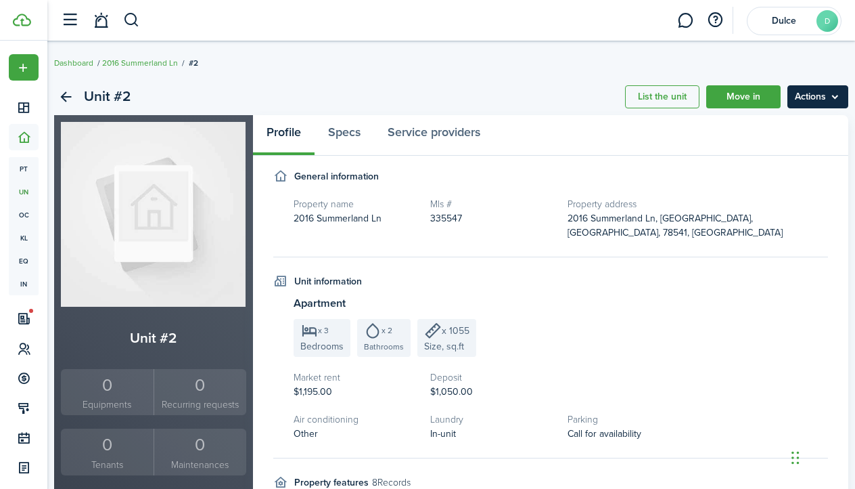
click at [836, 102] on menu-btn "Actions" at bounding box center [818, 96] width 61 height 23
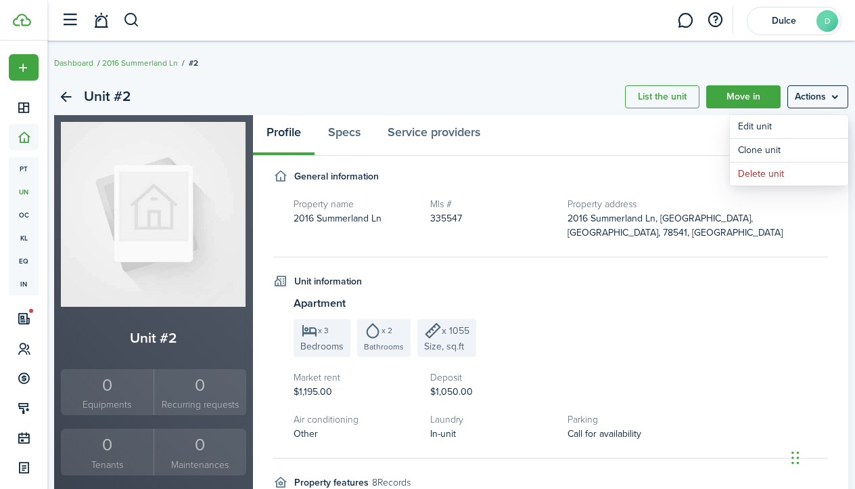
click at [468, 188] on fieldset "General information Property name 2016 Summerland Ln Mls # 335547 Property addr…" at bounding box center [551, 213] width 556 height 88
click at [69, 90] on link "Back" at bounding box center [65, 96] width 23 height 23
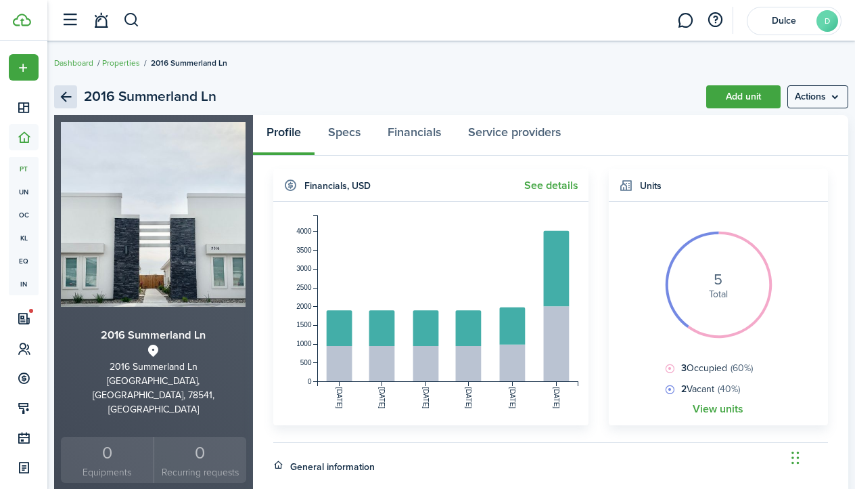
click at [66, 93] on link "Back" at bounding box center [65, 96] width 23 height 23
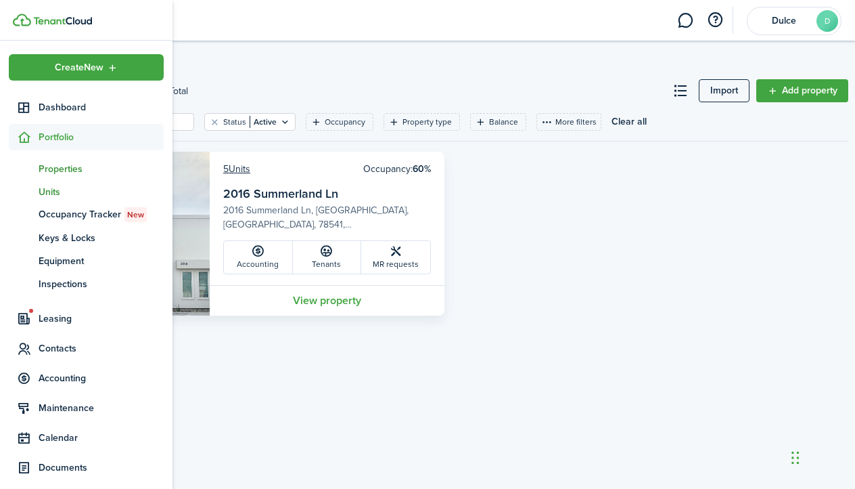
click at [61, 193] on span "Units" at bounding box center [101, 192] width 125 height 14
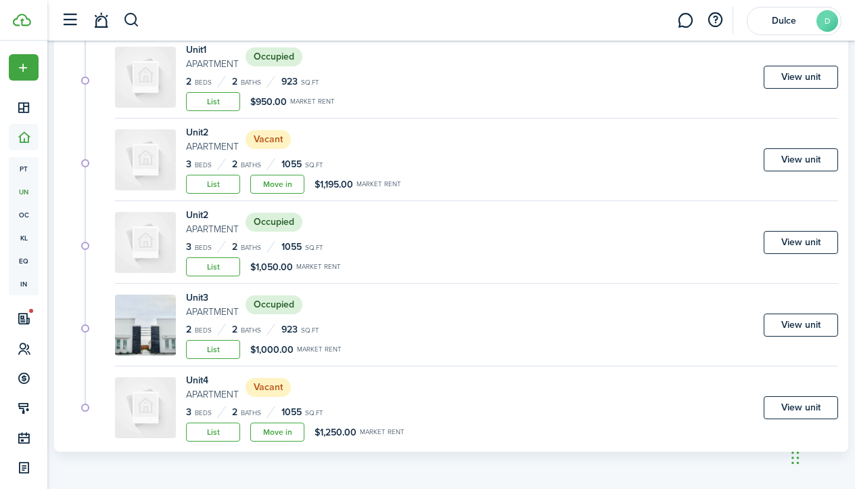
scroll to position [193, 0]
click at [817, 241] on link "View unit" at bounding box center [801, 242] width 74 height 23
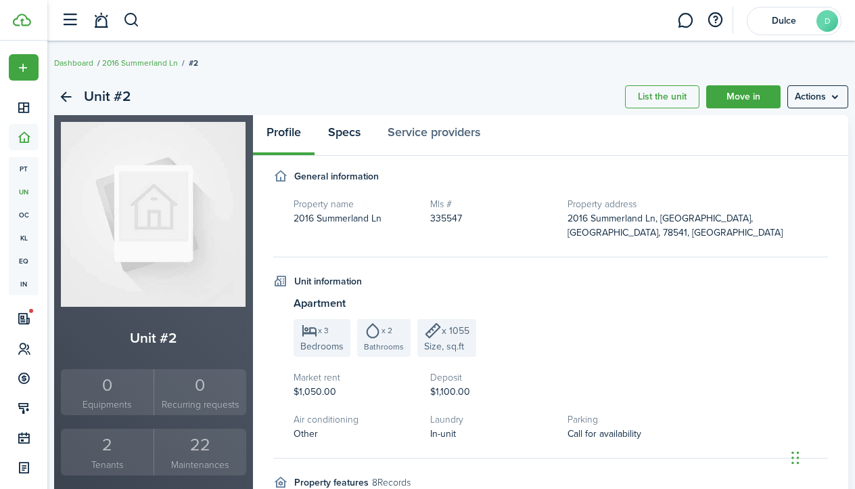
click at [338, 135] on link "Specs" at bounding box center [345, 135] width 60 height 41
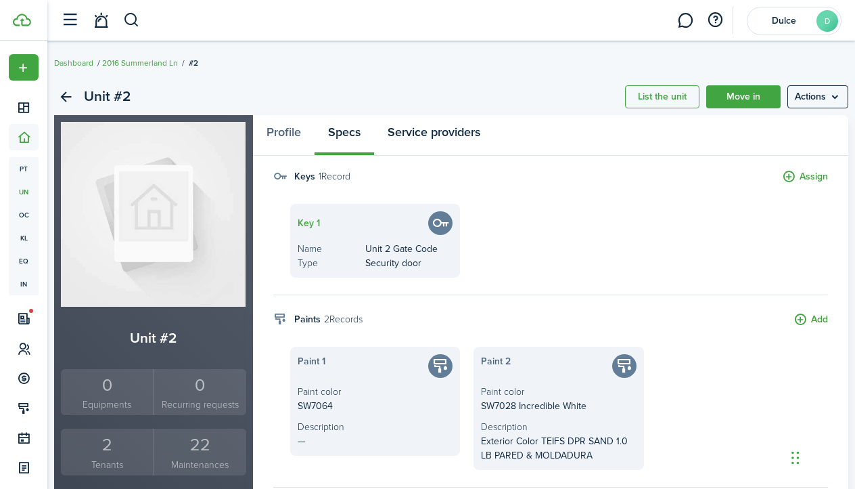
click at [413, 121] on link "Service providers" at bounding box center [434, 135] width 120 height 41
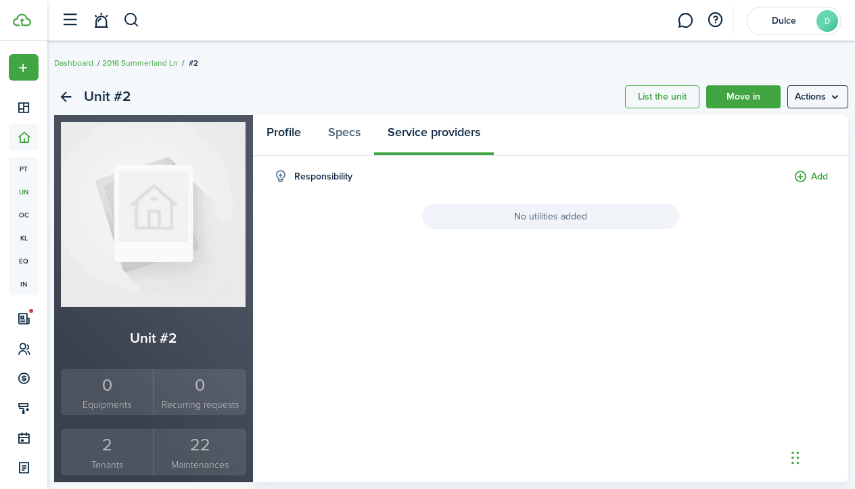
click at [292, 139] on link "Profile" at bounding box center [284, 135] width 62 height 41
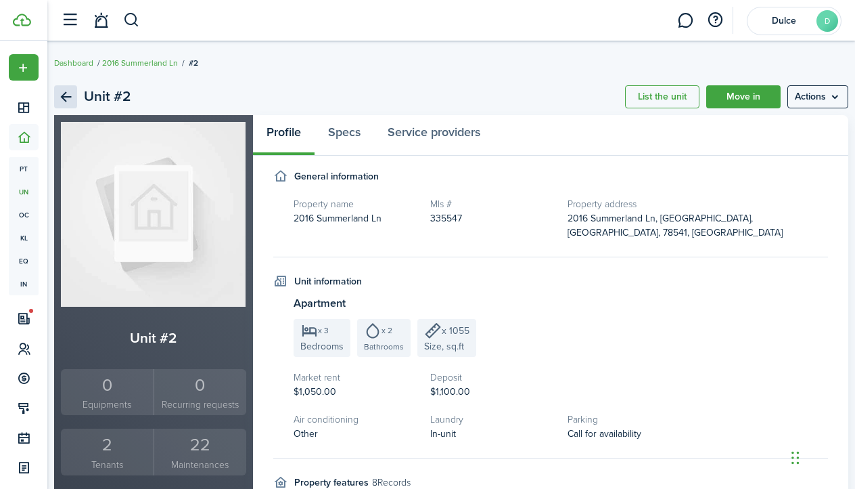
click at [66, 90] on link "Back" at bounding box center [65, 96] width 23 height 23
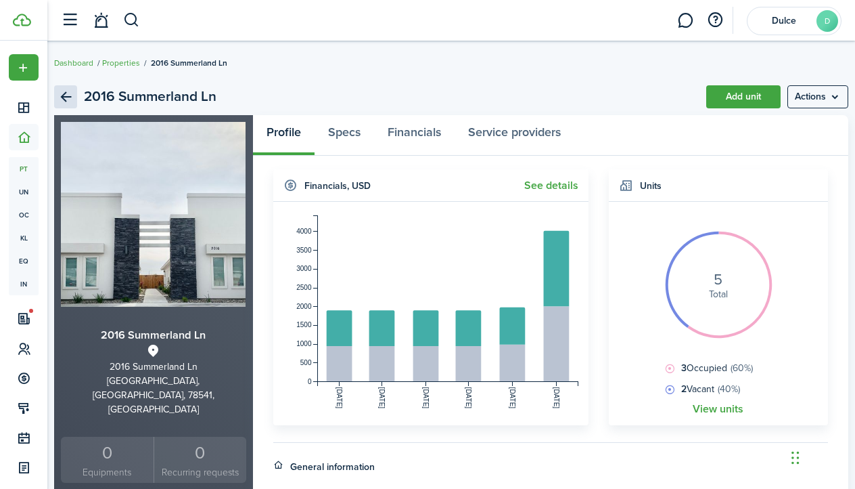
click at [70, 101] on link "Back" at bounding box center [65, 96] width 23 height 23
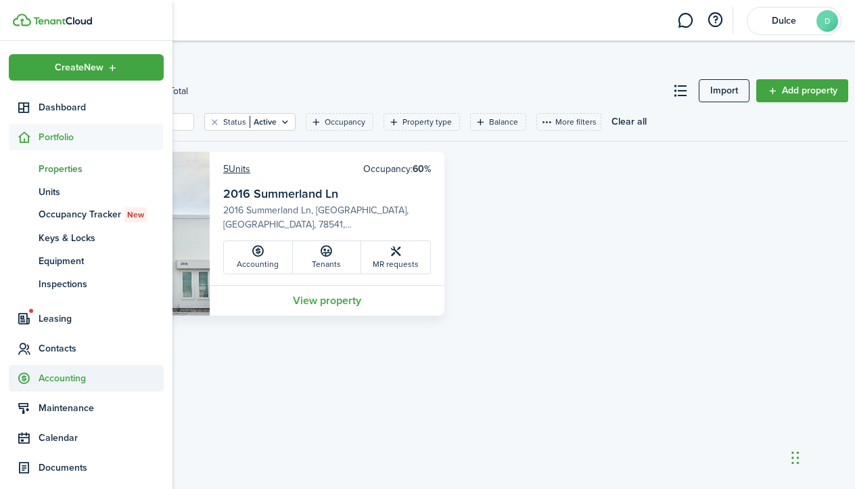
click at [70, 378] on span "Accounting" at bounding box center [101, 378] width 125 height 14
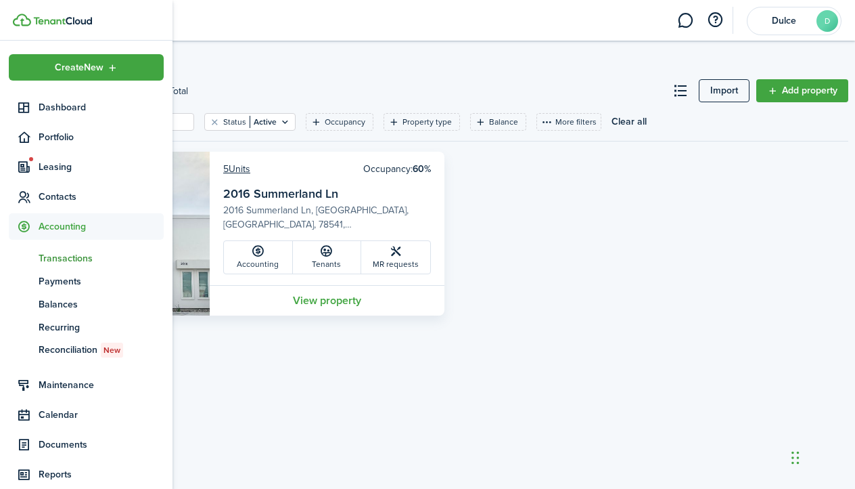
click at [77, 255] on span "Transactions" at bounding box center [101, 258] width 125 height 14
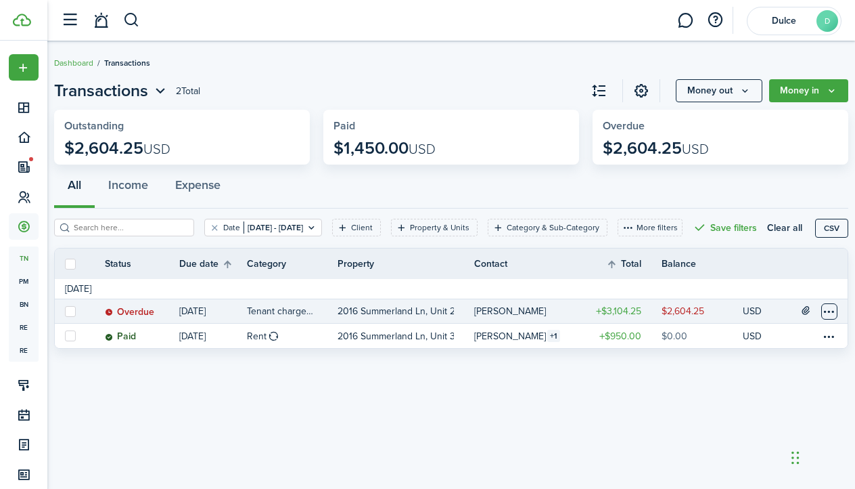
click at [833, 319] on table-menu-btn-icon at bounding box center [829, 311] width 16 height 16
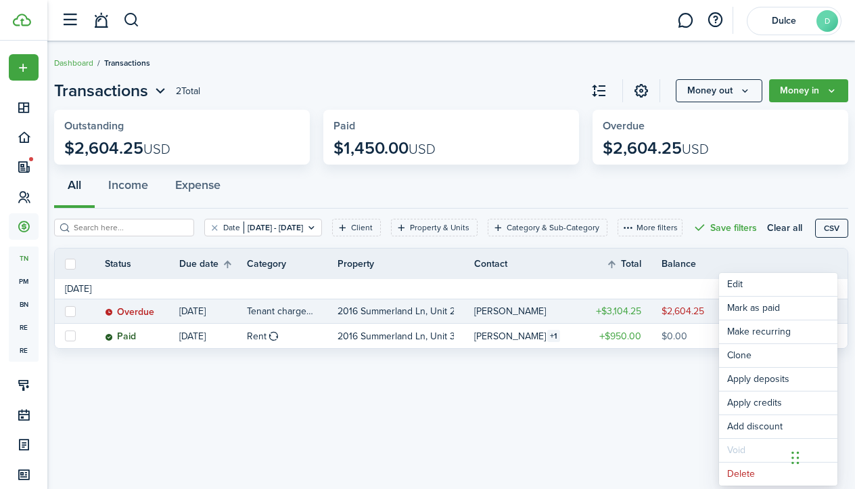
click at [589, 434] on div "Transactions 2 Total Money out Money in Outstanding $2,604.25 USD Paid $1,450.0…" at bounding box center [451, 265] width 808 height 386
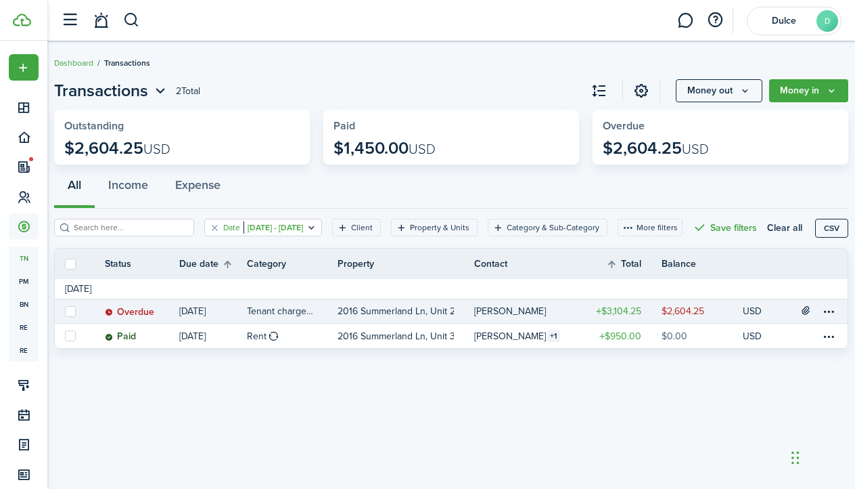
click at [303, 233] on div "Date [DATE] - [DATE]" at bounding box center [263, 227] width 80 height 12
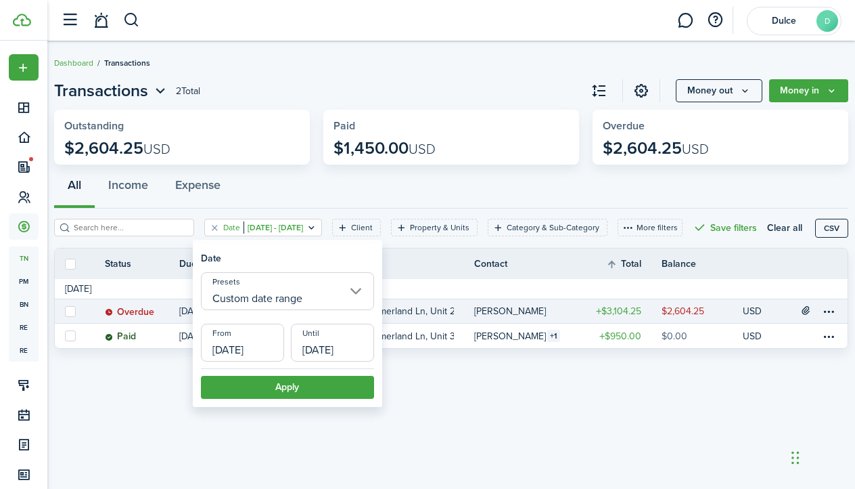
click at [281, 284] on input "Custom date range" at bounding box center [287, 291] width 173 height 38
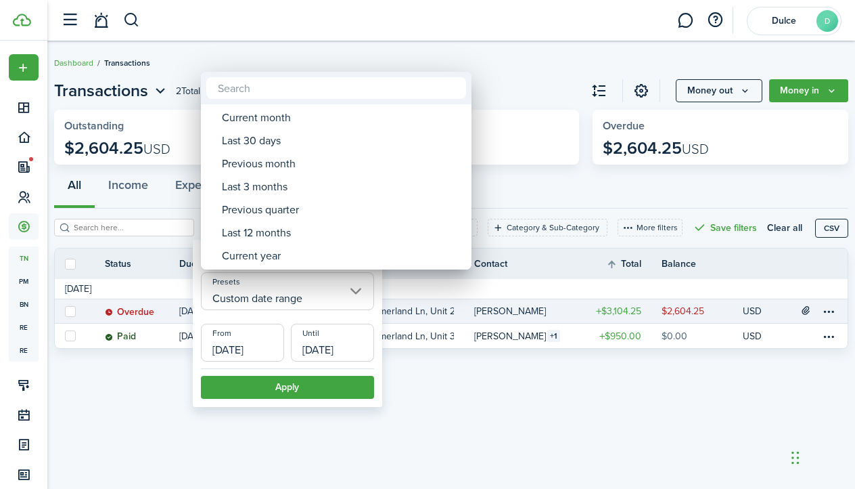
click at [125, 168] on div at bounding box center [428, 244] width 1072 height 705
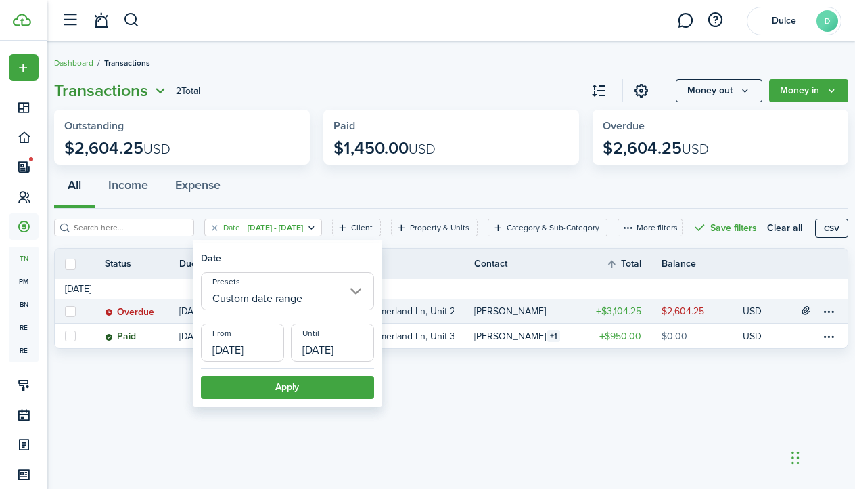
click at [154, 92] on icon "Open menu" at bounding box center [161, 91] width 18 height 17
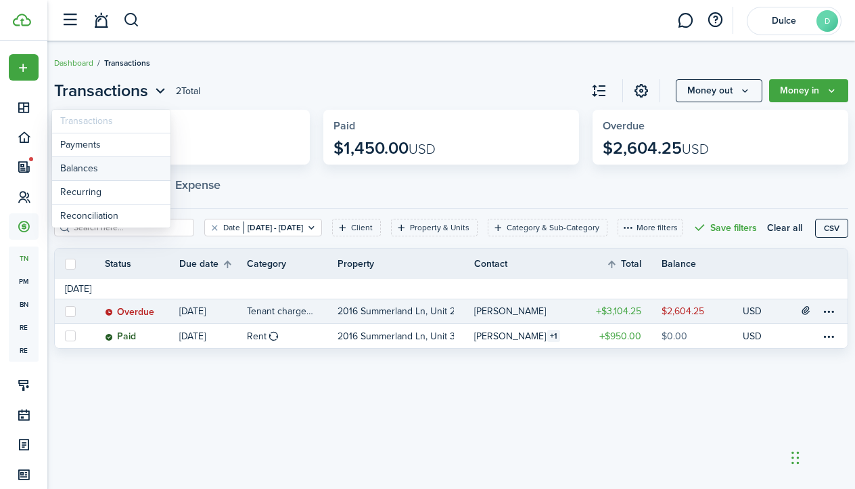
click at [109, 168] on link "Balances" at bounding box center [111, 169] width 118 height 24
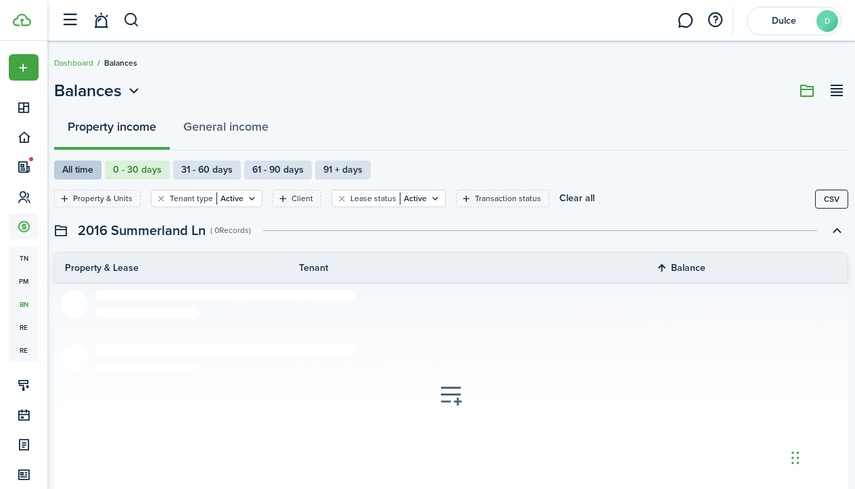
click at [75, 169] on label "All time" at bounding box center [77, 169] width 47 height 19
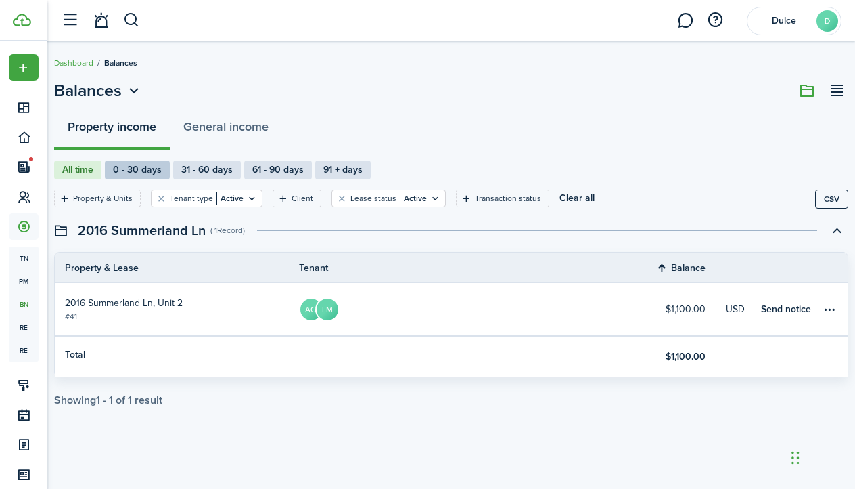
click at [135, 173] on label "0 - 30 days" at bounding box center [137, 169] width 65 height 19
radio input "false"
radio input "true"
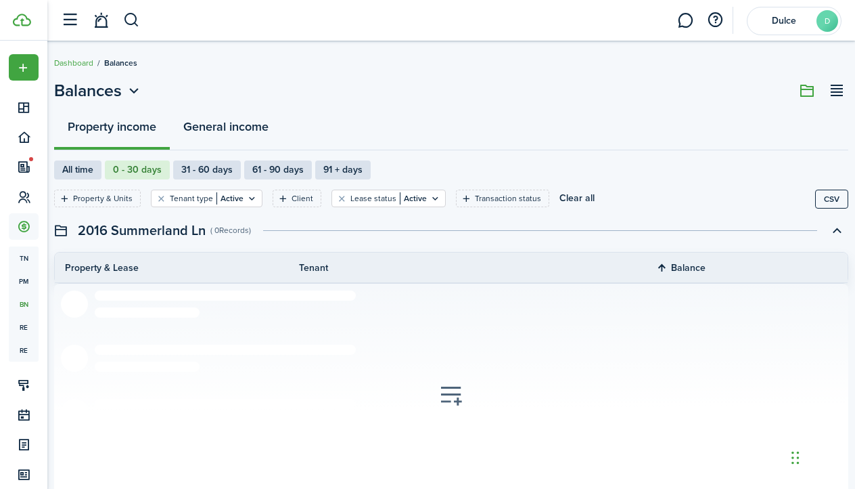
click at [256, 124] on button "General income" at bounding box center [226, 130] width 112 height 41
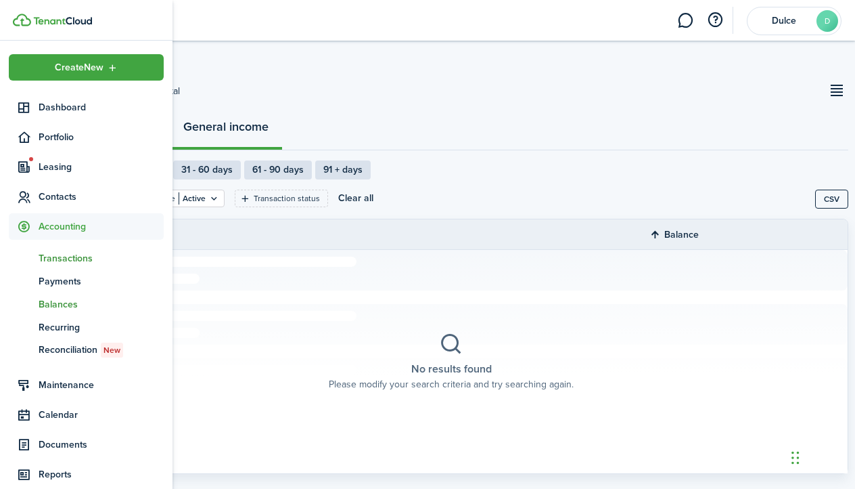
click at [63, 262] on span "Transactions" at bounding box center [101, 258] width 125 height 14
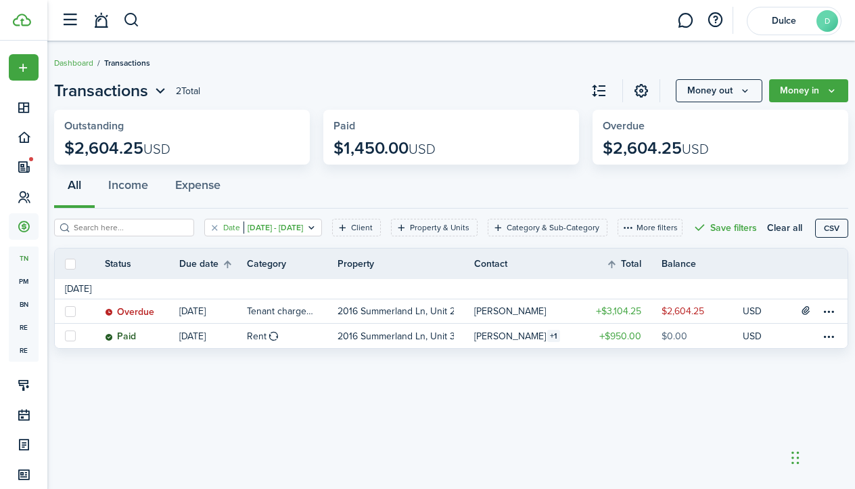
click at [322, 225] on filter-tag "Date [DATE] - [DATE]" at bounding box center [263, 228] width 118 height 18
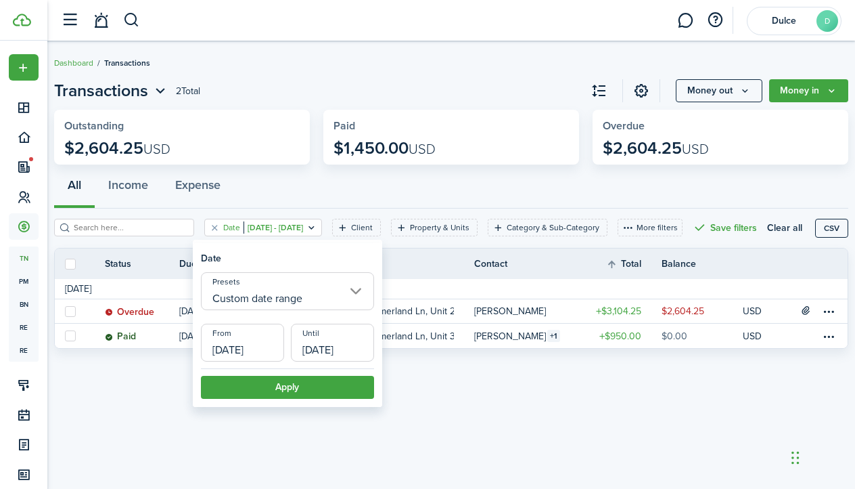
click at [305, 298] on input "Custom date range" at bounding box center [287, 291] width 173 height 38
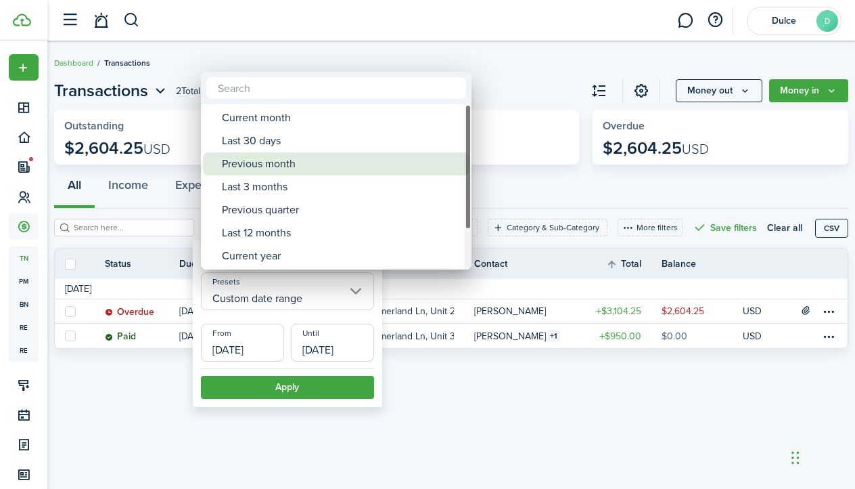
click at [304, 171] on div "Previous month" at bounding box center [342, 163] width 240 height 23
type input "Previous month"
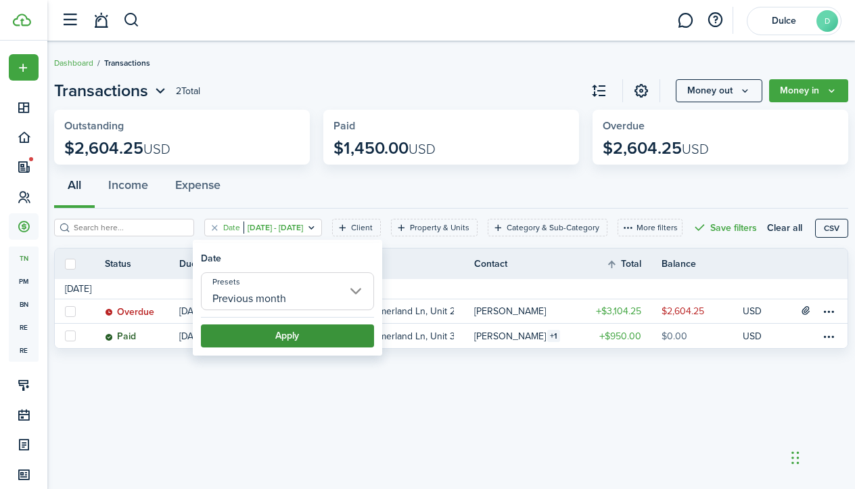
click at [316, 338] on button "Apply" at bounding box center [287, 335] width 173 height 23
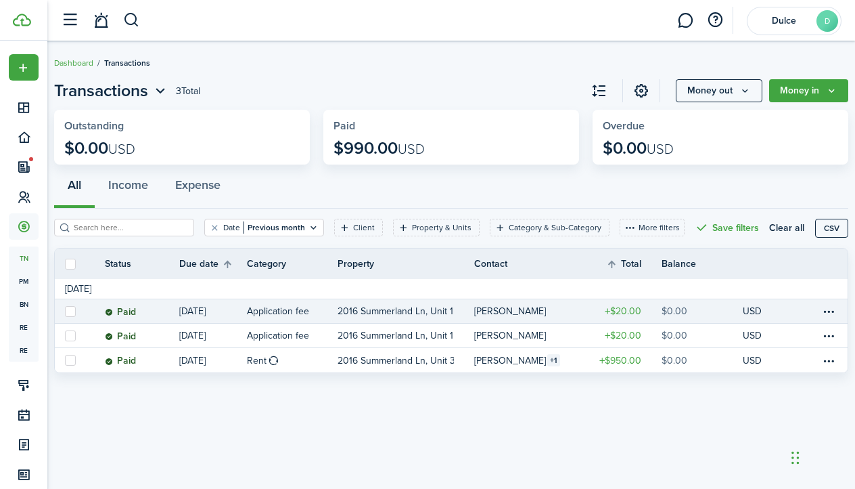
click at [279, 311] on table-info-title "Application fee" at bounding box center [278, 311] width 62 height 14
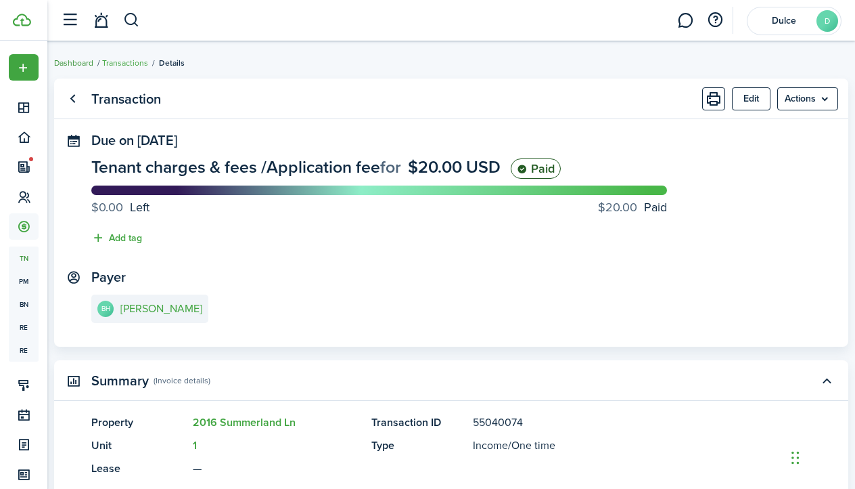
click at [70, 65] on link "Dashboard" at bounding box center [73, 63] width 39 height 12
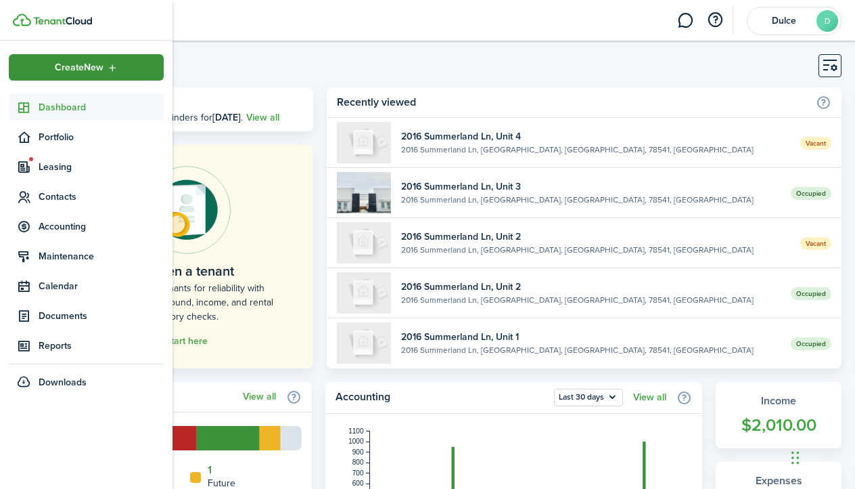
click at [95, 63] on span "Create New" at bounding box center [79, 67] width 49 height 9
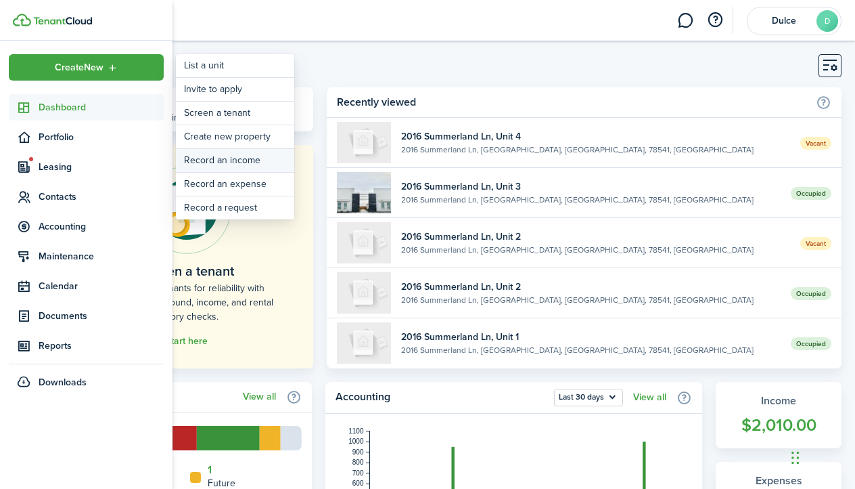
click at [238, 163] on link "Record an income" at bounding box center [235, 160] width 118 height 23
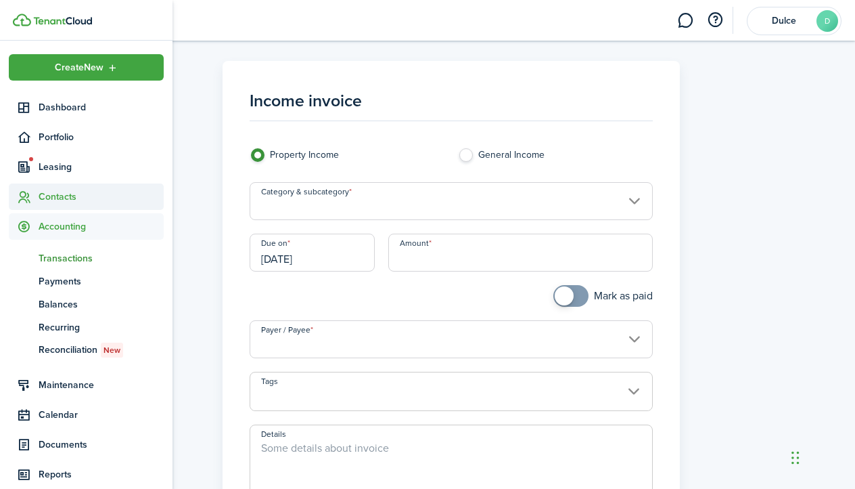
click at [67, 198] on span "Contacts" at bounding box center [101, 196] width 125 height 14
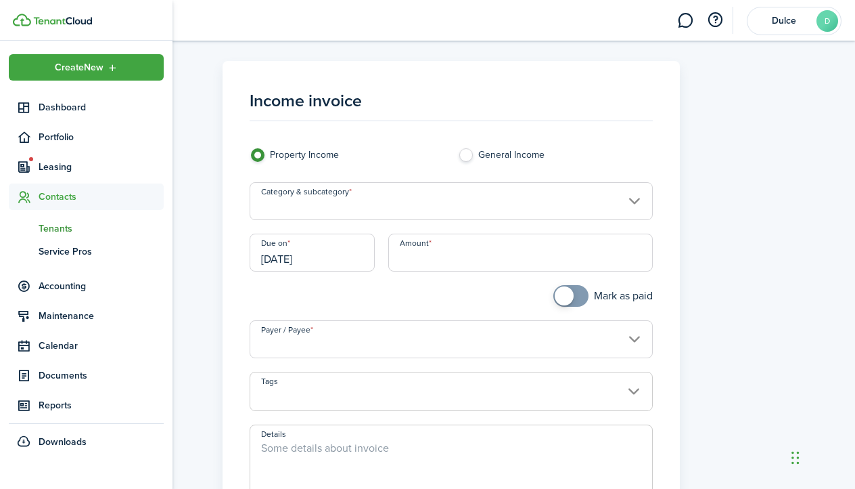
click at [72, 224] on span "Tenants" at bounding box center [101, 228] width 125 height 14
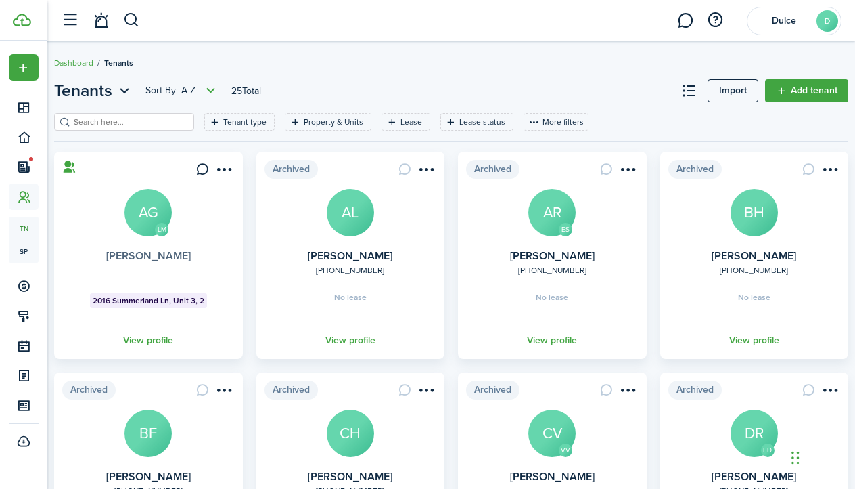
click at [173, 259] on link "[PERSON_NAME]" at bounding box center [148, 256] width 85 height 16
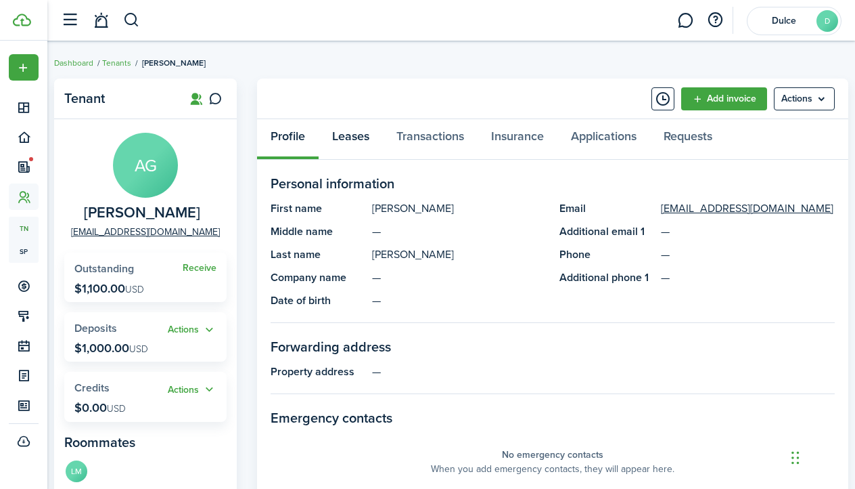
click at [367, 135] on link "Leases" at bounding box center [351, 139] width 64 height 41
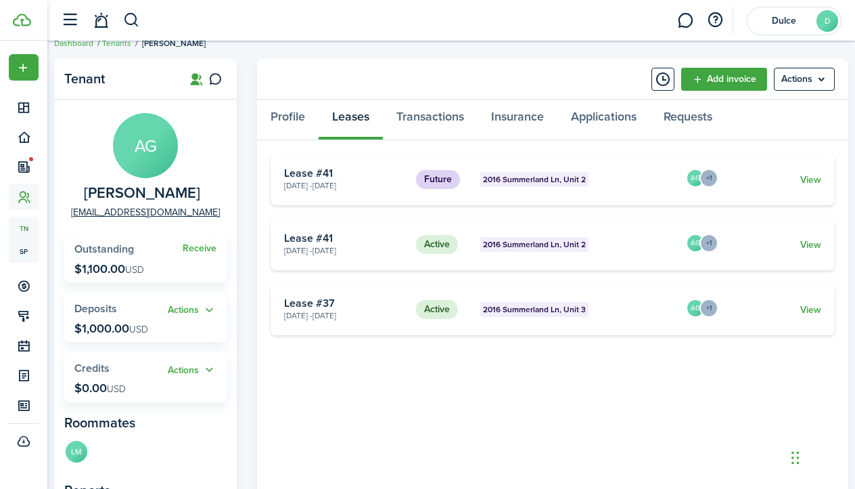
scroll to position [16, 0]
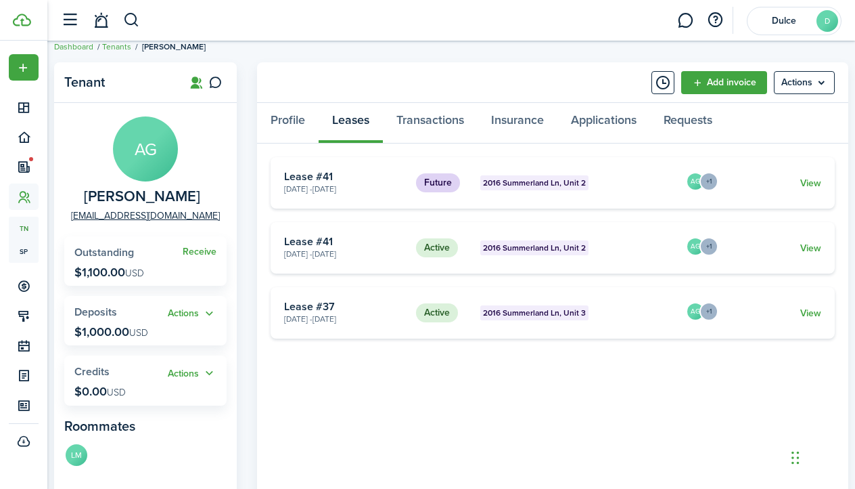
click at [382, 246] on card-title "Lease #41" at bounding box center [345, 241] width 122 height 12
click at [805, 244] on link "View" at bounding box center [811, 248] width 21 height 14
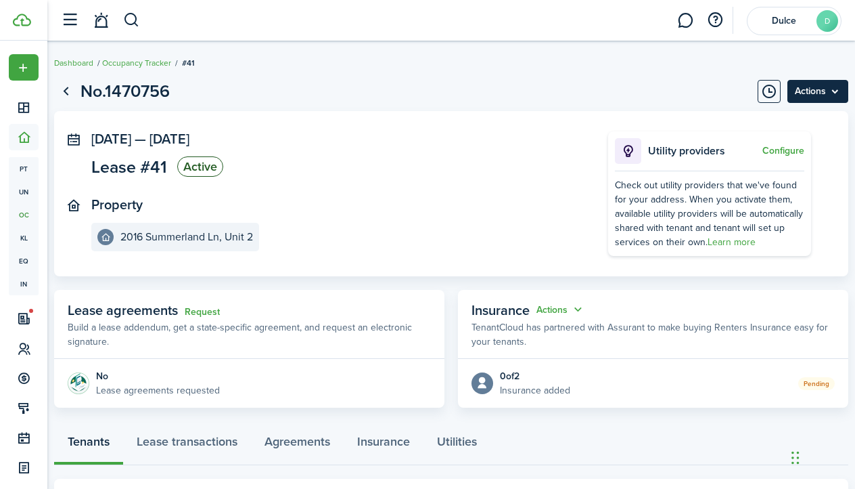
click at [842, 91] on menu-btn "Actions" at bounding box center [818, 91] width 61 height 23
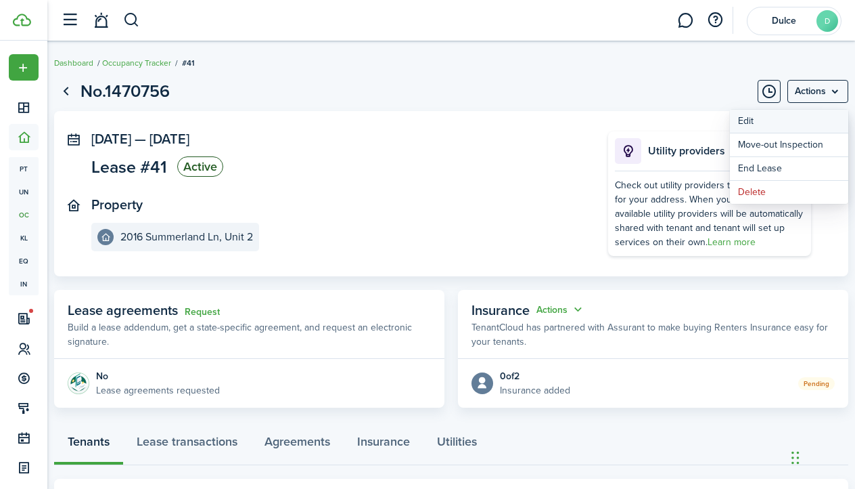
click at [794, 125] on button "Edit" at bounding box center [789, 121] width 118 height 23
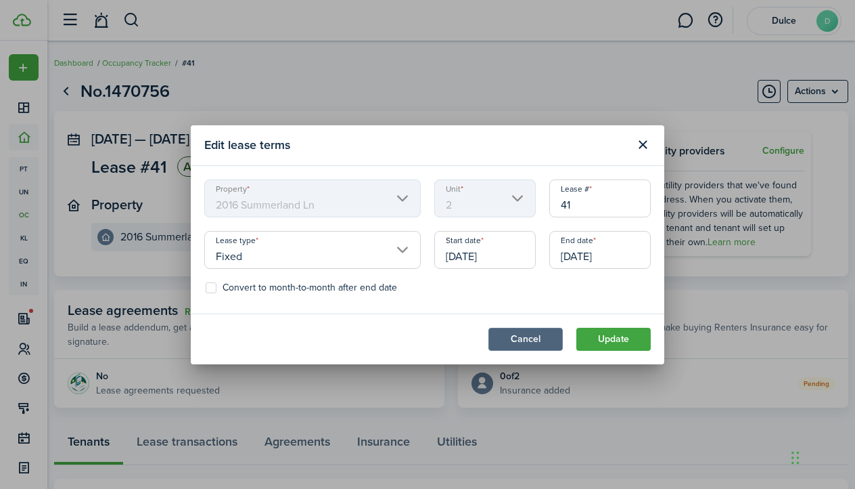
click at [534, 332] on button "Cancel" at bounding box center [526, 339] width 74 height 23
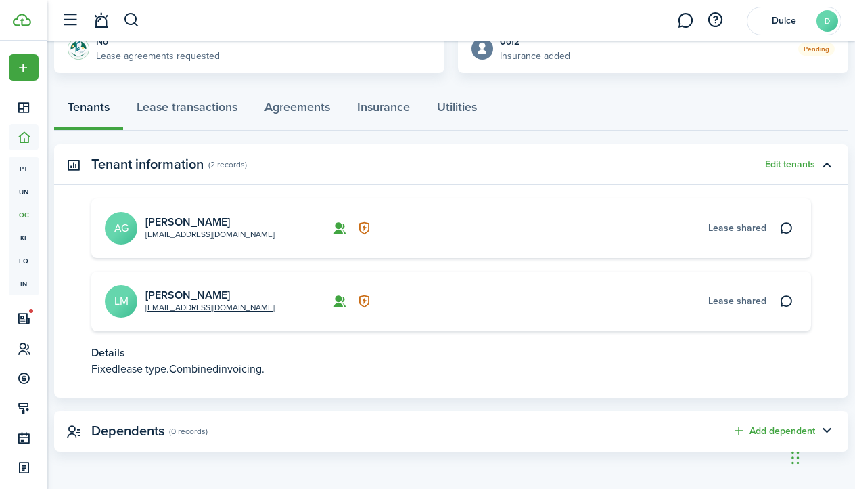
scroll to position [334, 0]
click at [191, 110] on link "Lease transactions" at bounding box center [187, 111] width 128 height 41
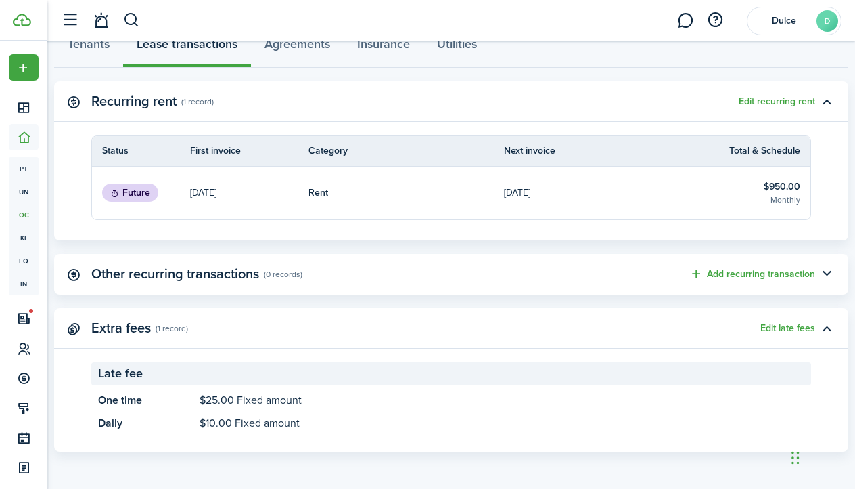
scroll to position [397, 0]
click at [792, 330] on button "Edit late fees" at bounding box center [788, 328] width 55 height 11
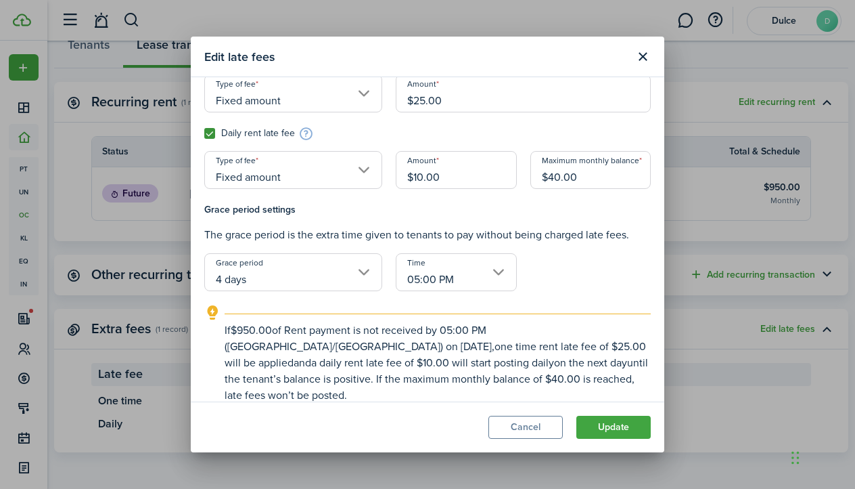
scroll to position [108, 0]
click at [537, 439] on modal-footer "Cancel Update" at bounding box center [428, 426] width 474 height 51
click at [537, 433] on button "Cancel" at bounding box center [526, 426] width 74 height 23
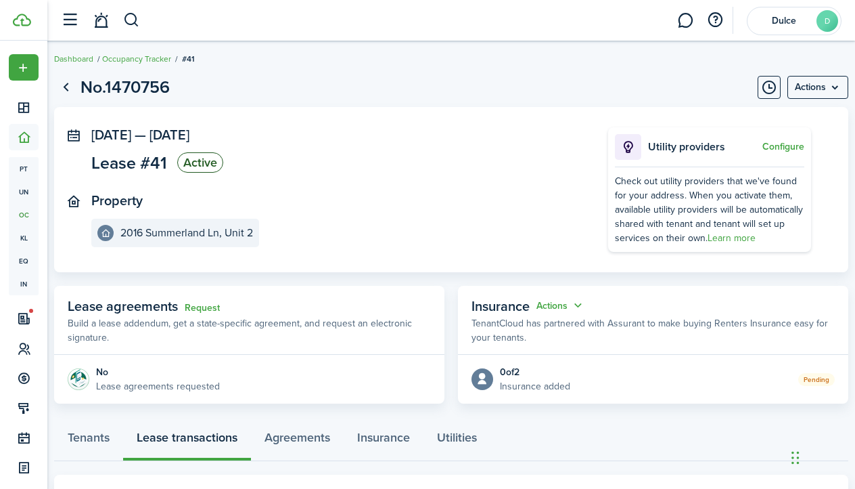
scroll to position [3, 0]
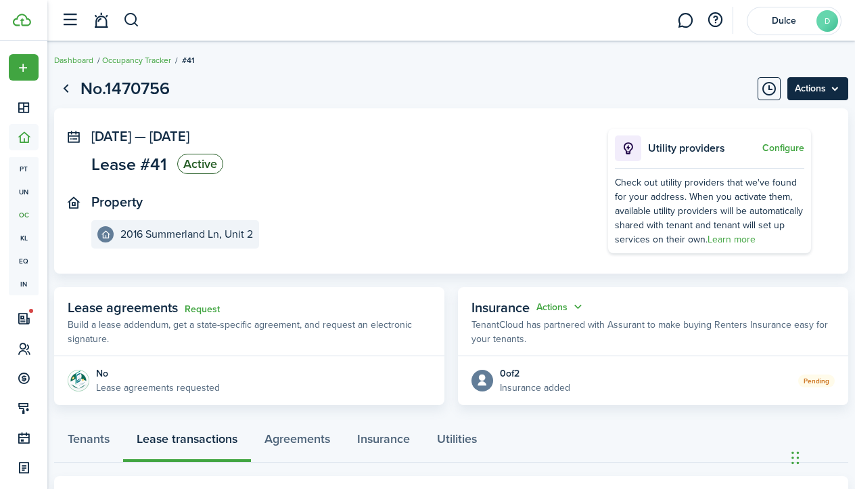
click at [803, 95] on menu-btn "Actions" at bounding box center [818, 88] width 61 height 23
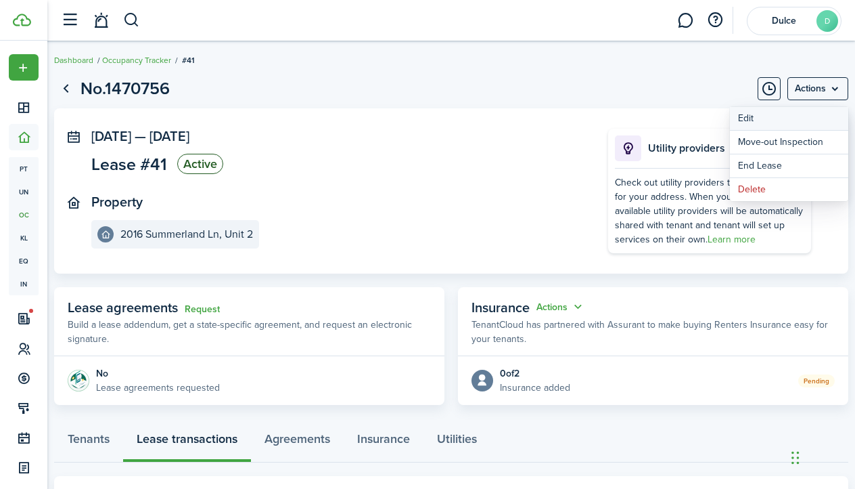
click at [780, 113] on button "Edit" at bounding box center [789, 118] width 118 height 23
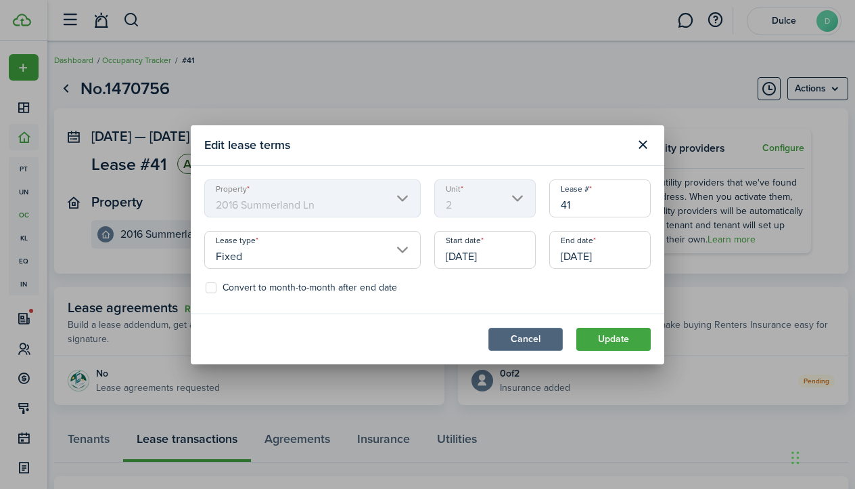
click at [518, 340] on button "Cancel" at bounding box center [526, 339] width 74 height 23
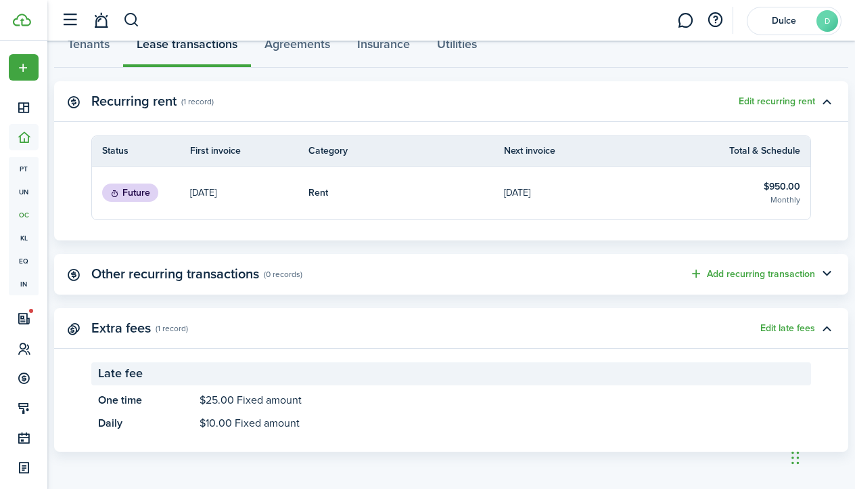
scroll to position [397, 0]
click at [342, 401] on panel-main-description "$25.00 Fixed amount" at bounding box center [502, 400] width 605 height 16
click at [811, 325] on button "Edit late fees" at bounding box center [788, 328] width 55 height 11
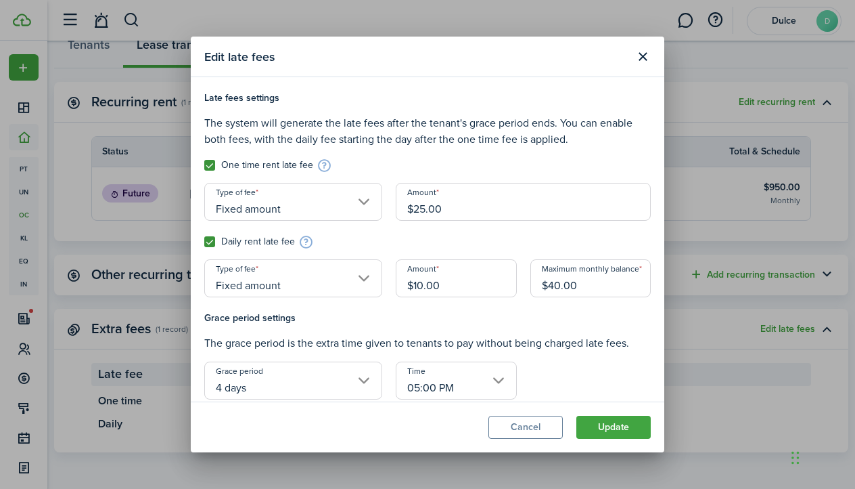
click at [348, 210] on input "Fixed amount" at bounding box center [293, 202] width 178 height 38
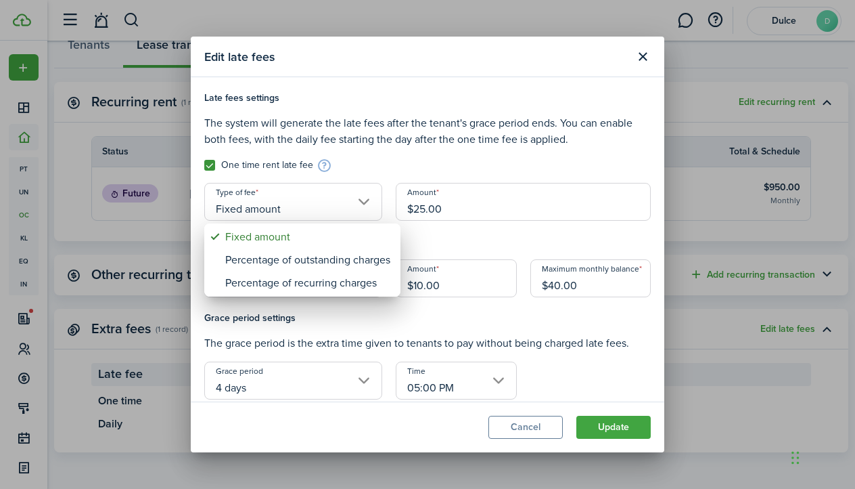
click at [348, 210] on div at bounding box center [428, 244] width 1072 height 705
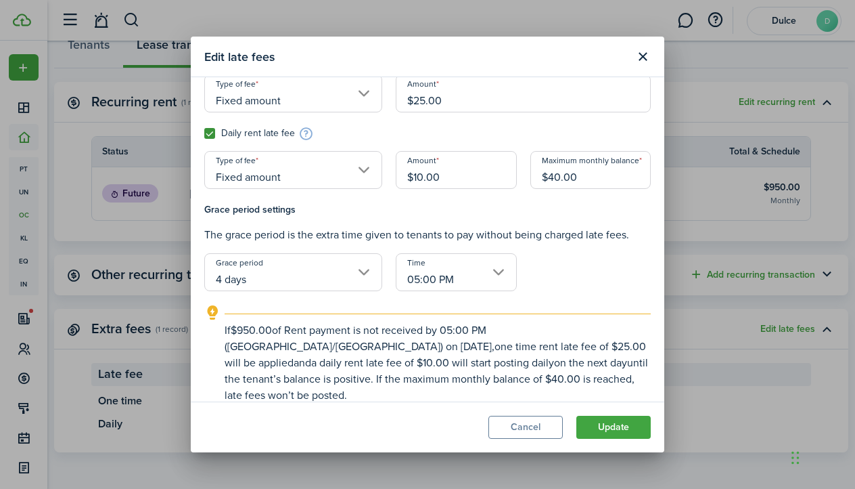
scroll to position [108, 0]
click at [533, 423] on button "Cancel" at bounding box center [526, 426] width 74 height 23
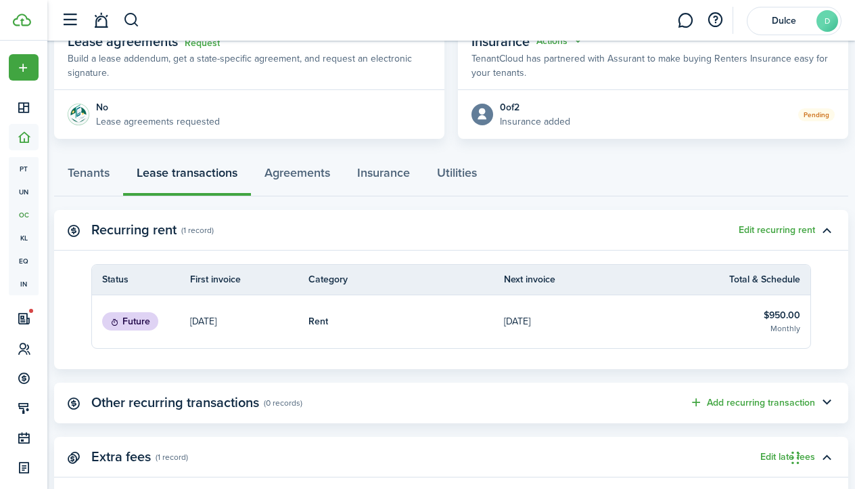
scroll to position [254, 0]
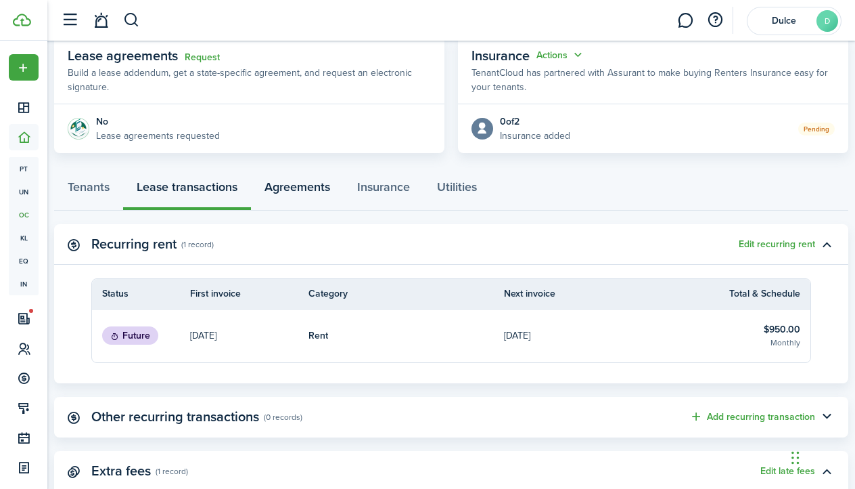
click at [292, 183] on link "Agreements" at bounding box center [297, 190] width 93 height 41
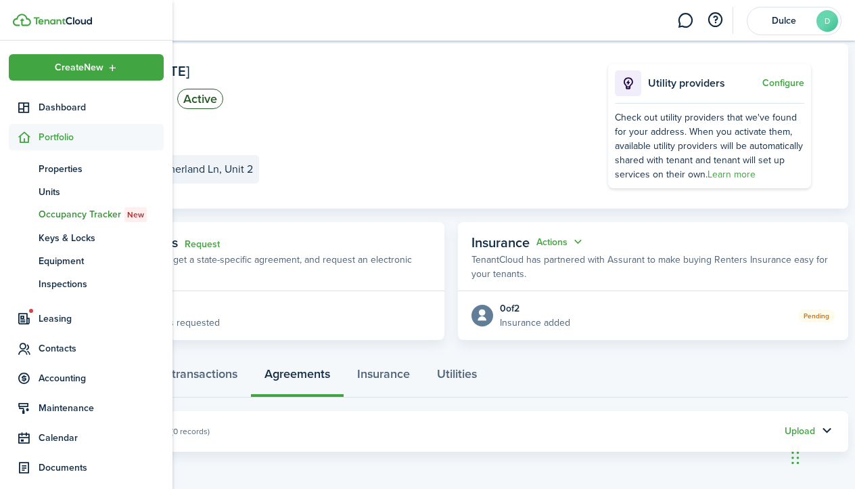
scroll to position [67, 0]
click at [83, 63] on span "Create New" at bounding box center [79, 67] width 49 height 9
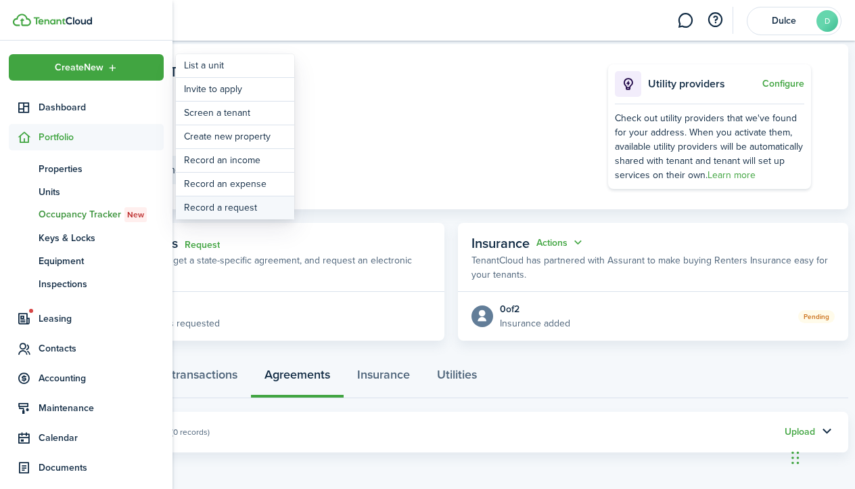
click at [238, 210] on link "Record a request" at bounding box center [235, 207] width 118 height 23
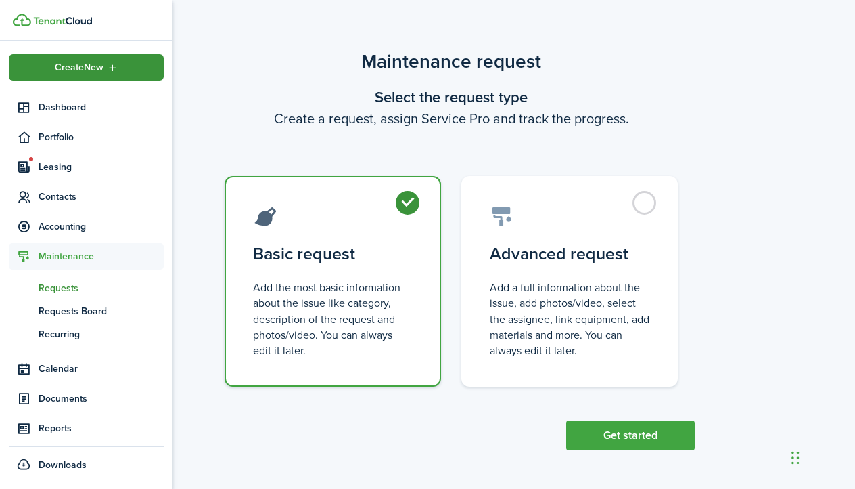
click at [65, 72] on span "Create New" at bounding box center [79, 67] width 49 height 9
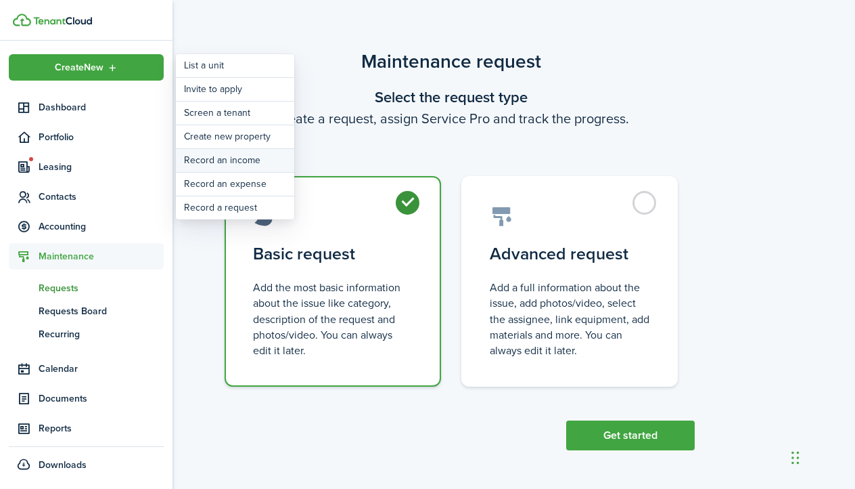
click at [227, 162] on link "Record an income" at bounding box center [235, 160] width 118 height 23
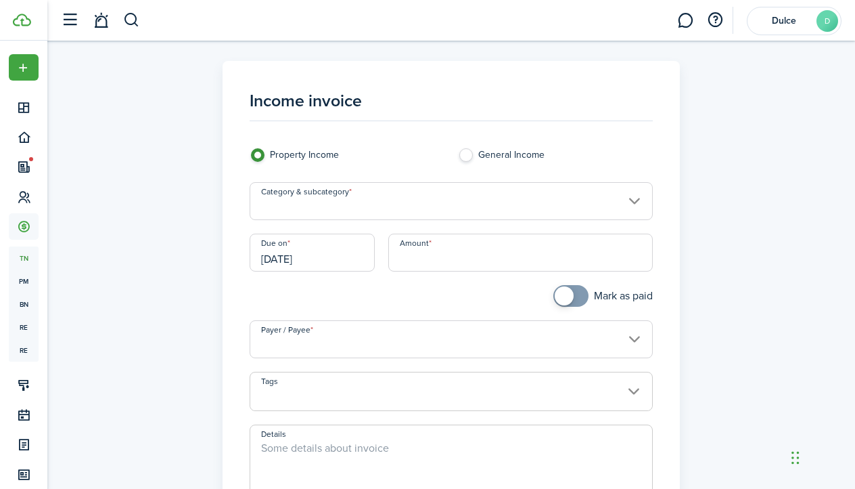
click at [493, 196] on input "Category & subcategory" at bounding box center [452, 201] width 404 height 38
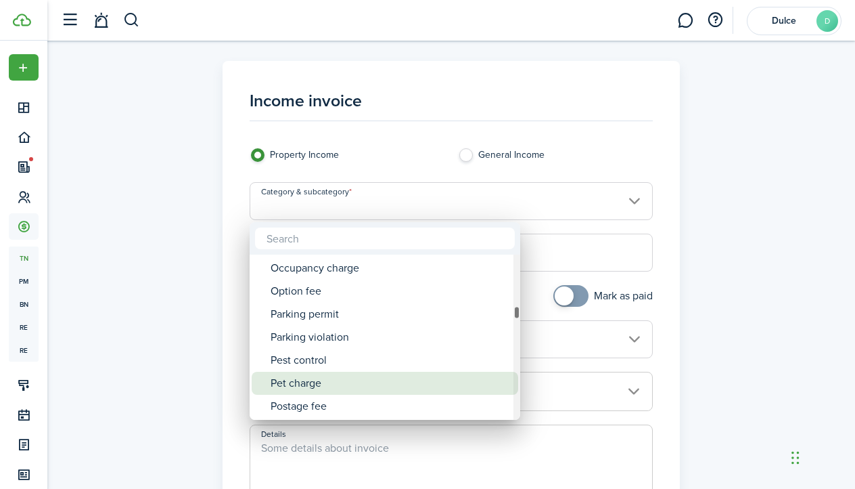
click at [313, 386] on div "Pet charge" at bounding box center [391, 382] width 240 height 23
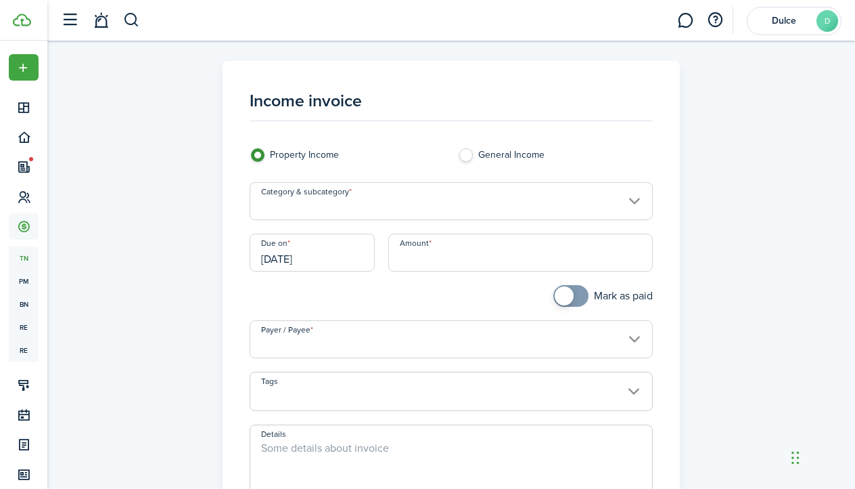
type input "Tenant charges & fees / Pet charge"
click at [341, 257] on input "[DATE]" at bounding box center [313, 252] width 126 height 38
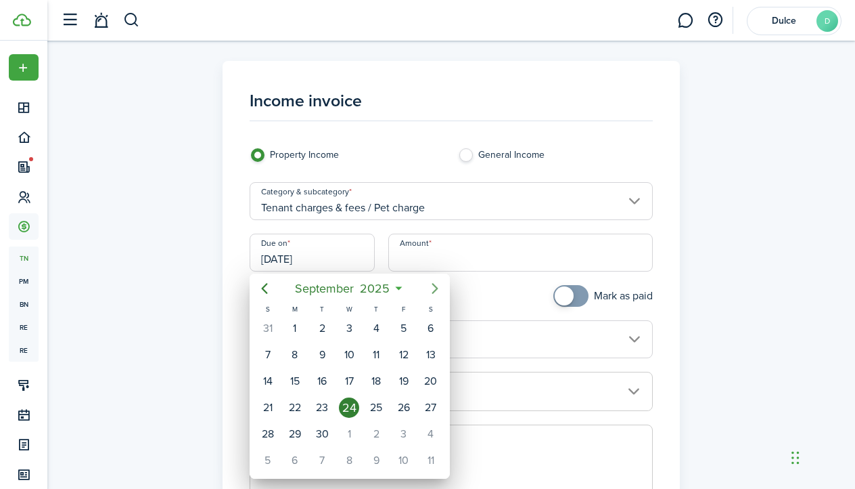
click at [430, 287] on icon "Next page" at bounding box center [435, 288] width 16 height 16
click at [352, 330] on div "1" at bounding box center [349, 328] width 20 height 20
type input "[DATE]"
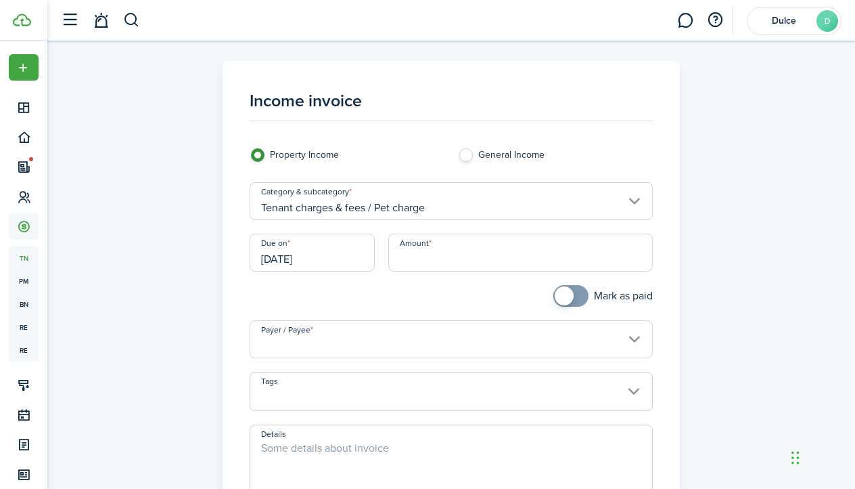
click at [438, 246] on input "Amount" at bounding box center [520, 252] width 265 height 38
click at [411, 320] on input "Payer / Payee" at bounding box center [452, 339] width 404 height 38
type input "$300.00"
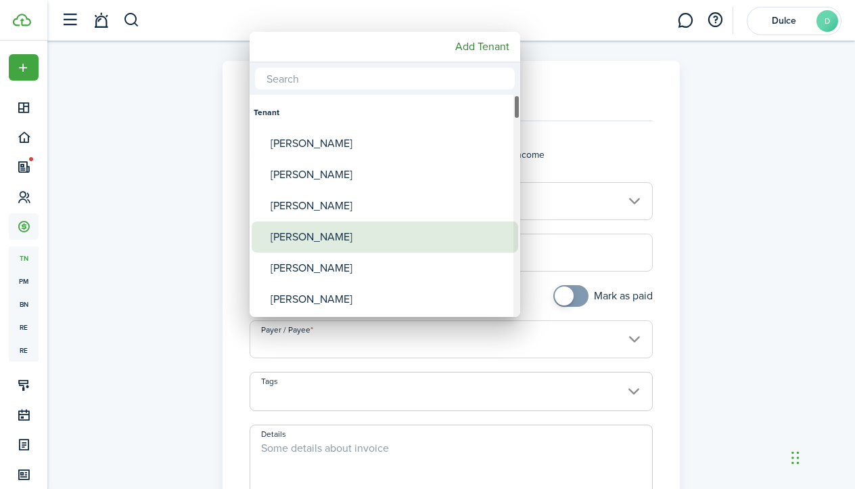
click at [364, 235] on div "[PERSON_NAME]" at bounding box center [391, 236] width 240 height 31
type input "[PERSON_NAME]"
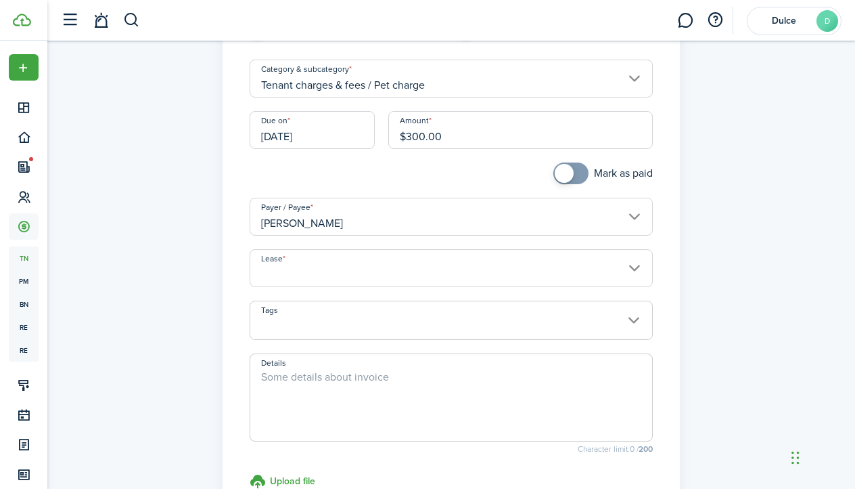
scroll to position [155, 0]
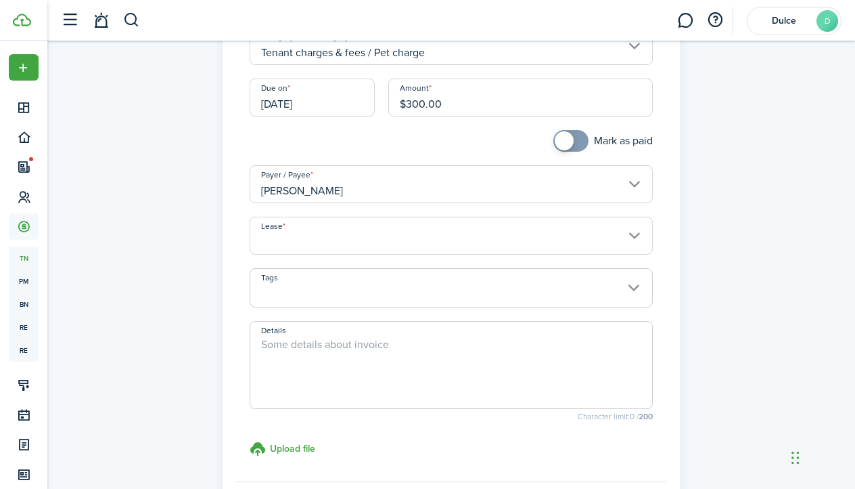
click at [371, 228] on input "Lease" at bounding box center [452, 236] width 404 height 38
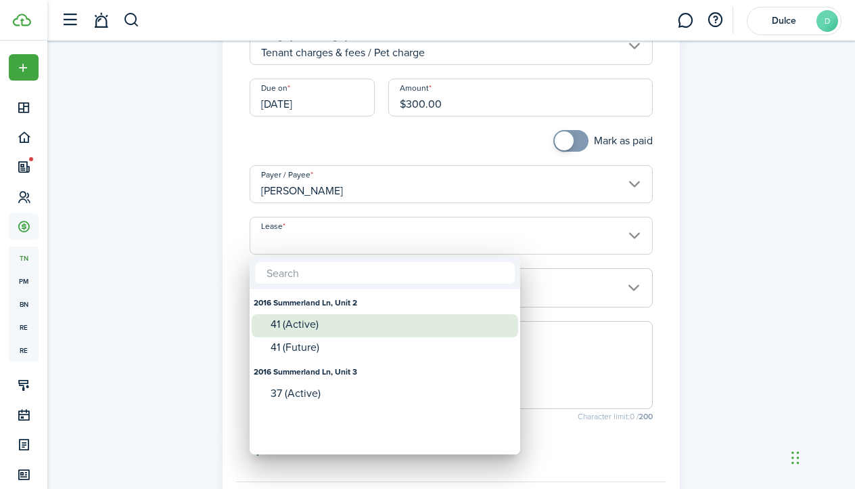
click at [327, 334] on div "41 (Active)" at bounding box center [391, 324] width 240 height 20
type input "2016 Summerland Ln, Unit 2. Lease #41 (Active)"
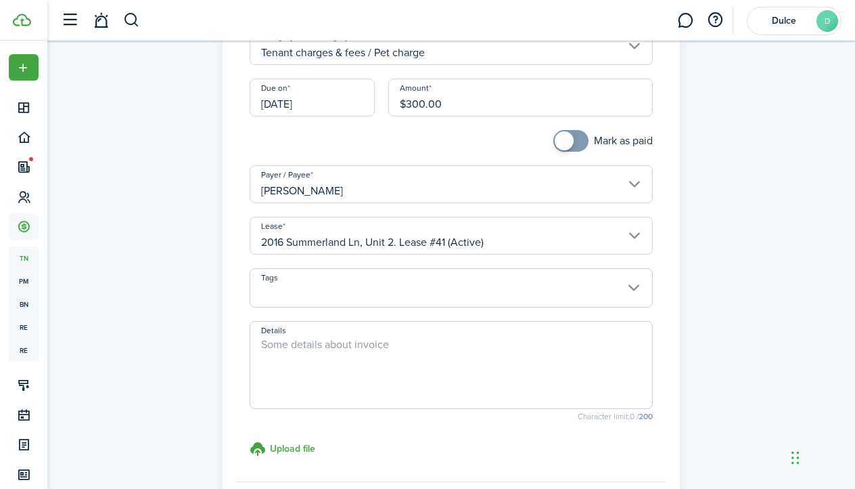
click at [387, 364] on textarea "Details" at bounding box center [451, 368] width 403 height 65
click at [347, 300] on span at bounding box center [451, 295] width 403 height 23
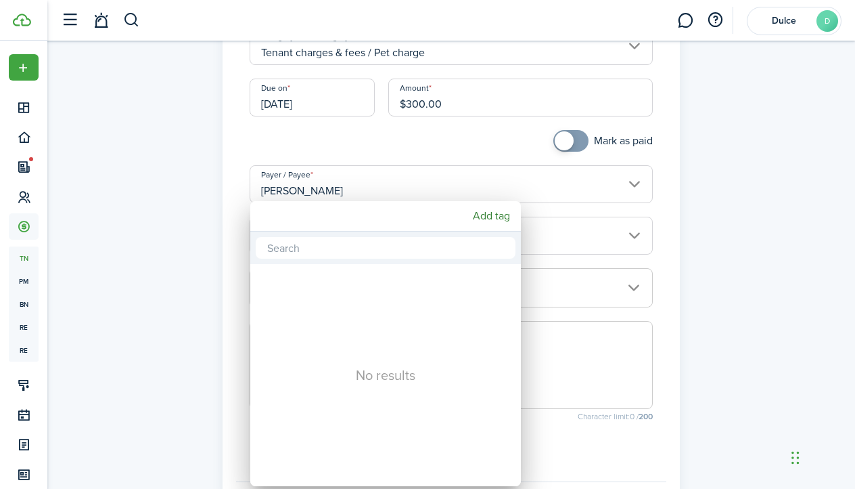
click at [554, 288] on div at bounding box center [428, 244] width 1072 height 705
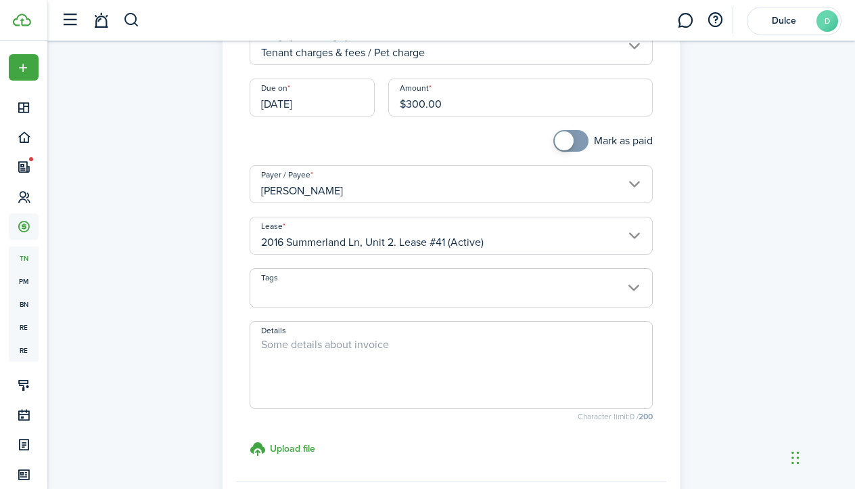
click at [380, 273] on input "Tags" at bounding box center [451, 277] width 403 height 16
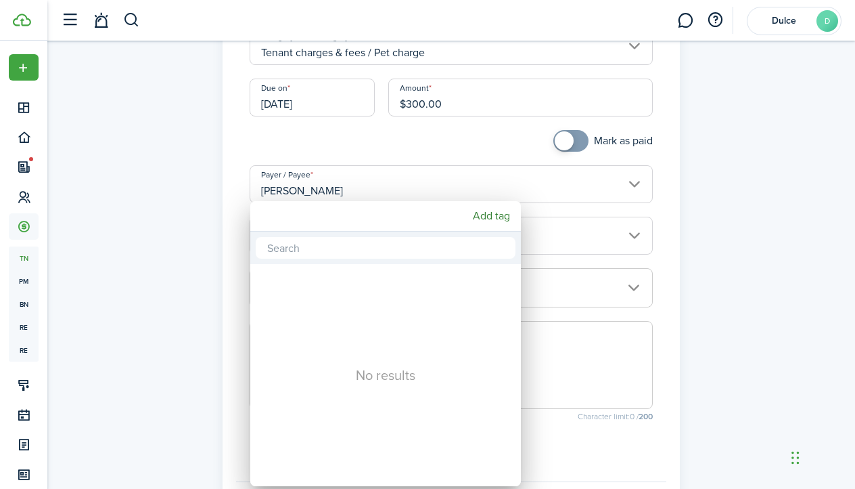
click at [580, 269] on div at bounding box center [428, 244] width 1072 height 705
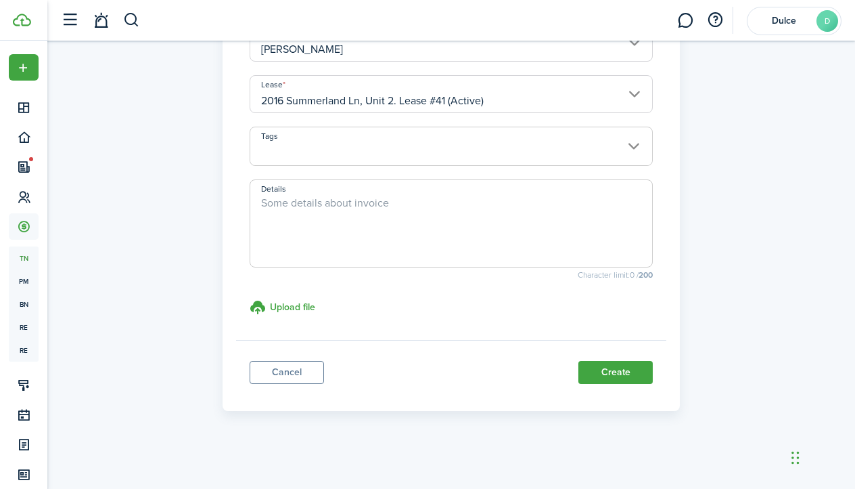
scroll to position [296, 0]
click at [422, 212] on textarea "Details" at bounding box center [451, 228] width 403 height 65
click at [604, 369] on button "Create" at bounding box center [616, 372] width 74 height 23
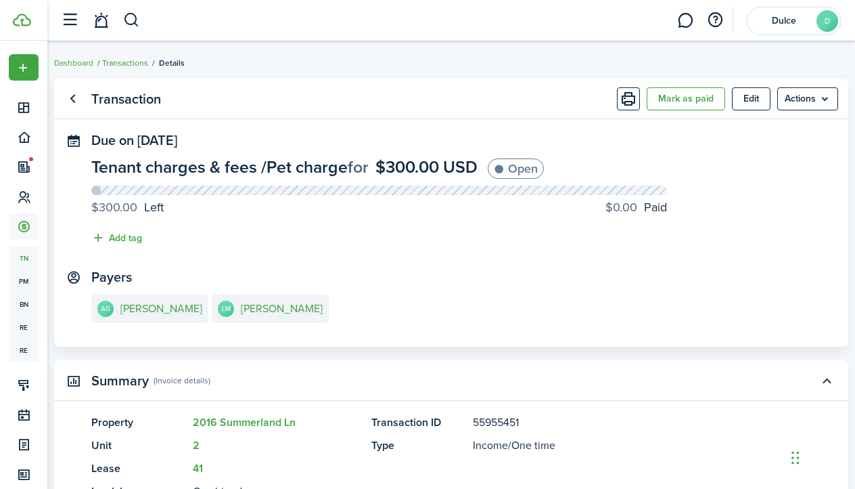
click at [132, 60] on link "Transactions" at bounding box center [125, 63] width 46 height 12
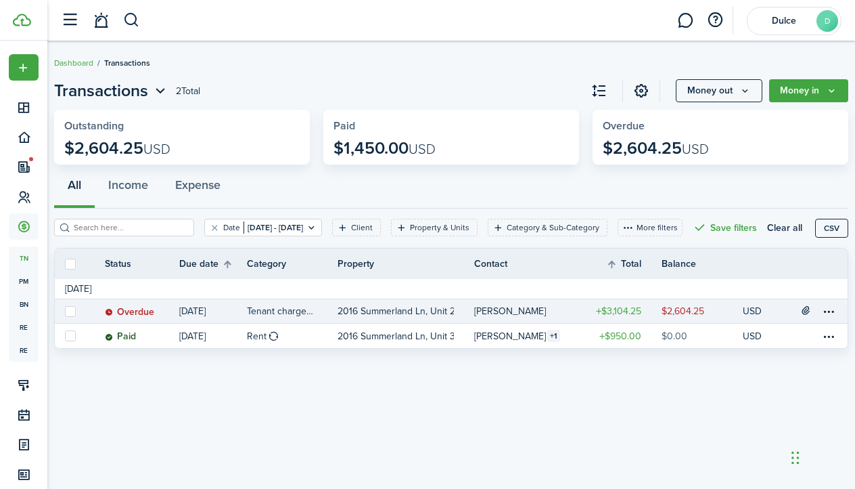
click at [232, 323] on link "[DATE]" at bounding box center [213, 311] width 68 height 24
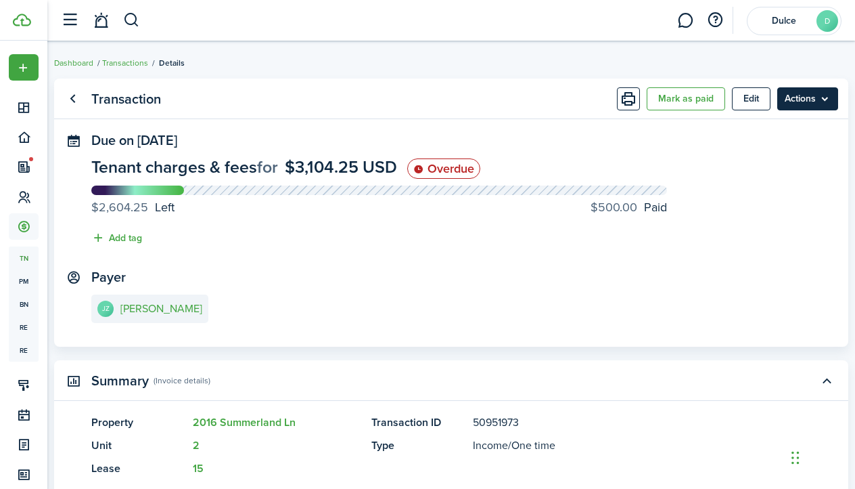
click at [790, 99] on menu-btn "Actions" at bounding box center [808, 98] width 61 height 23
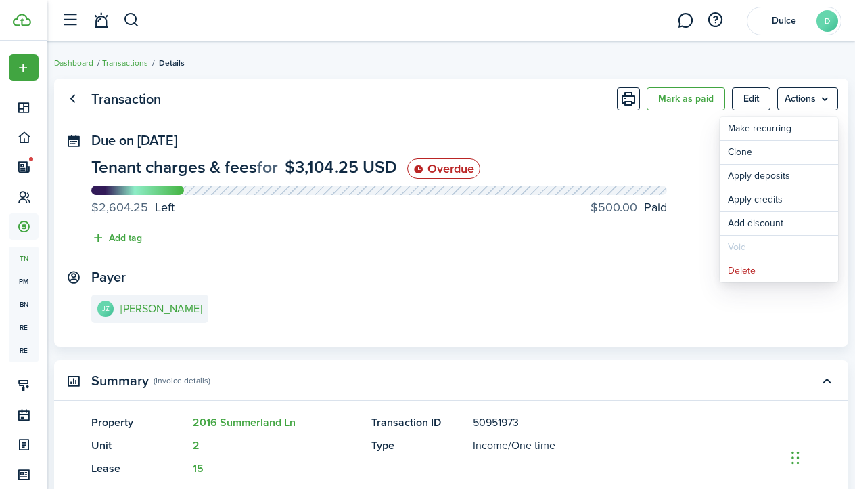
click at [579, 234] on panel-main-content "Tenant charges & fees for $3,104.25 USD Overdue $2,604.25 Left $500.00 Paid Add…" at bounding box center [451, 205] width 720 height 94
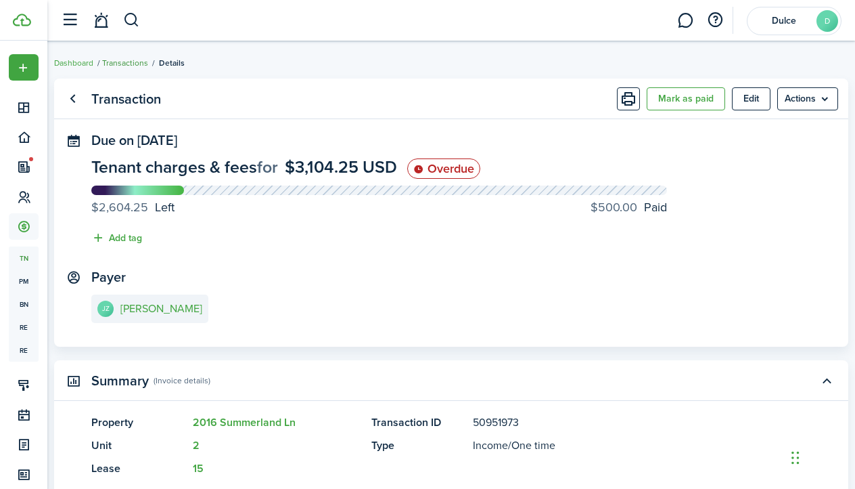
click at [116, 64] on link "Transactions" at bounding box center [125, 63] width 46 height 12
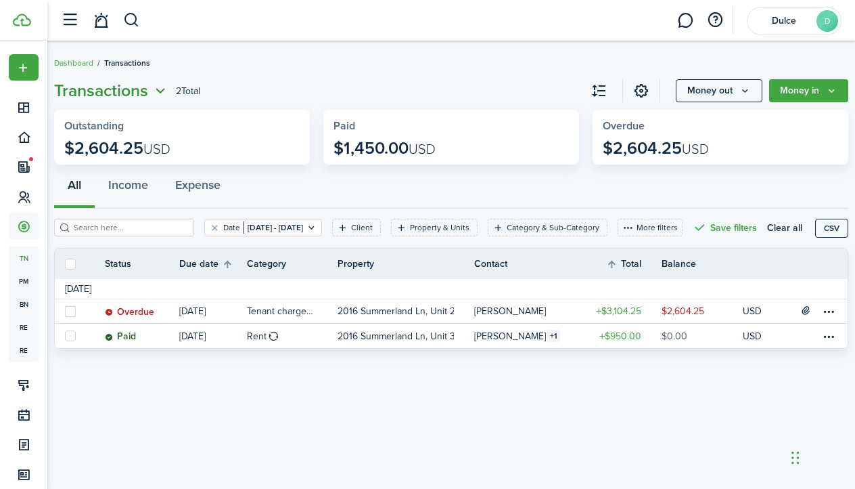
click at [148, 98] on span "Transactions" at bounding box center [101, 90] width 94 height 24
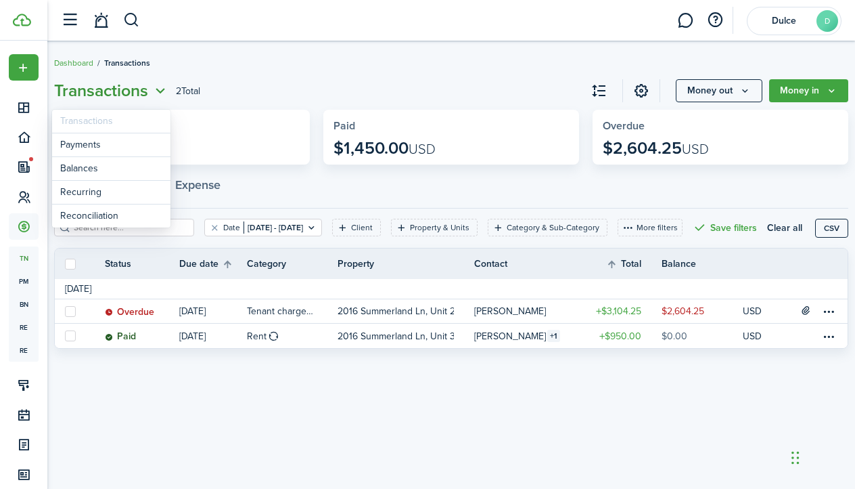
click at [148, 98] on span "Transactions" at bounding box center [101, 90] width 94 height 24
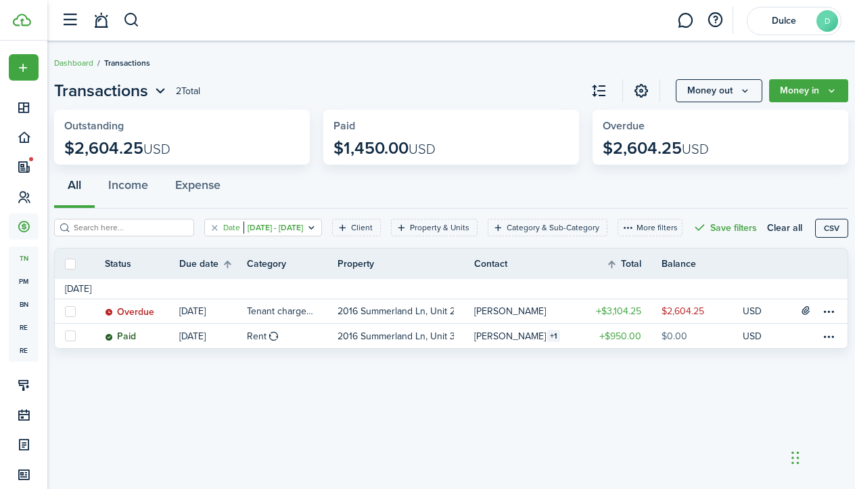
click at [294, 231] on filter-tag-value "[DATE] - [DATE]" at bounding box center [274, 227] width 60 height 12
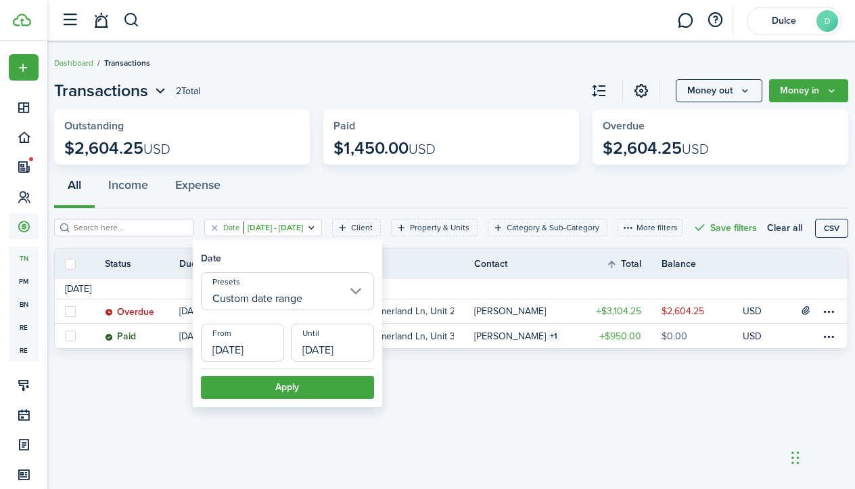
click at [277, 294] on input "Custom date range" at bounding box center [287, 291] width 173 height 38
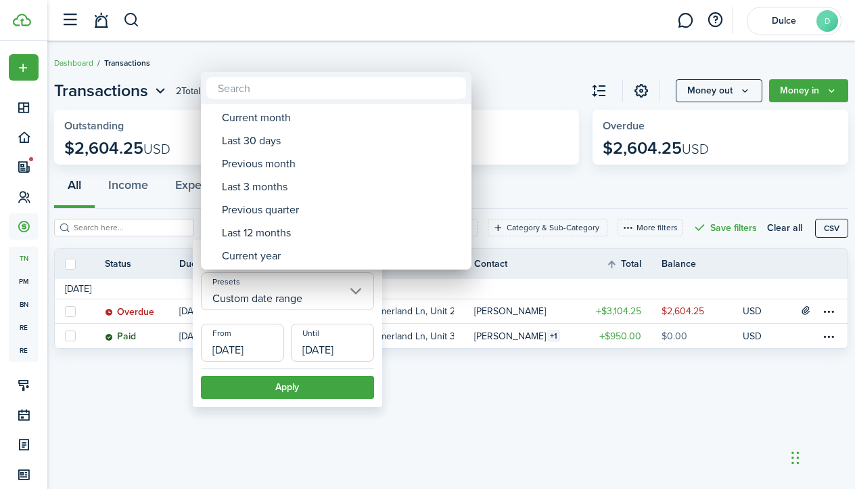
click at [280, 289] on div at bounding box center [428, 244] width 1072 height 705
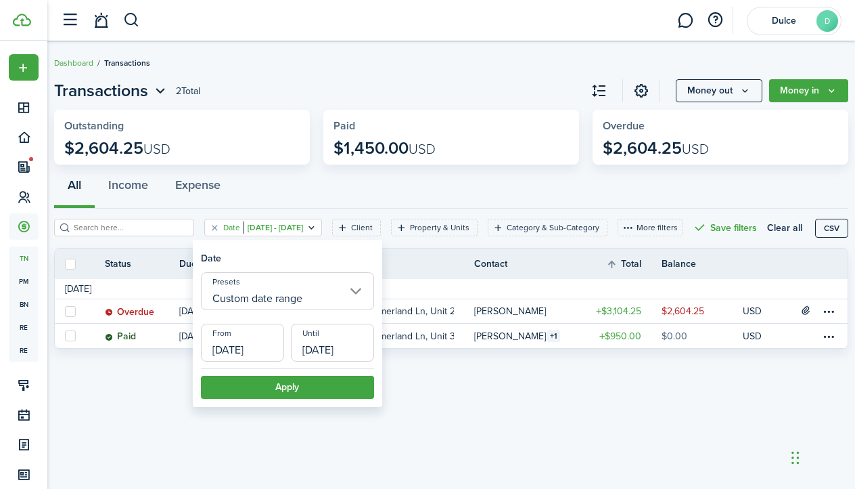
click at [256, 351] on input "[DATE]" at bounding box center [242, 342] width 83 height 38
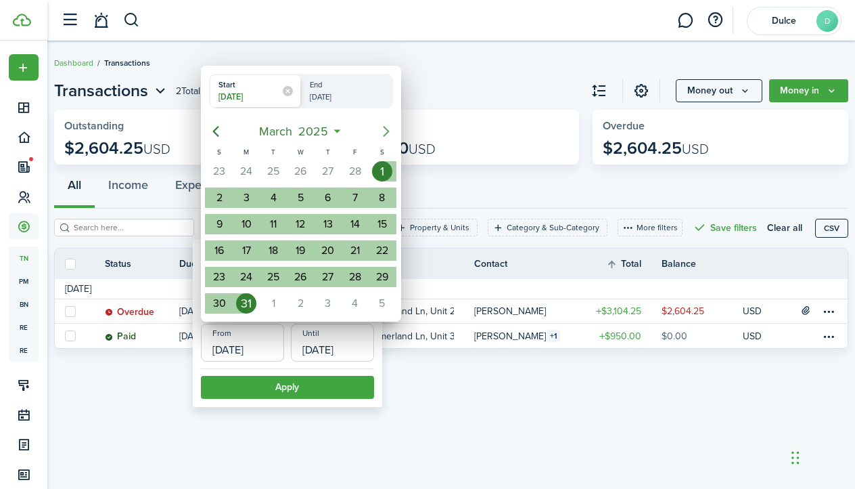
click at [387, 130] on icon "Next page" at bounding box center [386, 131] width 6 height 11
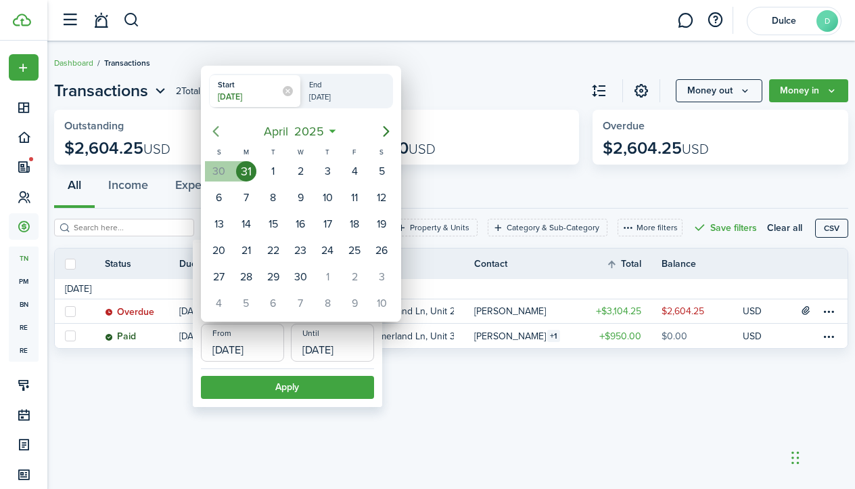
click at [211, 133] on icon "Previous page" at bounding box center [216, 131] width 16 height 16
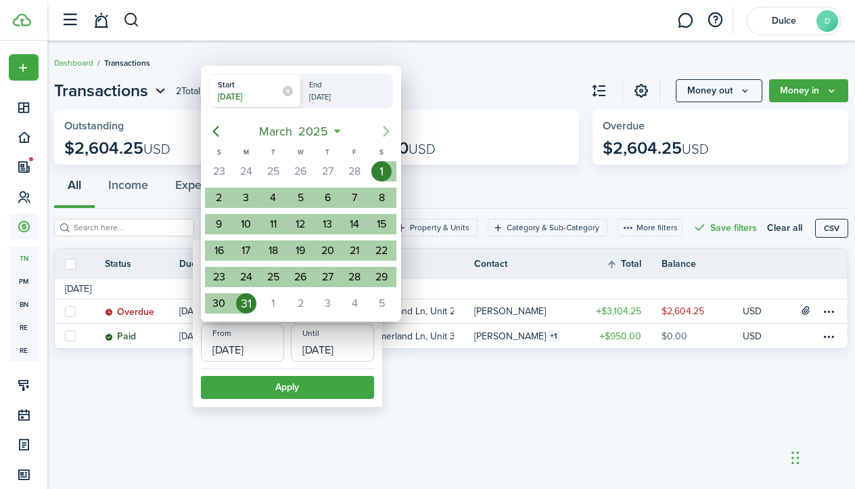
click at [389, 135] on icon "Next page" at bounding box center [386, 131] width 16 height 16
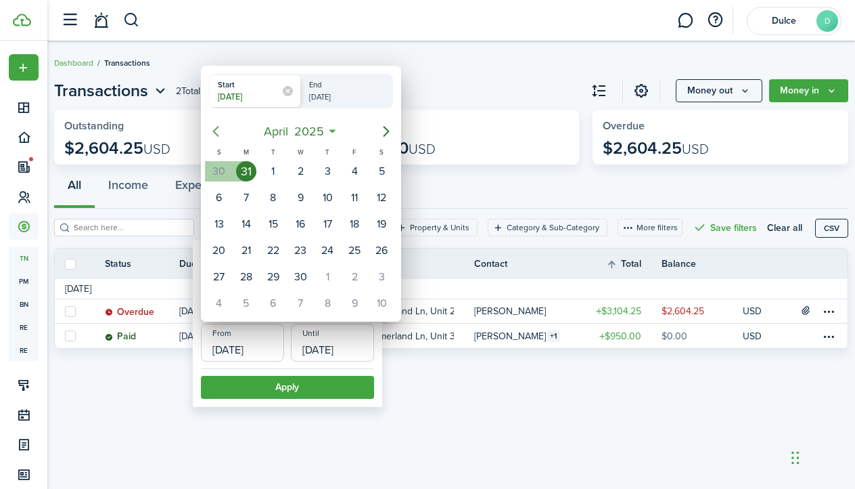
click at [209, 134] on icon "Previous page" at bounding box center [216, 131] width 16 height 16
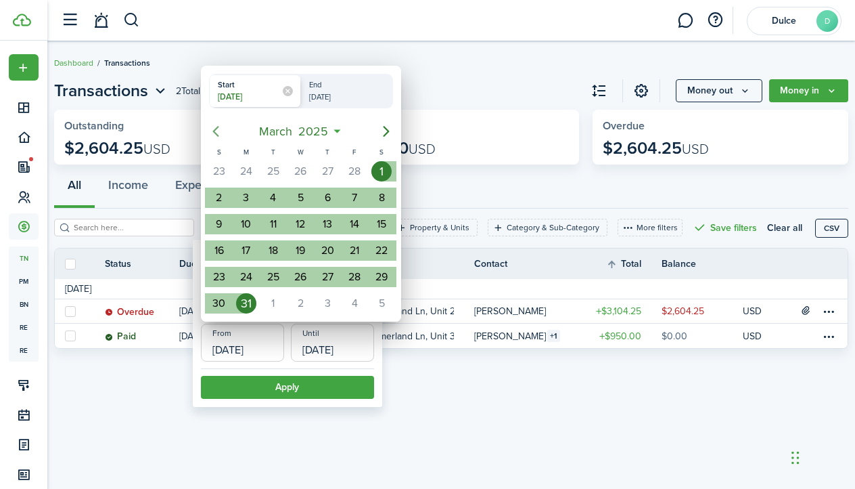
click at [209, 134] on icon "Previous page" at bounding box center [216, 131] width 16 height 16
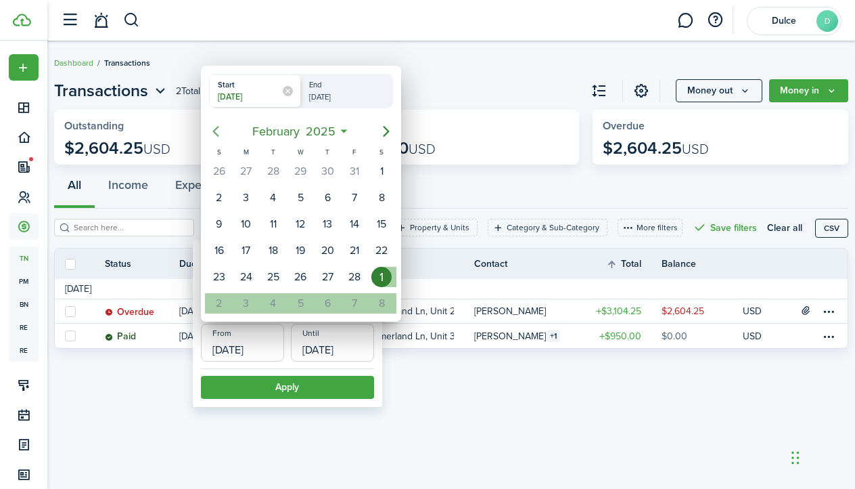
click at [209, 134] on icon "Previous page" at bounding box center [216, 131] width 16 height 16
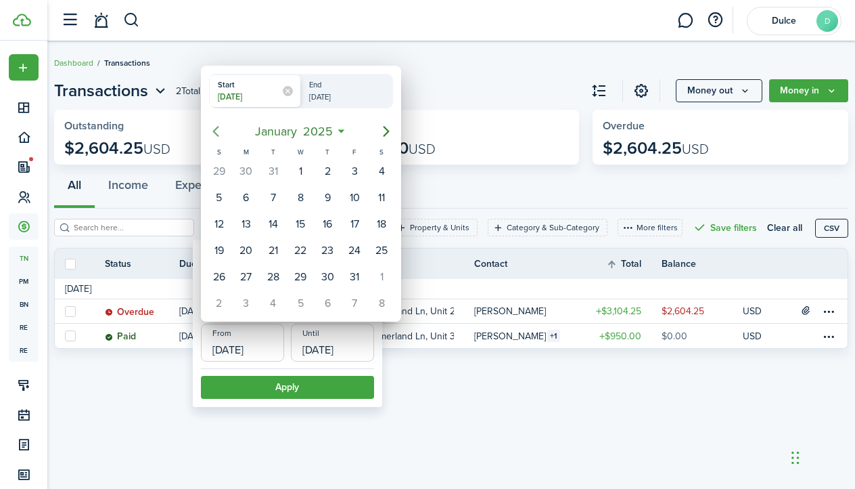
click at [209, 134] on icon "Previous page" at bounding box center [216, 131] width 16 height 16
click at [386, 129] on icon "Next page" at bounding box center [386, 131] width 6 height 11
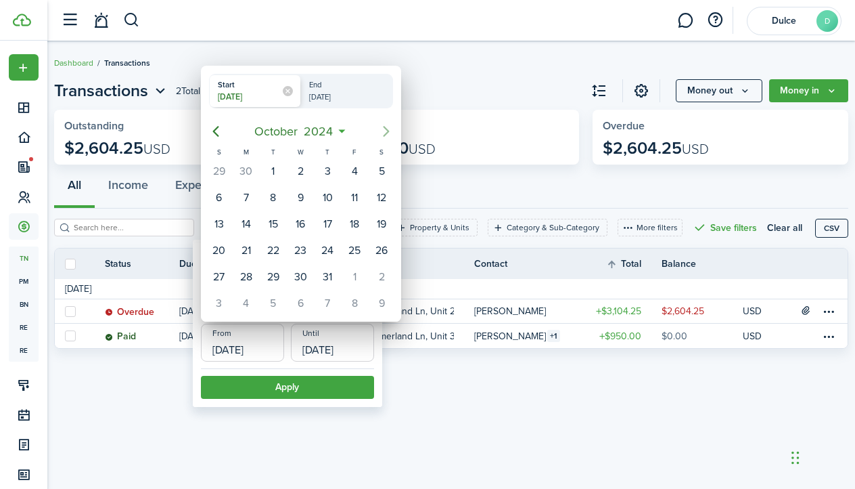
click at [386, 129] on icon "Next page" at bounding box center [386, 131] width 6 height 11
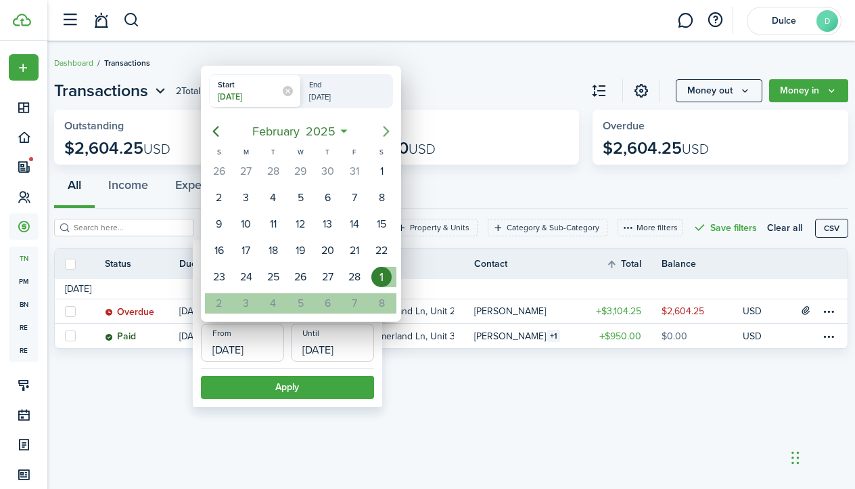
click at [386, 129] on icon "Next page" at bounding box center [386, 131] width 6 height 11
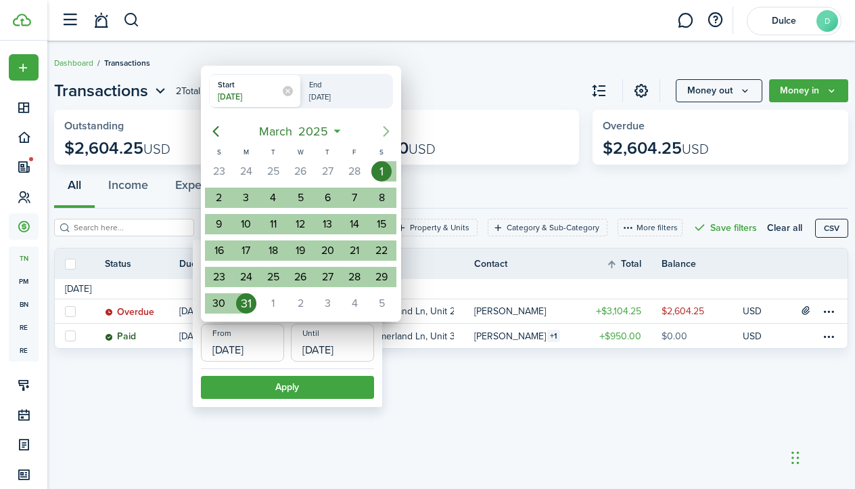
click at [386, 129] on icon "Next page" at bounding box center [386, 131] width 6 height 11
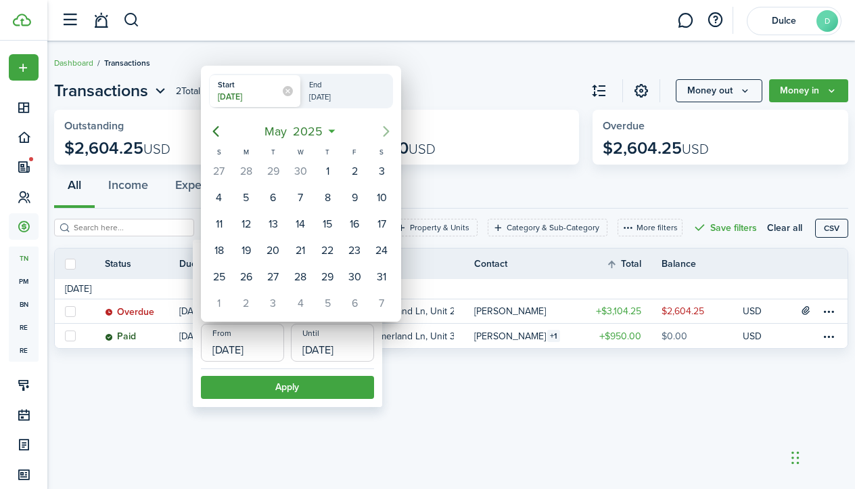
click at [386, 129] on icon "Next page" at bounding box center [386, 131] width 6 height 11
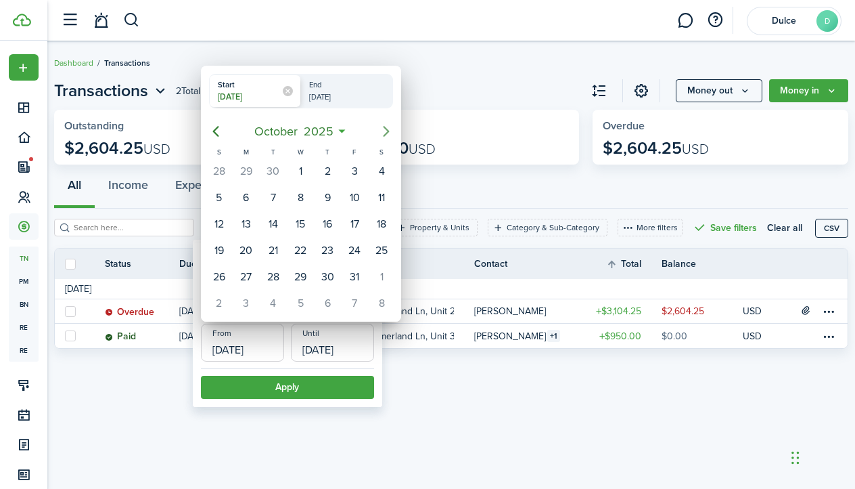
click at [386, 129] on icon "Next page" at bounding box center [386, 131] width 6 height 11
click at [217, 130] on icon "Previous page" at bounding box center [216, 131] width 16 height 16
click at [298, 179] on div "1" at bounding box center [300, 171] width 20 height 20
type input "[DATE]"
radio input "false"
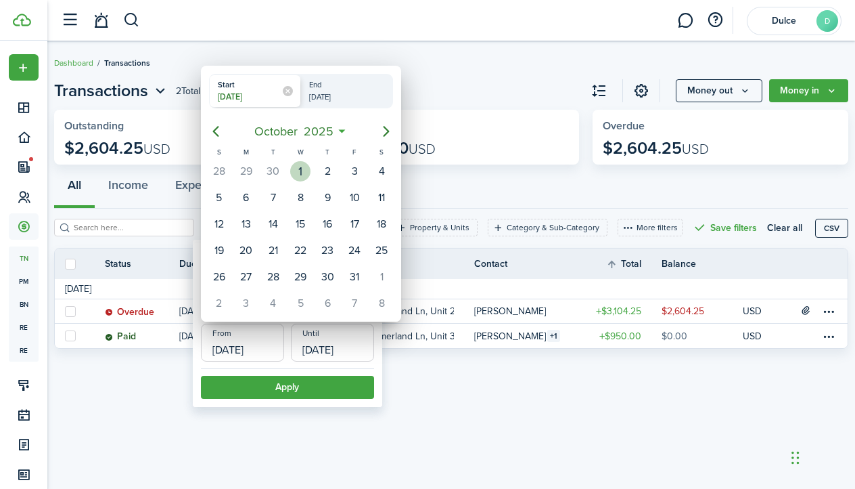
radio input "true"
click at [296, 380] on div at bounding box center [428, 244] width 1072 height 705
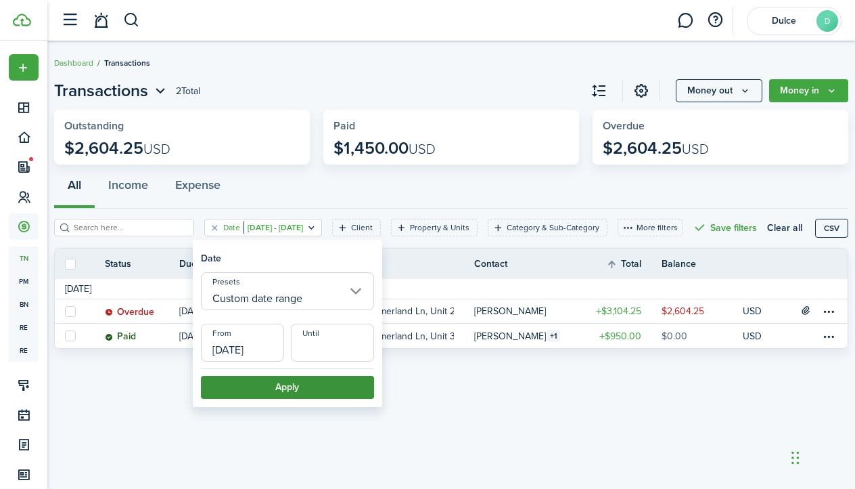
click at [298, 393] on button "Apply" at bounding box center [287, 387] width 173 height 23
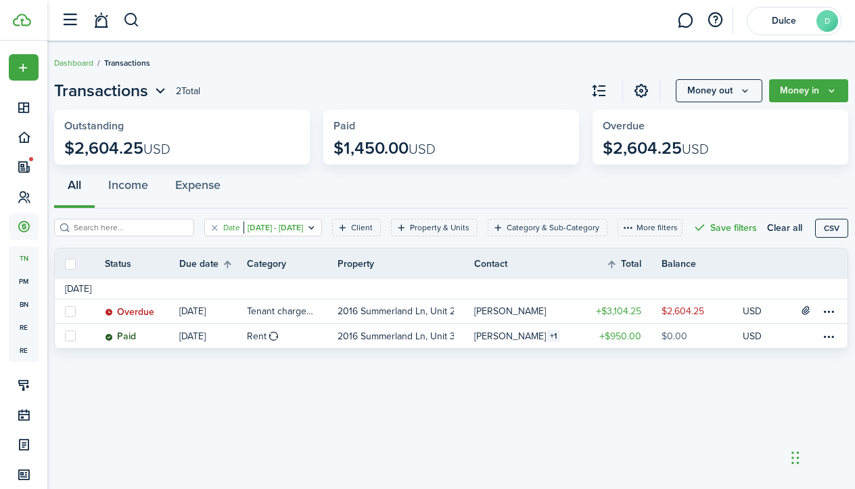
click at [277, 229] on filter-tag-value "[DATE] - [DATE]" at bounding box center [274, 227] width 60 height 12
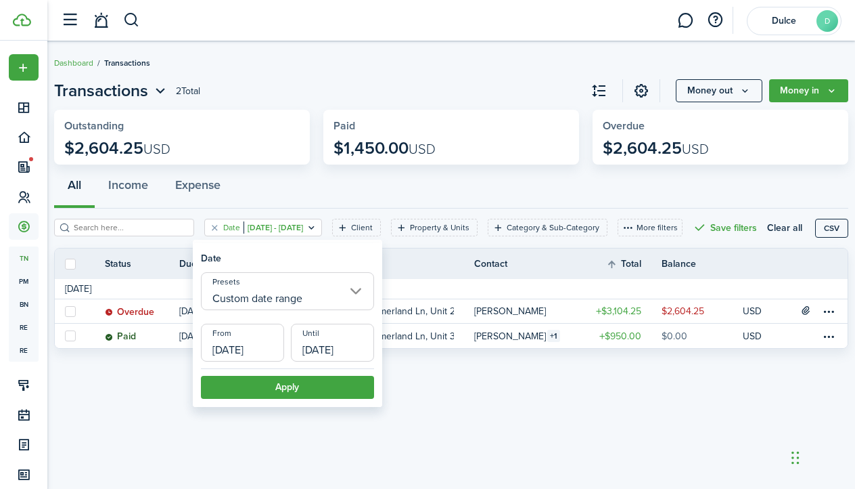
click at [309, 298] on input "Custom date range" at bounding box center [287, 291] width 173 height 38
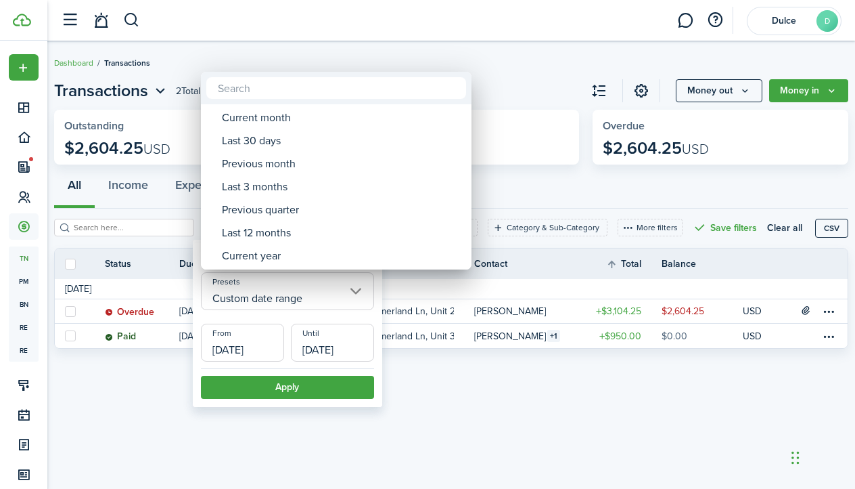
click at [309, 298] on div at bounding box center [428, 244] width 1072 height 705
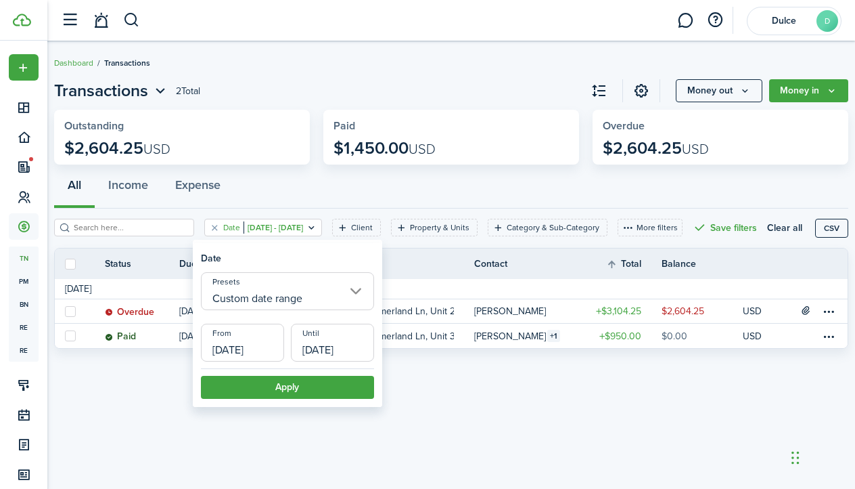
click at [262, 362] on div "Presets Custom date range From [DATE] Until [DATE]" at bounding box center [287, 320] width 173 height 96
click at [267, 348] on input "[DATE]" at bounding box center [242, 342] width 83 height 38
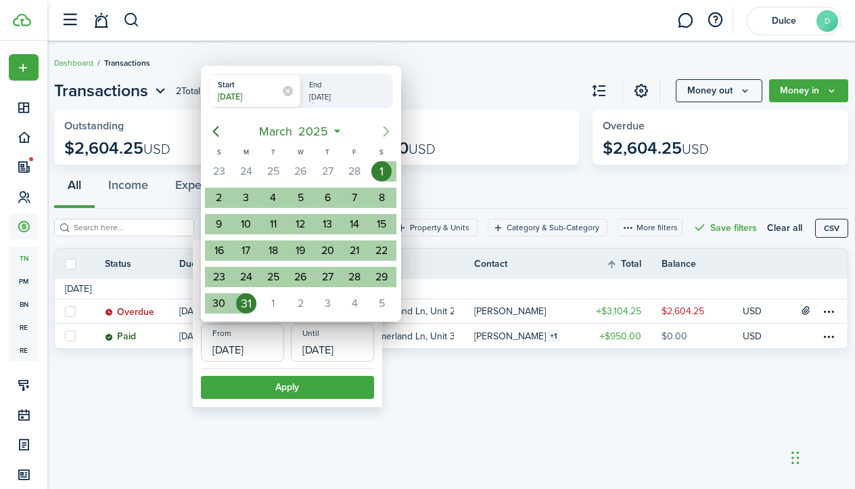
click at [386, 133] on icon "Next page" at bounding box center [386, 131] width 6 height 11
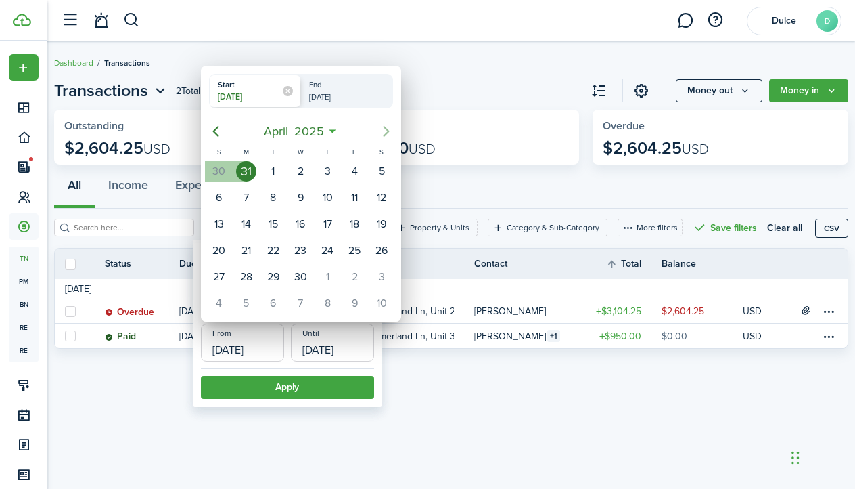
click at [386, 133] on icon "Next page" at bounding box center [386, 131] width 6 height 11
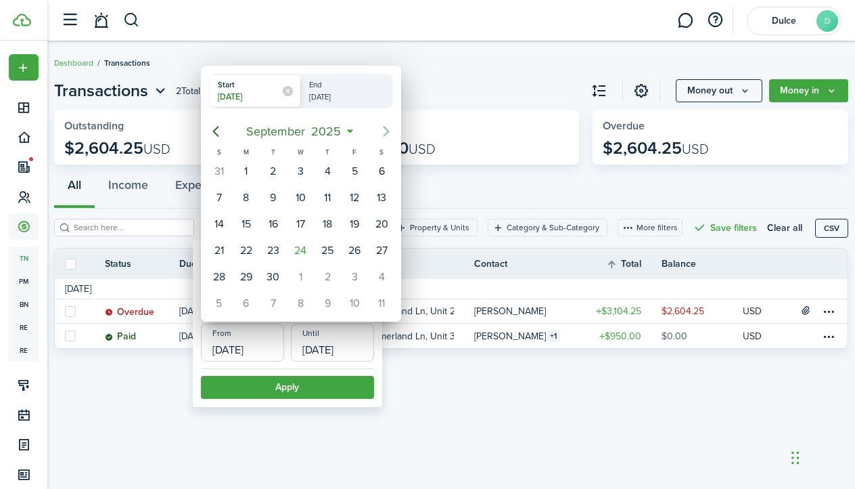
click at [386, 133] on icon "Next page" at bounding box center [386, 131] width 6 height 11
click at [219, 129] on icon "Previous page" at bounding box center [216, 131] width 16 height 16
click at [295, 174] on div "1" at bounding box center [300, 171] width 20 height 20
type input "[DATE]"
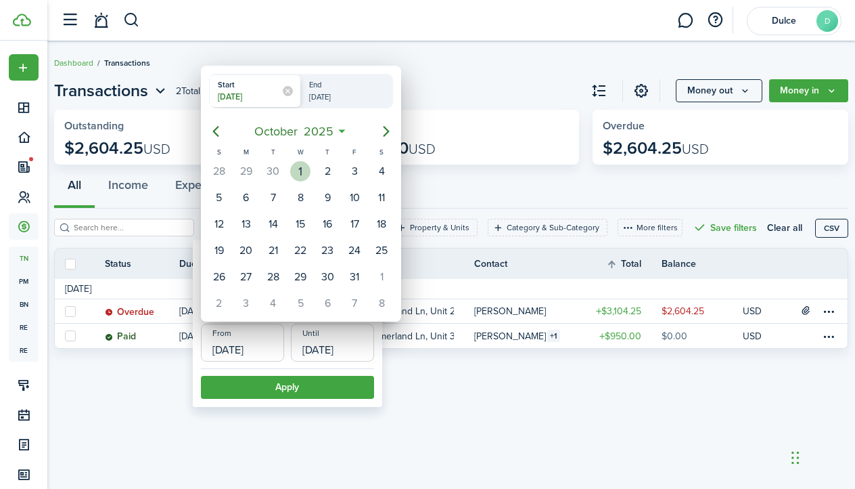
radio input "false"
radio input "true"
click at [325, 342] on div at bounding box center [428, 244] width 1072 height 705
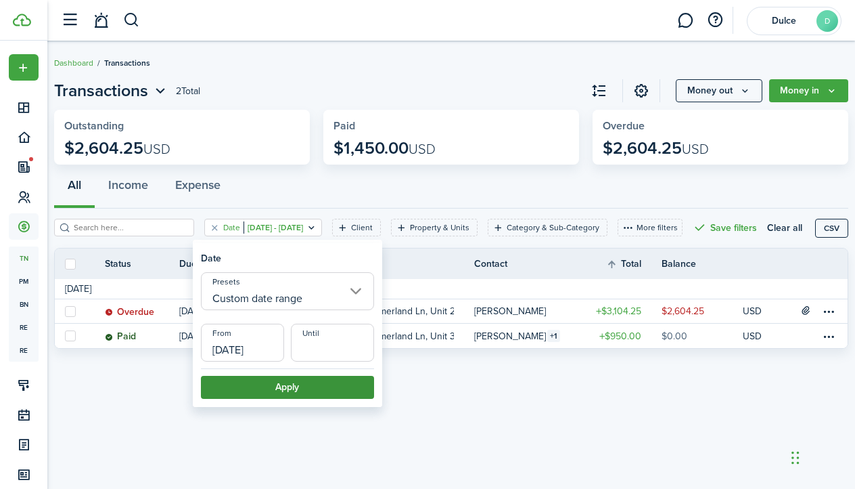
click at [301, 384] on button "Apply" at bounding box center [287, 387] width 173 height 23
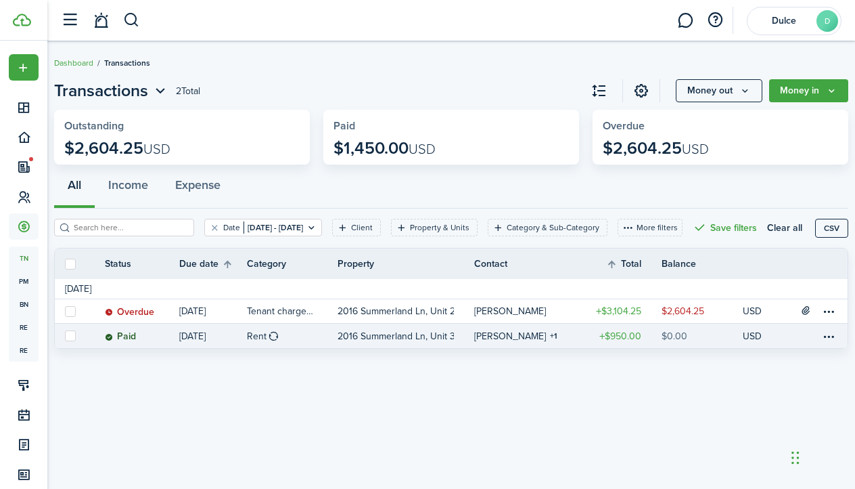
click at [313, 348] on link "Rent" at bounding box center [292, 335] width 91 height 24
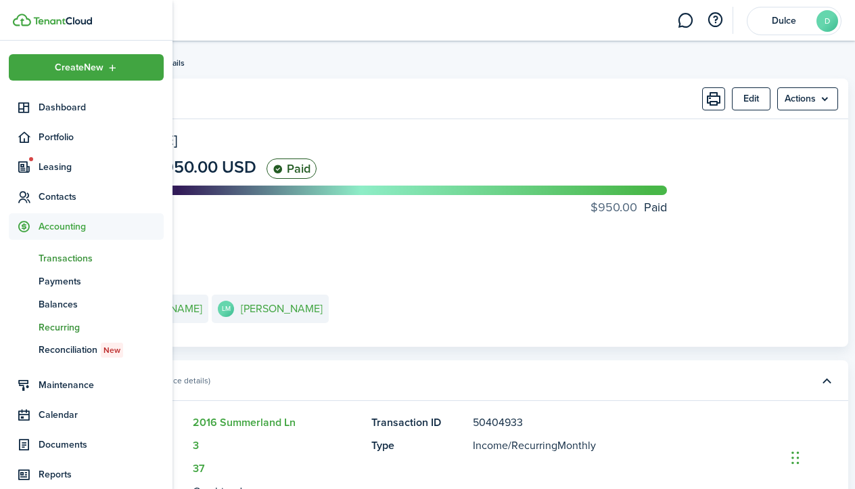
click at [60, 325] on span "Recurring" at bounding box center [101, 327] width 125 height 14
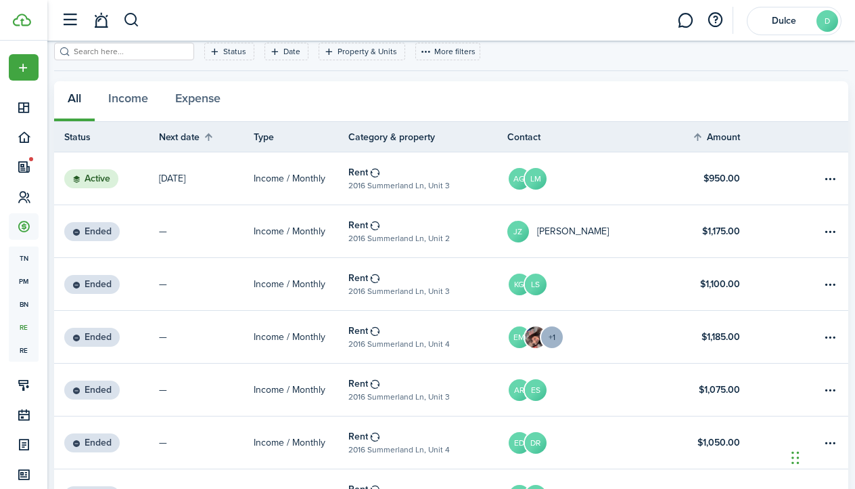
scroll to position [70, 0]
click at [831, 180] on table-menu-btn-icon "Open menu" at bounding box center [830, 179] width 16 height 16
click at [804, 123] on thead "Status Next date Type Category & property Contact Amount Actions" at bounding box center [451, 137] width 794 height 30
